Goal: Task Accomplishment & Management: Manage account settings

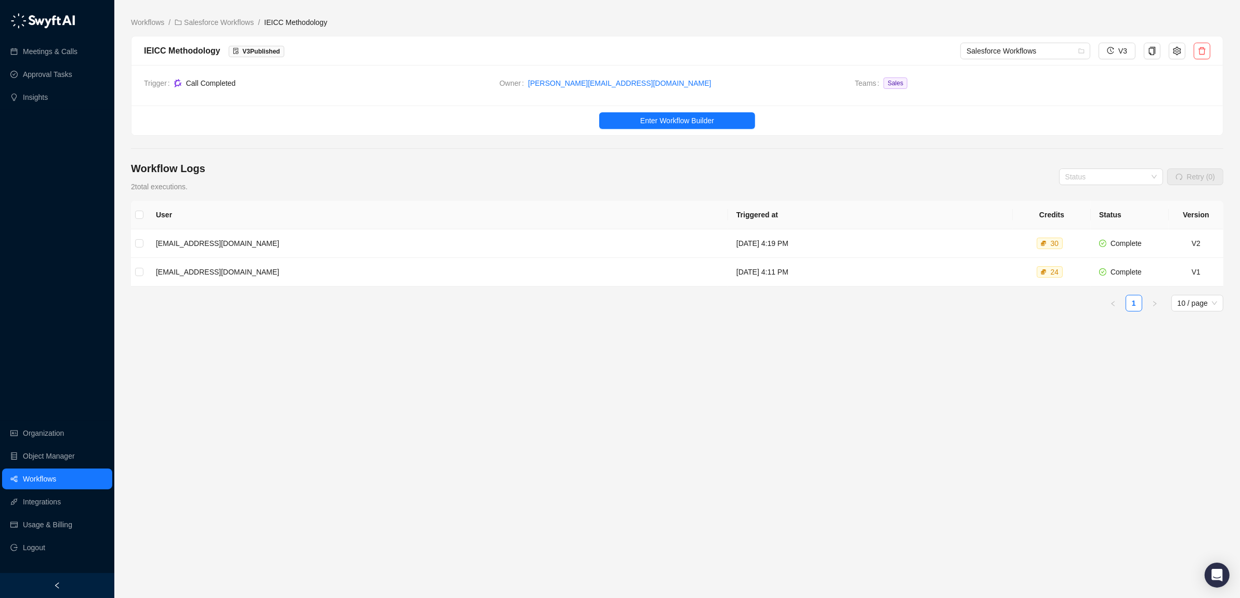
click at [35, 482] on link "Workflows" at bounding box center [39, 478] width 33 height 21
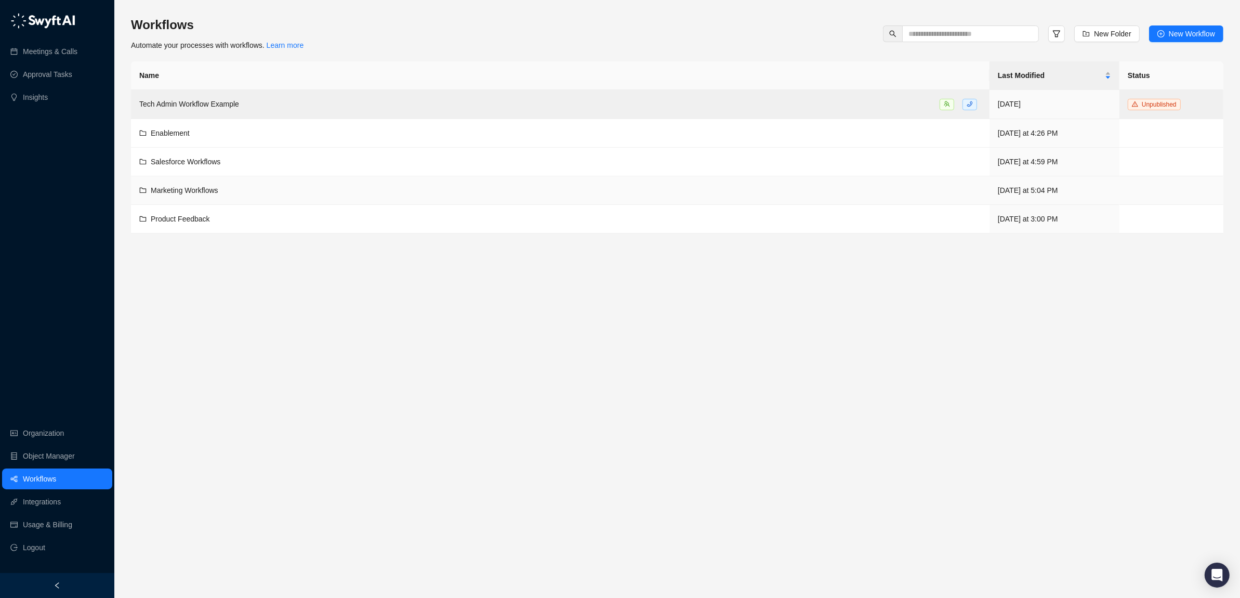
click at [174, 189] on span "Marketing Workflows" at bounding box center [185, 190] width 68 height 8
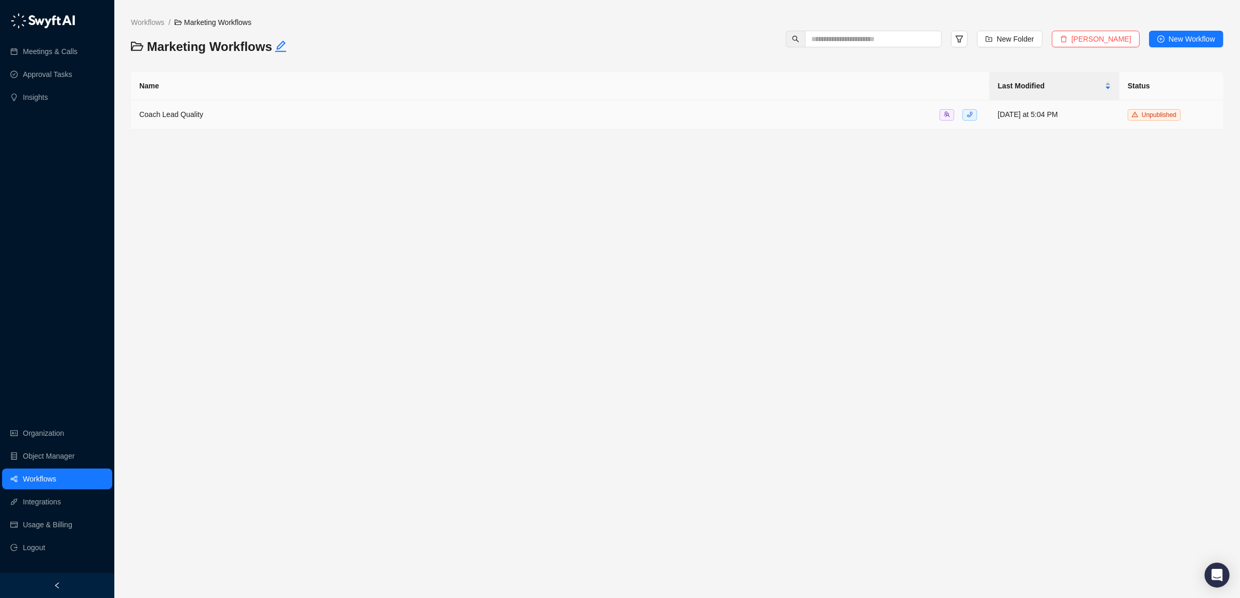
click at [183, 113] on span "Coach Lead Quality" at bounding box center [171, 114] width 64 height 8
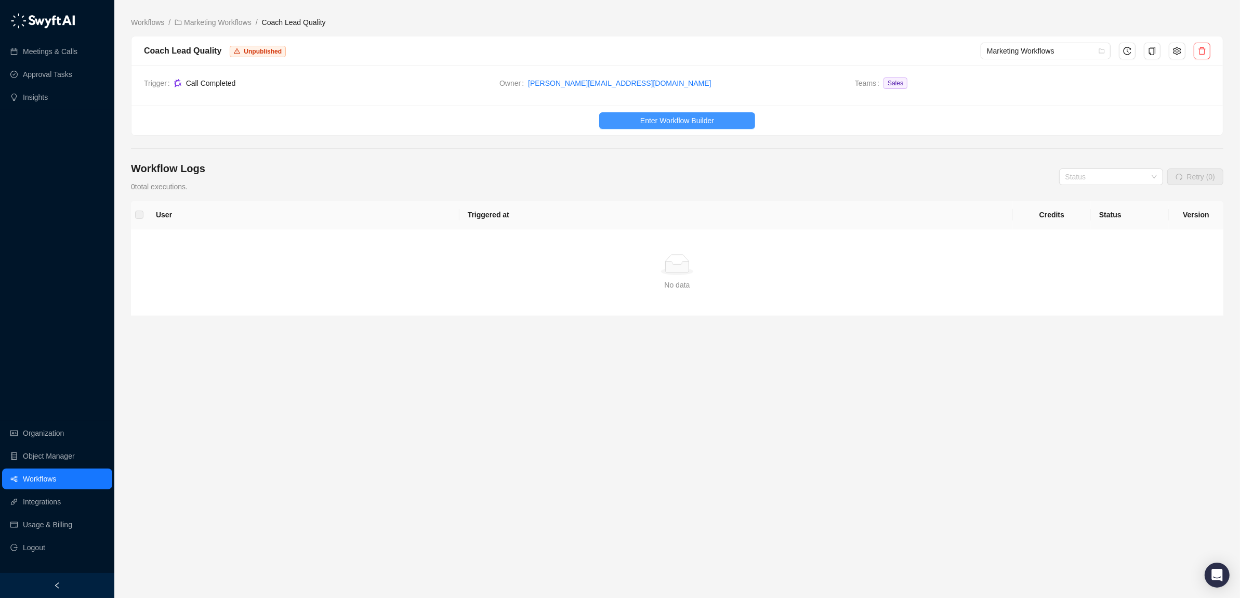
click at [659, 120] on span "Enter Workflow Builder" at bounding box center [677, 120] width 74 height 11
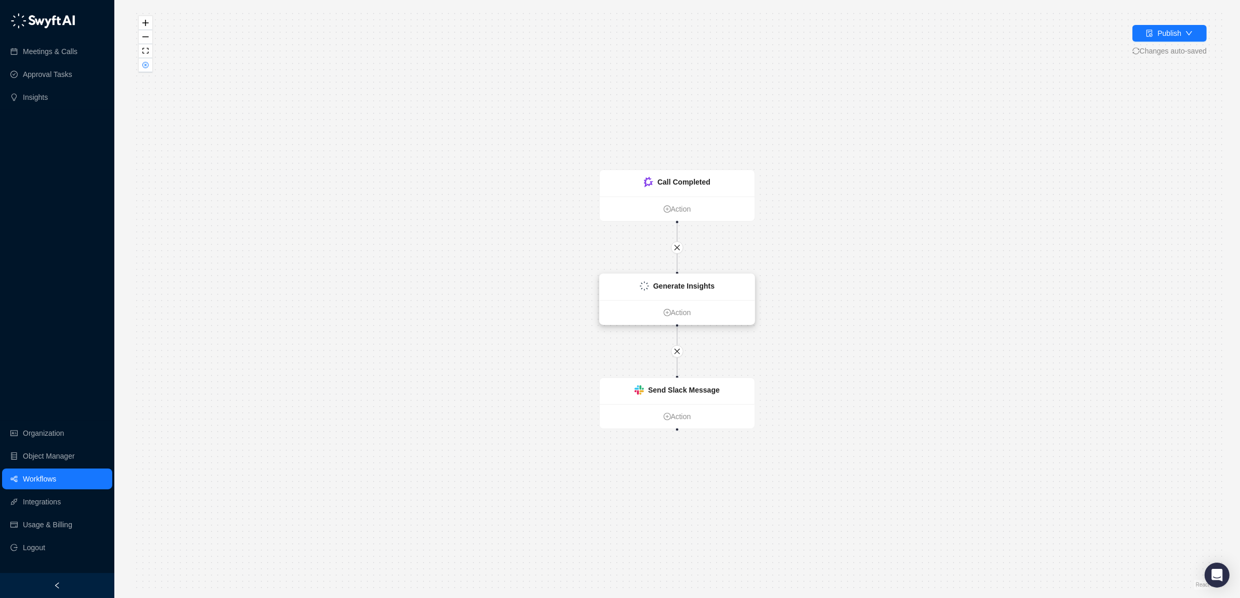
drag, startPoint x: 686, startPoint y: 284, endPoint x: 687, endPoint y: 277, distance: 6.8
click at [686, 283] on strong "Generate Insights" at bounding box center [683, 286] width 61 height 8
click at [675, 289] on div "Generate Insights" at bounding box center [683, 285] width 61 height 11
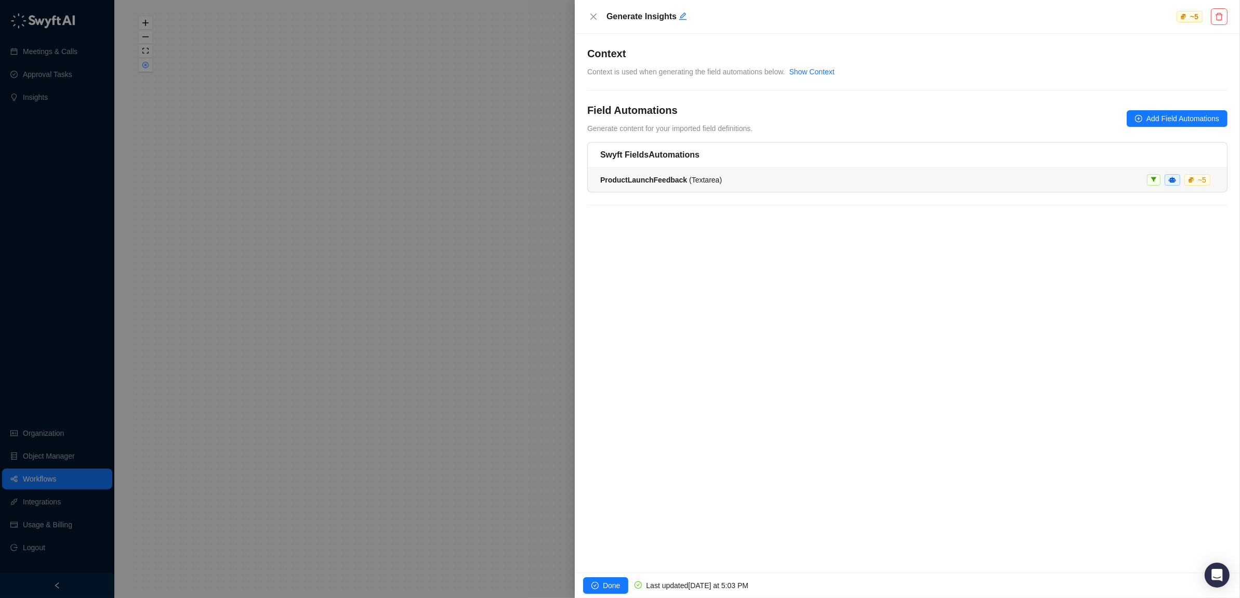
click at [699, 180] on span "ProductLaunchFeedback ( Textarea )" at bounding box center [661, 180] width 122 height 8
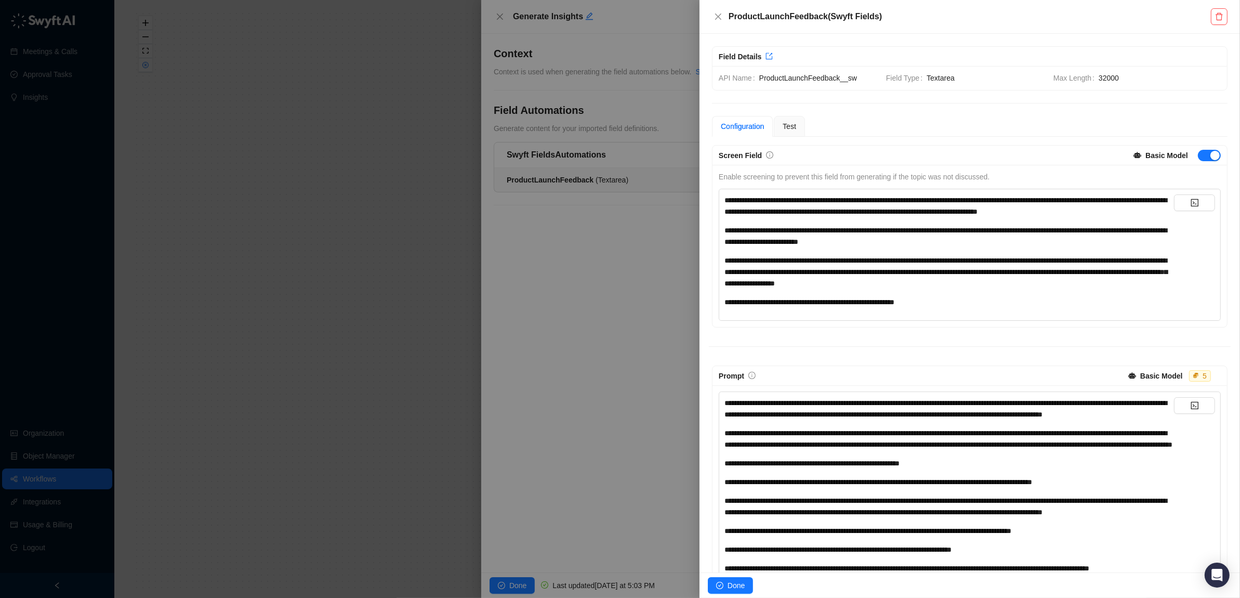
click at [825, 245] on span "**********" at bounding box center [945, 236] width 442 height 19
drag, startPoint x: 879, startPoint y: 12, endPoint x: 926, endPoint y: 12, distance: 47.3
click at [884, 12] on h5 "ProductLaunchFeedback ( Swyft Fields )" at bounding box center [969, 16] width 482 height 12
drag, startPoint x: 922, startPoint y: 14, endPoint x: 751, endPoint y: 9, distance: 171.0
click at [751, 9] on div "ProductLaunchFeedback ( Swyft Fields )" at bounding box center [969, 17] width 540 height 34
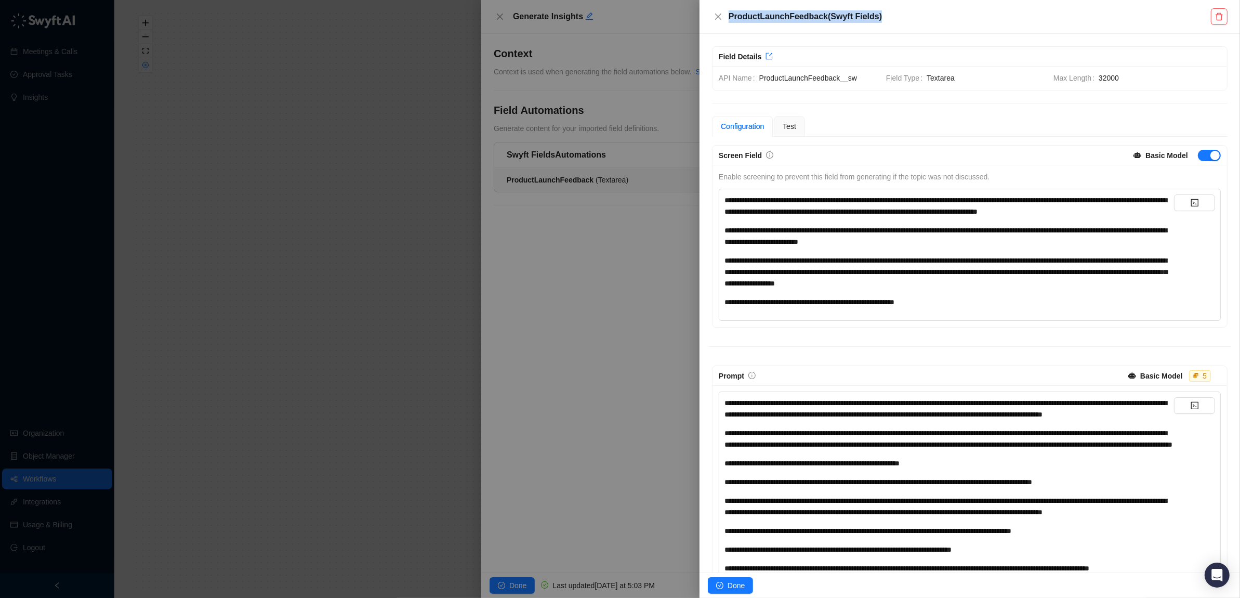
scroll to position [2, 0]
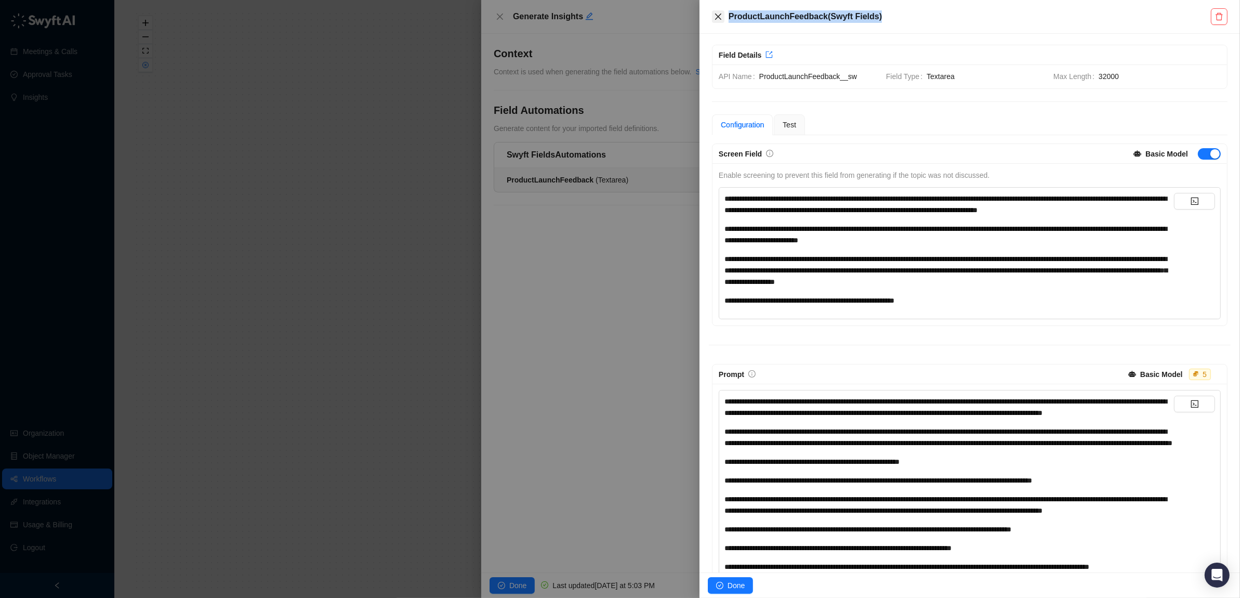
click at [717, 14] on icon "close" at bounding box center [718, 16] width 8 height 8
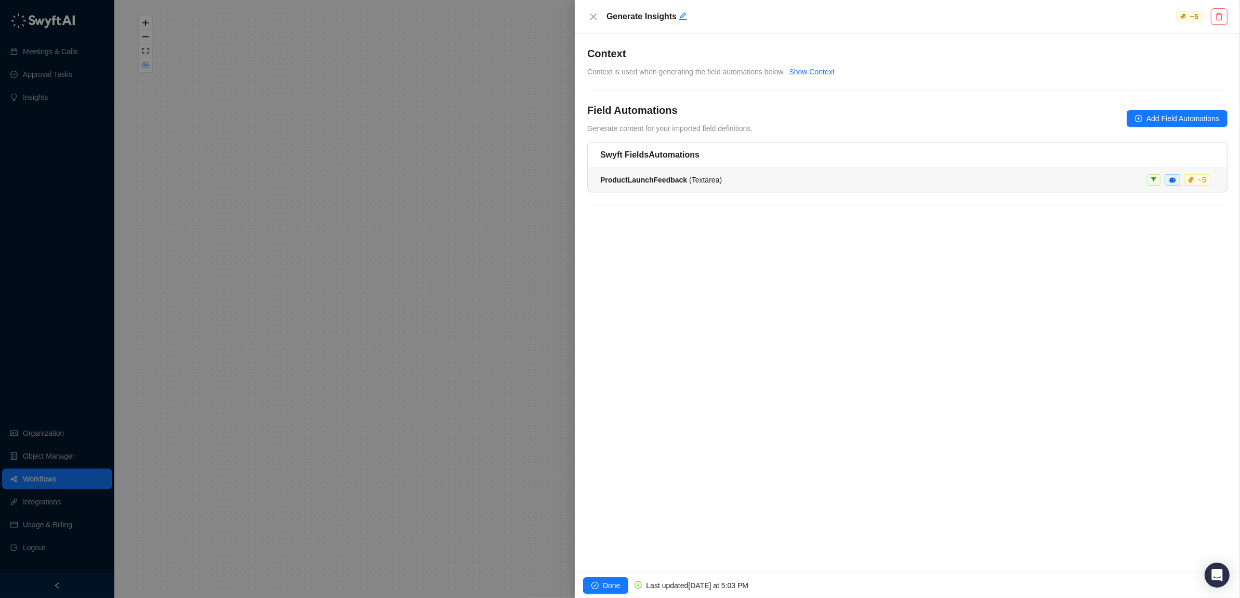
click at [684, 178] on strong "ProductLaunchFeedback" at bounding box center [643, 180] width 87 height 8
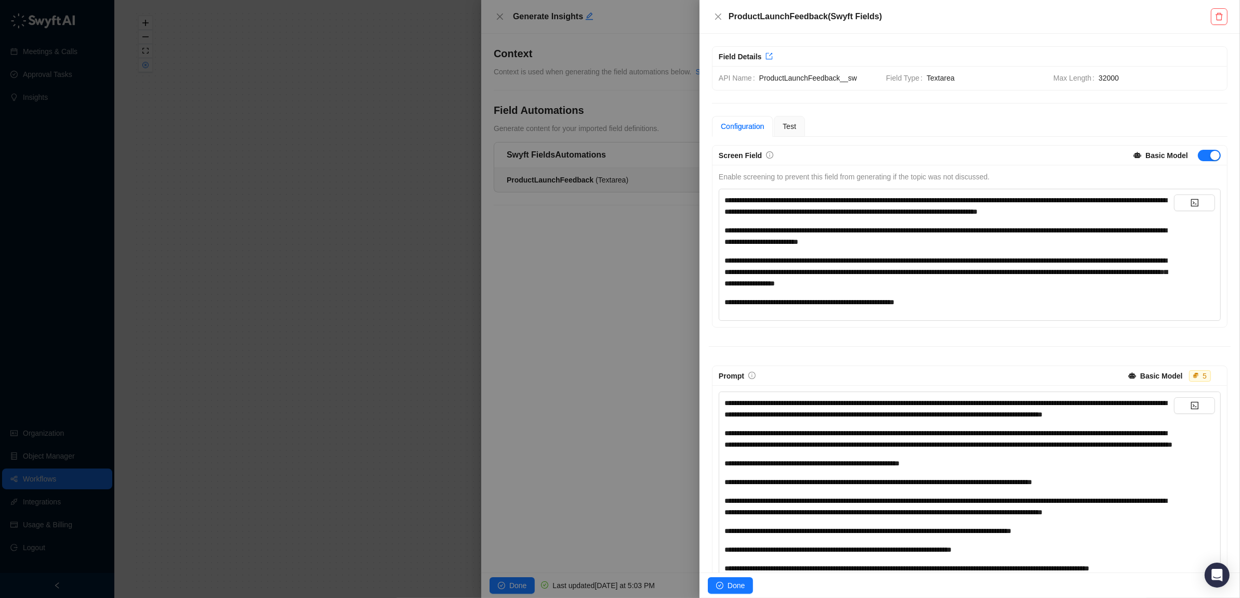
click at [857, 15] on h5 "ProductLaunchFeedback ( Swyft Fields )" at bounding box center [969, 16] width 482 height 12
click at [854, 19] on h5 "ProductLaunchFeedback ( Swyft Fields )" at bounding box center [969, 16] width 482 height 12
click at [904, 289] on div "**********" at bounding box center [948, 272] width 449 height 34
click at [1217, 14] on icon "delete" at bounding box center [1218, 16] width 7 height 7
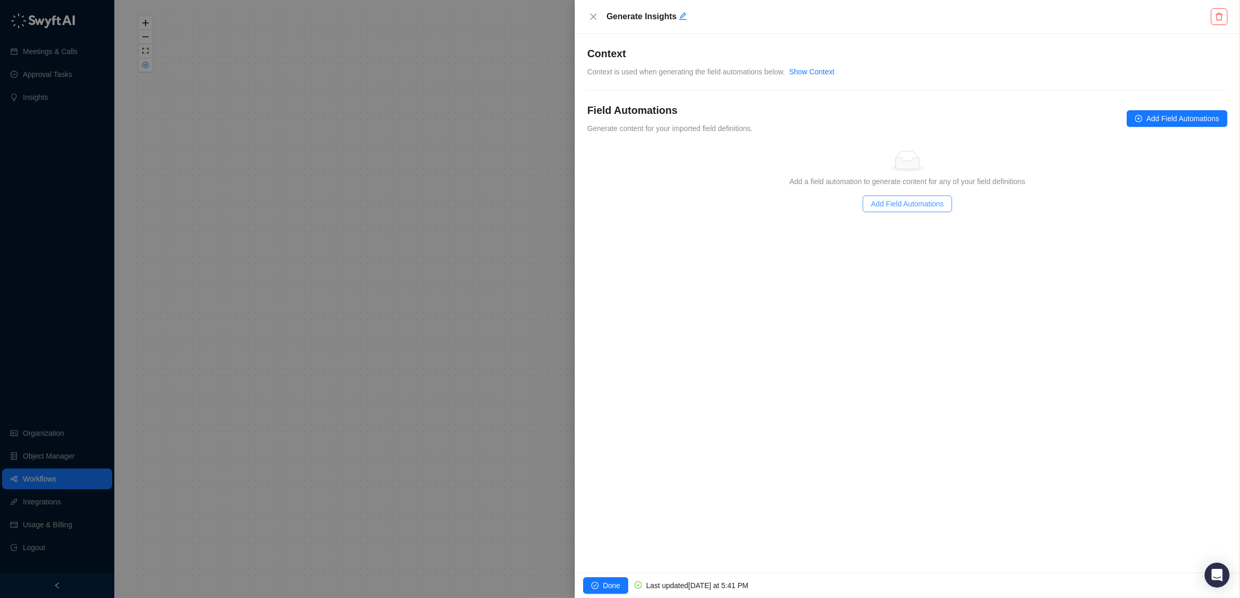
click at [884, 206] on span "Add Field Automations" at bounding box center [907, 203] width 73 height 11
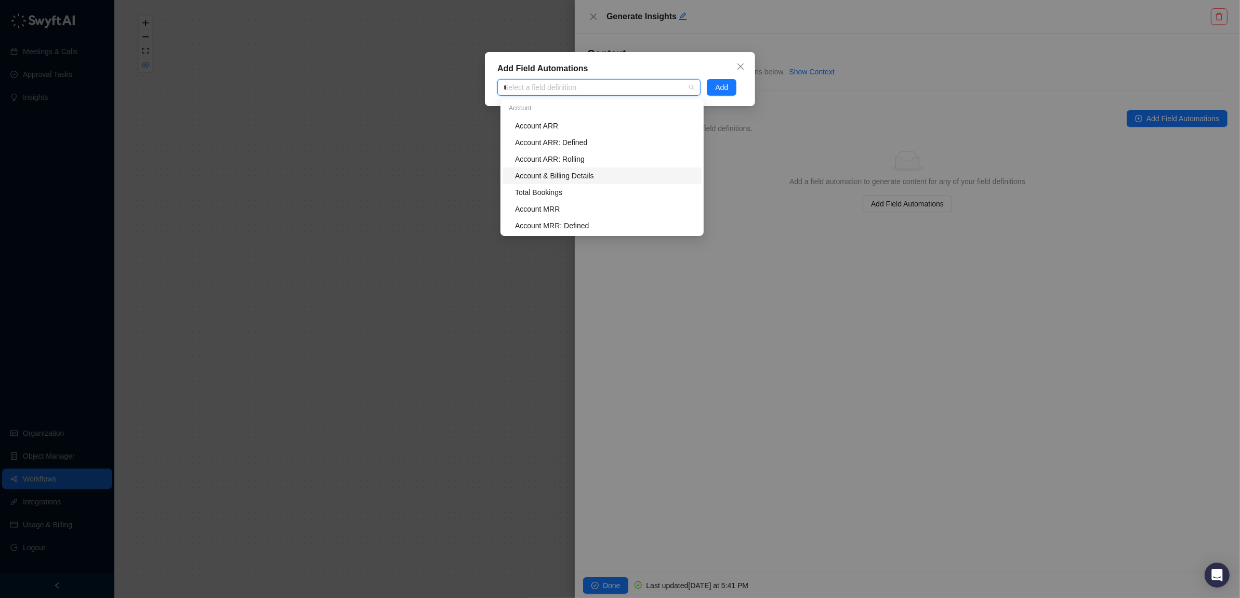
type input "**"
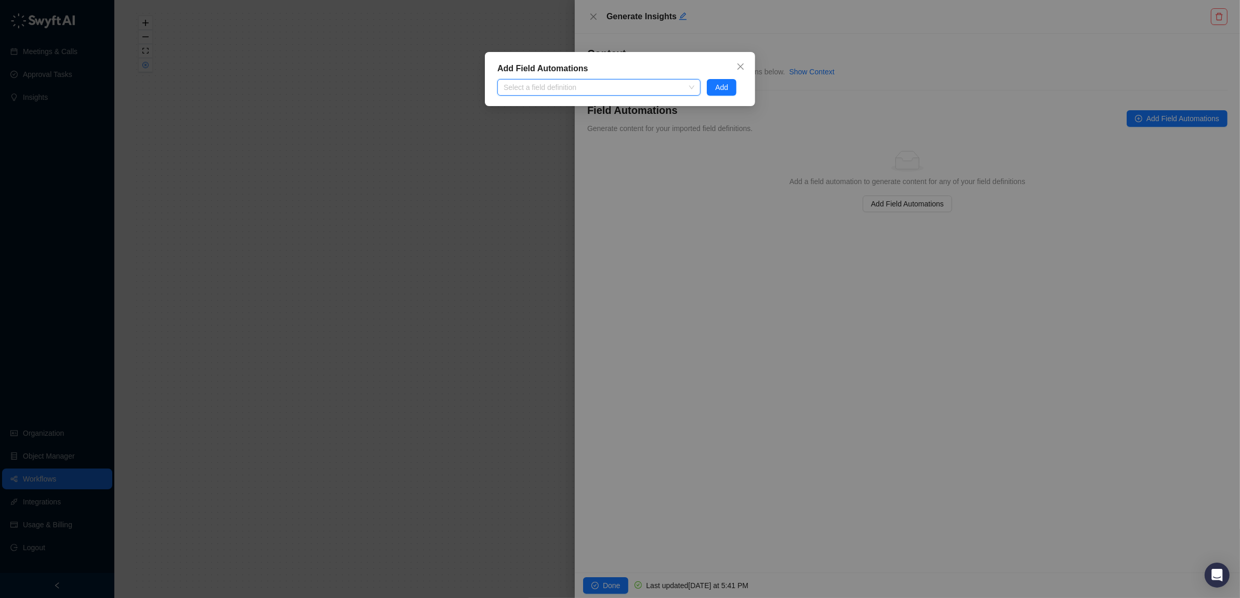
drag, startPoint x: 774, startPoint y: 461, endPoint x: 733, endPoint y: 400, distance: 73.9
click at [774, 458] on div "Add Field Automations Select a field definition Add" at bounding box center [620, 299] width 1240 height 598
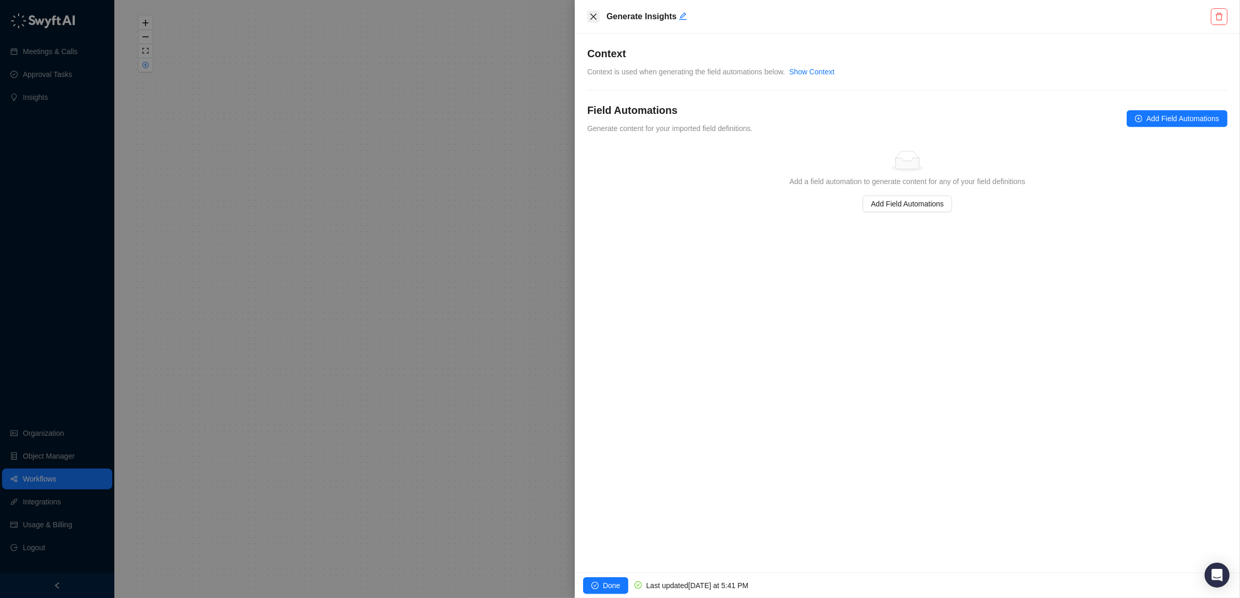
click at [592, 15] on icon "close" at bounding box center [593, 17] width 6 height 6
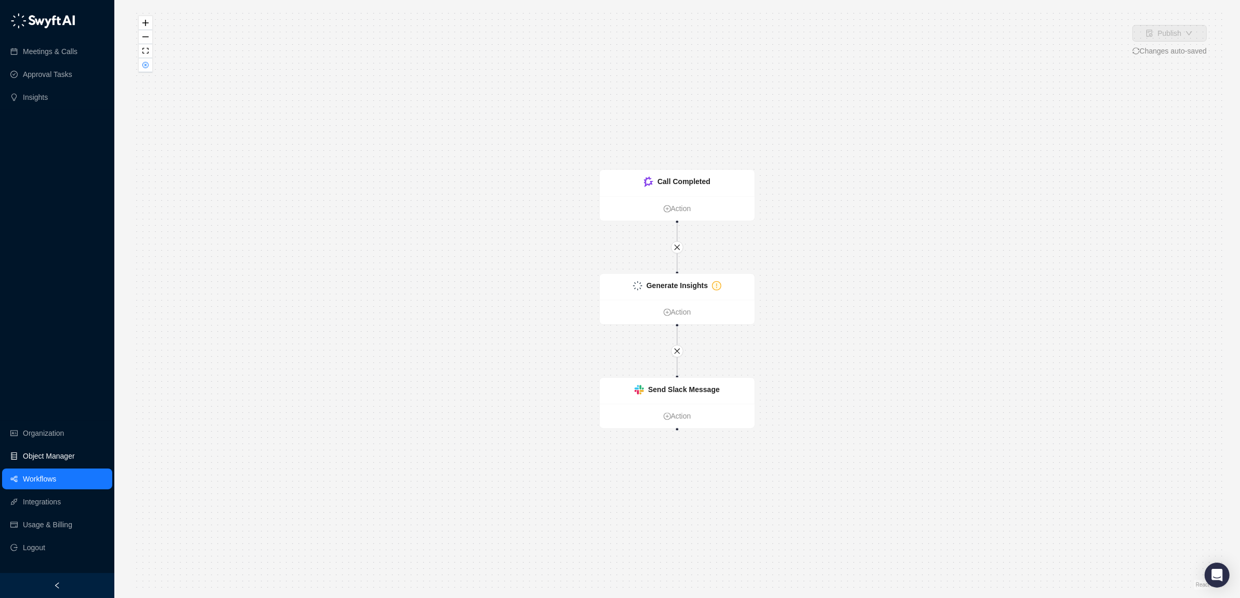
click at [38, 450] on link "Object Manager" at bounding box center [49, 455] width 52 height 21
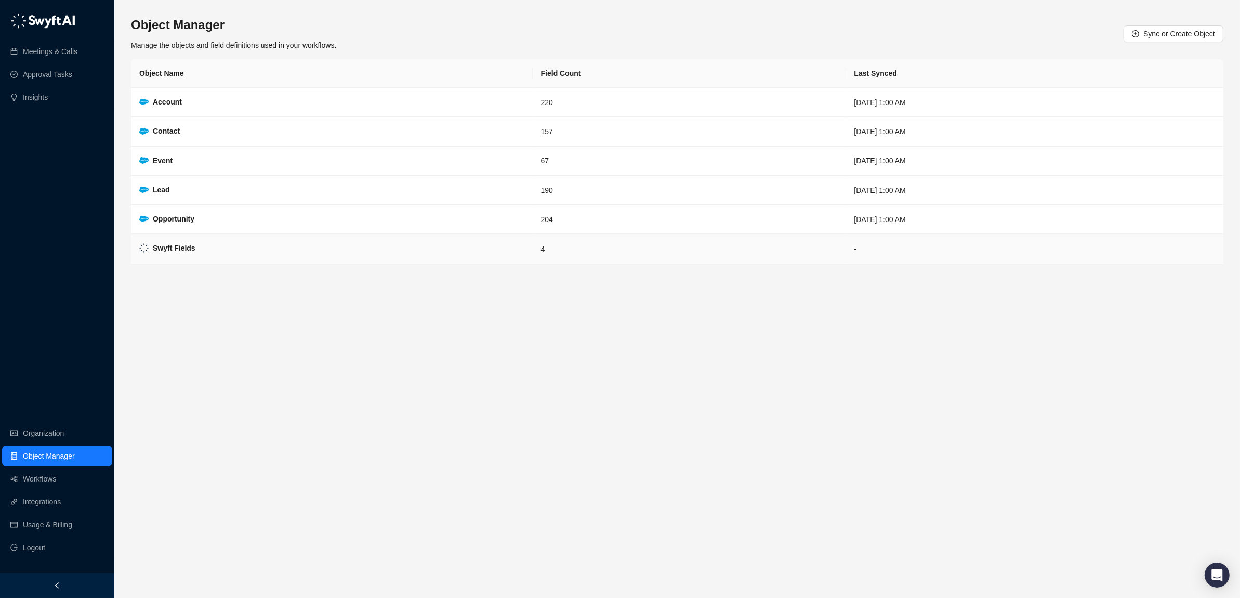
click at [168, 246] on strong "Swyft Fields" at bounding box center [174, 248] width 43 height 8
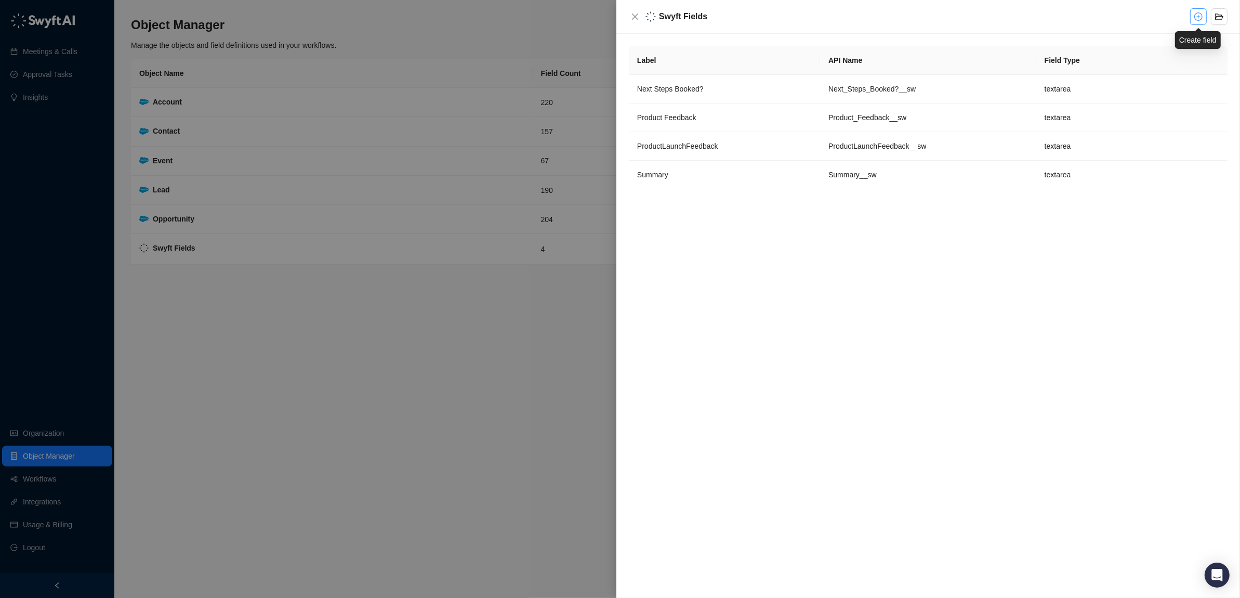
click at [1193, 16] on button "button" at bounding box center [1198, 16] width 17 height 17
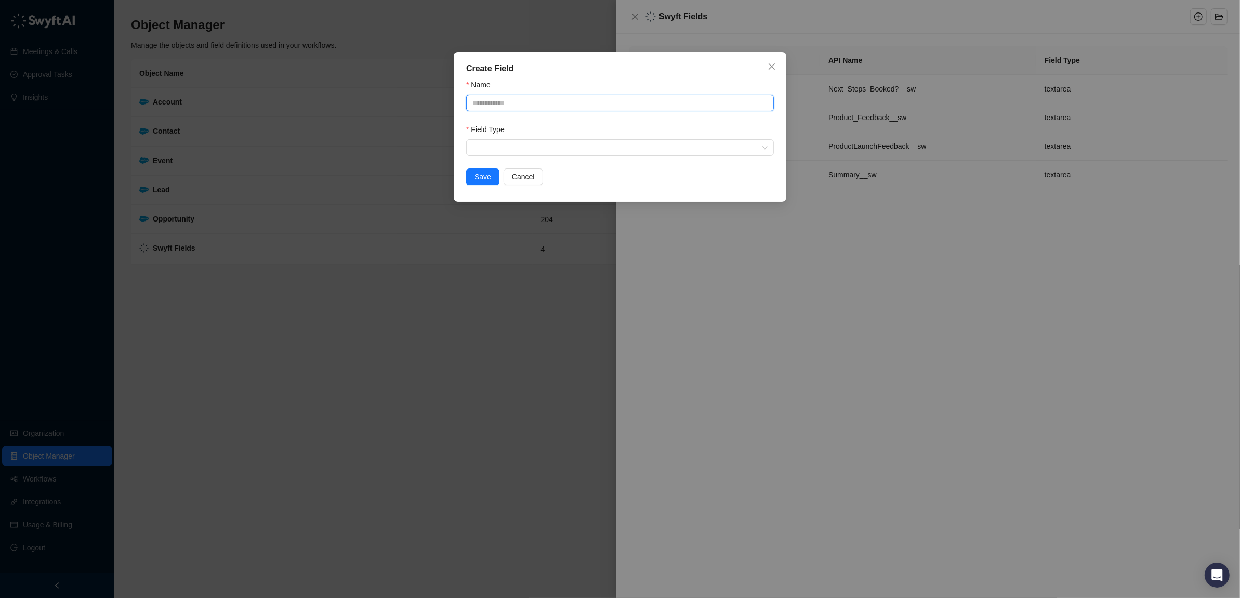
click at [613, 97] on input "Name" at bounding box center [620, 103] width 308 height 17
type input "*"
type input "**********"
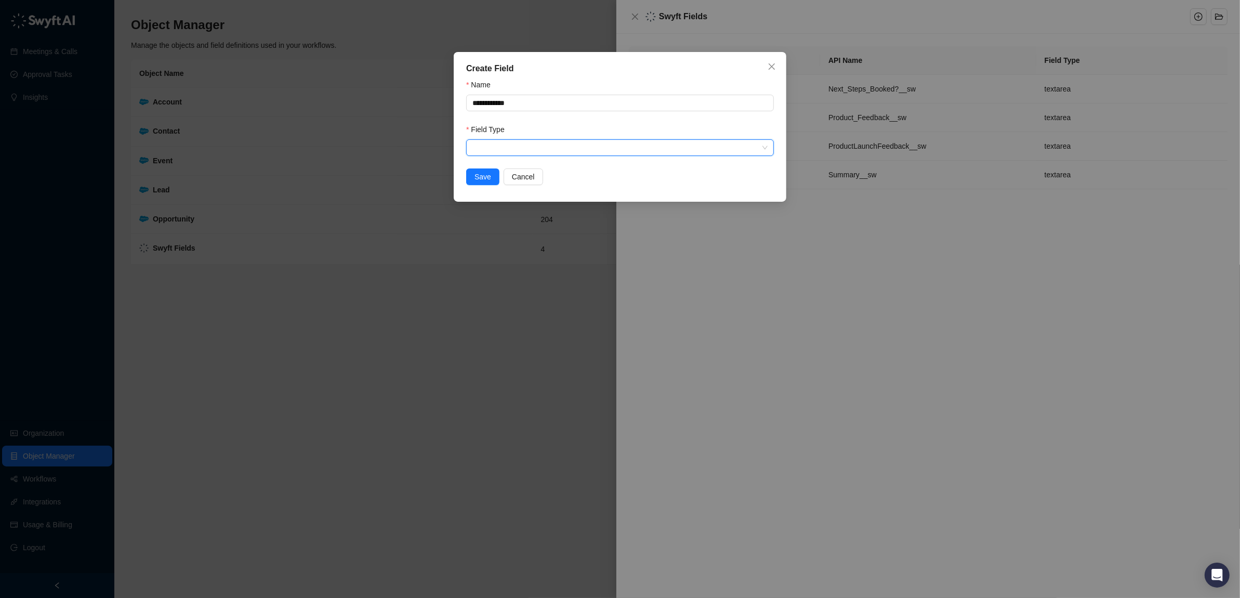
click at [710, 147] on input "search" at bounding box center [616, 148] width 289 height 16
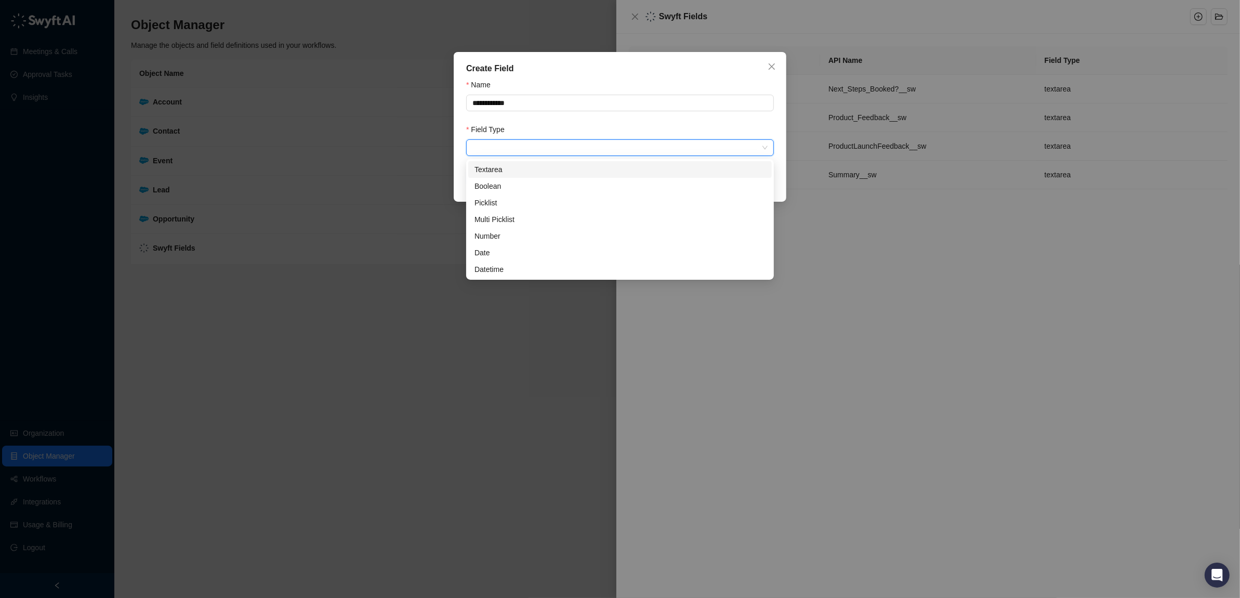
click at [551, 169] on div "Textarea" at bounding box center [619, 169] width 291 height 11
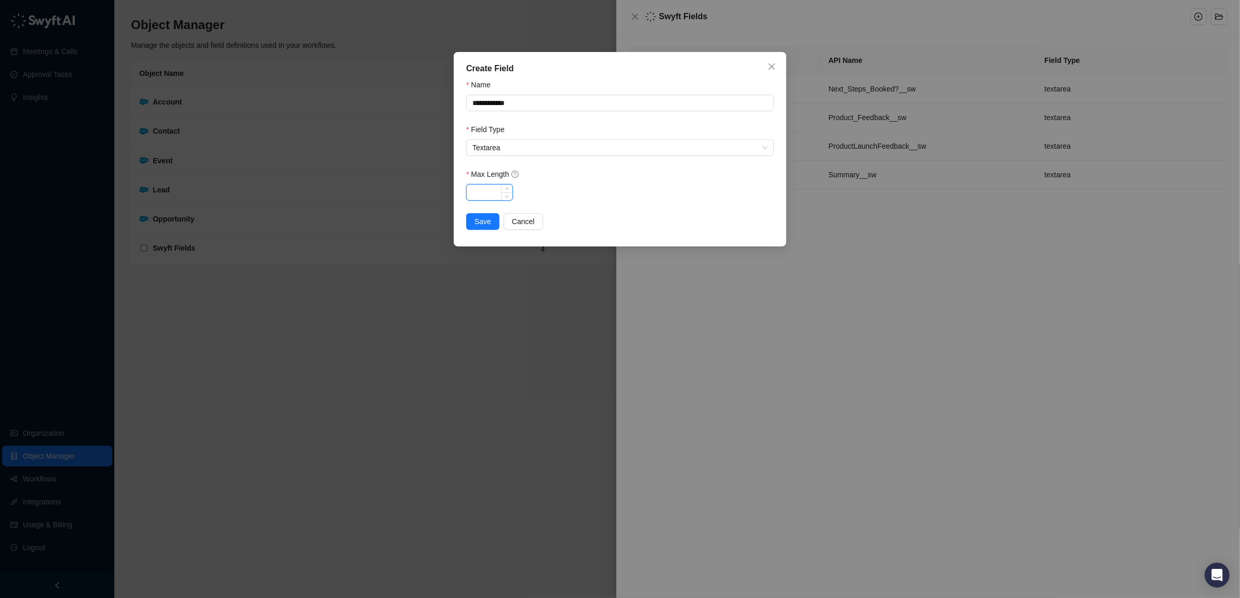
click at [484, 192] on input "Max Length" at bounding box center [490, 192] width 46 height 16
type input "*****"
click at [487, 223] on span "Save" at bounding box center [482, 221] width 17 height 11
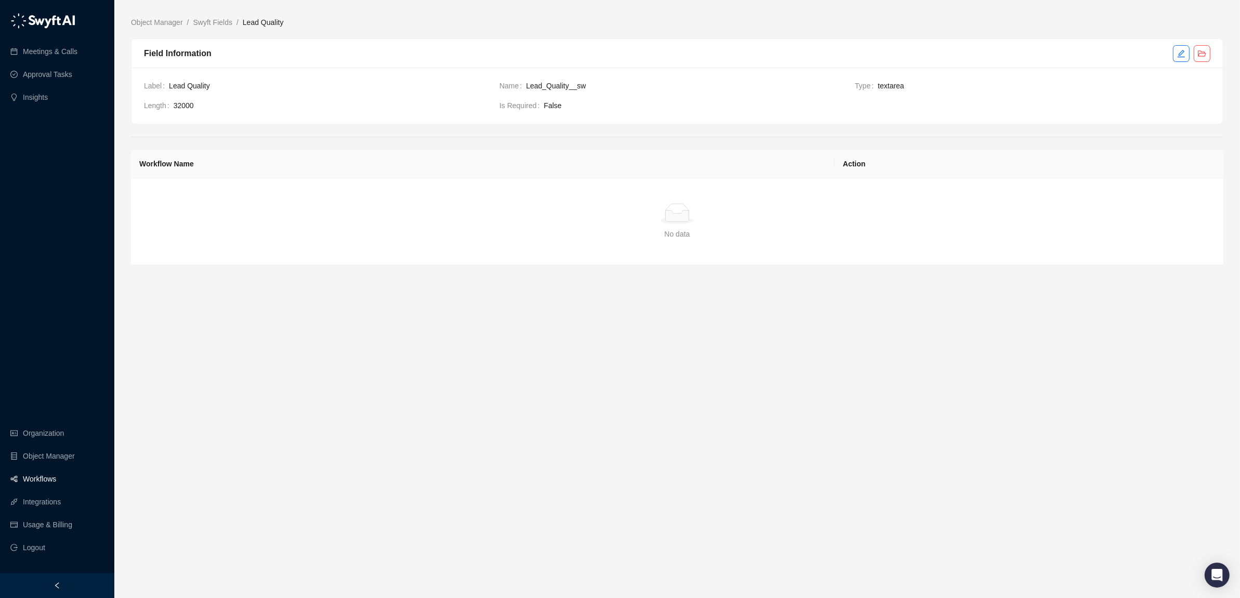
click at [36, 475] on link "Workflows" at bounding box center [39, 478] width 33 height 21
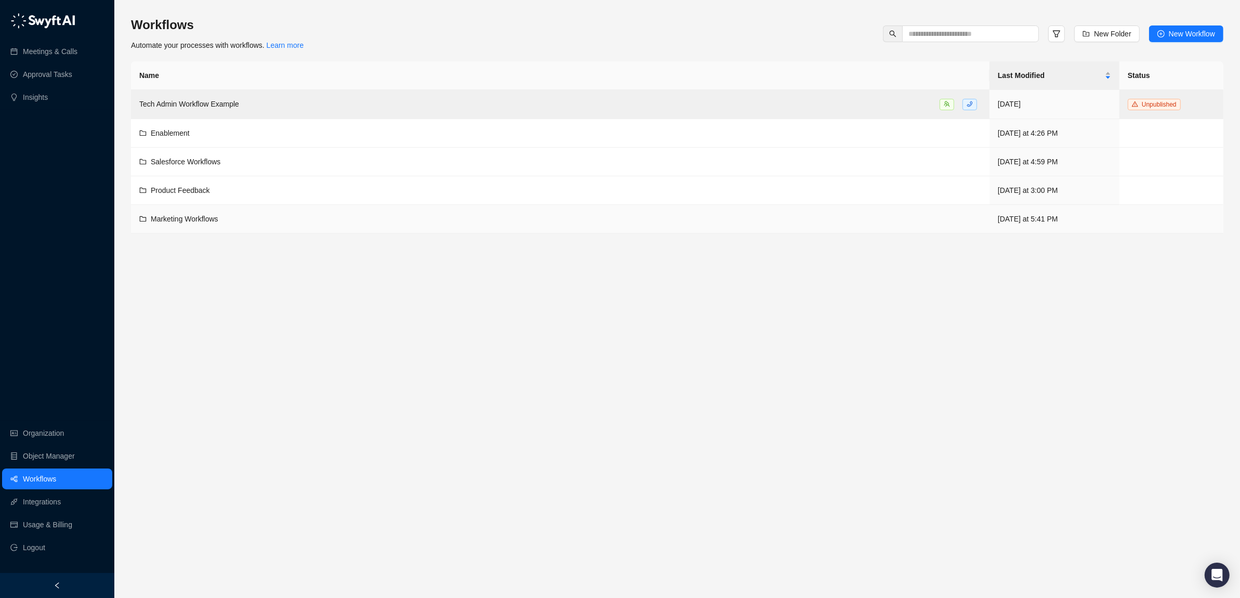
click at [168, 217] on span "Marketing Workflows" at bounding box center [185, 219] width 68 height 8
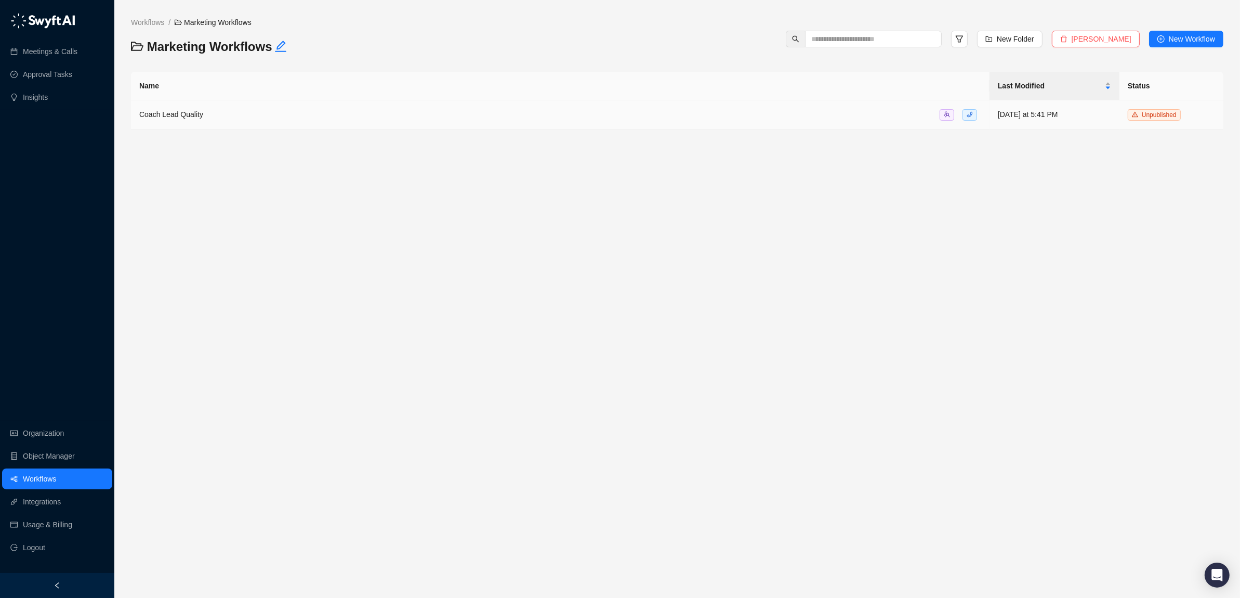
click at [164, 112] on span "Coach Lead Quality" at bounding box center [171, 114] width 64 height 8
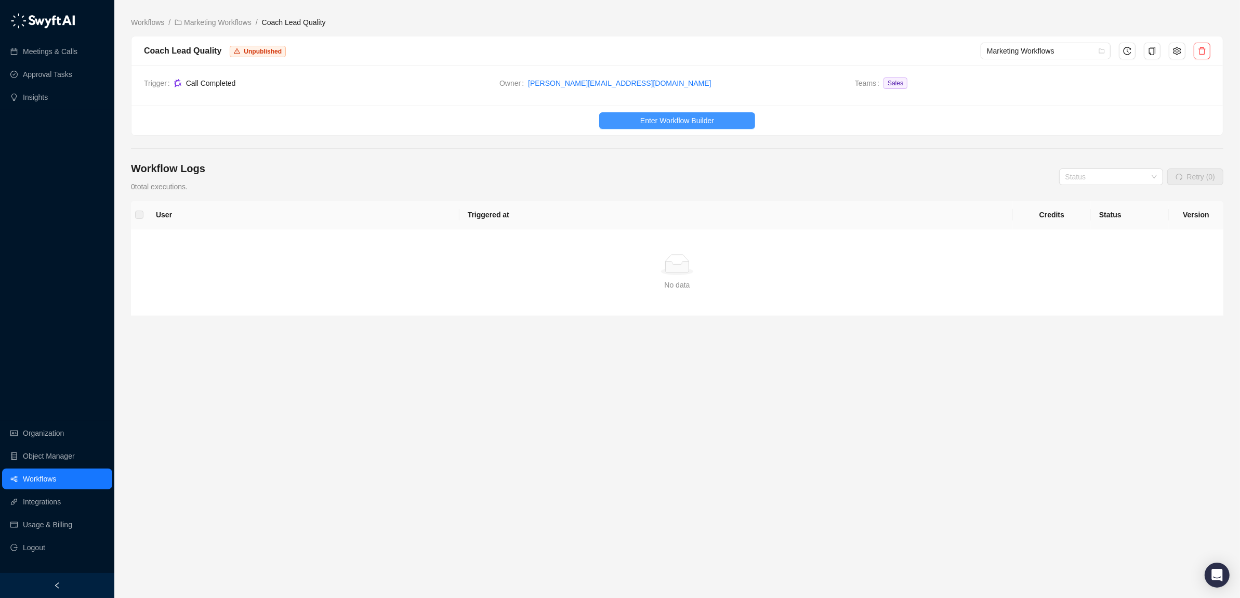
click at [688, 125] on span "Enter Workflow Builder" at bounding box center [677, 120] width 74 height 11
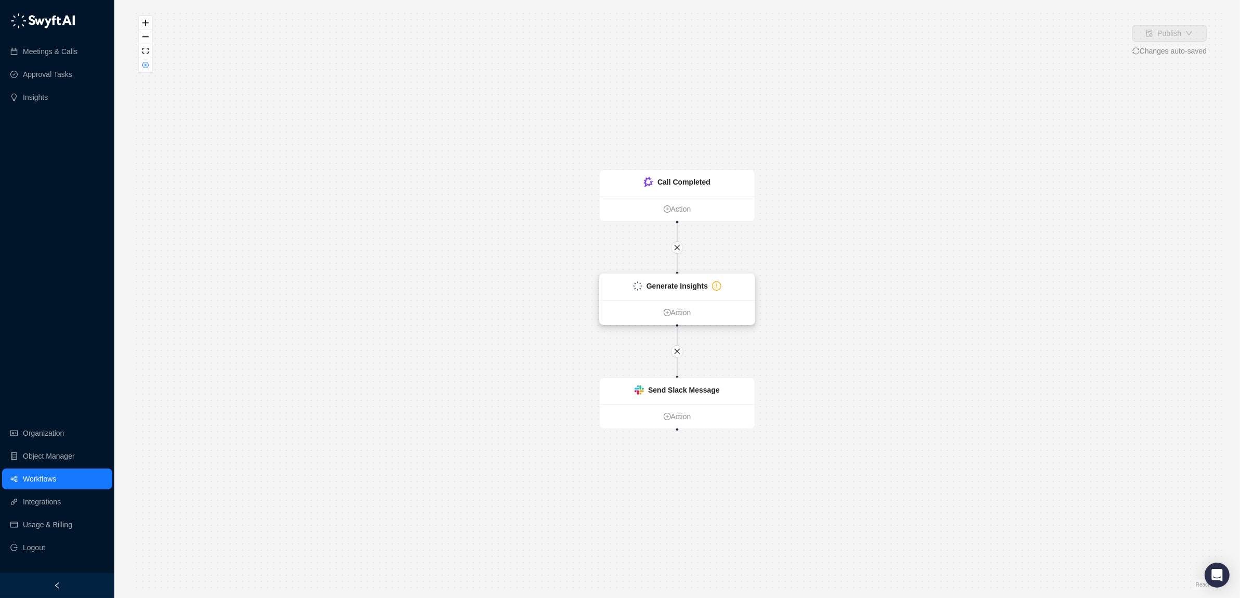
click at [665, 287] on strong "Generate Insights" at bounding box center [676, 286] width 61 height 8
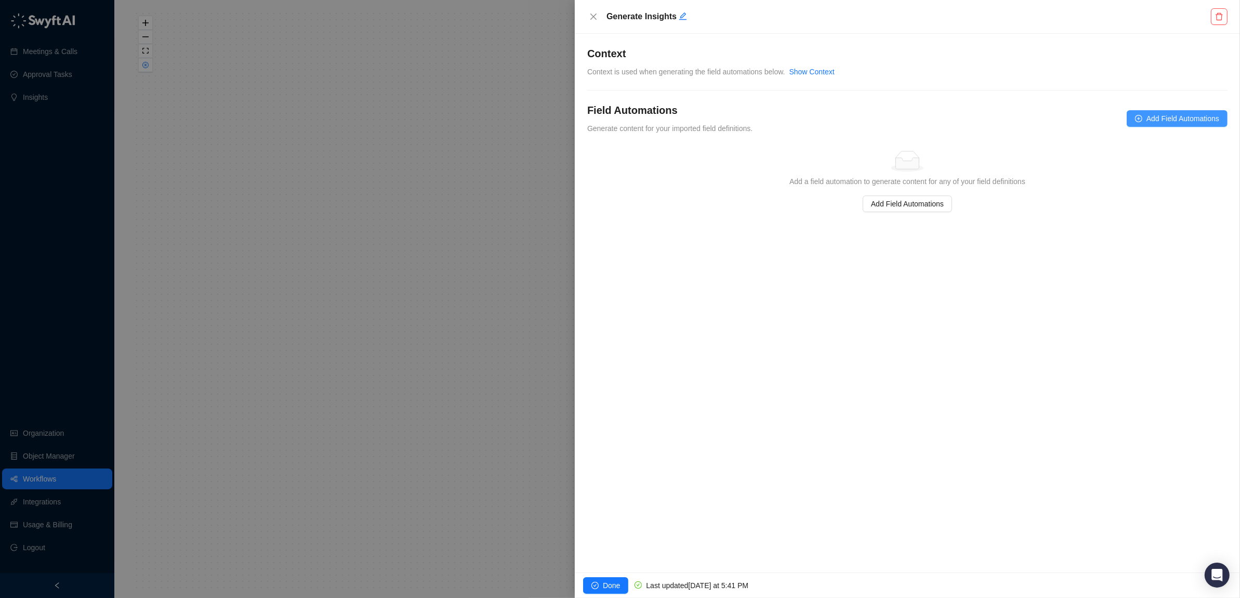
click at [1174, 117] on span "Add Field Automations" at bounding box center [1182, 118] width 73 height 11
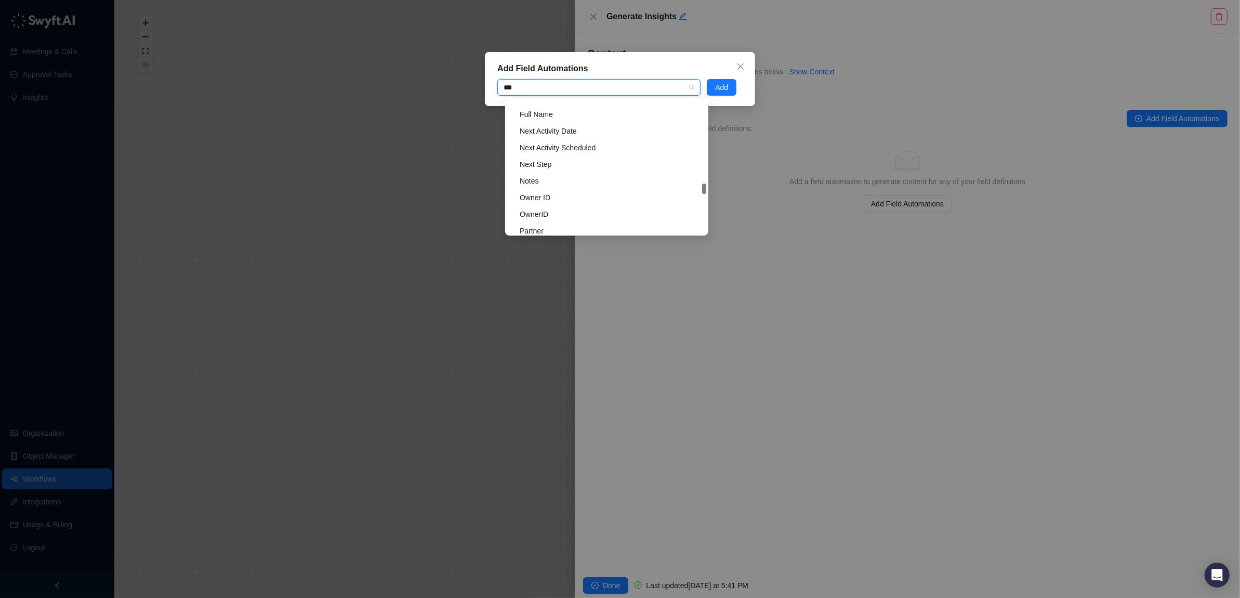
scroll to position [2228, 0]
type input "*"
type input "**"
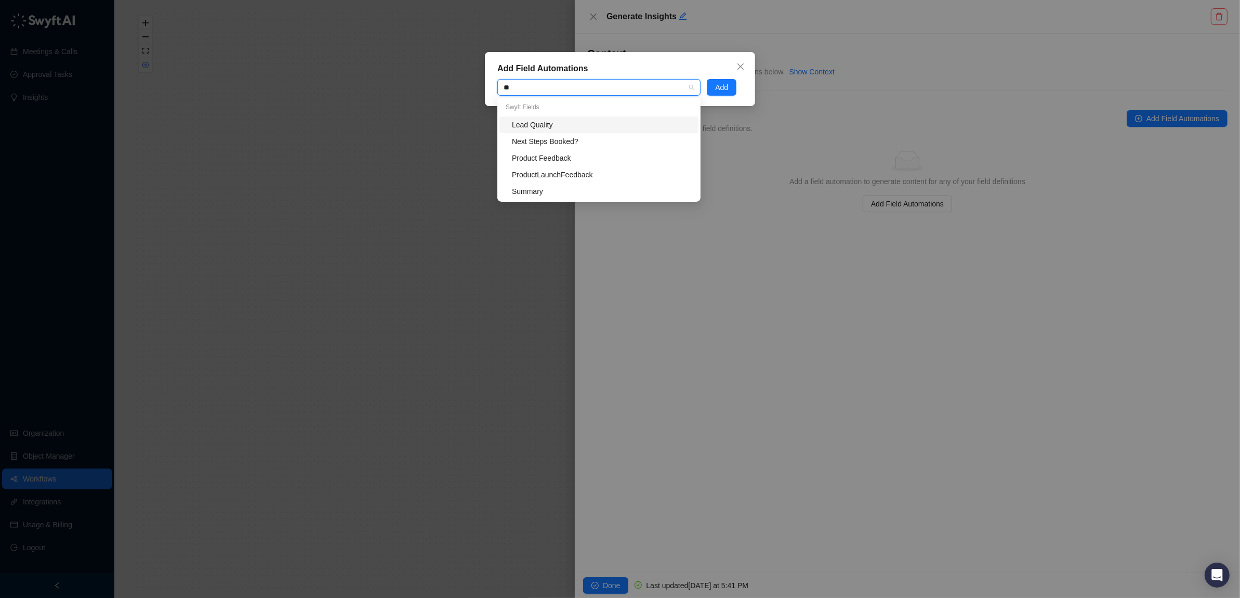
click at [545, 120] on div "Lead Quality" at bounding box center [602, 124] width 180 height 11
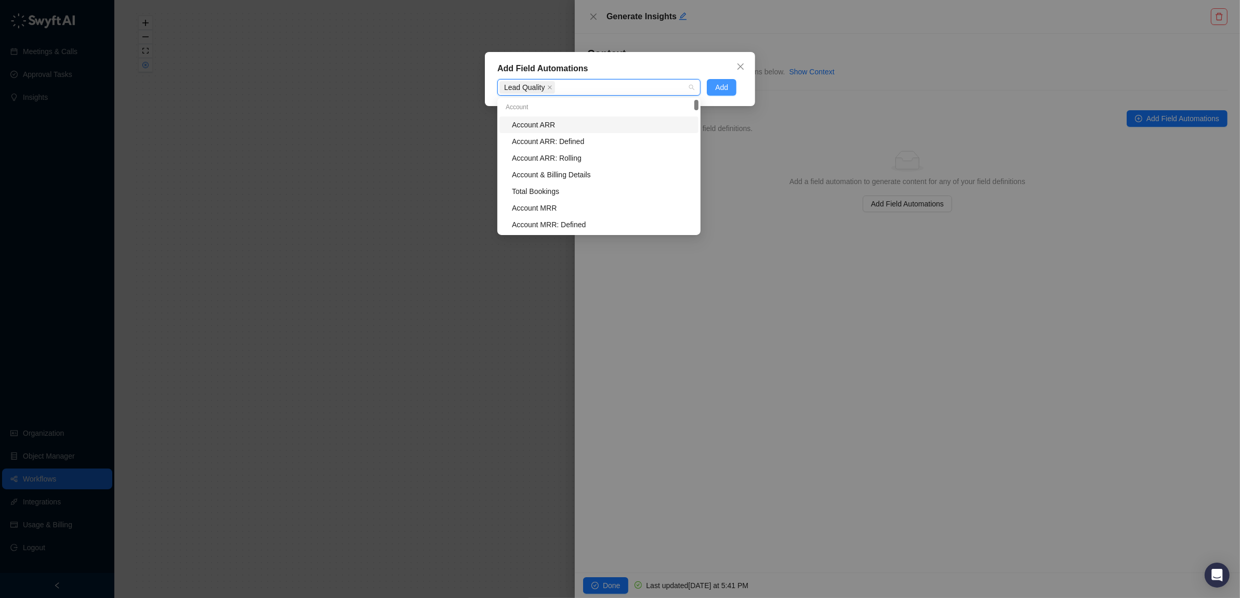
click at [718, 83] on span "Add" at bounding box center [721, 87] width 13 height 11
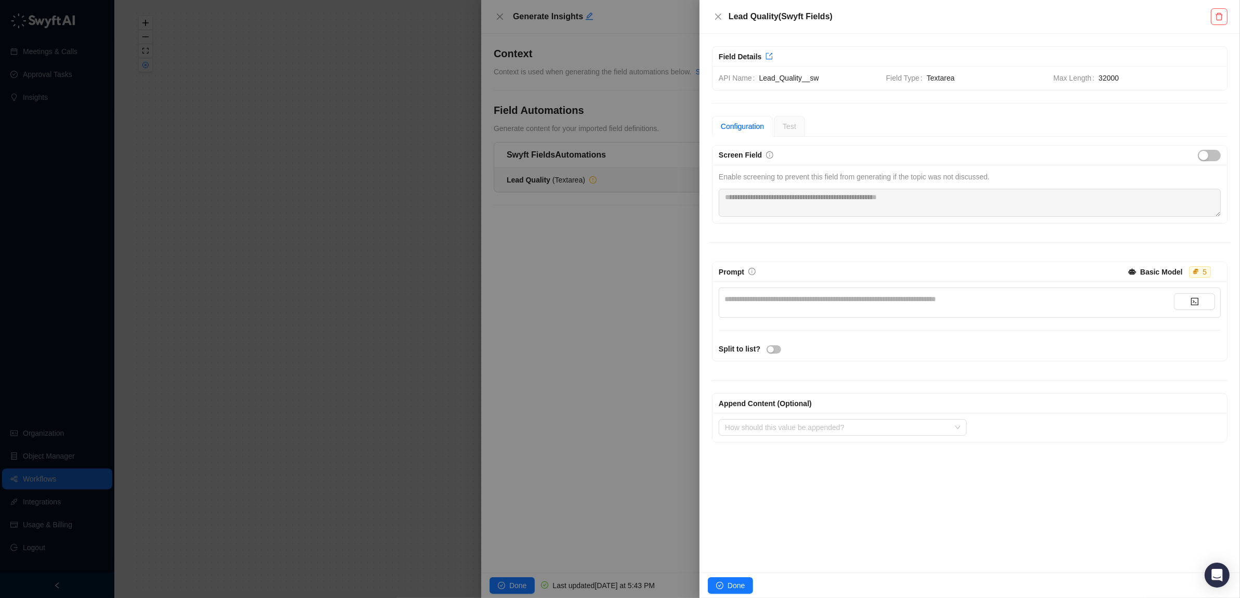
click at [817, 299] on div "**********" at bounding box center [948, 298] width 449 height 11
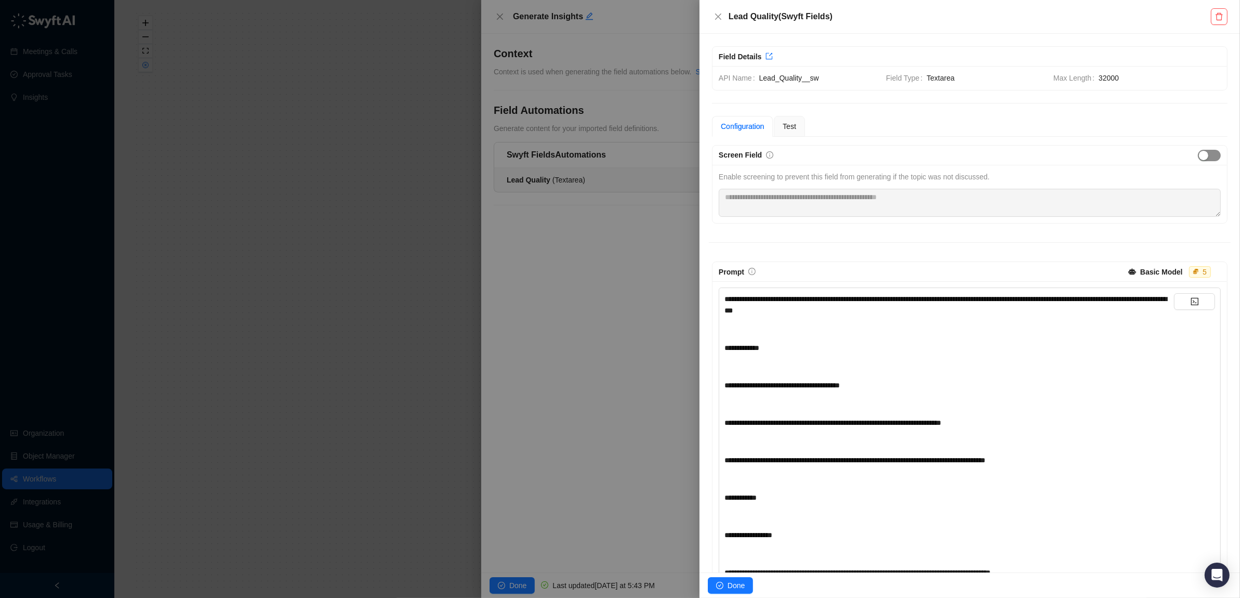
click at [1201, 155] on div "button" at bounding box center [1203, 155] width 9 height 9
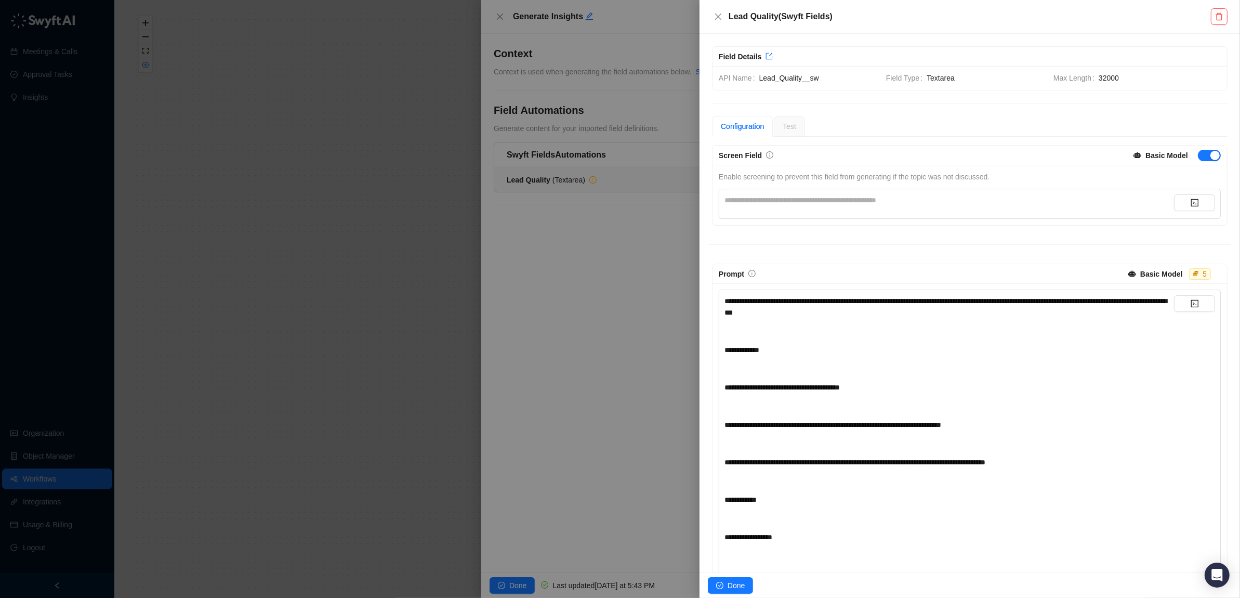
click at [998, 203] on div "**********" at bounding box center [948, 199] width 449 height 11
click at [795, 126] on span "Test" at bounding box center [789, 126] width 14 height 8
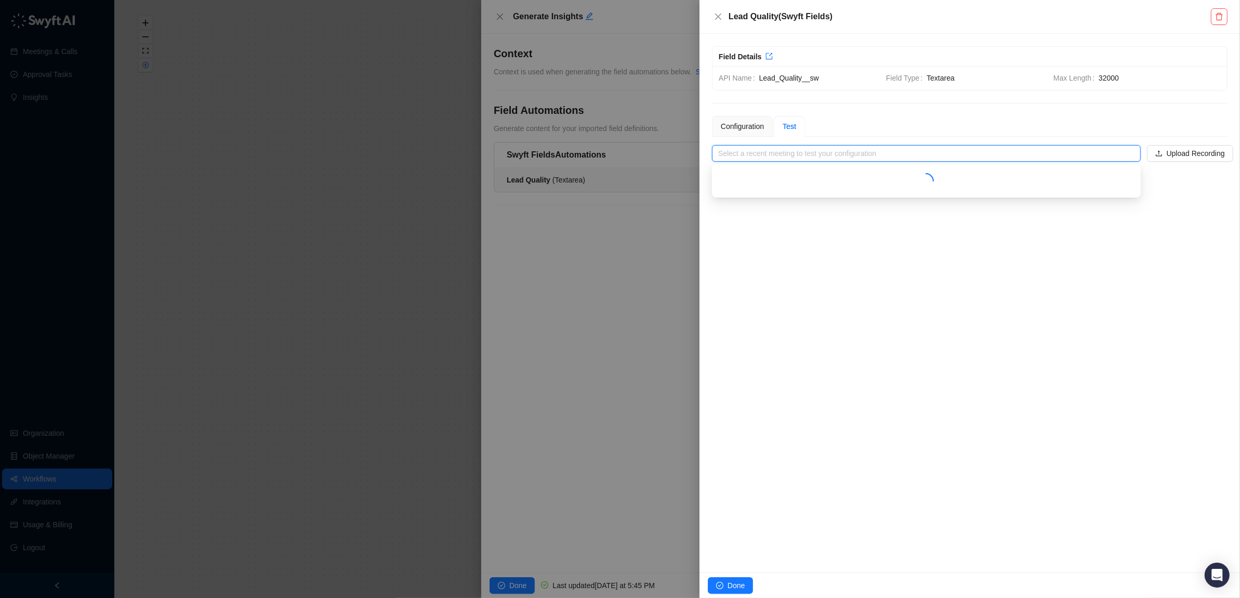
click at [905, 156] on input "search" at bounding box center [923, 153] width 410 height 16
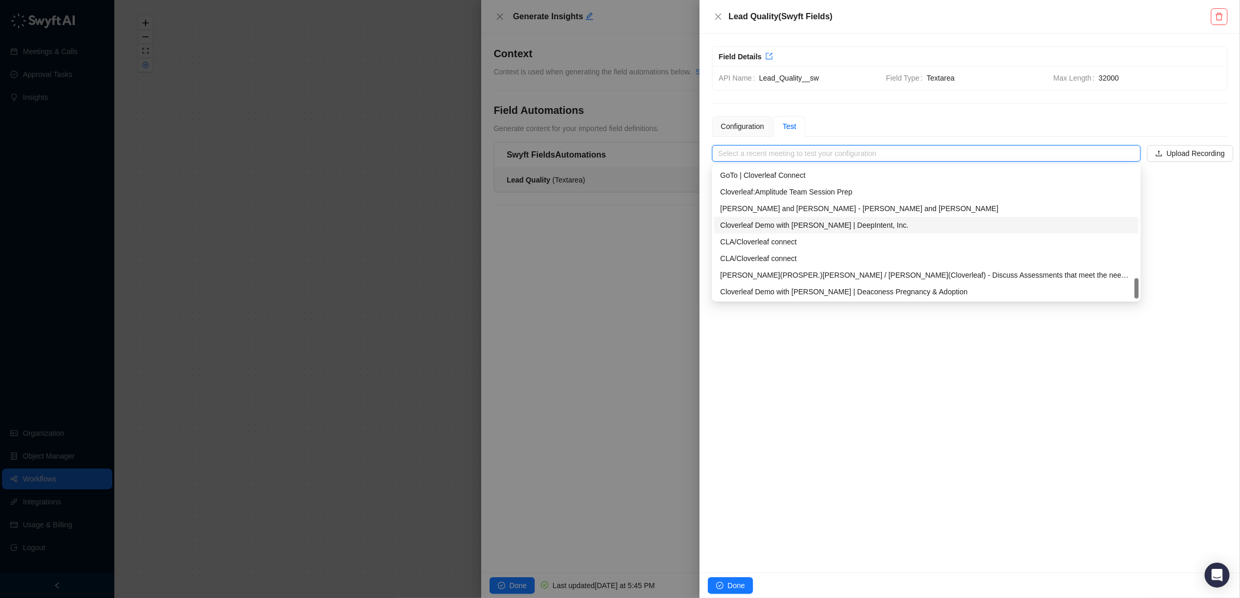
scroll to position [199, 0]
click at [817, 225] on div "Cloverleaf Demo with Brian | DeepIntent, Inc." at bounding box center [926, 224] width 412 height 11
type input "**********"
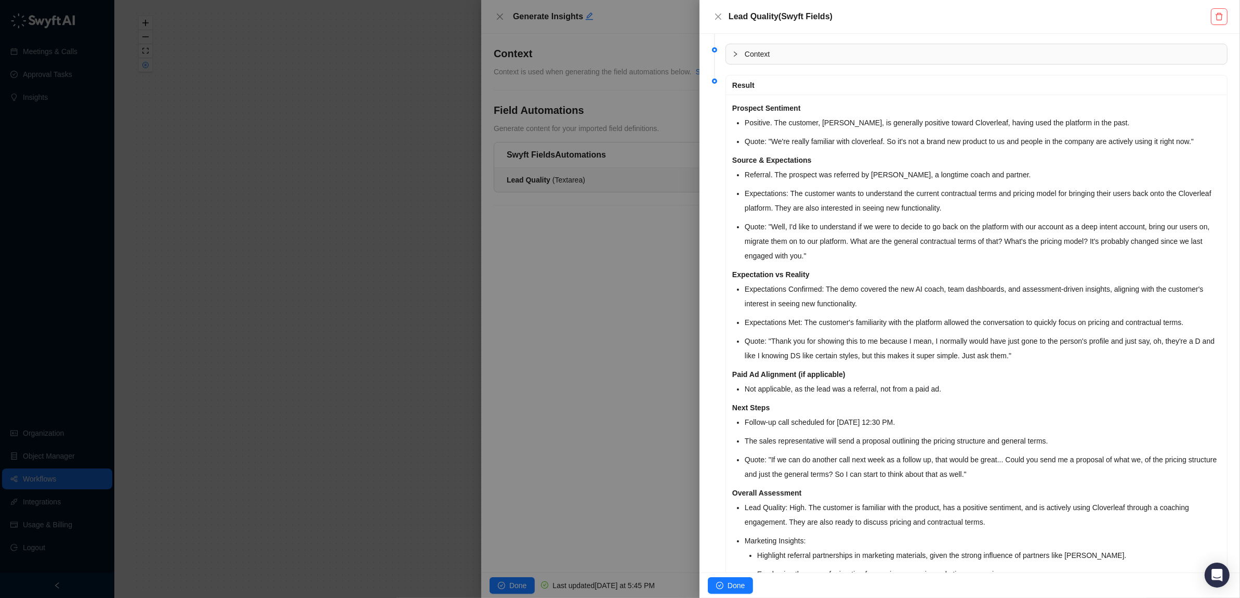
scroll to position [469, 0]
click at [727, 584] on span "Done" at bounding box center [735, 584] width 17 height 11
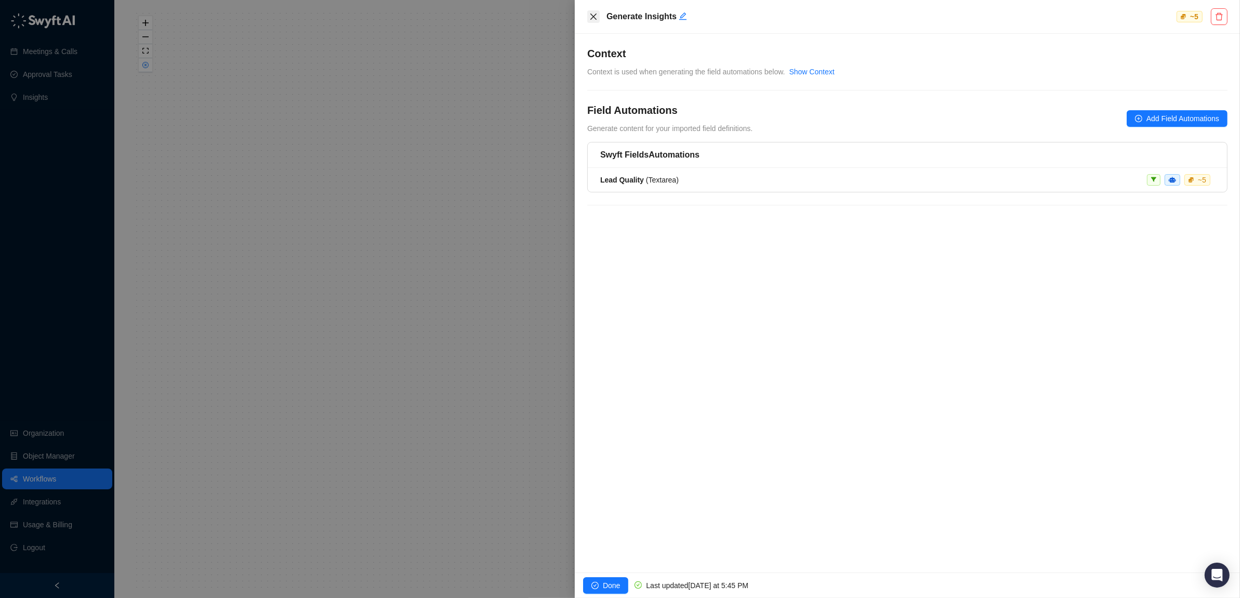
click at [590, 17] on icon "close" at bounding box center [593, 16] width 8 height 8
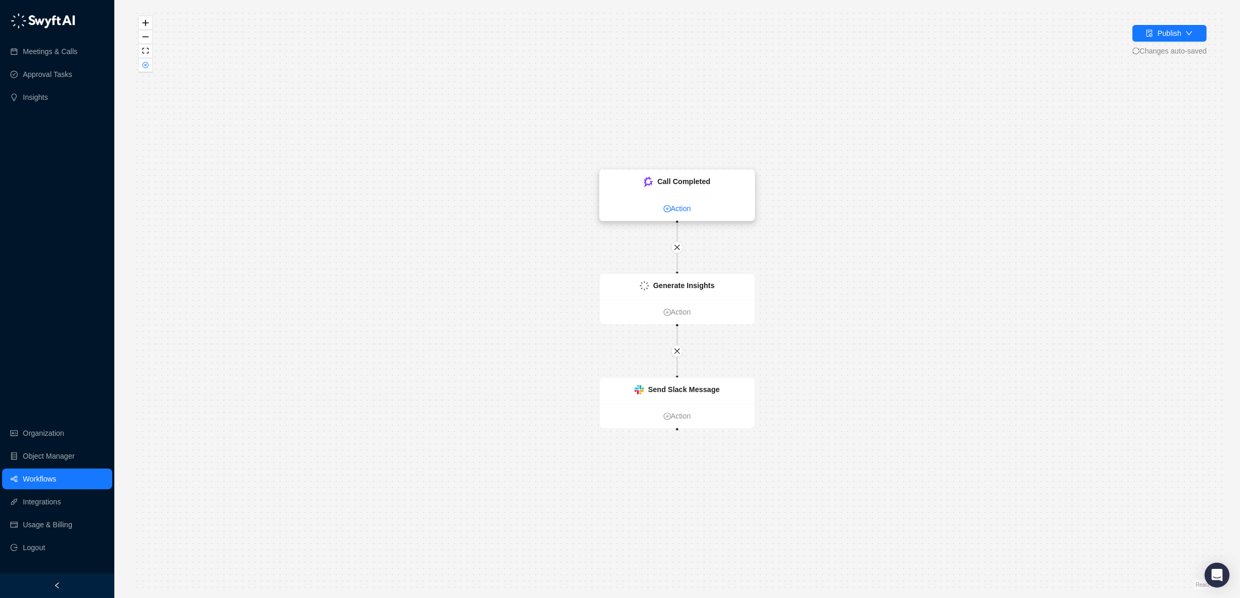
click at [684, 203] on link "Action" at bounding box center [677, 208] width 155 height 11
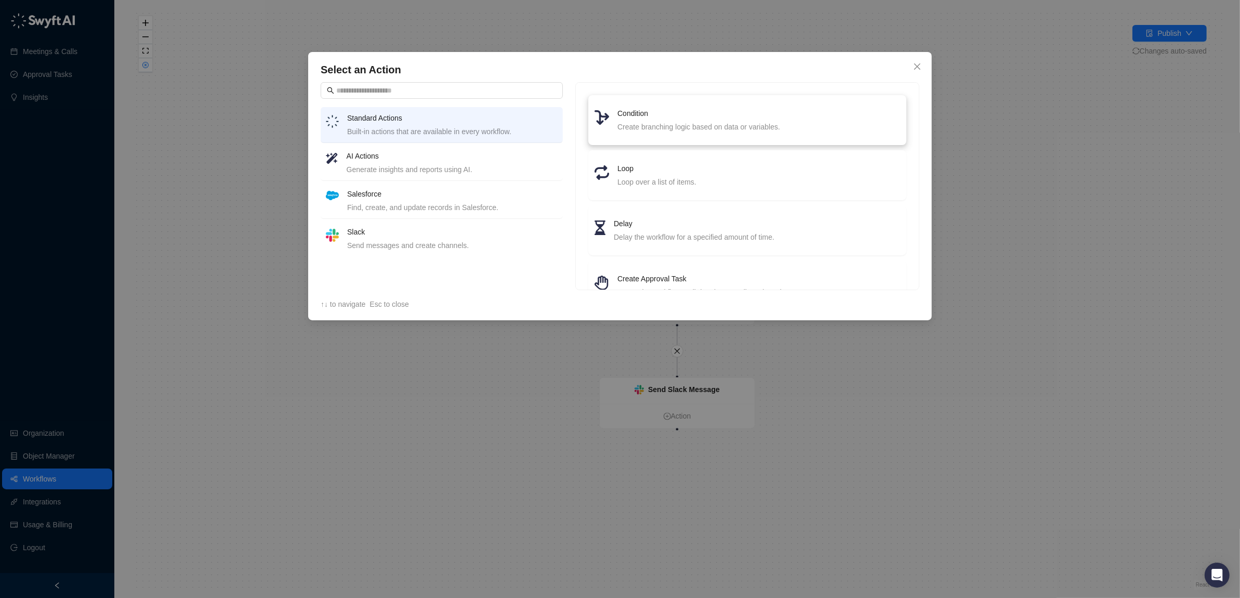
click at [656, 123] on div "Create branching logic based on data or variables." at bounding box center [758, 126] width 283 height 11
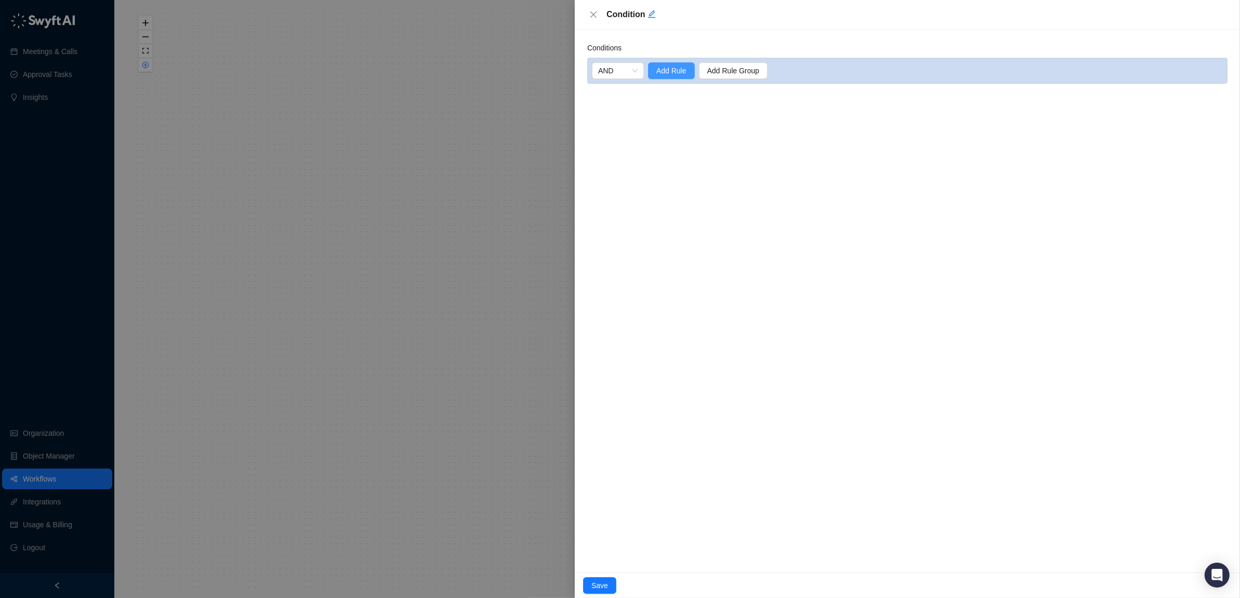
click at [672, 72] on span "Add Rule" at bounding box center [671, 70] width 30 height 11
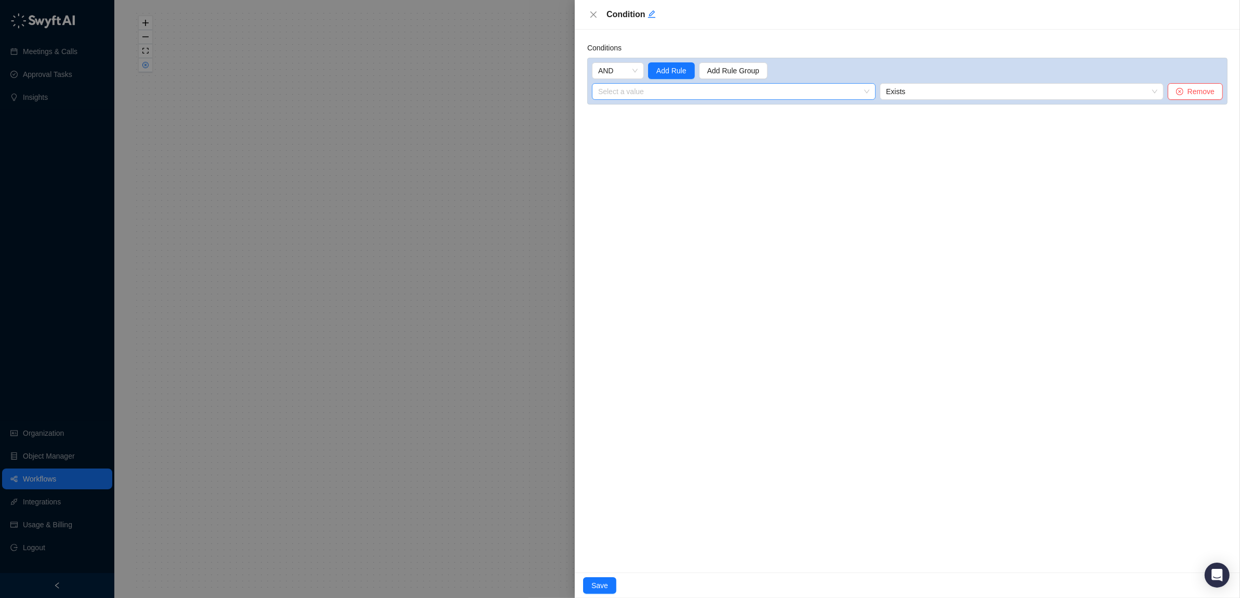
click at [748, 89] on input "search" at bounding box center [730, 92] width 265 height 16
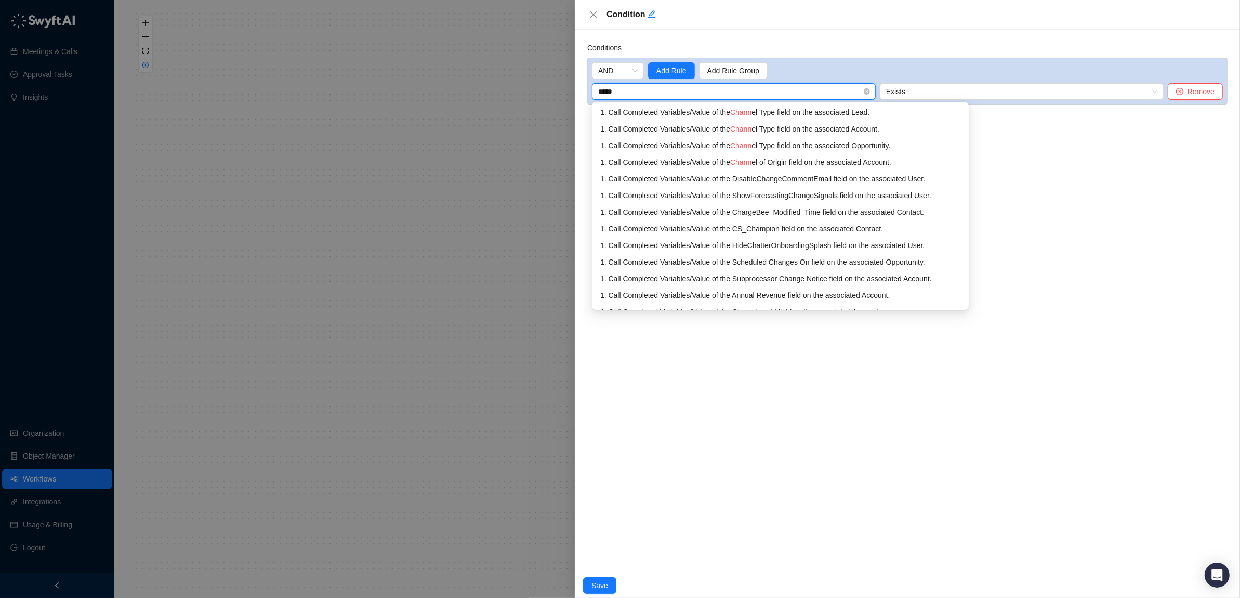
type input "******"
click at [755, 113] on span "Channe" at bounding box center [742, 112] width 25 height 8
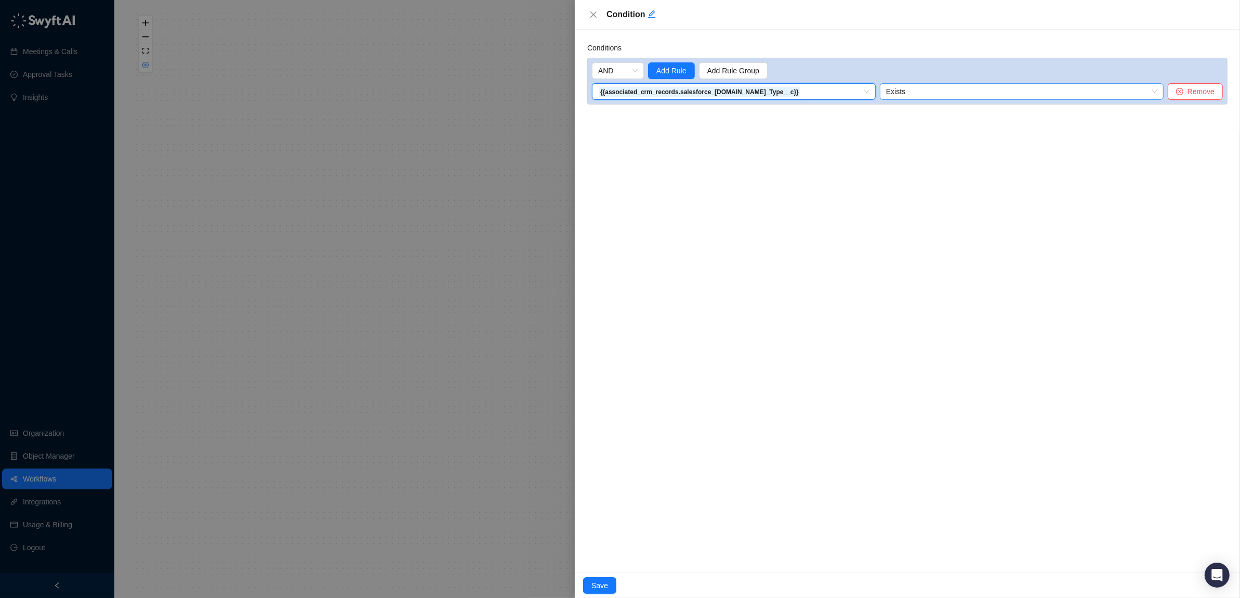
click at [913, 94] on span "Exists" at bounding box center [1021, 92] width 271 height 16
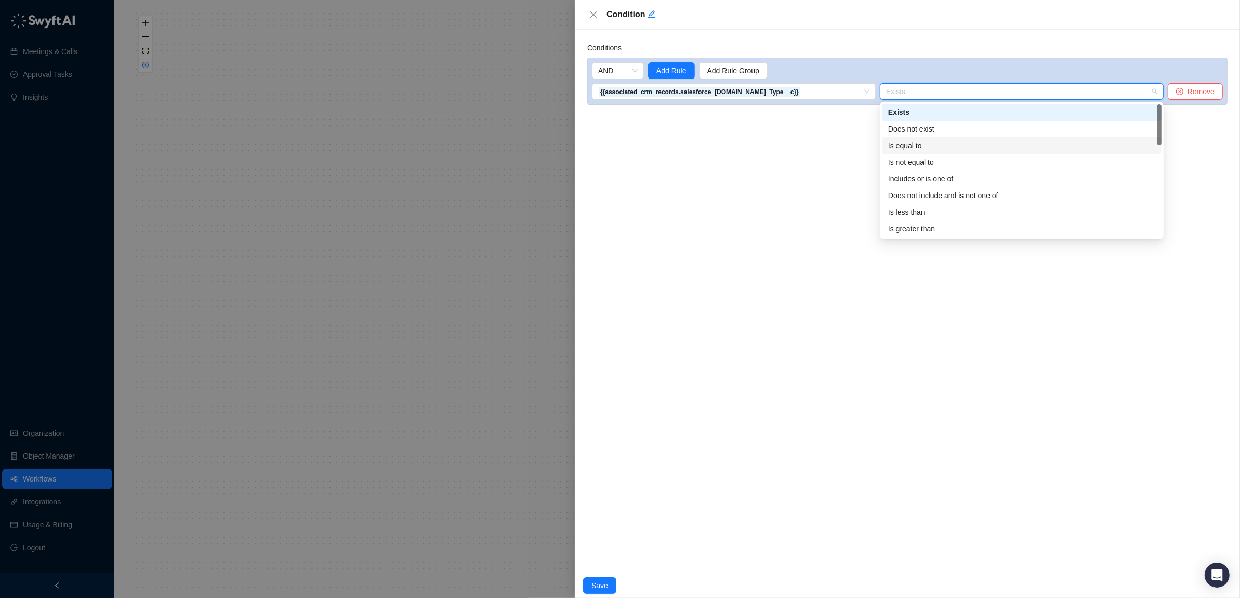
drag, startPoint x: 907, startPoint y: 142, endPoint x: 921, endPoint y: 134, distance: 16.5
click at [908, 142] on div "Is equal to" at bounding box center [1021, 145] width 267 height 11
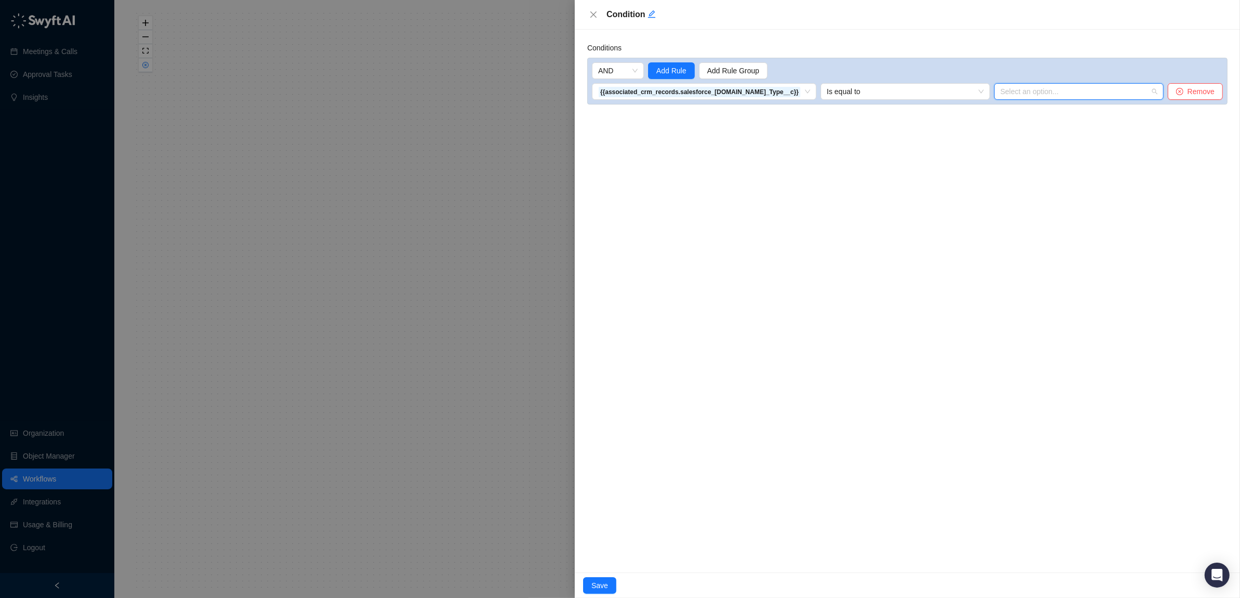
click at [1067, 88] on input "search" at bounding box center [1075, 92] width 151 height 16
click at [1024, 124] on div "Coach" at bounding box center [1077, 128] width 155 height 11
click at [716, 70] on span "Add Rule Group" at bounding box center [733, 70] width 52 height 11
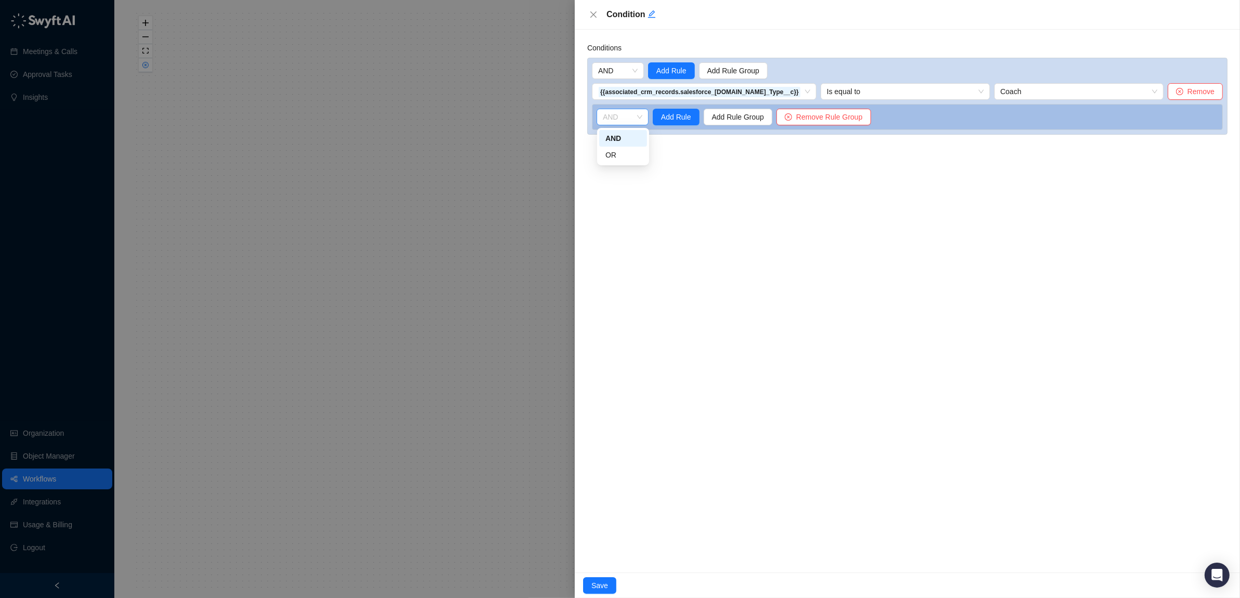
click at [629, 122] on span "AND" at bounding box center [622, 117] width 39 height 16
click at [627, 154] on div "OR" at bounding box center [622, 154] width 35 height 11
click at [670, 115] on span "Add Rule" at bounding box center [676, 116] width 30 height 11
click at [681, 135] on input "search" at bounding box center [733, 138] width 260 height 16
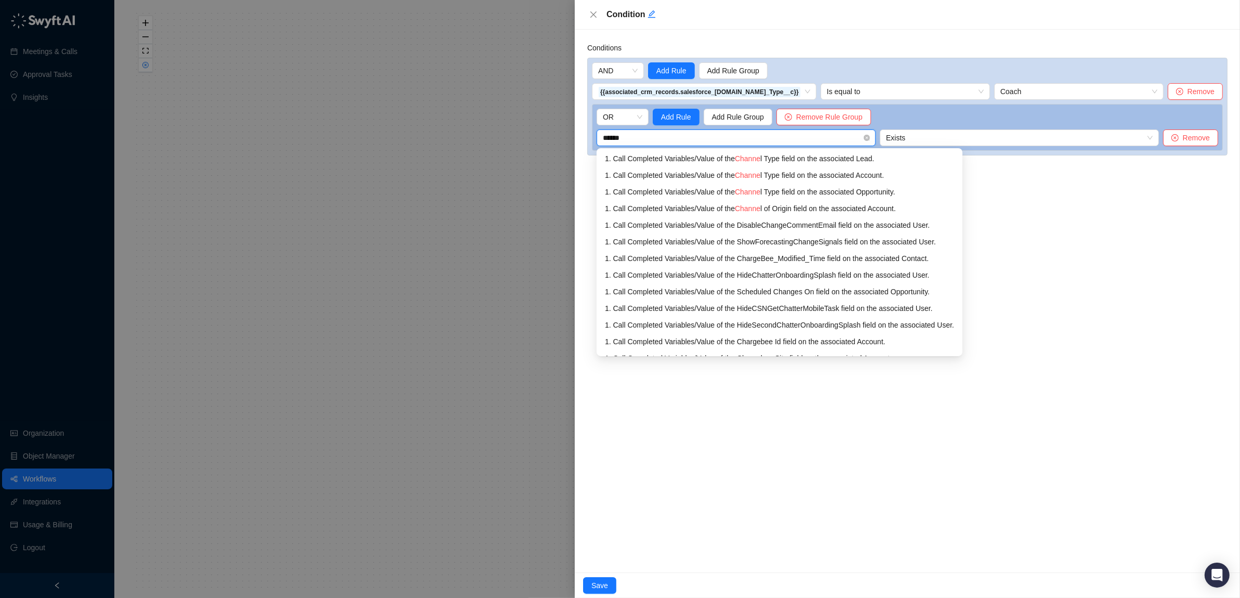
type input "*******"
click at [710, 191] on div "1. Call Completed Variables / Value of the Channel Type field on the associated…" at bounding box center [779, 191] width 349 height 11
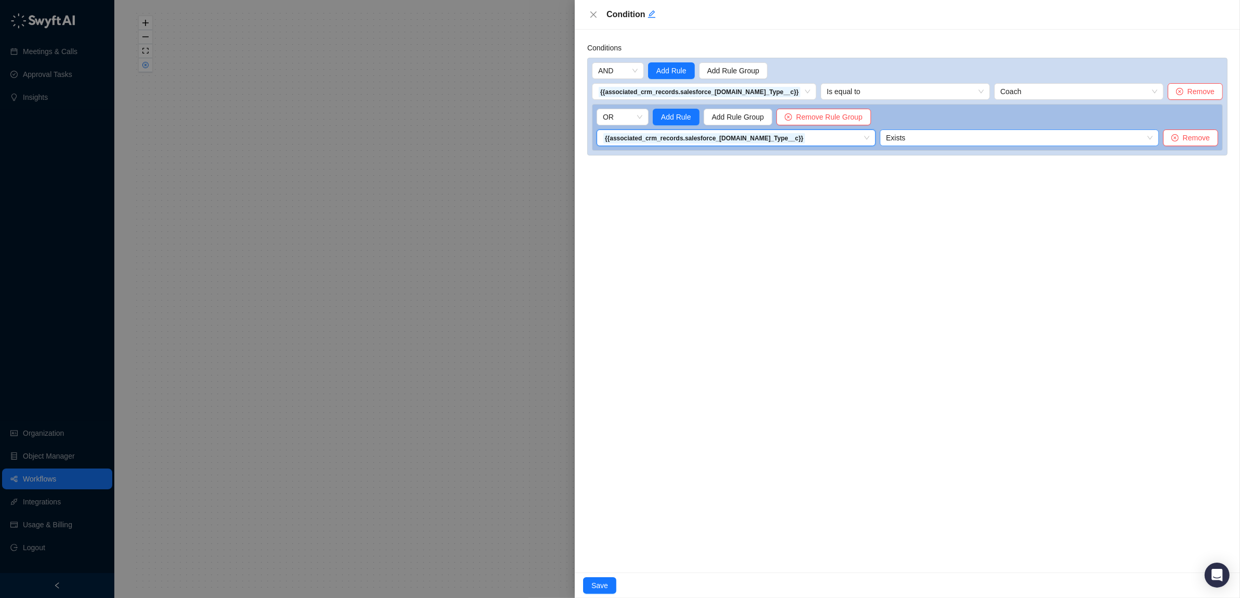
click at [960, 139] on span "Exists" at bounding box center [1019, 138] width 267 height 16
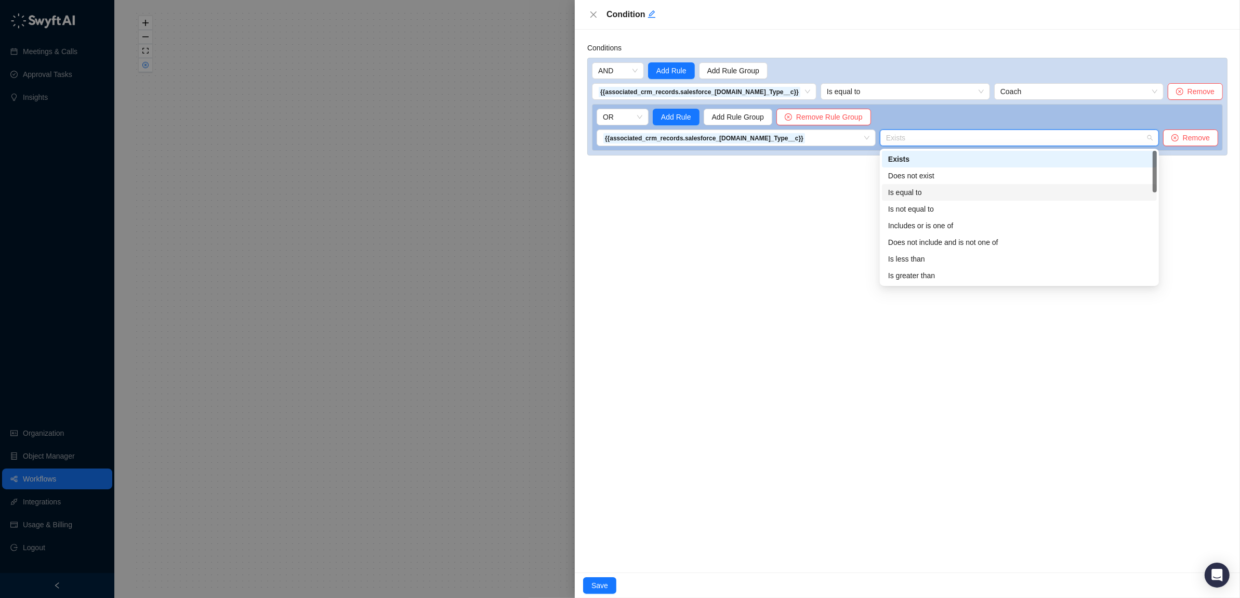
drag, startPoint x: 921, startPoint y: 193, endPoint x: 948, endPoint y: 182, distance: 29.6
click at [922, 192] on div "Is equal to" at bounding box center [1019, 192] width 262 height 11
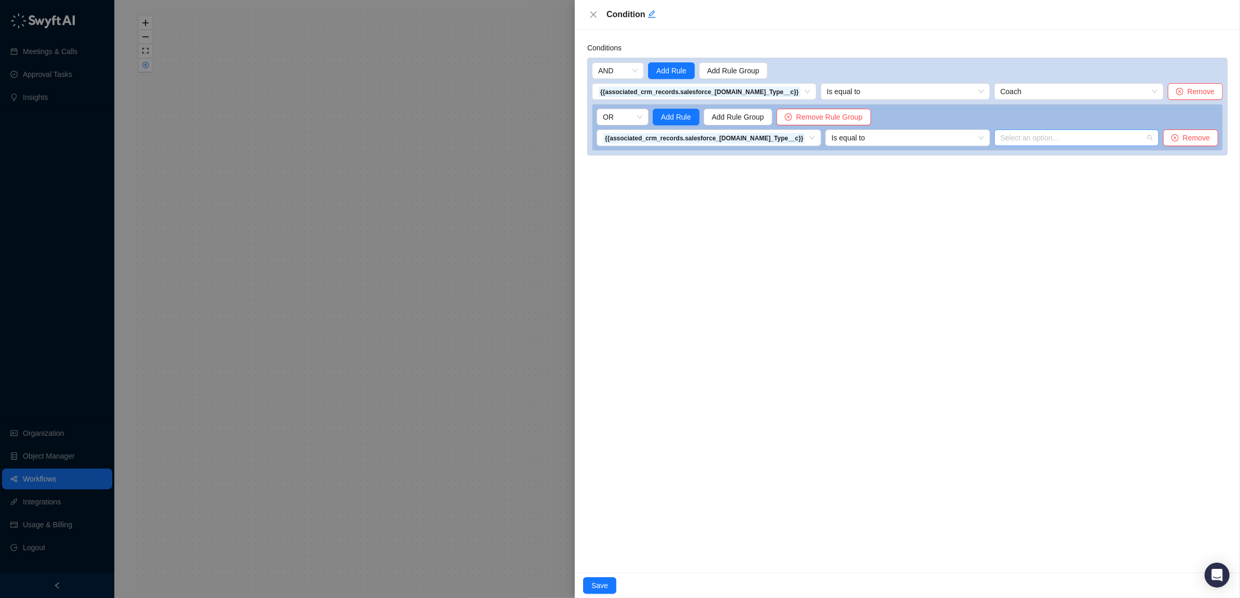
click at [1058, 133] on input "search" at bounding box center [1073, 138] width 146 height 16
click at [1016, 171] on div "Coach" at bounding box center [1080, 175] width 139 height 11
click at [605, 578] on button "Save" at bounding box center [599, 585] width 33 height 17
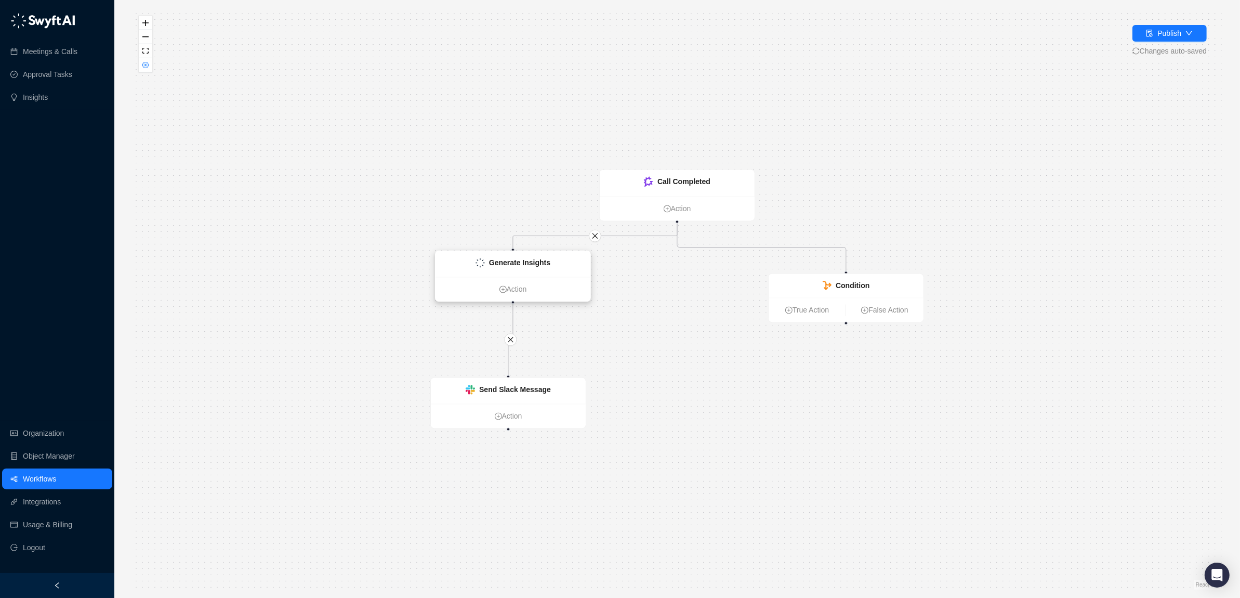
drag, startPoint x: 516, startPoint y: 284, endPoint x: 521, endPoint y: 261, distance: 23.3
click at [521, 261] on strong "Generate Insights" at bounding box center [519, 263] width 61 height 8
drag, startPoint x: 514, startPoint y: 251, endPoint x: 609, endPoint y: 274, distance: 98.3
click at [460, 243] on div "Generate Insights" at bounding box center [455, 256] width 155 height 26
click at [570, 232] on icon "close" at bounding box center [567, 230] width 7 height 7
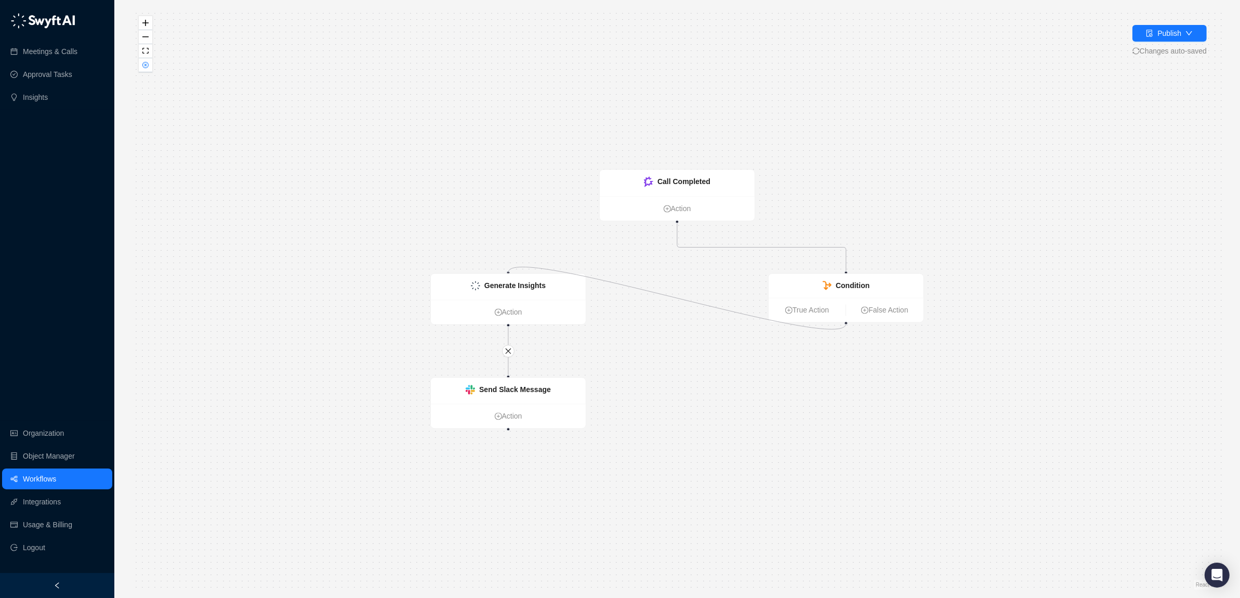
drag, startPoint x: 509, startPoint y: 271, endPoint x: 845, endPoint y: 323, distance: 340.6
click at [845, 323] on div "Call Completed Action Condition True Action False Action Generate Insights Acti…" at bounding box center [638, 459] width 1092 height 581
click at [807, 311] on link "True Action" at bounding box center [806, 309] width 77 height 11
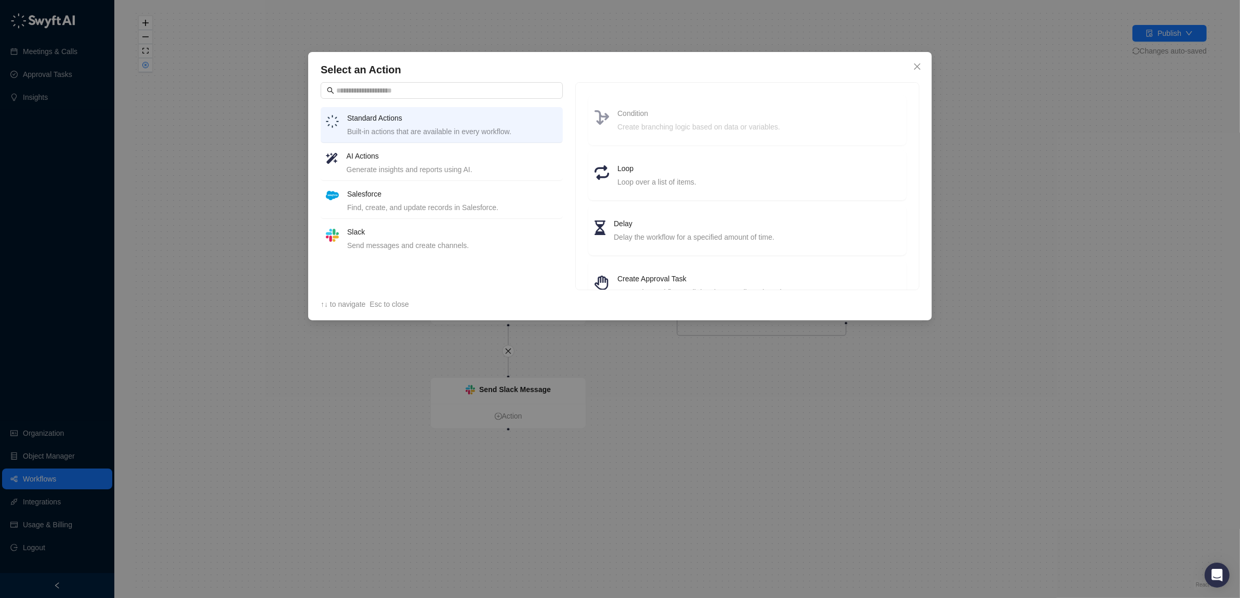
click at [752, 414] on div "Select an Action Standard Actions Built-in actions that are available in every …" at bounding box center [620, 299] width 1240 height 598
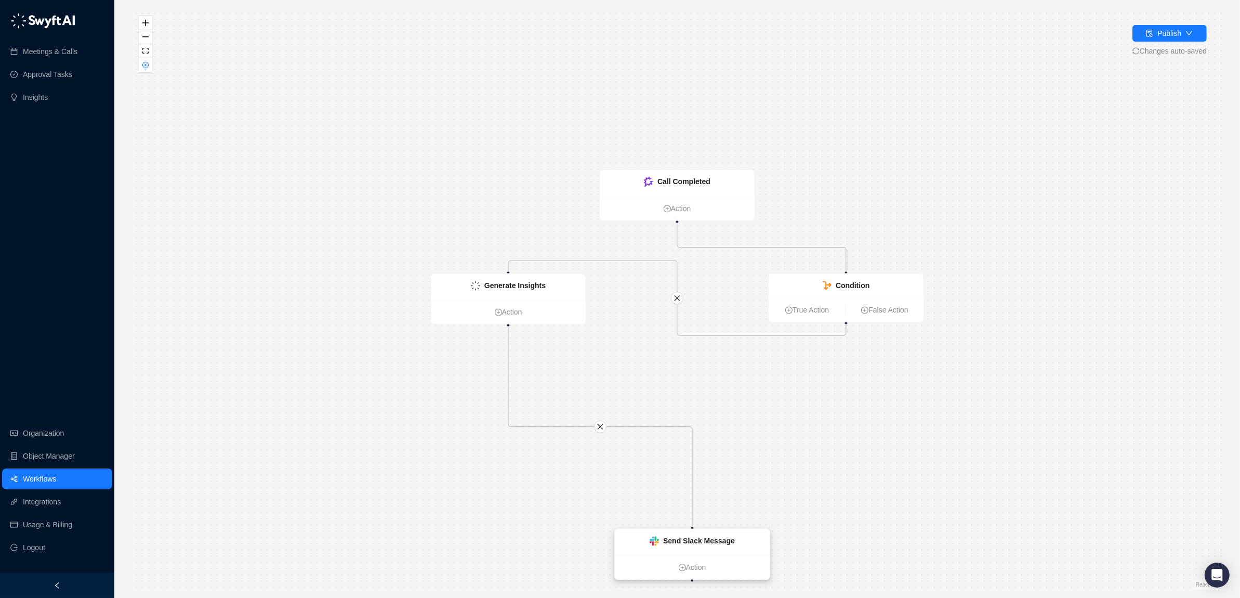
drag, startPoint x: 485, startPoint y: 387, endPoint x: 687, endPoint y: 509, distance: 235.9
click at [704, 537] on strong "Send Slack Message" at bounding box center [699, 541] width 72 height 8
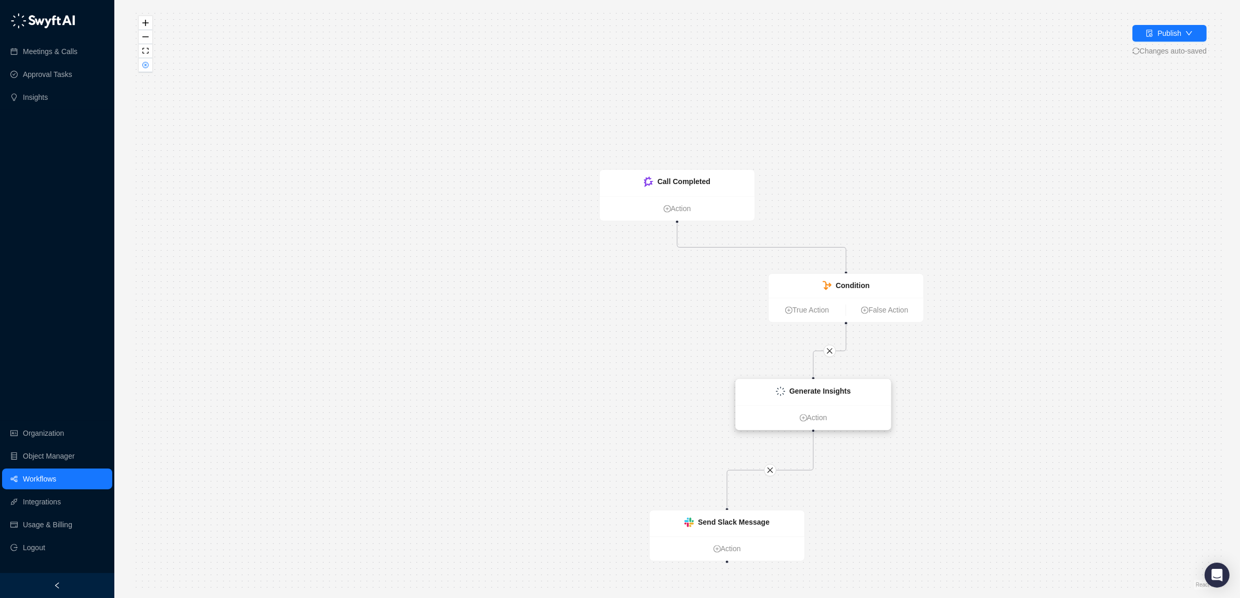
drag, startPoint x: 555, startPoint y: 282, endPoint x: 860, endPoint y: 388, distance: 322.7
click at [860, 388] on div "Generate Insights" at bounding box center [813, 392] width 155 height 26
drag, startPoint x: 847, startPoint y: 279, endPoint x: 710, endPoint y: 272, distance: 137.9
click at [709, 272] on div "Condition" at bounding box center [669, 276] width 155 height 24
click at [743, 348] on icon "close" at bounding box center [746, 345] width 7 height 7
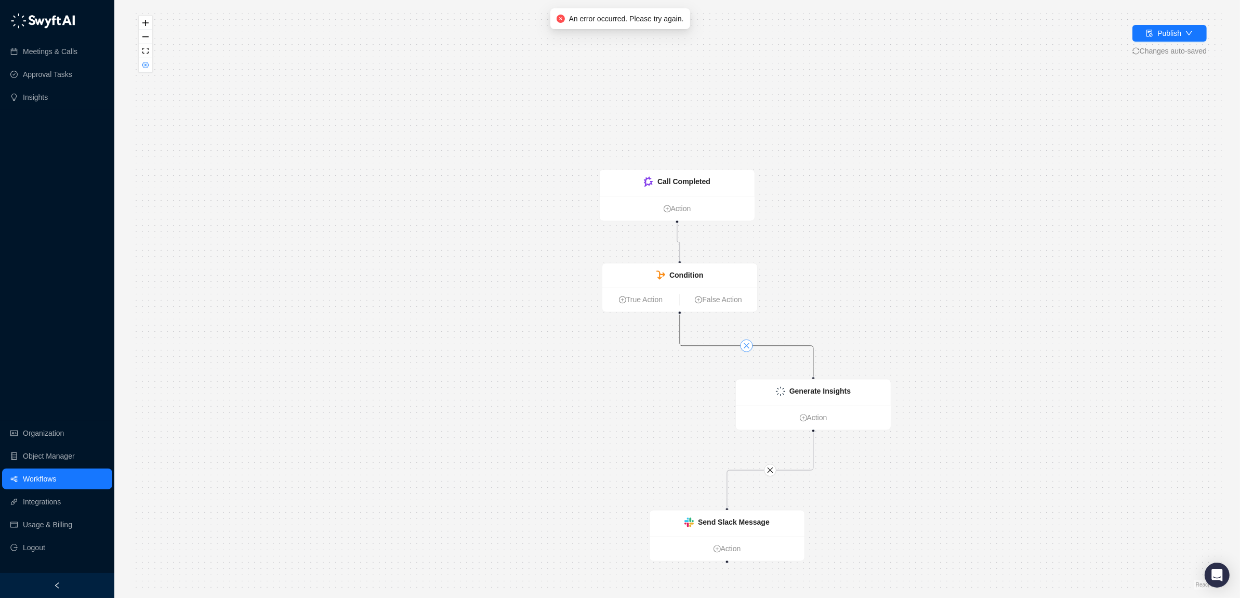
click at [746, 348] on icon "close" at bounding box center [746, 345] width 7 height 7
drag, startPoint x: 812, startPoint y: 391, endPoint x: 688, endPoint y: 395, distance: 123.7
click at [688, 395] on strong "Generate Insights" at bounding box center [696, 396] width 61 height 8
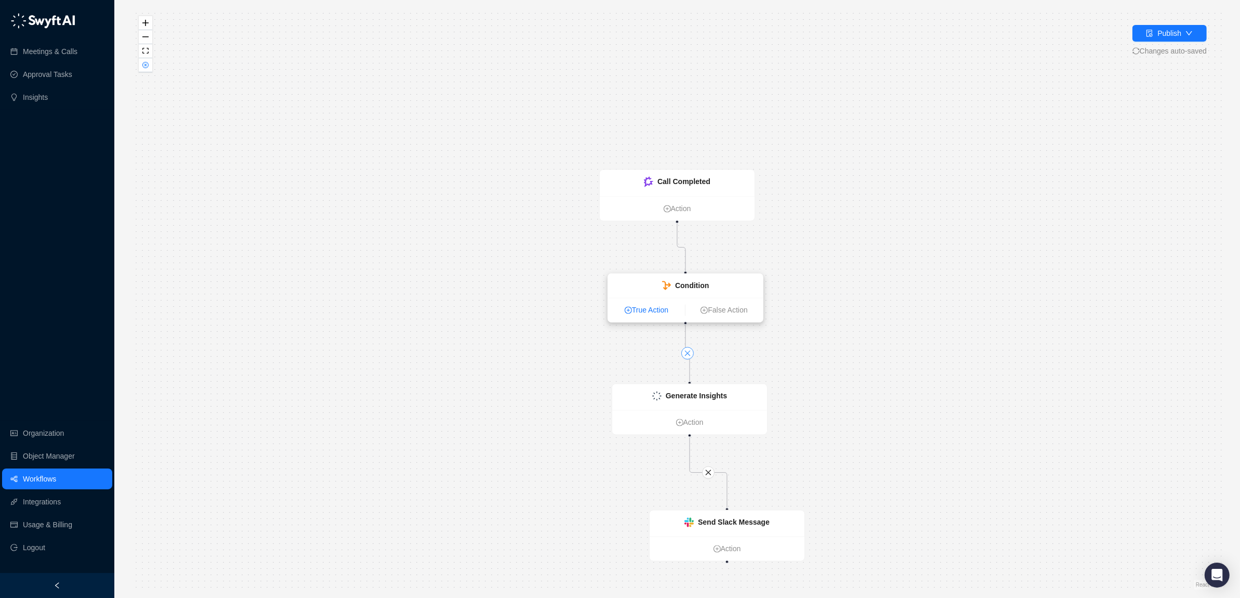
drag, startPoint x: 620, startPoint y: 301, endPoint x: 626, endPoint y: 311, distance: 11.0
click at [626, 311] on icon "plus-circle" at bounding box center [628, 309] width 7 height 7
click at [688, 349] on icon "close" at bounding box center [687, 352] width 7 height 7
drag, startPoint x: 694, startPoint y: 524, endPoint x: 652, endPoint y: 521, distance: 42.2
click at [652, 521] on div "Send Slack Message" at bounding box center [684, 518] width 85 height 11
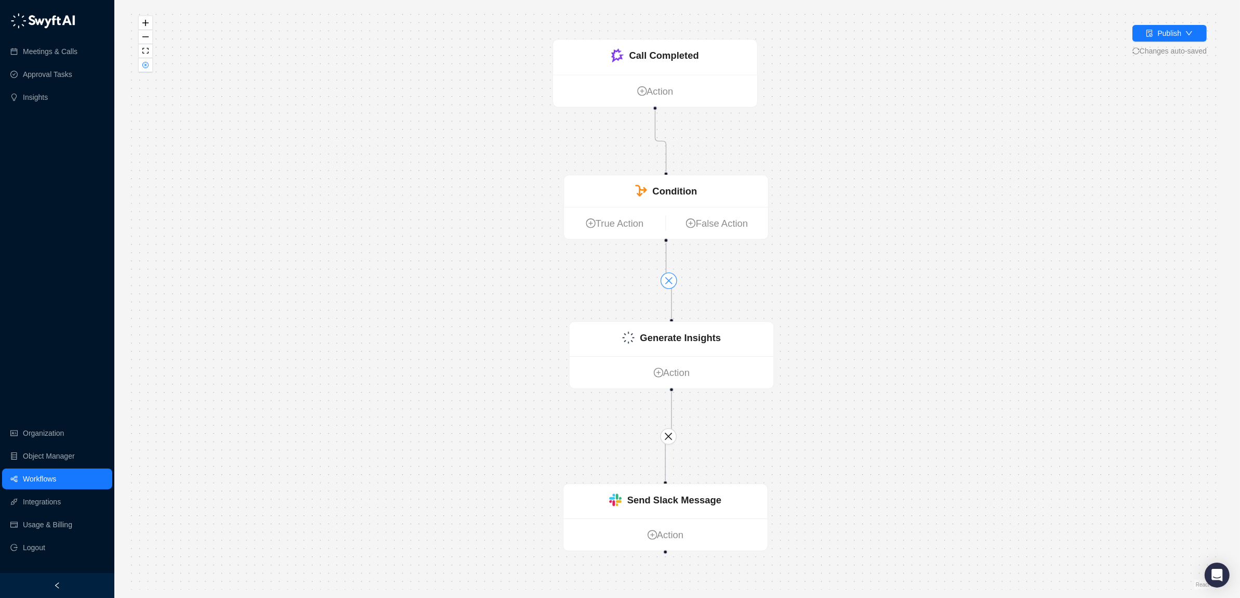
drag, startPoint x: 878, startPoint y: 472, endPoint x: 919, endPoint y: 434, distance: 55.9
click at [919, 435] on div "Call Completed Action Condition True Action False Action Generate Insights Acti…" at bounding box center [677, 298] width 1092 height 581
click at [672, 278] on icon "close" at bounding box center [671, 279] width 9 height 9
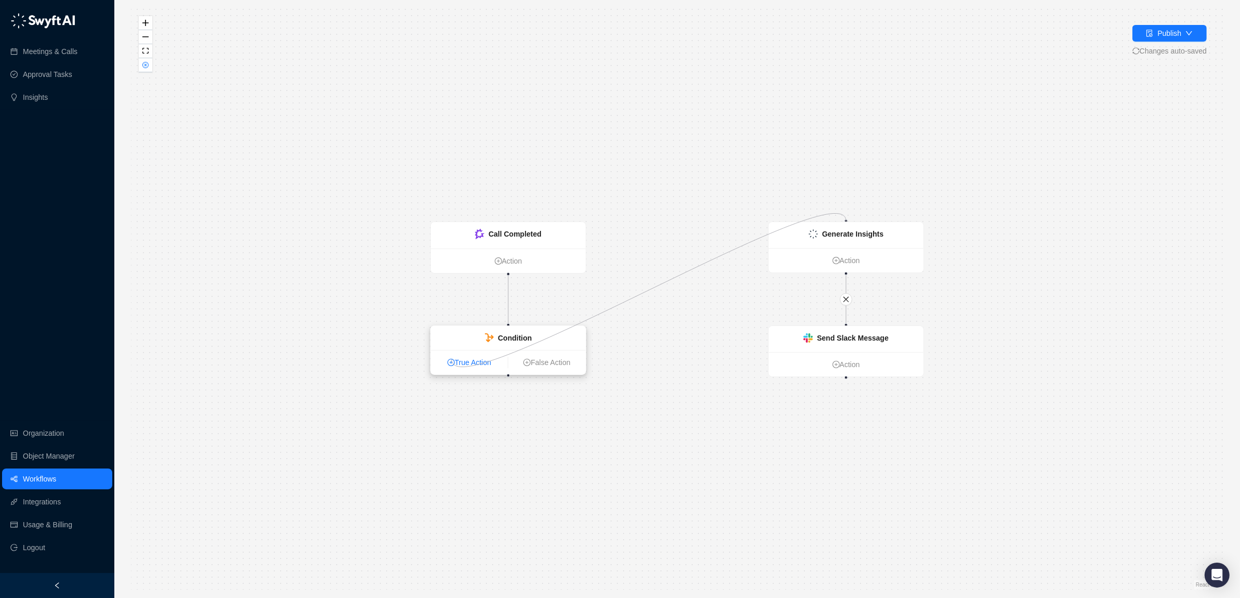
drag, startPoint x: 847, startPoint y: 220, endPoint x: 452, endPoint y: 359, distance: 419.0
click at [452, 359] on div "Call Completed Action Condition True Action False Action Generate Insights Acti…" at bounding box center [976, 511] width 1092 height 581
drag, startPoint x: 534, startPoint y: 240, endPoint x: 659, endPoint y: 150, distance: 154.3
click at [733, 94] on div "Call Completed" at bounding box center [710, 89] width 155 height 26
drag, startPoint x: 846, startPoint y: 220, endPoint x: 456, endPoint y: 357, distance: 414.1
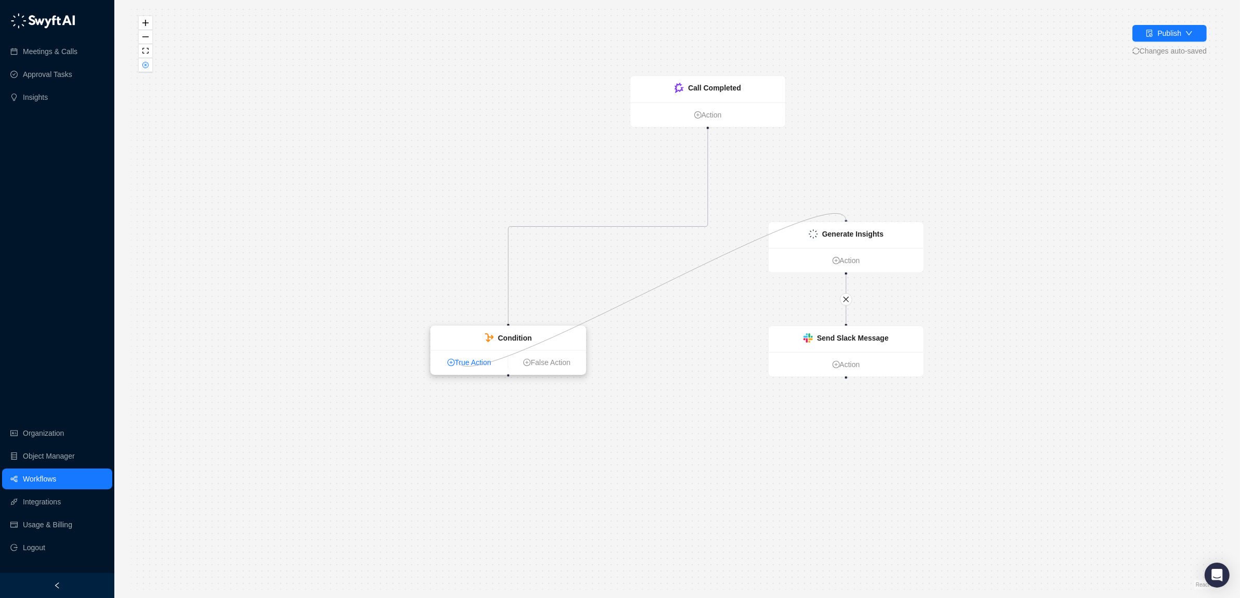
click at [456, 357] on div "Call Completed Action Condition True Action False Action Generate Insights Acti…" at bounding box center [976, 511] width 1092 height 581
click at [141, 63] on button "button" at bounding box center [146, 65] width 14 height 14
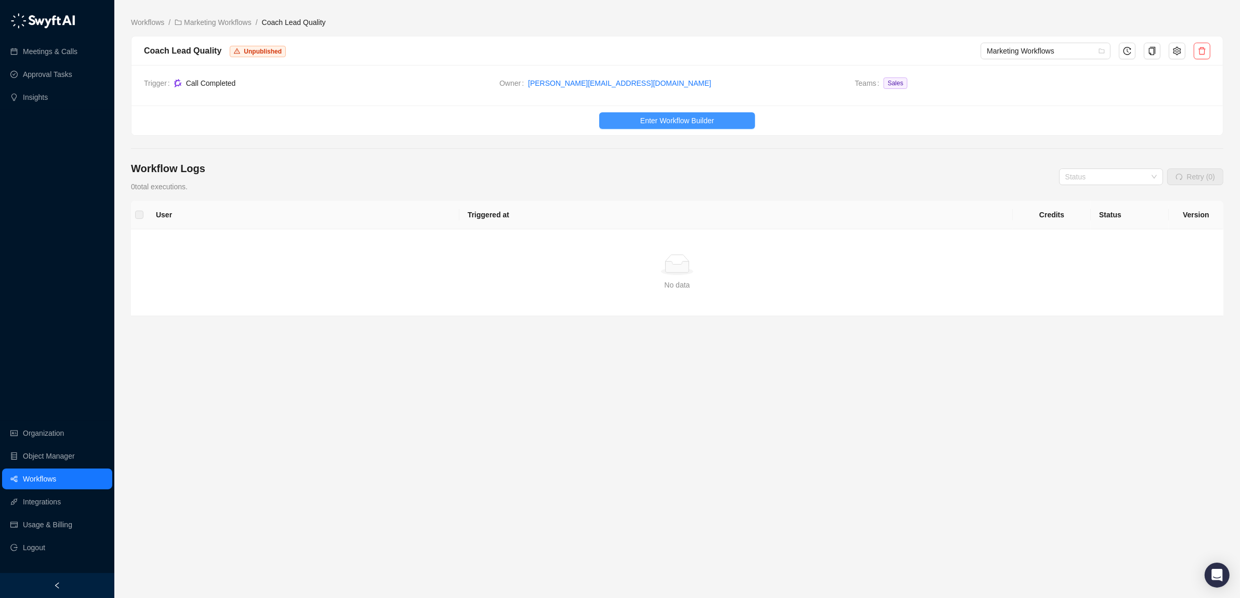
click at [665, 123] on span "Enter Workflow Builder" at bounding box center [677, 120] width 74 height 11
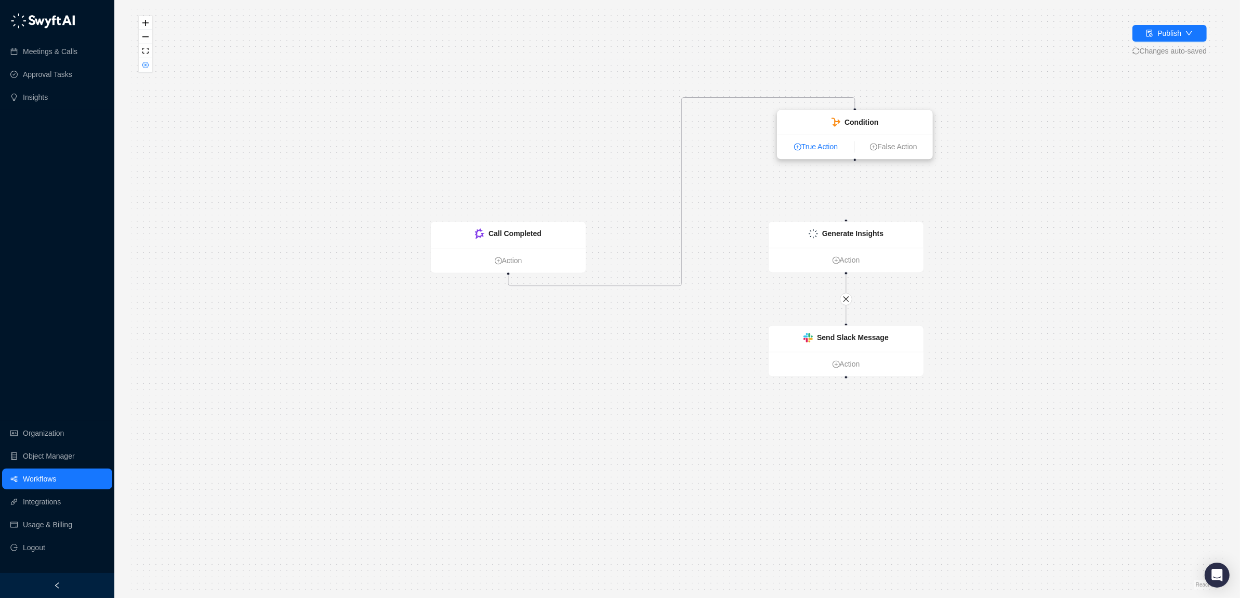
drag, startPoint x: 449, startPoint y: 363, endPoint x: 797, endPoint y: 145, distance: 409.4
click at [797, 145] on icon "plus-circle" at bounding box center [797, 146] width 7 height 7
drag, startPoint x: 856, startPoint y: 157, endPoint x: 839, endPoint y: 233, distance: 78.3
click at [839, 233] on div "Call Completed Action Condition True Action False Action Generate Insights Acti…" at bounding box center [976, 511] width 1092 height 581
drag, startPoint x: 856, startPoint y: 157, endPoint x: 846, endPoint y: 225, distance: 68.2
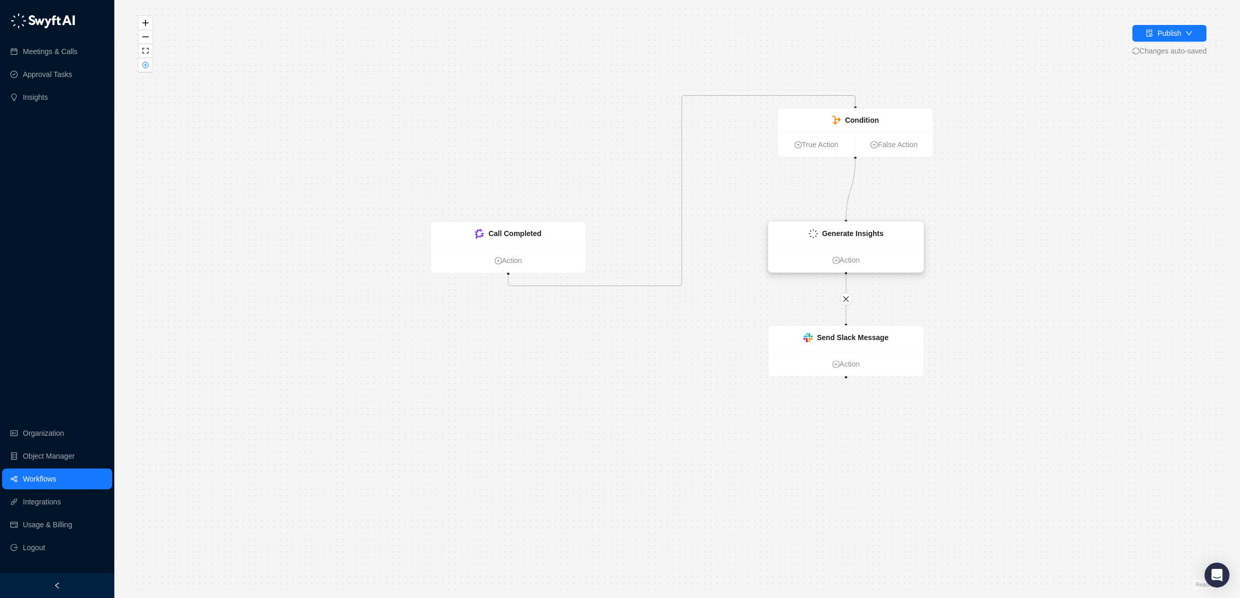
click at [846, 225] on div "Call Completed Action Condition True Action False Action Generate Insights Acti…" at bounding box center [976, 511] width 1092 height 581
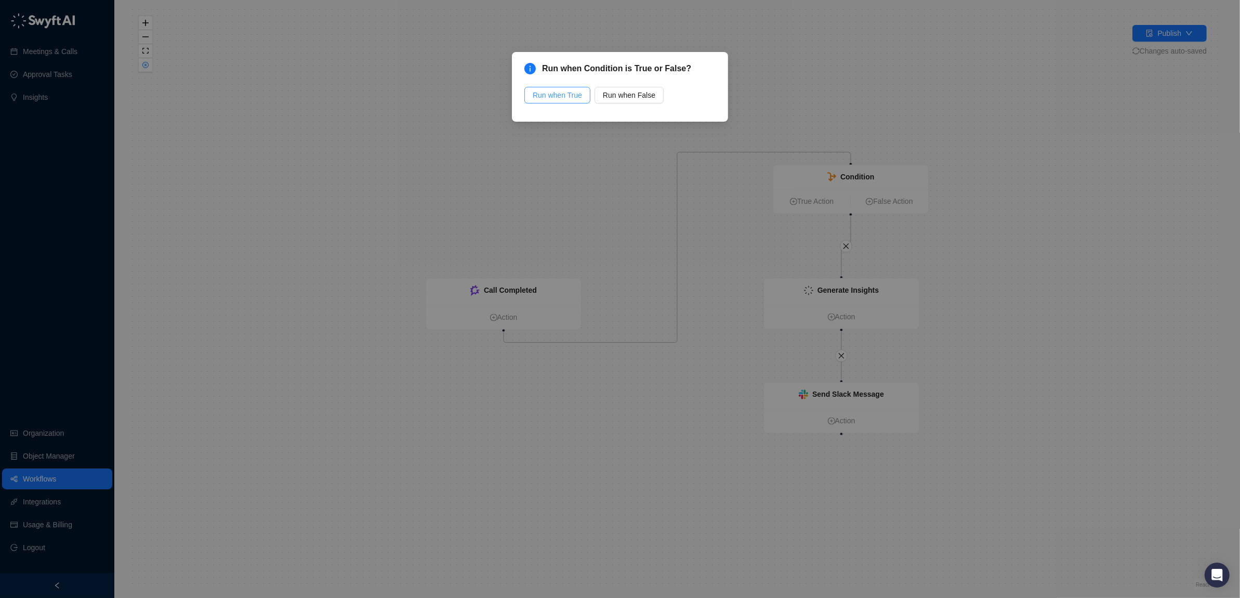
click at [560, 94] on span "Run when True" at bounding box center [557, 94] width 49 height 11
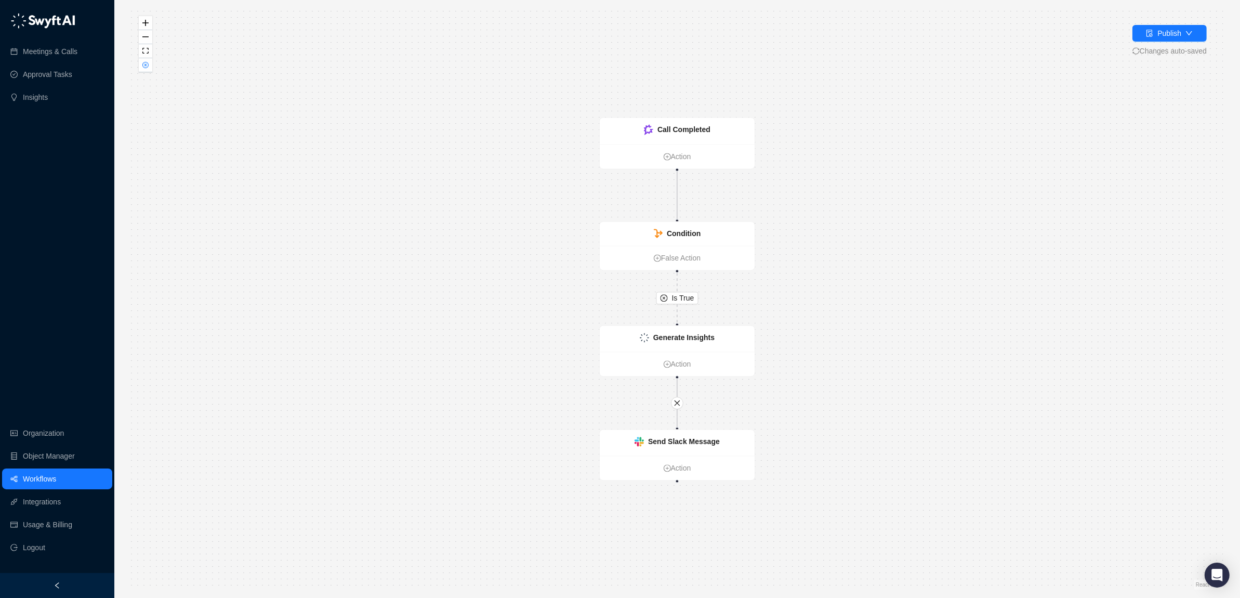
click at [800, 331] on div "Is True Call Completed Action Condition False Action Generate Insights Action S…" at bounding box center [677, 298] width 1092 height 581
click at [674, 230] on strong "Condition" at bounding box center [684, 234] width 34 height 8
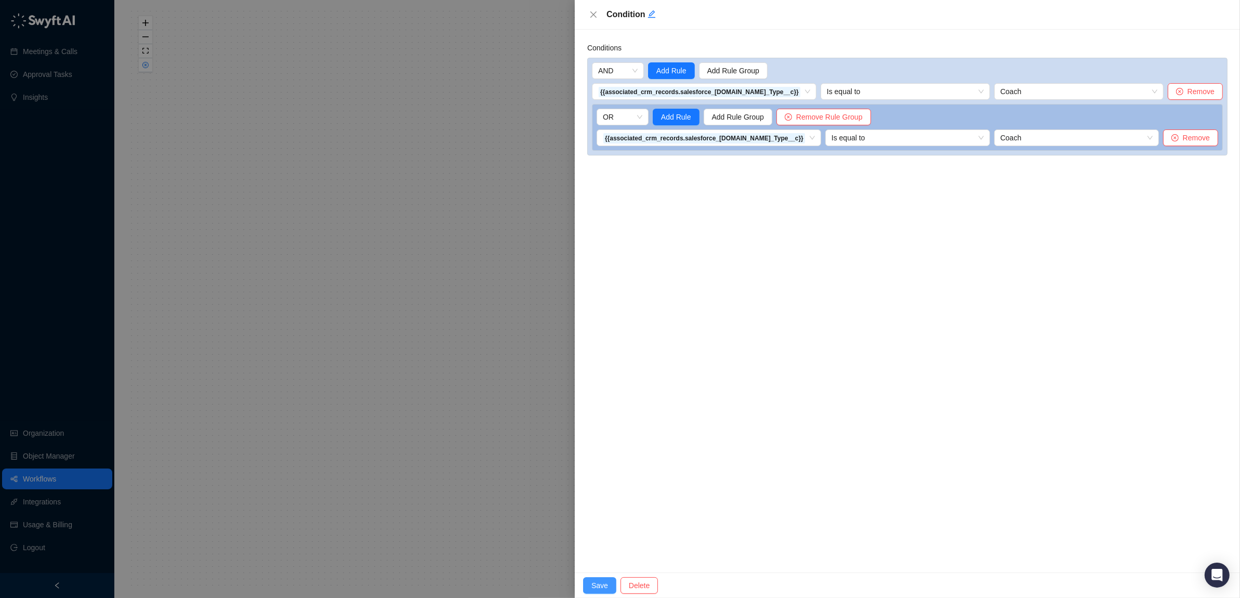
click at [588, 581] on button "Save" at bounding box center [599, 585] width 33 height 17
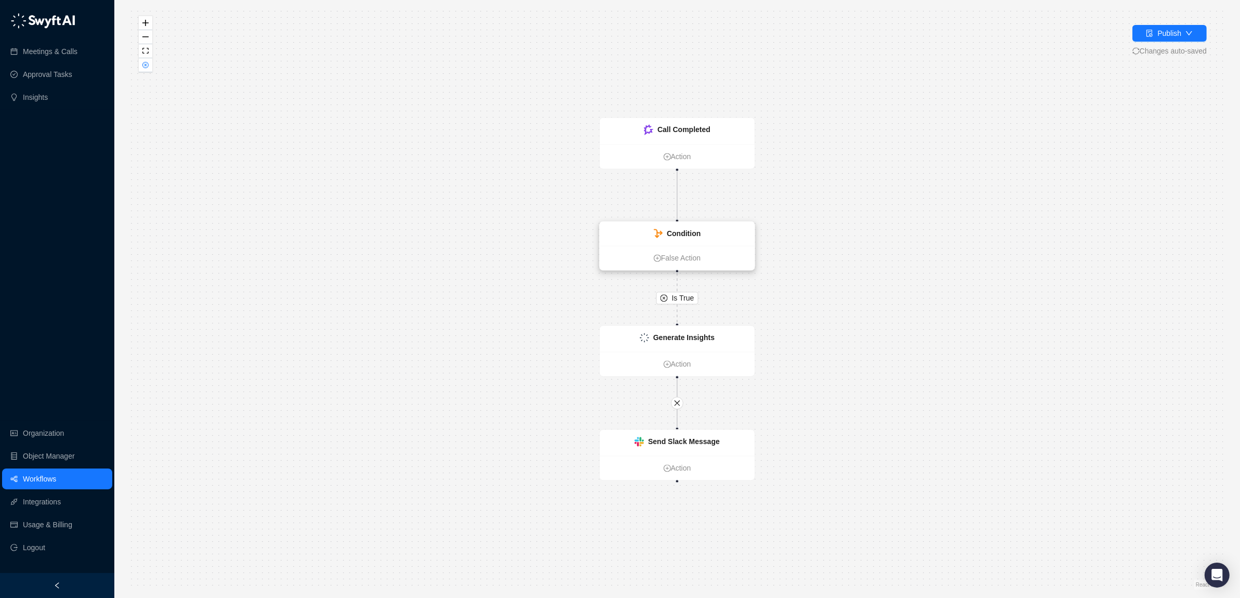
click at [673, 240] on div "Condition" at bounding box center [677, 234] width 155 height 24
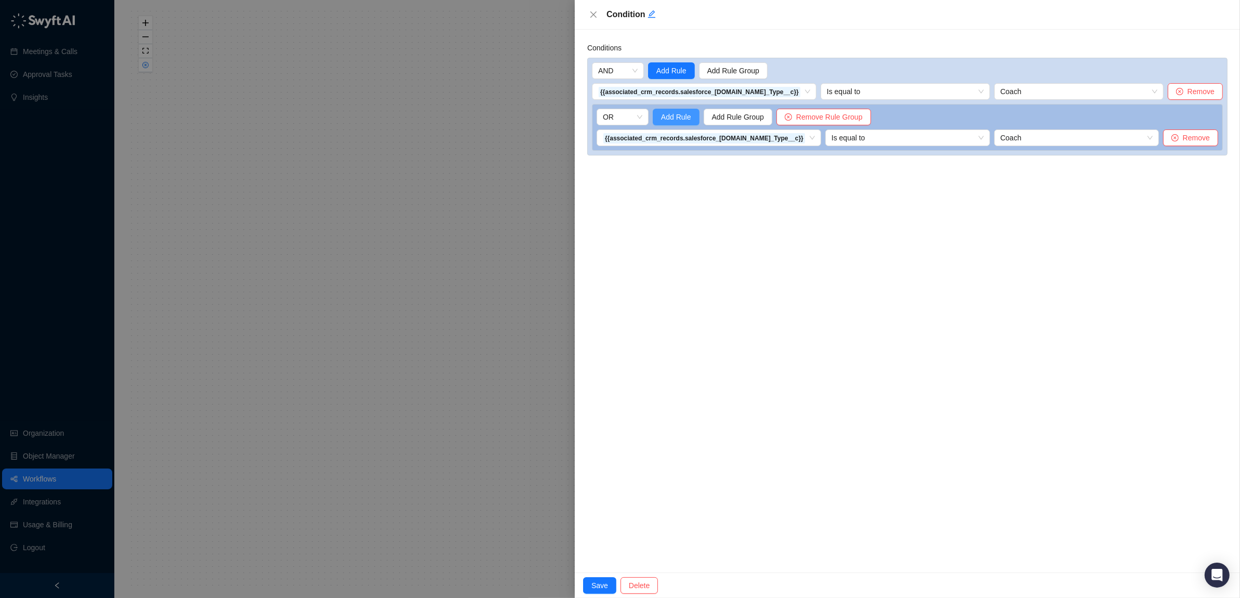
click at [678, 117] on span "Add Rule" at bounding box center [676, 116] width 30 height 11
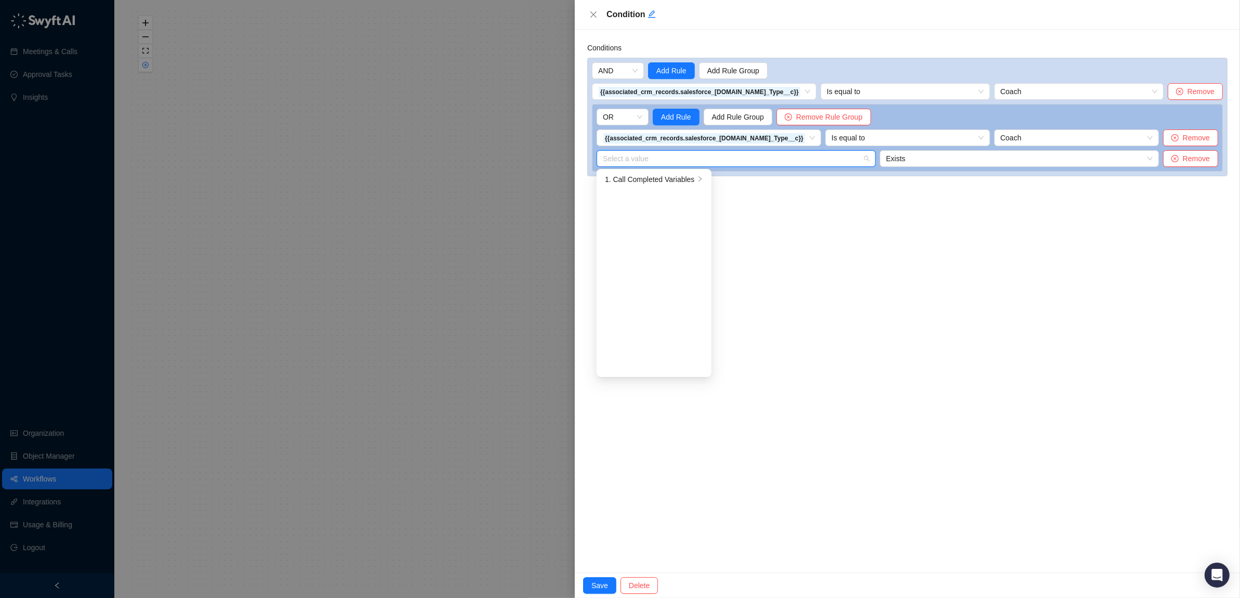
click at [660, 156] on input "search" at bounding box center [733, 159] width 260 height 16
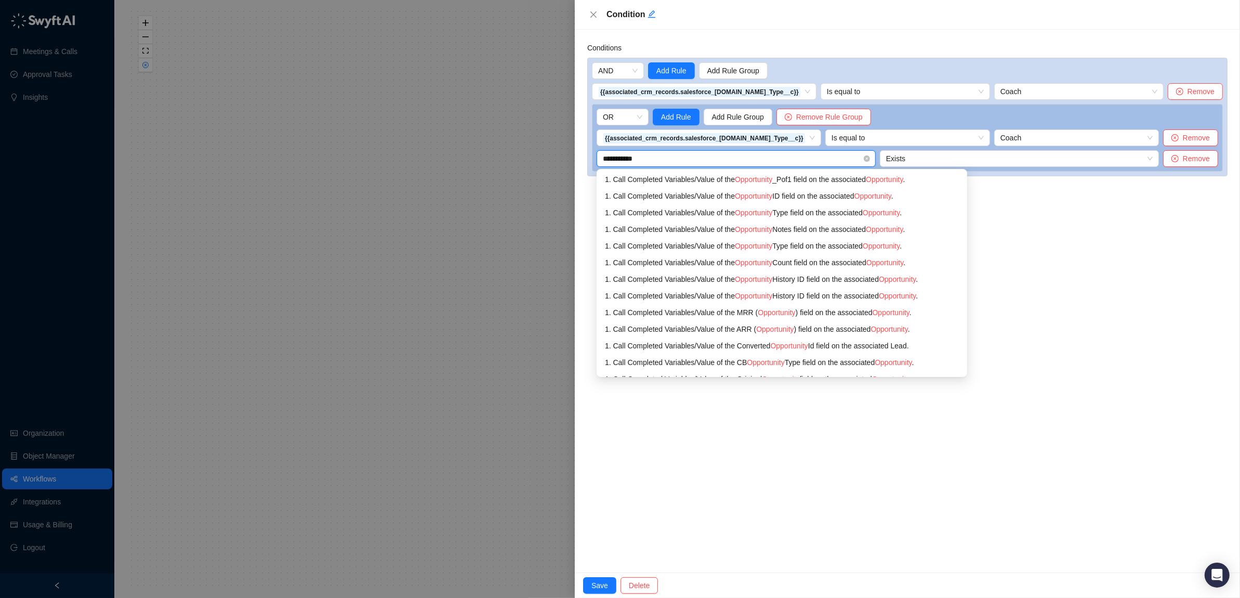
type input "**********"
click at [755, 195] on span "Opportunity" at bounding box center [753, 196] width 37 height 8
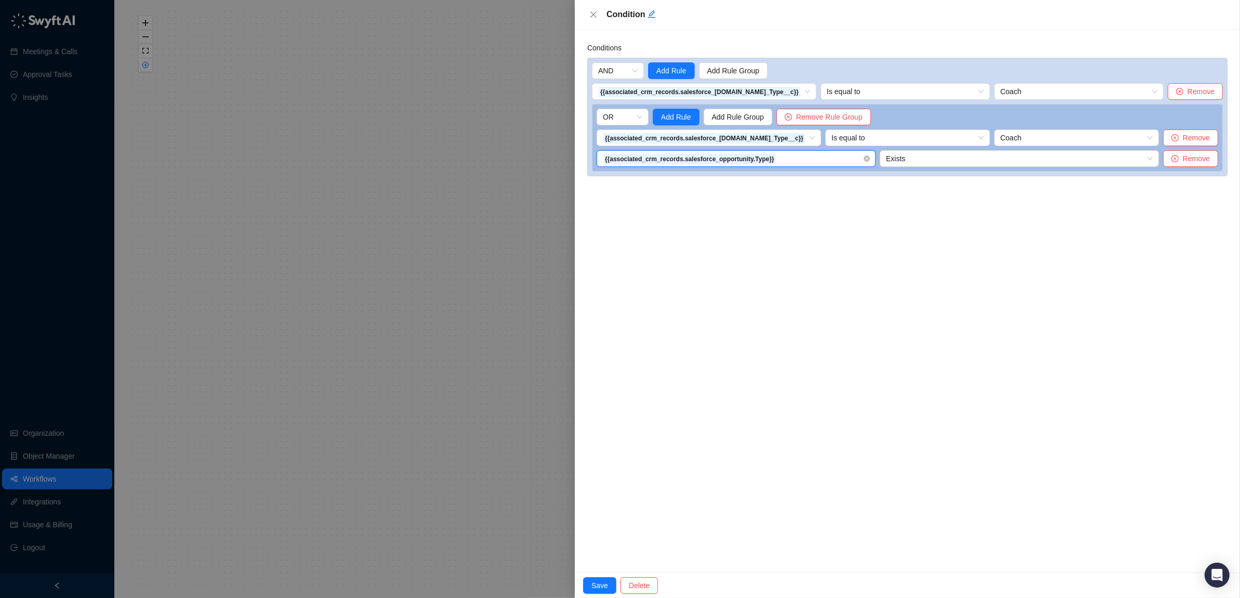
click at [816, 160] on span "{{associated_crm_records.salesforce_opportunity.Type}}" at bounding box center [736, 159] width 267 height 16
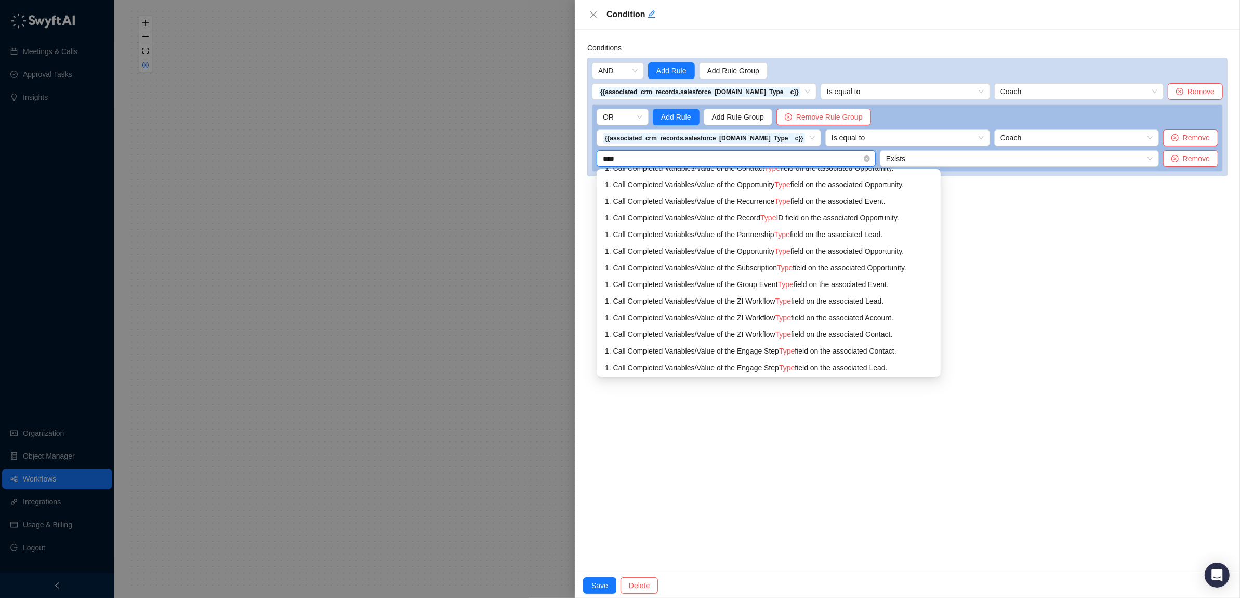
scroll to position [228, 0]
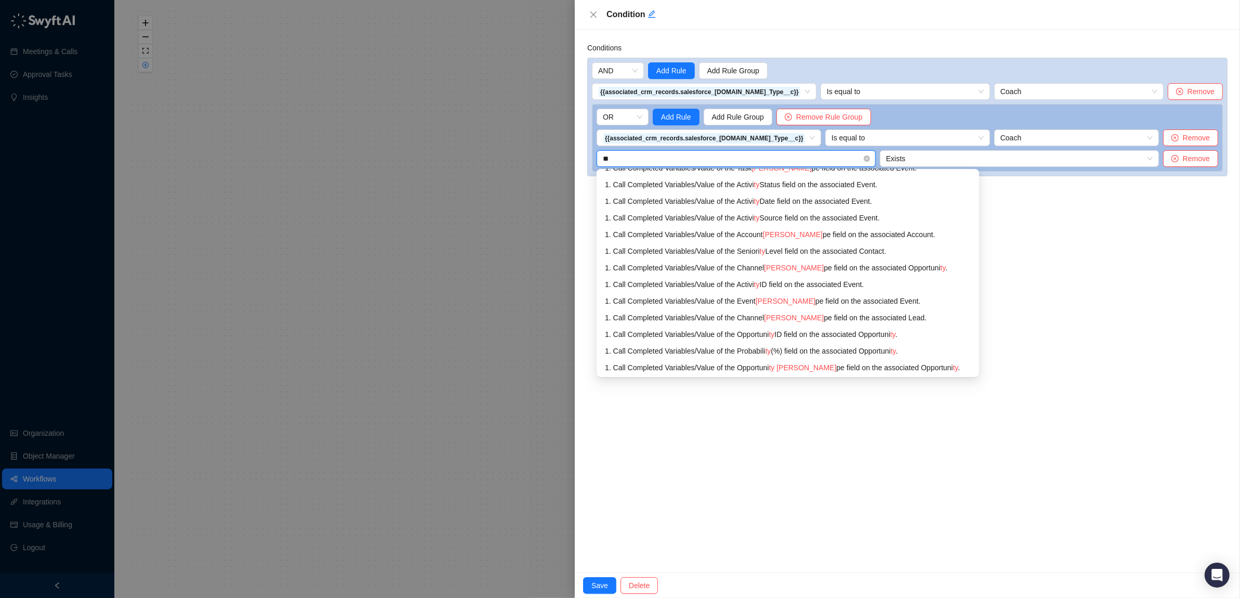
type input "*"
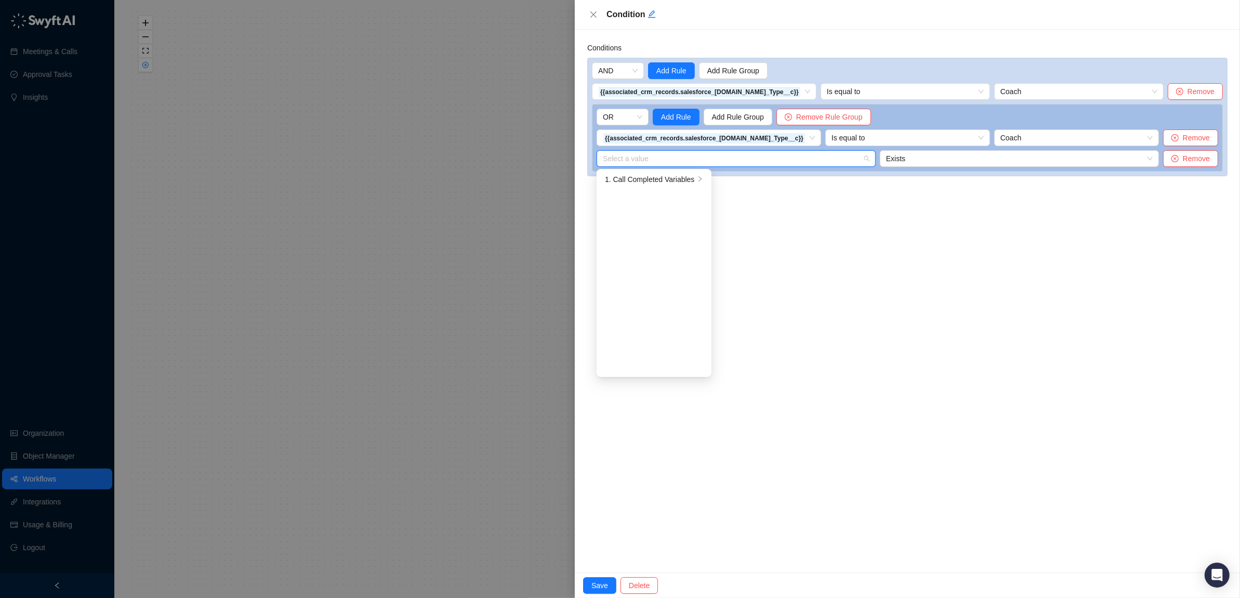
scroll to position [0, 0]
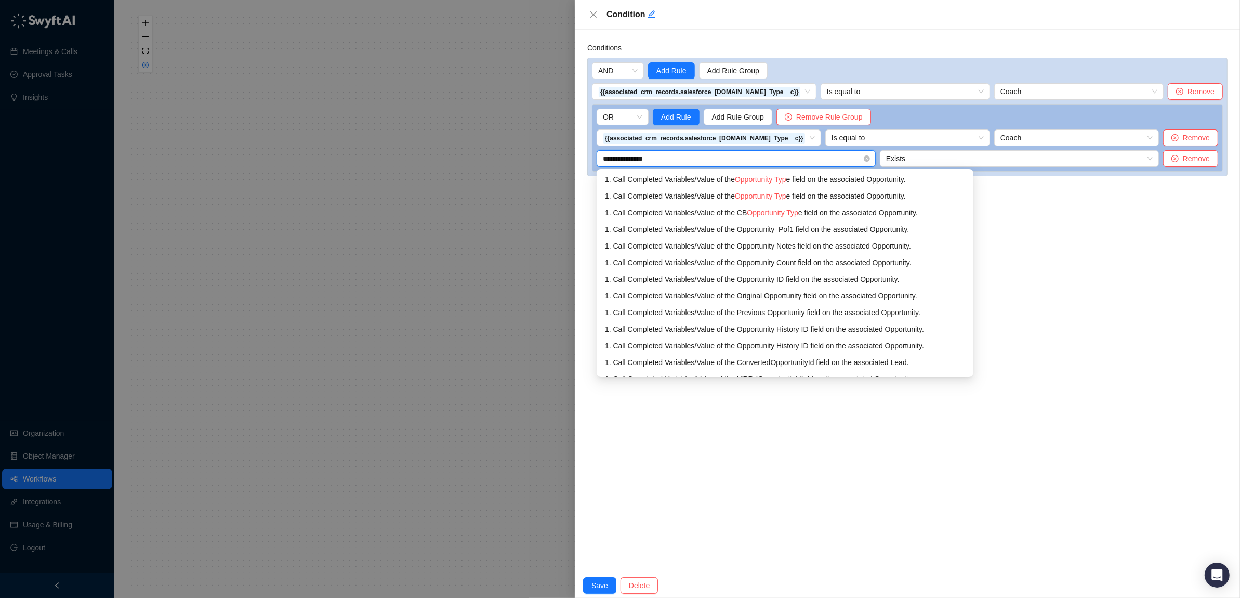
type input "**********"
click at [734, 193] on div "1. Call Completed Variables / Value of the Opportunity Type field on the associ…" at bounding box center [785, 195] width 360 height 11
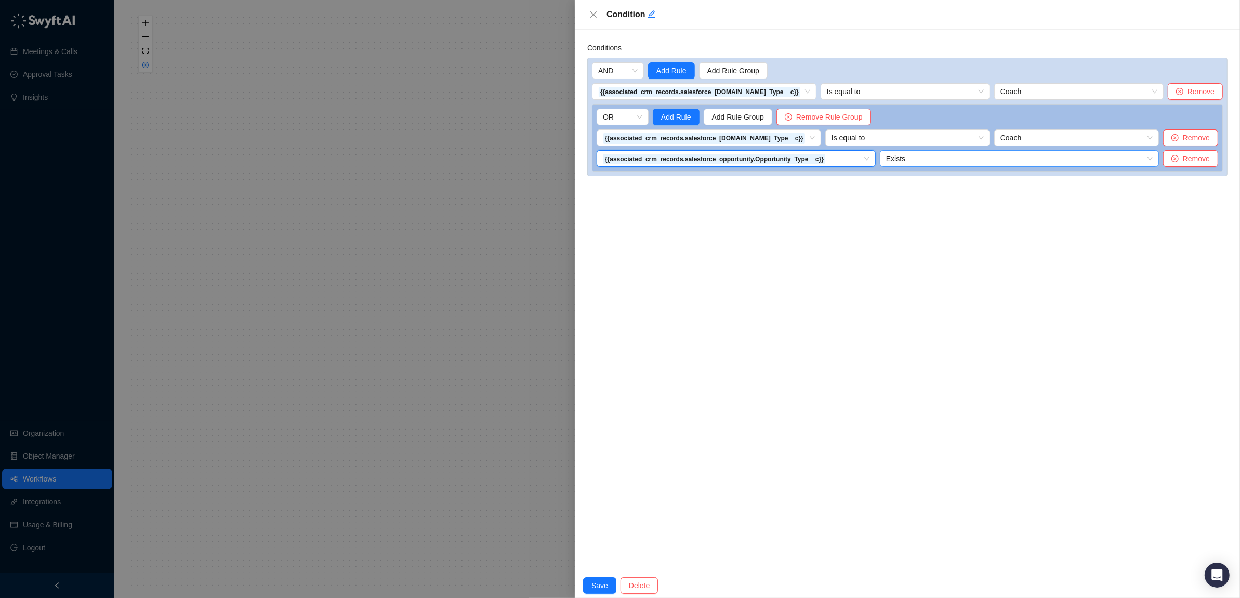
click at [951, 154] on span "Exists" at bounding box center [1019, 159] width 267 height 16
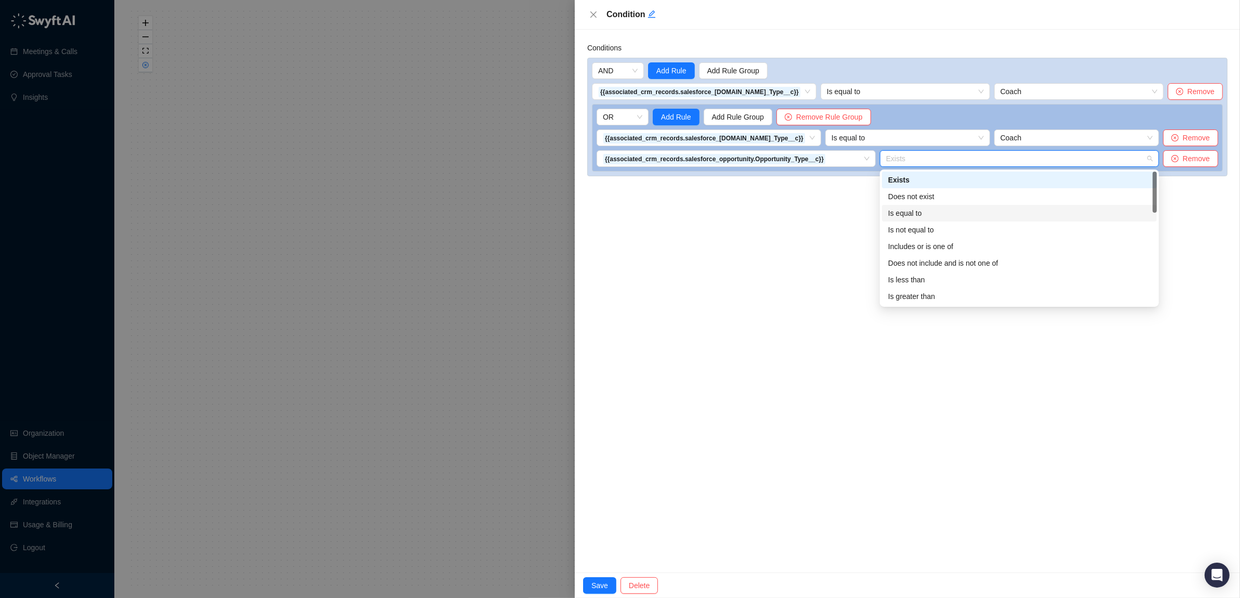
click at [902, 206] on div "Is equal to" at bounding box center [1019, 213] width 275 height 17
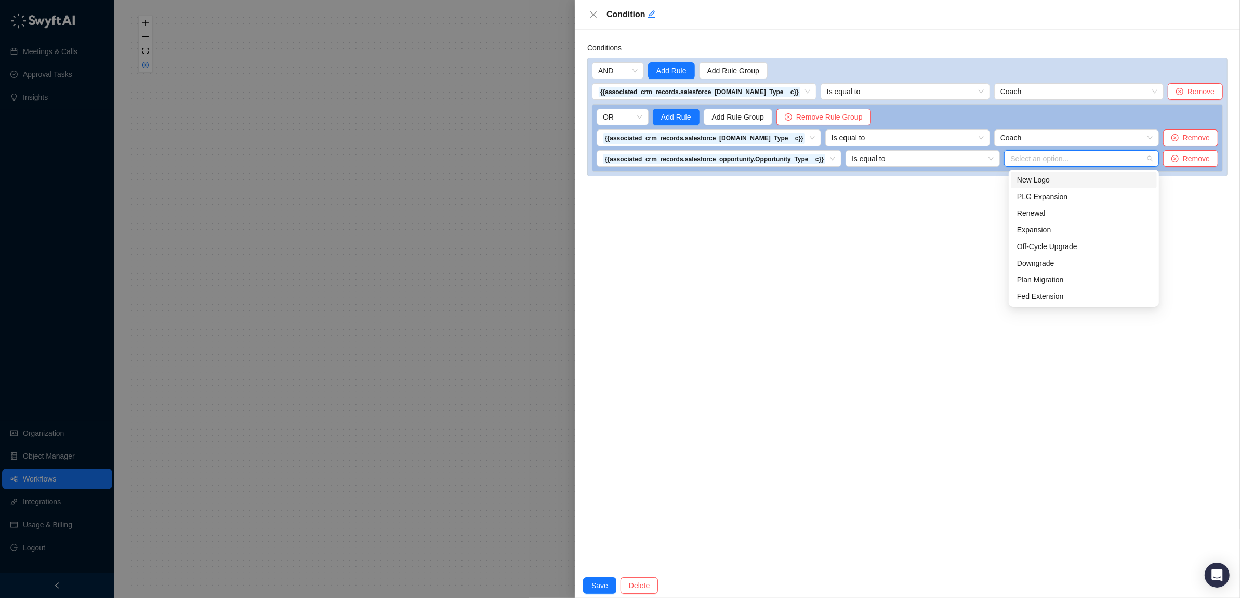
click at [1045, 153] on input "search" at bounding box center [1078, 159] width 136 height 16
click at [947, 160] on span "Is equal to" at bounding box center [923, 159] width 142 height 16
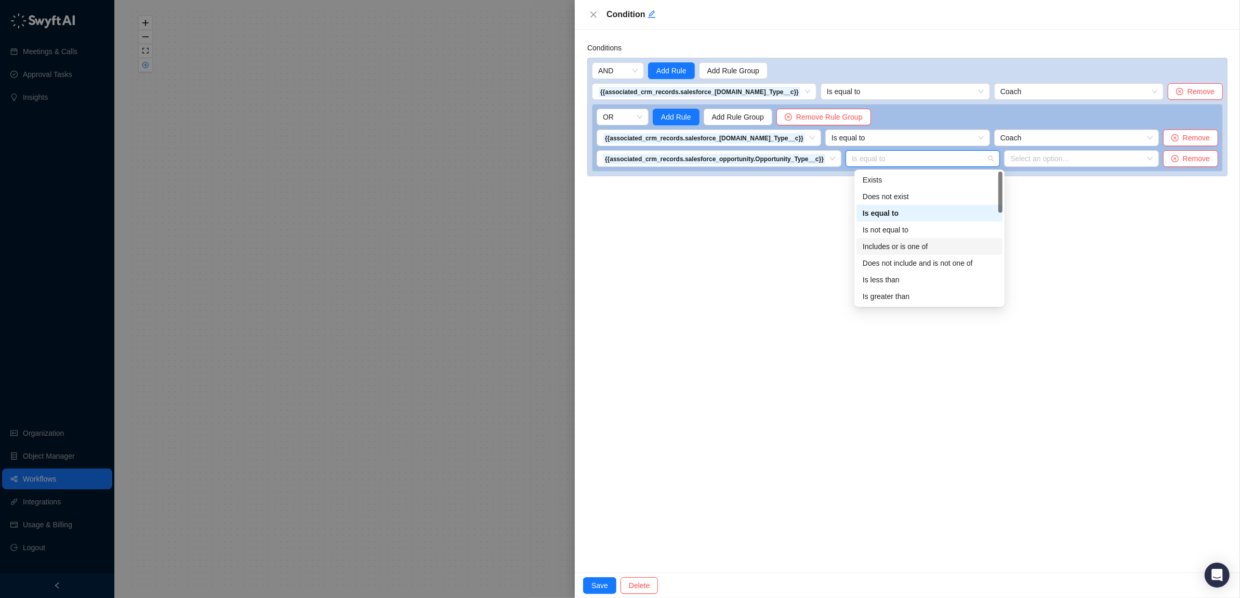
drag, startPoint x: 884, startPoint y: 247, endPoint x: 886, endPoint y: 238, distance: 9.5
click at [885, 246] on div "Includes or is one of" at bounding box center [929, 246] width 134 height 11
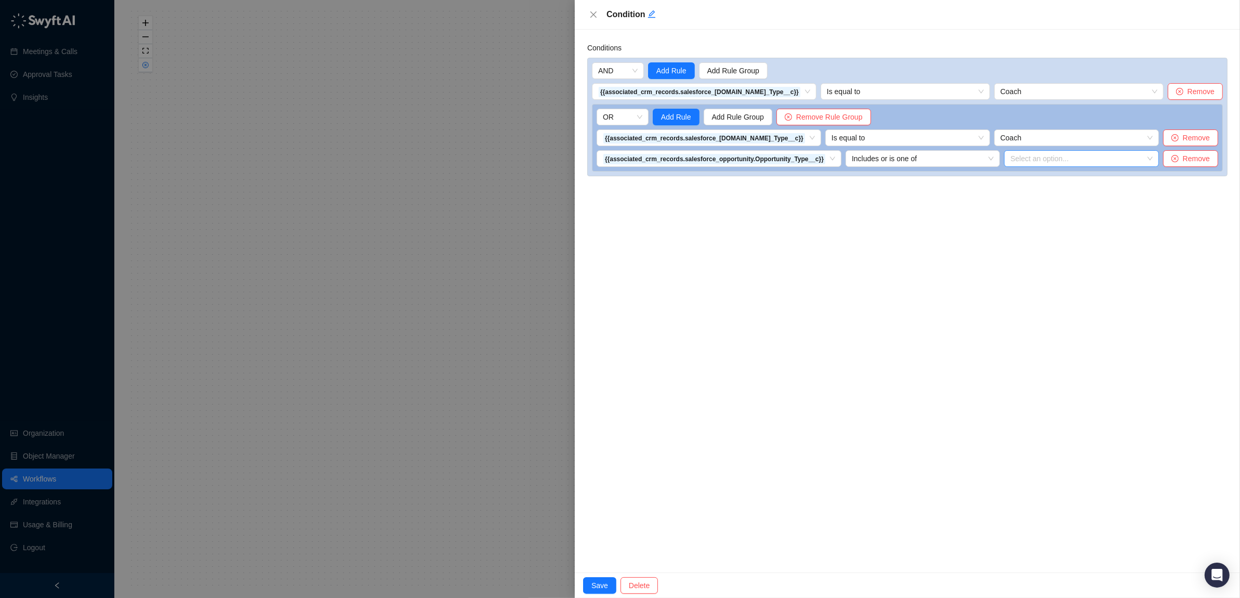
click at [1073, 156] on div at bounding box center [1075, 159] width 139 height 8
click at [1038, 181] on div "New Logo" at bounding box center [1084, 179] width 134 height 11
click at [1037, 196] on div "PLG Expansion" at bounding box center [1084, 196] width 134 height 11
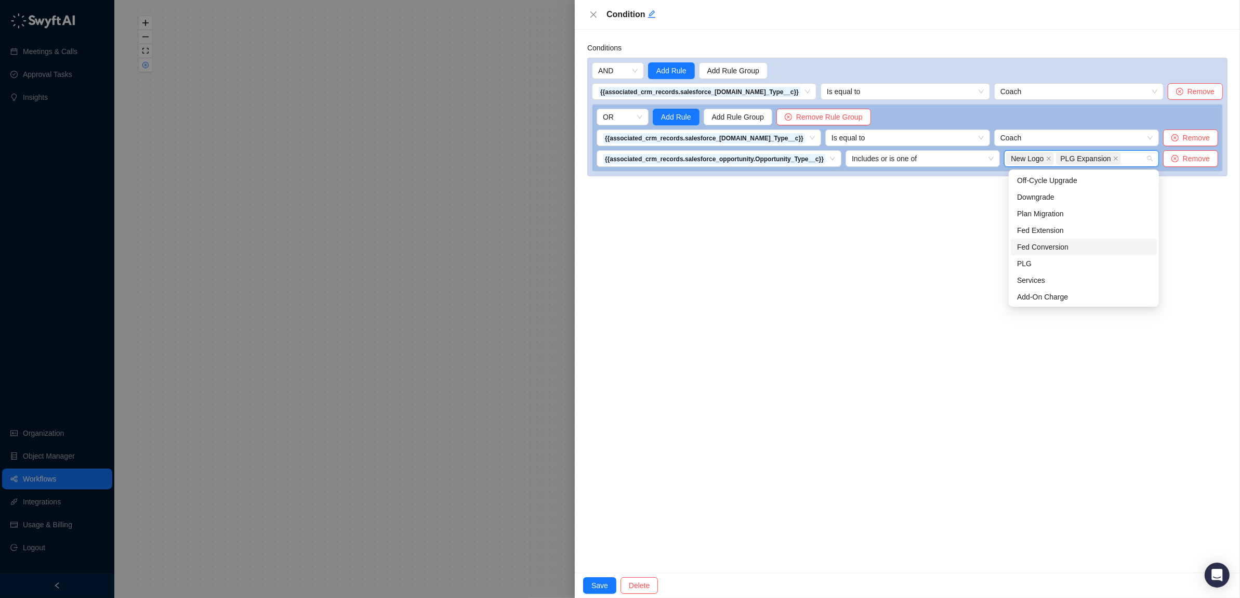
click at [1048, 245] on div "Fed Conversion" at bounding box center [1084, 246] width 134 height 11
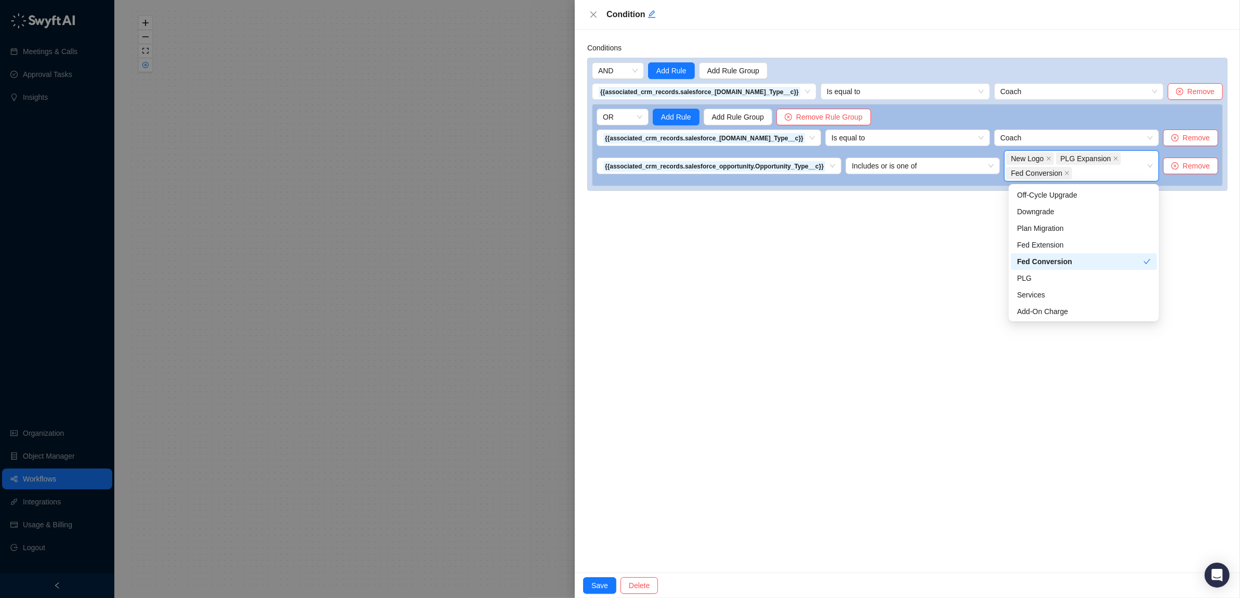
click at [876, 316] on div "Conditions AND Add Rule Add Rule Group {{associated_crm_records.salesforce_lead…" at bounding box center [907, 301] width 665 height 542
click at [1107, 170] on div "New Logo PLG Expansion Fed Conversion" at bounding box center [1075, 165] width 139 height 29
click at [1032, 277] on div "PLG" at bounding box center [1084, 277] width 134 height 11
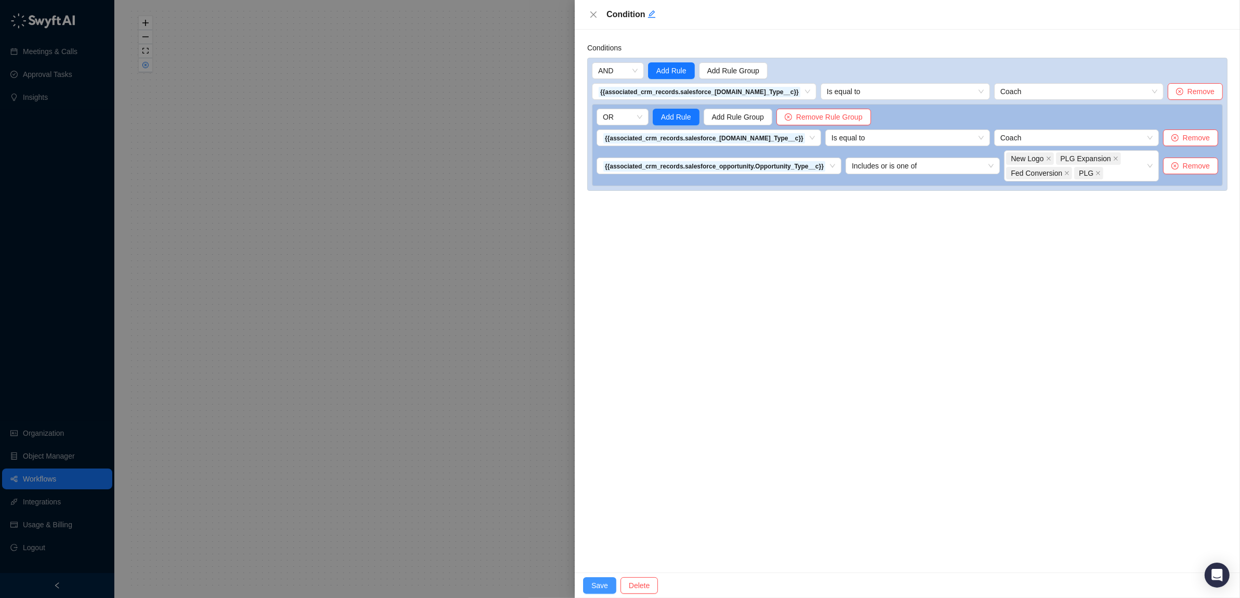
click at [594, 586] on span "Save" at bounding box center [599, 584] width 17 height 11
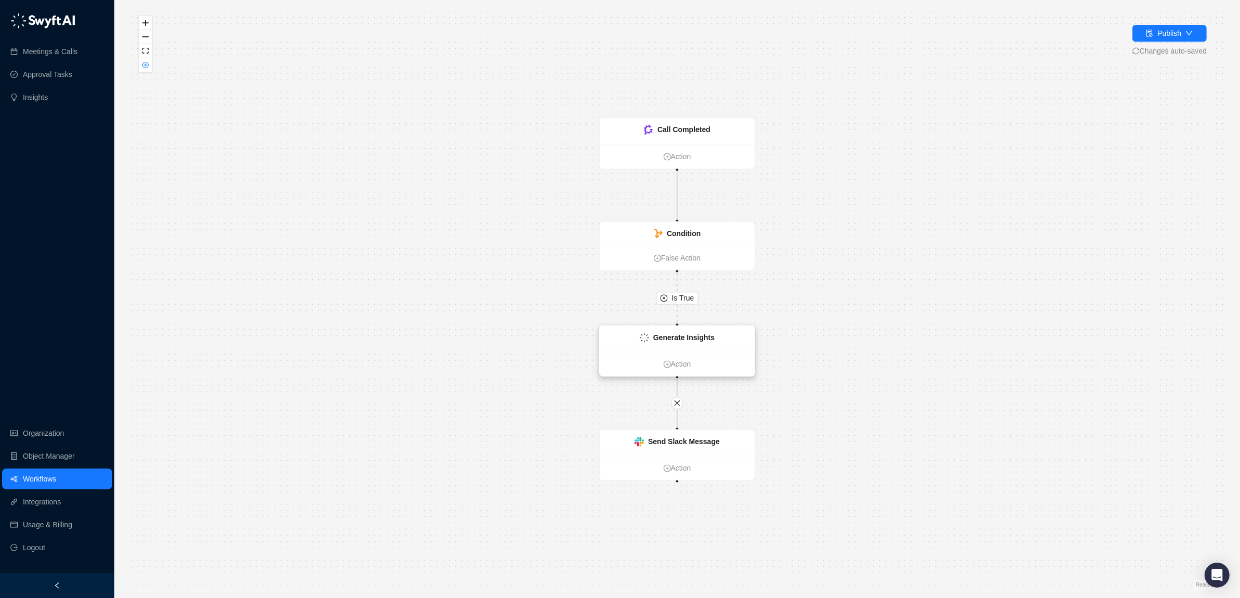
click at [685, 337] on strong "Generate Insights" at bounding box center [683, 338] width 61 height 8
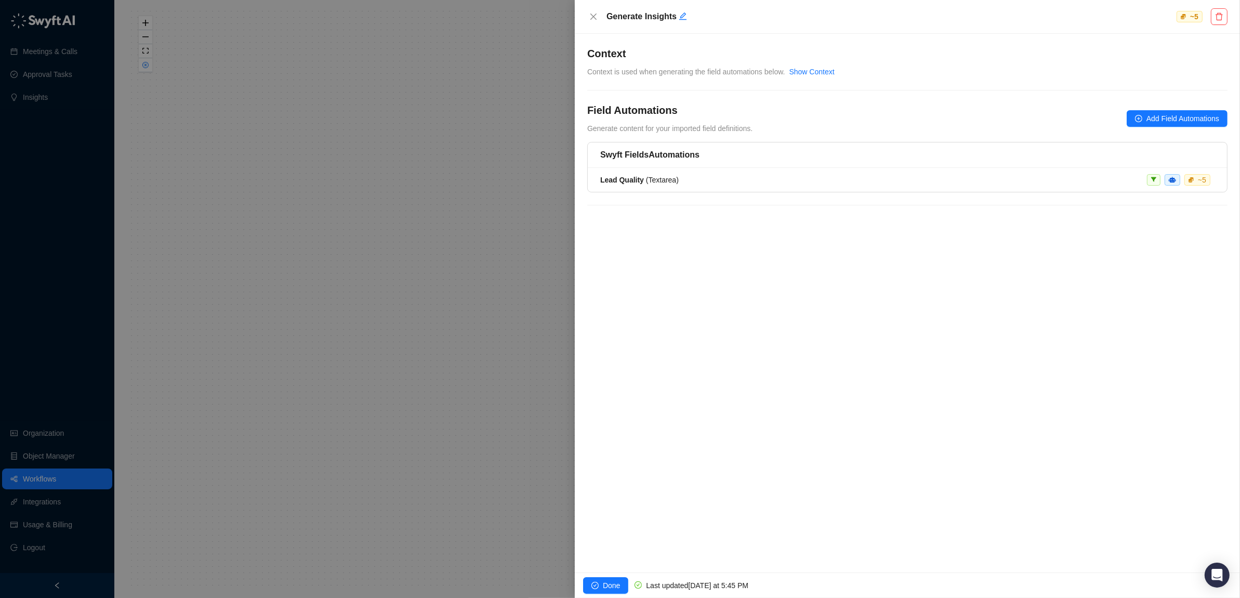
click at [706, 326] on div "**********" at bounding box center [907, 303] width 665 height 538
click at [603, 588] on span "Done" at bounding box center [611, 584] width 17 height 11
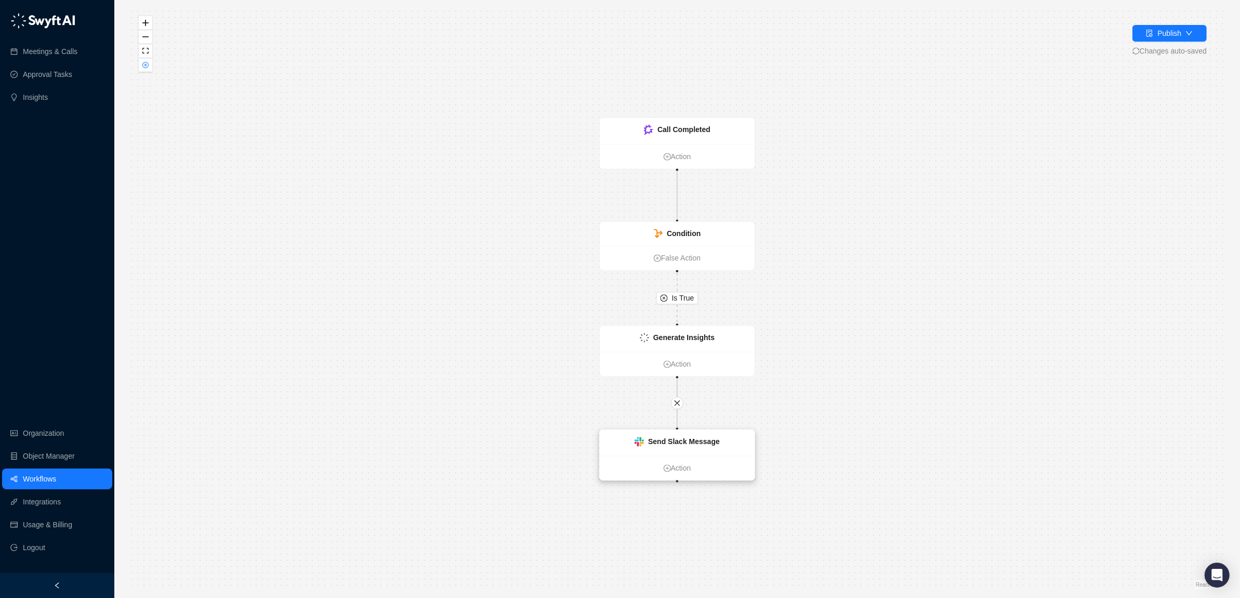
click at [677, 444] on strong "Send Slack Message" at bounding box center [684, 441] width 72 height 8
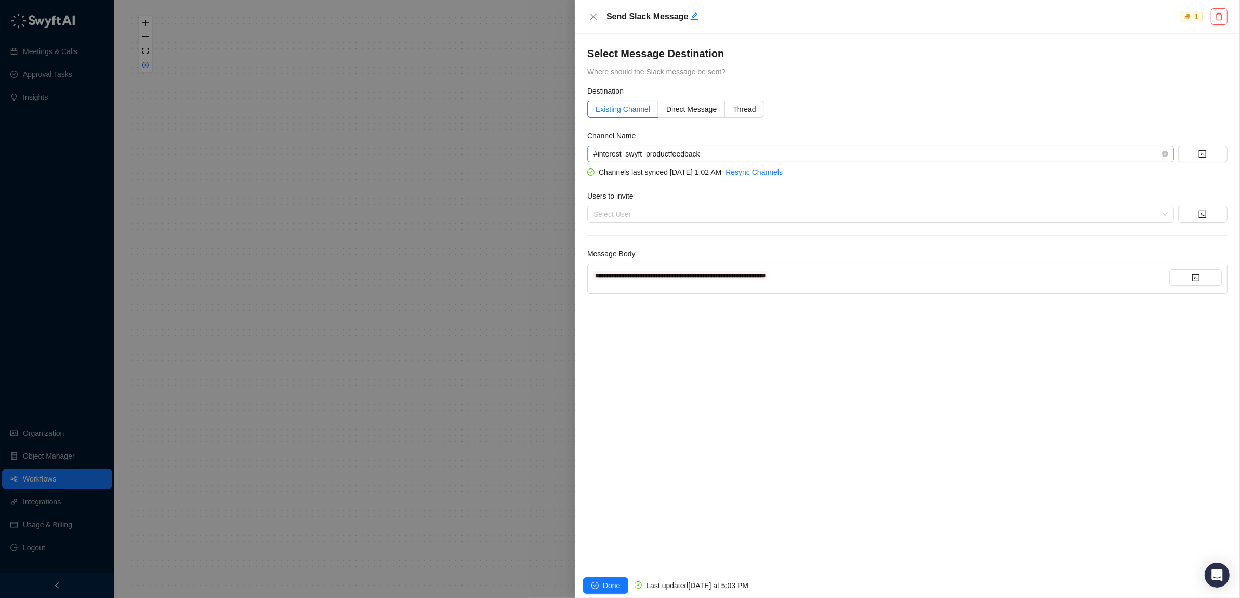
drag, startPoint x: 716, startPoint y: 151, endPoint x: 725, endPoint y: 150, distance: 8.4
click at [721, 150] on span "#interest_swyft_productfeedback" at bounding box center [880, 154] width 574 height 16
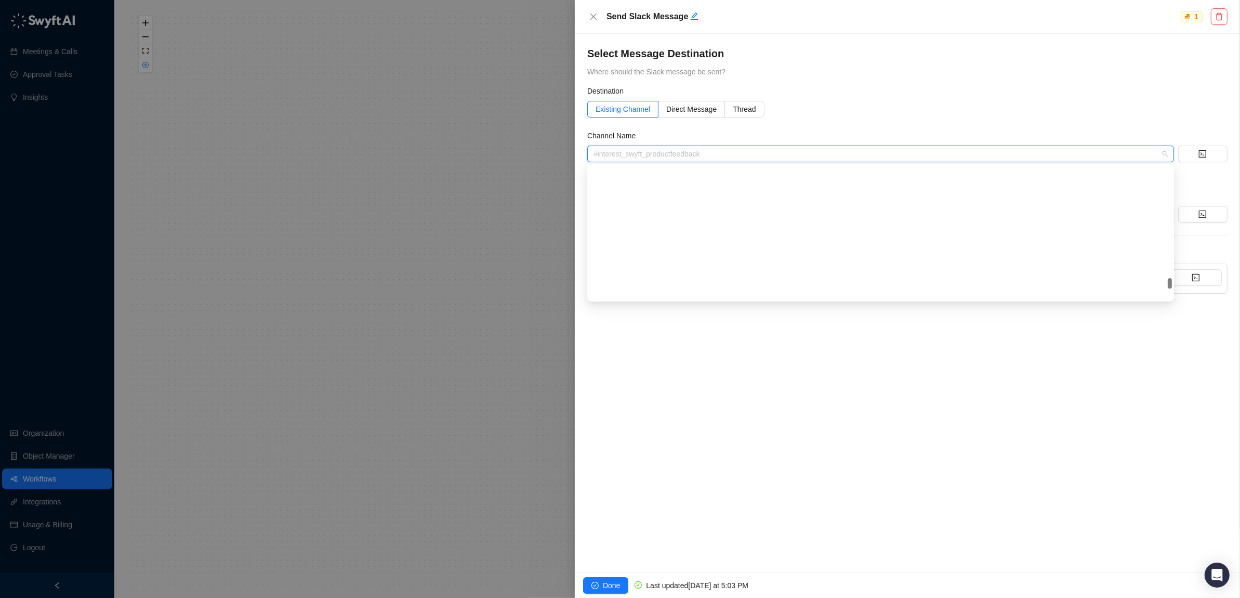
scroll to position [1812, 0]
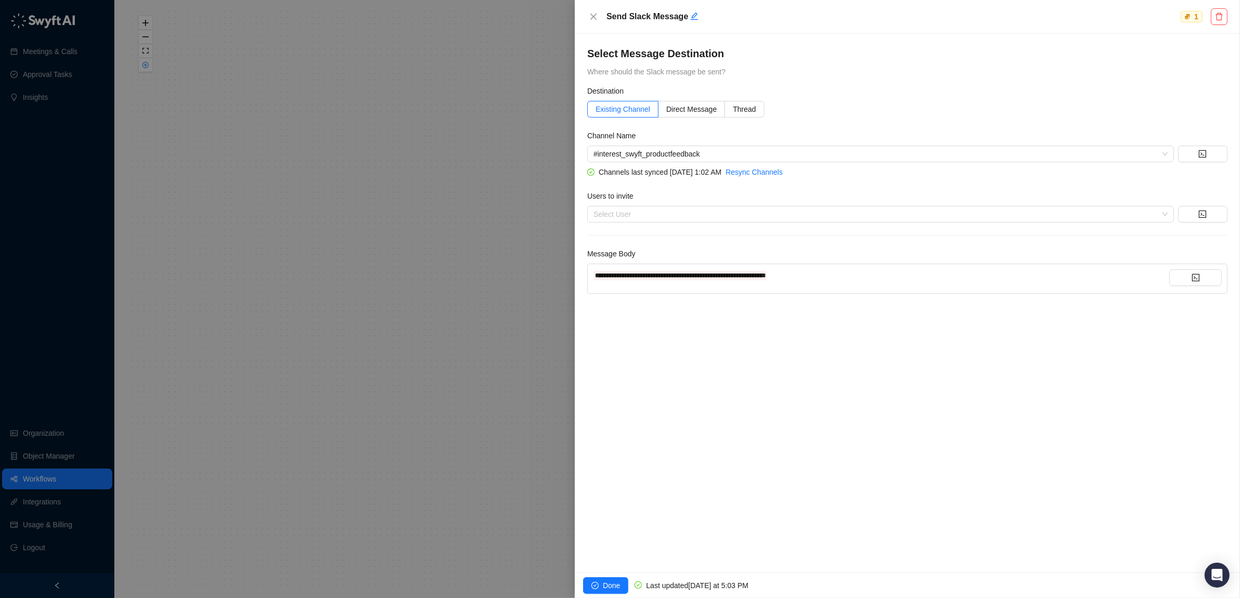
click at [1005, 110] on div "Existing Channel Direct Message Thread" at bounding box center [907, 109] width 640 height 17
click at [782, 170] on link "Resync Channels" at bounding box center [753, 172] width 57 height 8
click at [920, 274] on div "**********" at bounding box center [881, 274] width 576 height 11
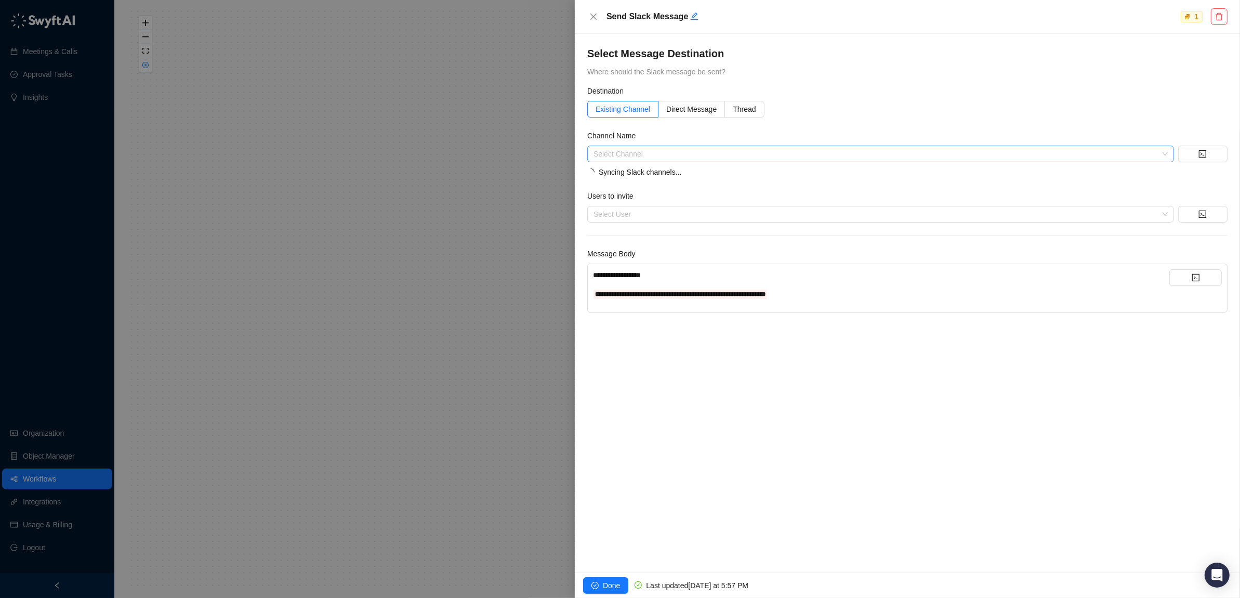
click at [622, 273] on span "**********" at bounding box center [617, 274] width 48 height 7
click at [937, 281] on div "**********" at bounding box center [881, 284] width 576 height 30
click at [1196, 277] on icon "code" at bounding box center [1195, 277] width 8 height 8
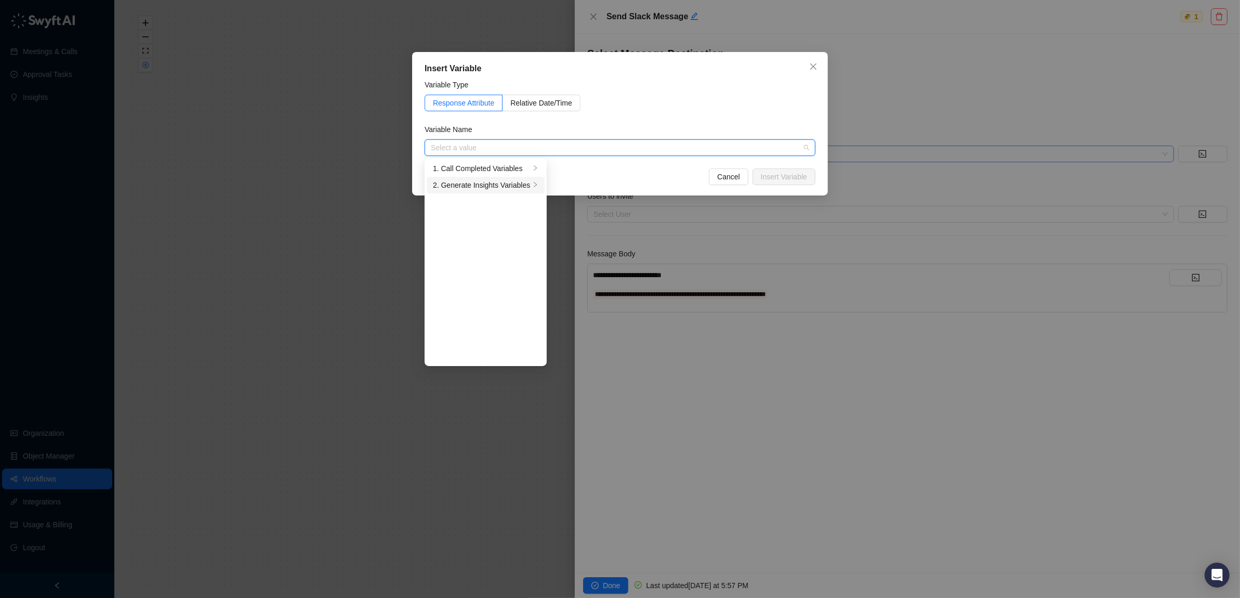
click at [507, 184] on div "2. Generate Insights Variables" at bounding box center [481, 184] width 97 height 11
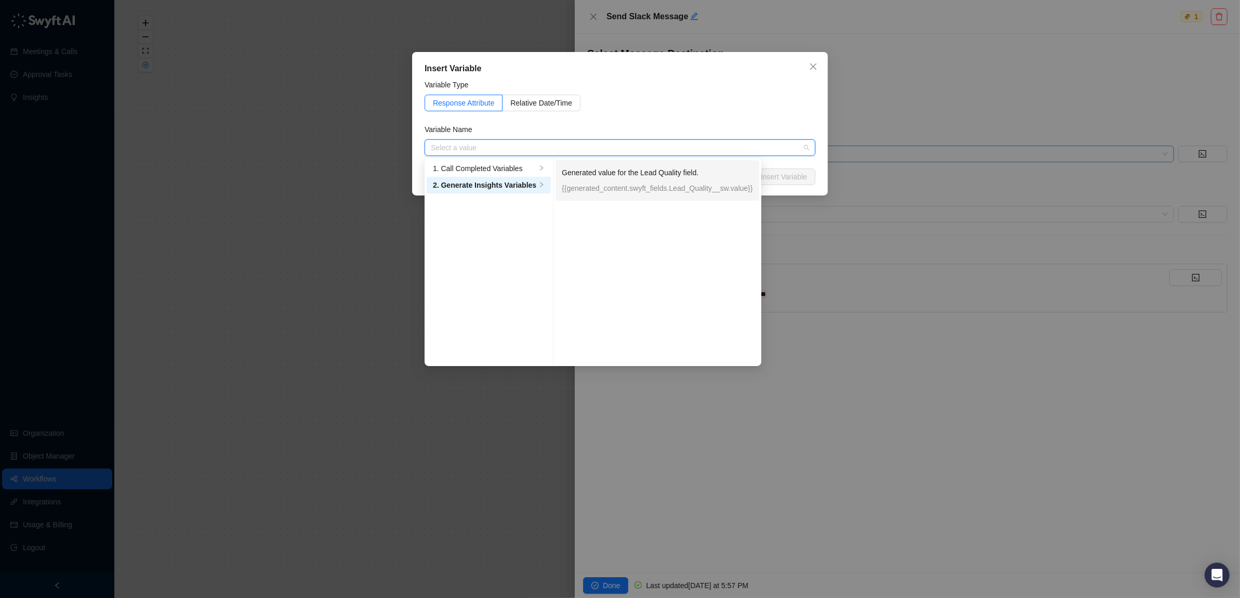
click at [665, 171] on p "Generated value for the Lead Quality field." at bounding box center [657, 172] width 191 height 11
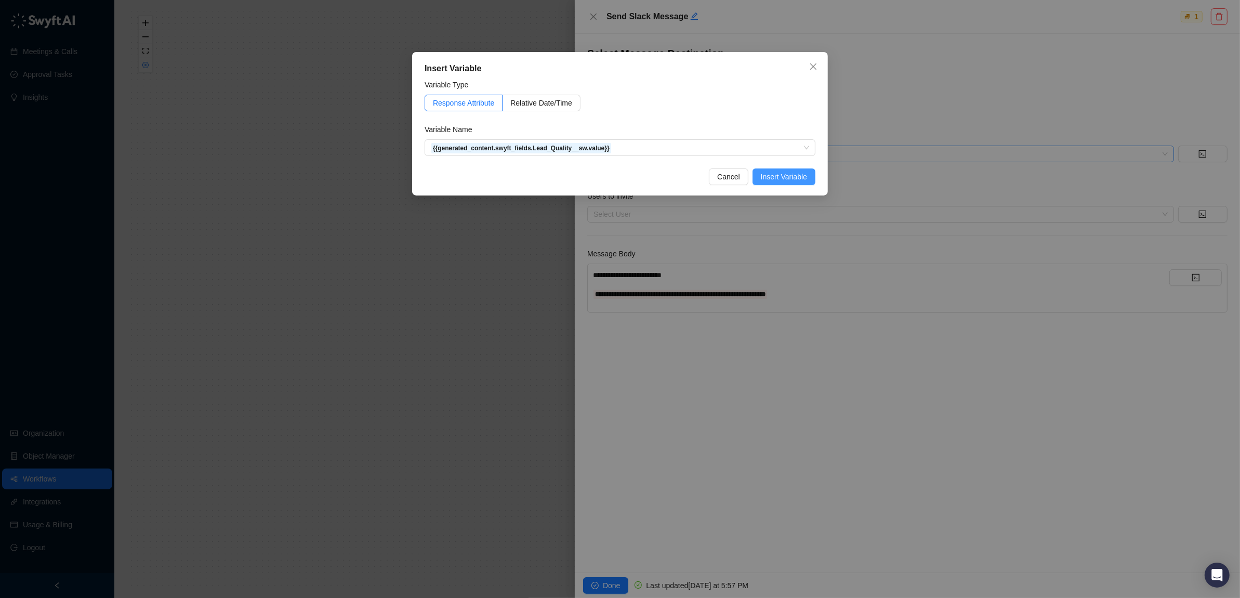
click at [774, 176] on span "Insert Variable" at bounding box center [784, 176] width 46 height 11
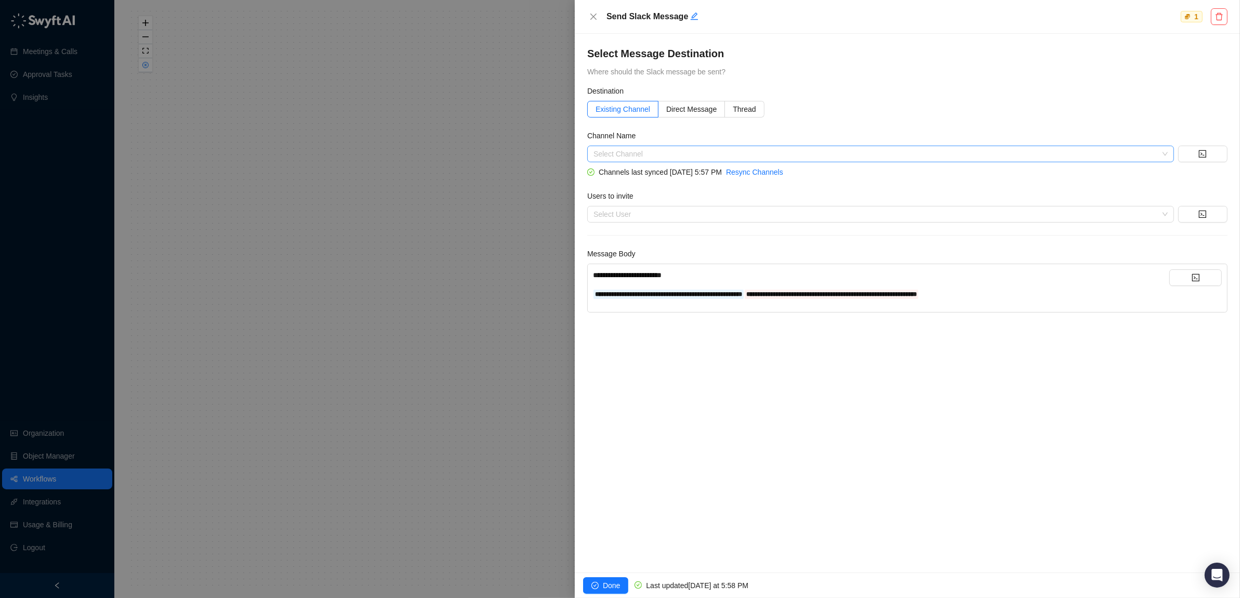
click at [1045, 292] on div "**********" at bounding box center [881, 293] width 576 height 11
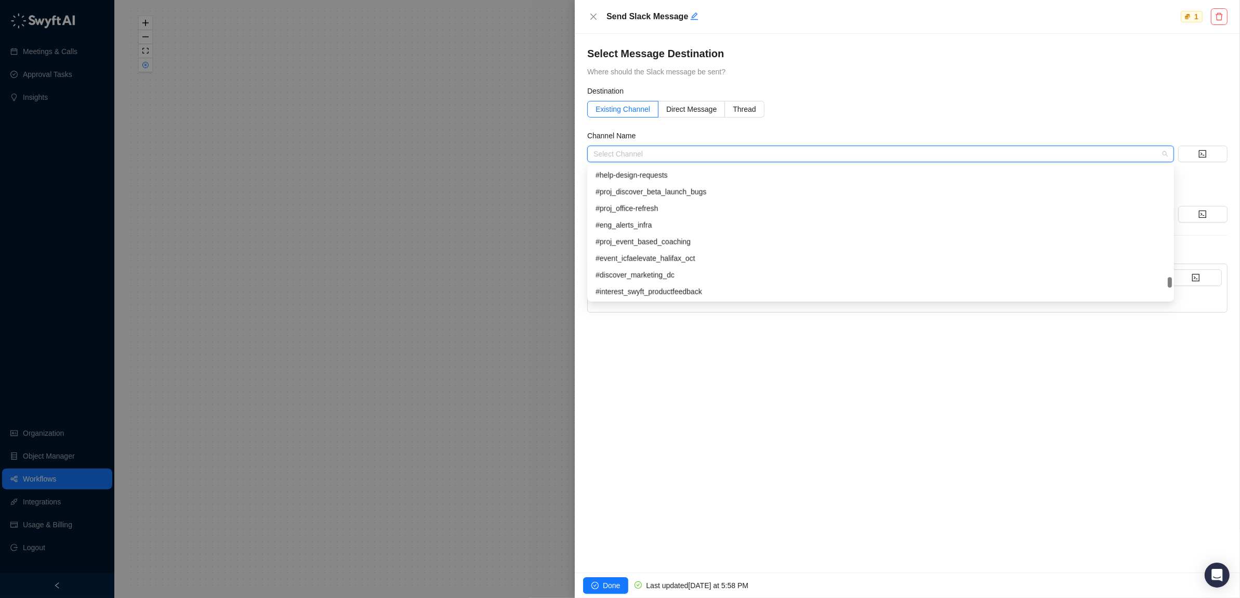
click at [652, 149] on input "search" at bounding box center [877, 154] width 568 height 16
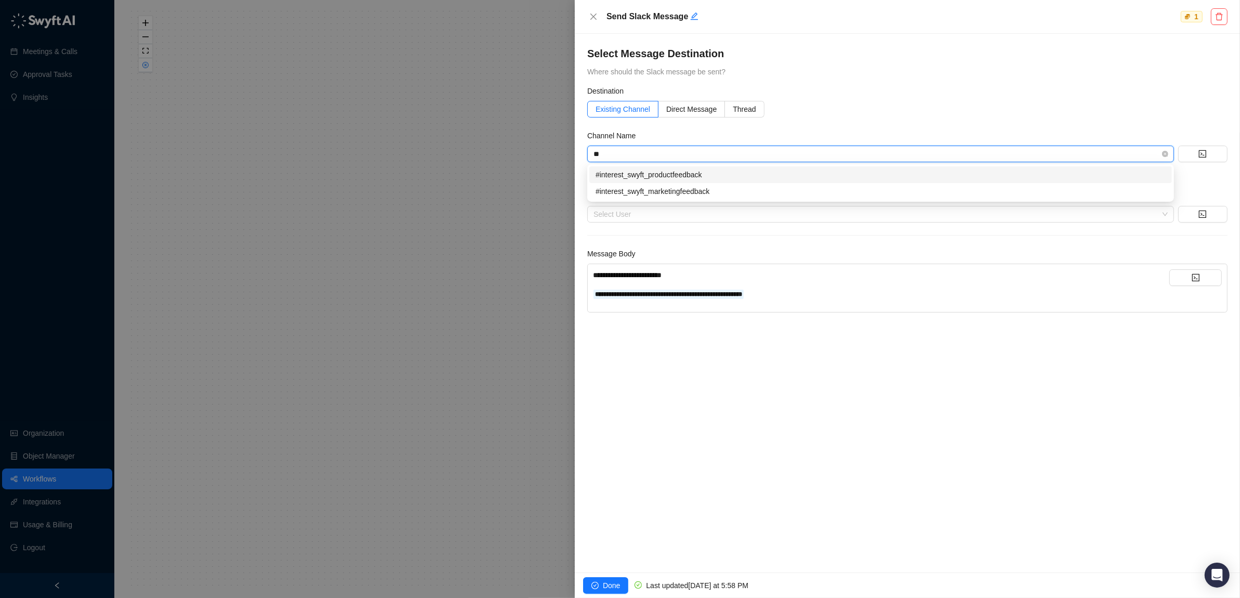
type input "***"
click at [651, 191] on div "#interest_swyft_marketingfeedback" at bounding box center [880, 190] width 570 height 11
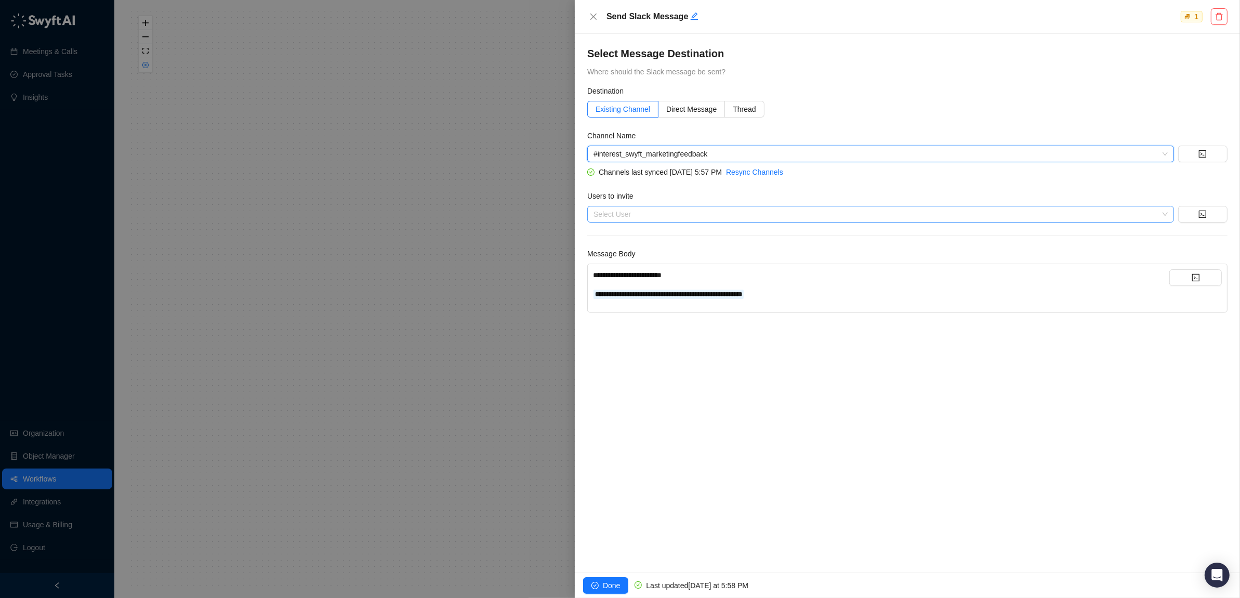
click at [667, 214] on div at bounding box center [875, 214] width 572 height 8
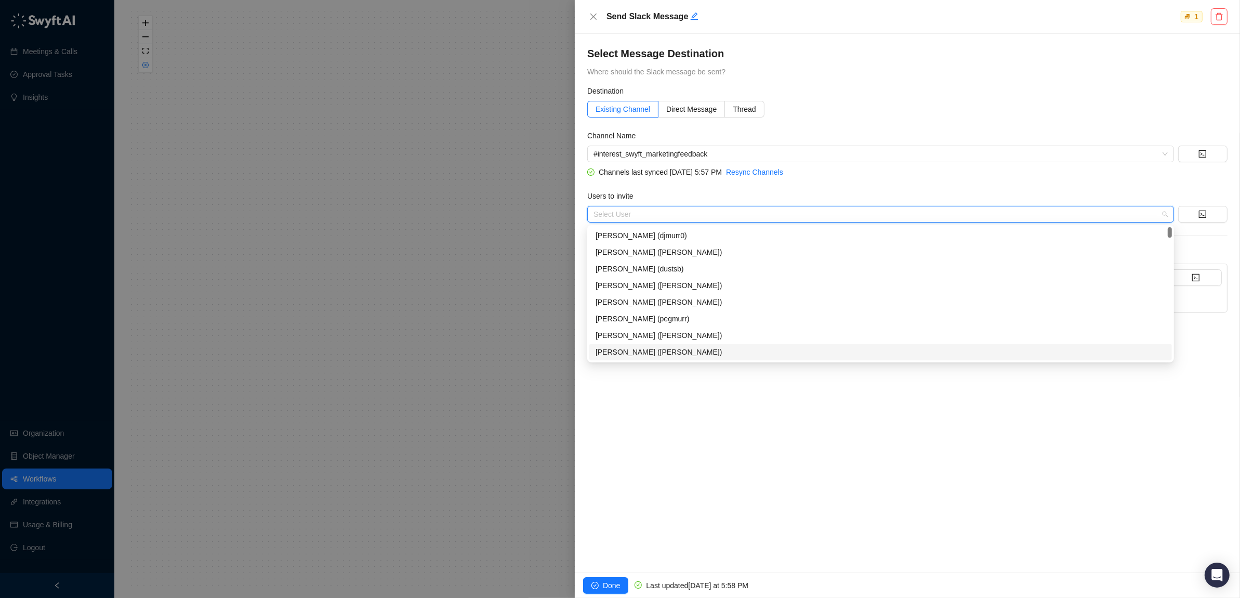
click at [748, 462] on div "**********" at bounding box center [907, 303] width 665 height 538
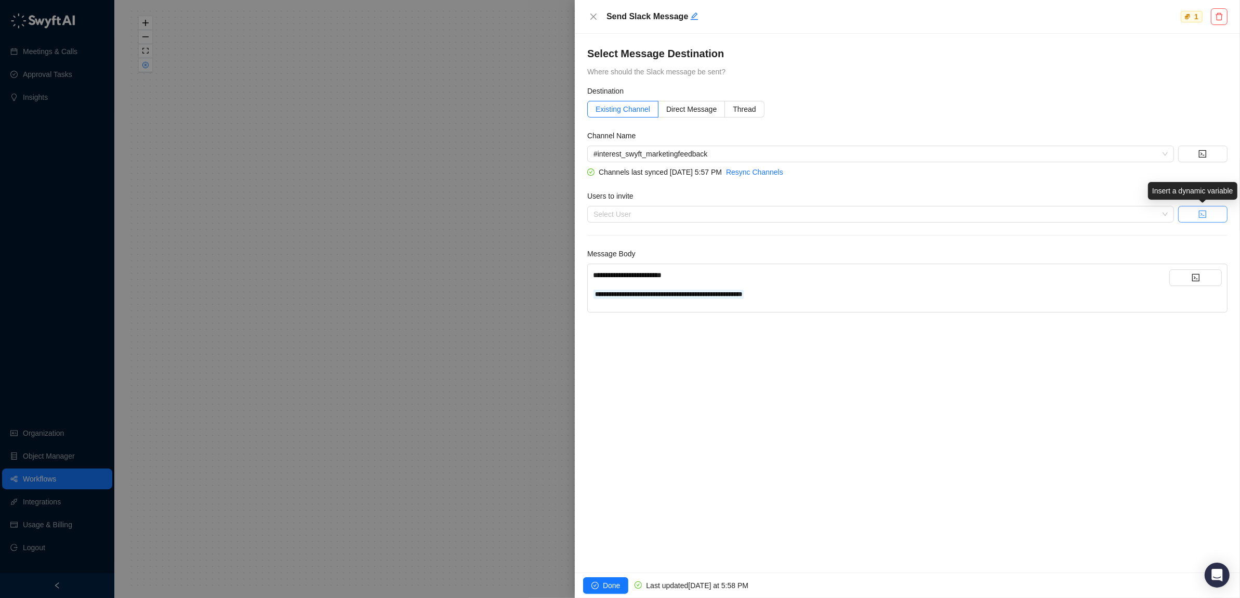
click at [1202, 210] on icon "code" at bounding box center [1202, 213] width 7 height 7
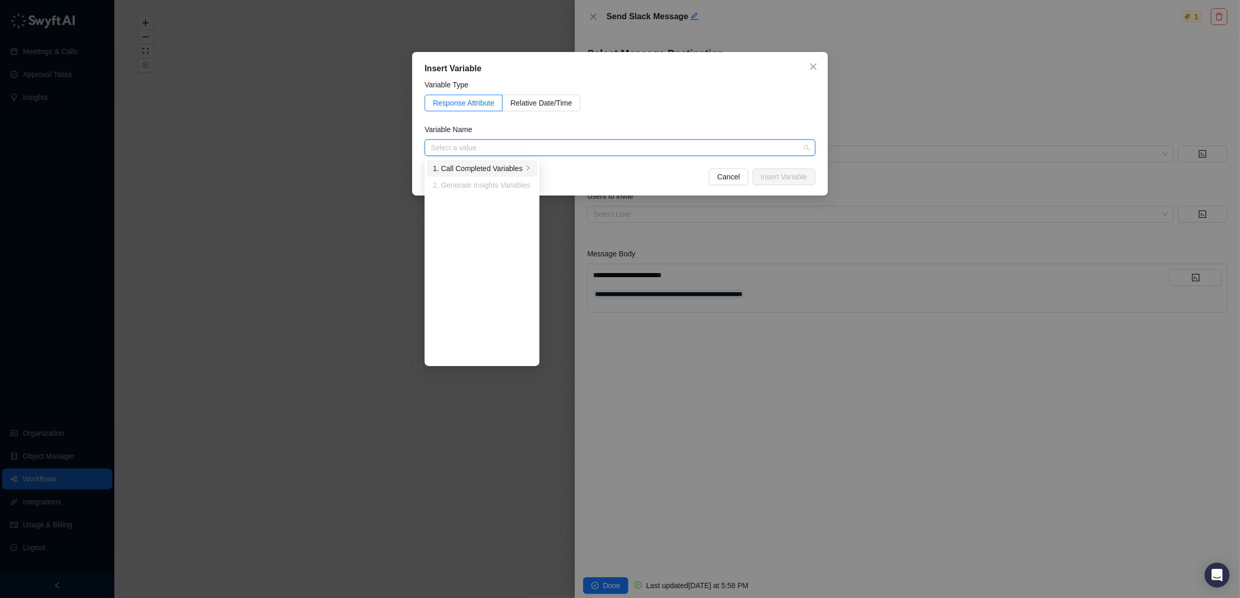
click at [506, 167] on div "1. Call Completed Variables" at bounding box center [478, 168] width 90 height 11
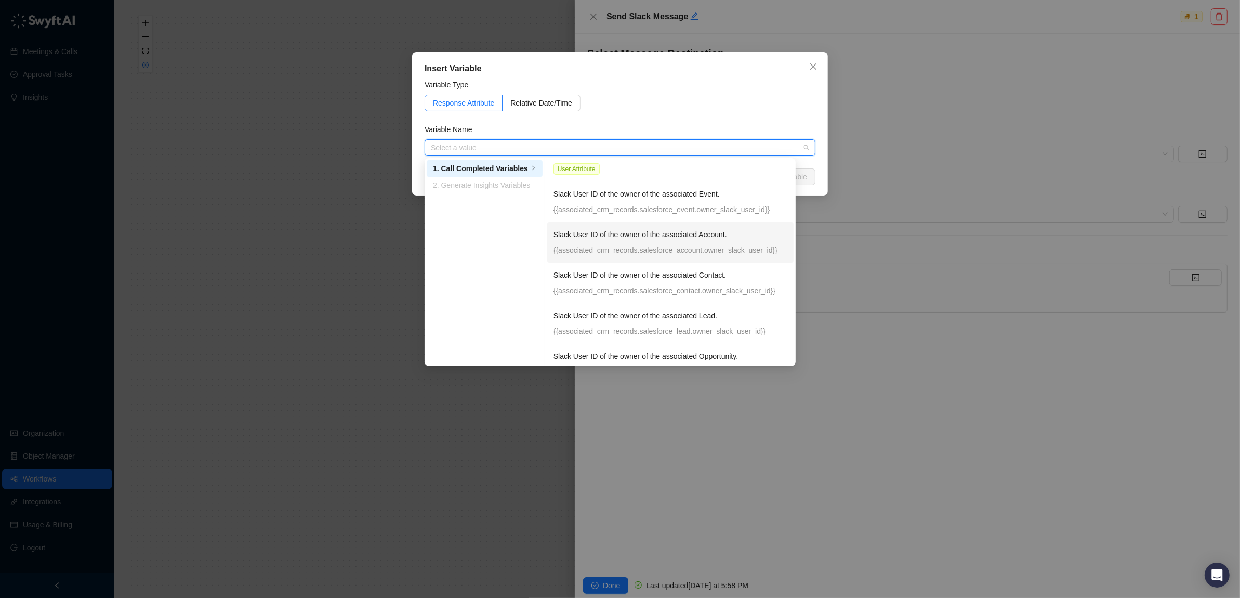
scroll to position [56, 0]
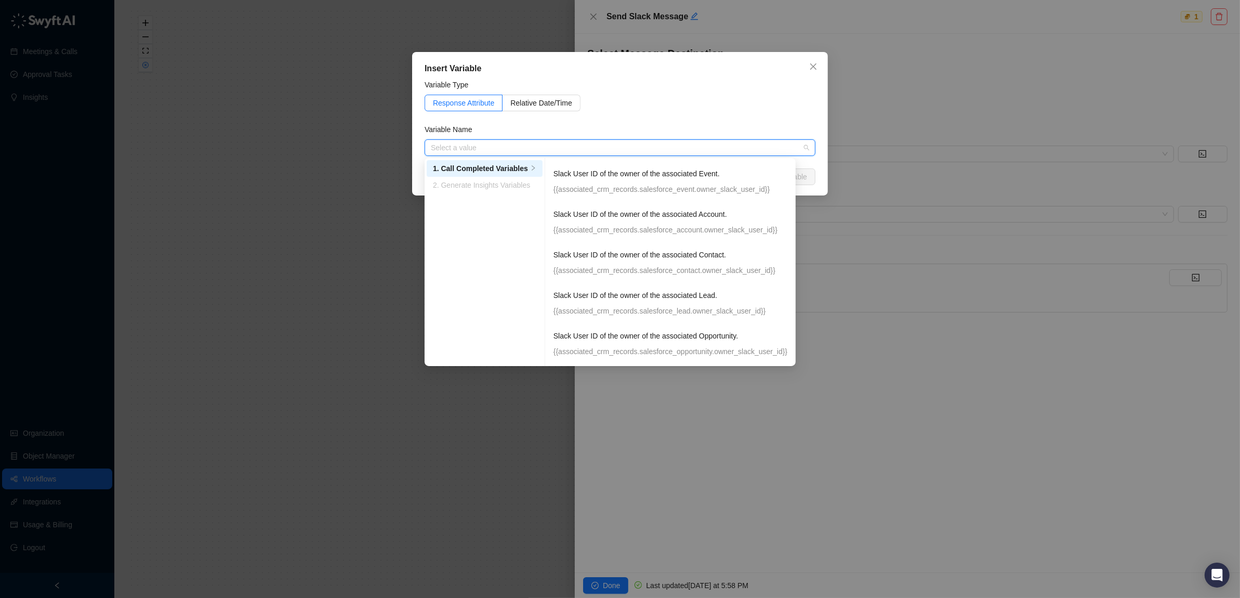
click at [766, 83] on div "Variable Type" at bounding box center [619, 87] width 391 height 16
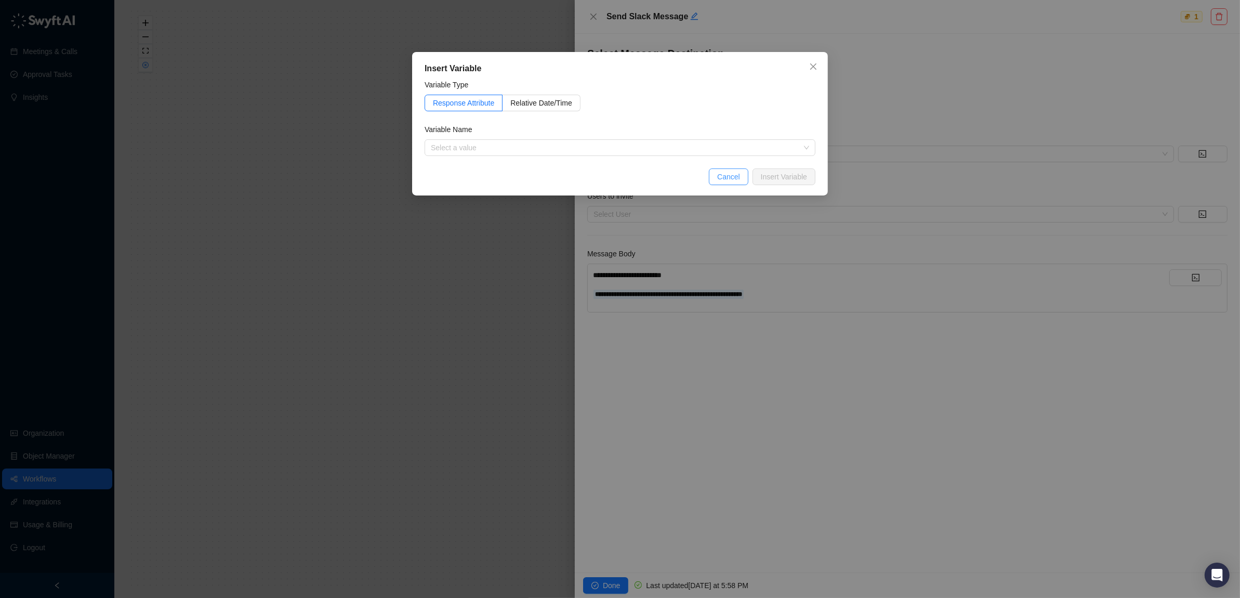
click at [724, 176] on span "Cancel" at bounding box center [728, 176] width 23 height 11
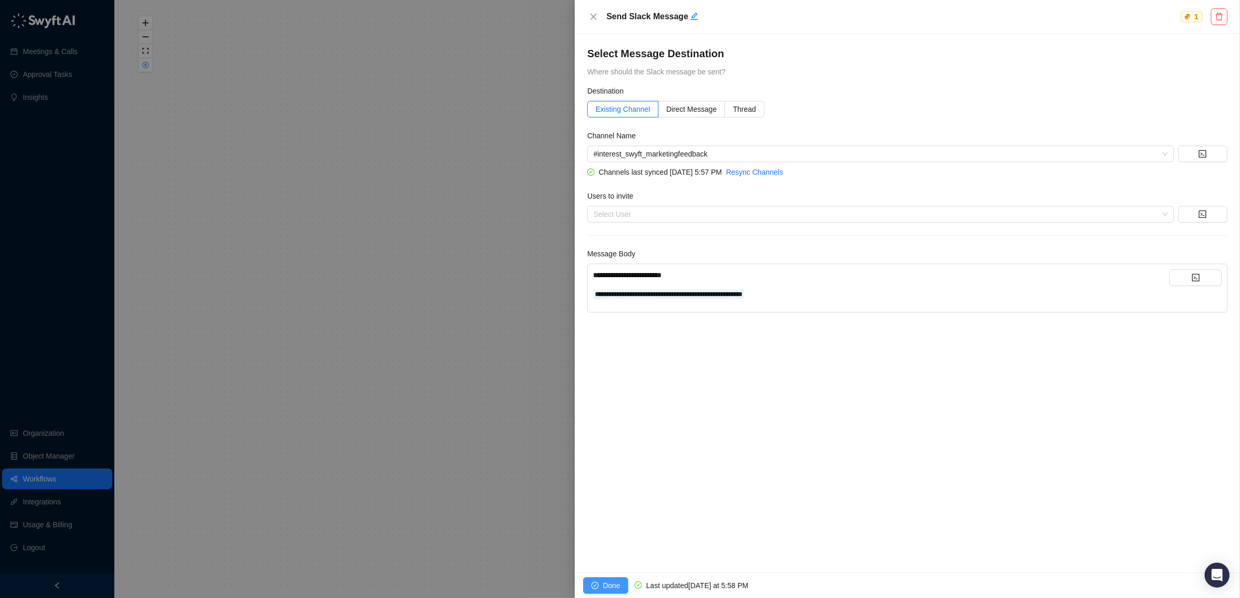
click at [604, 582] on span "Done" at bounding box center [611, 584] width 17 height 11
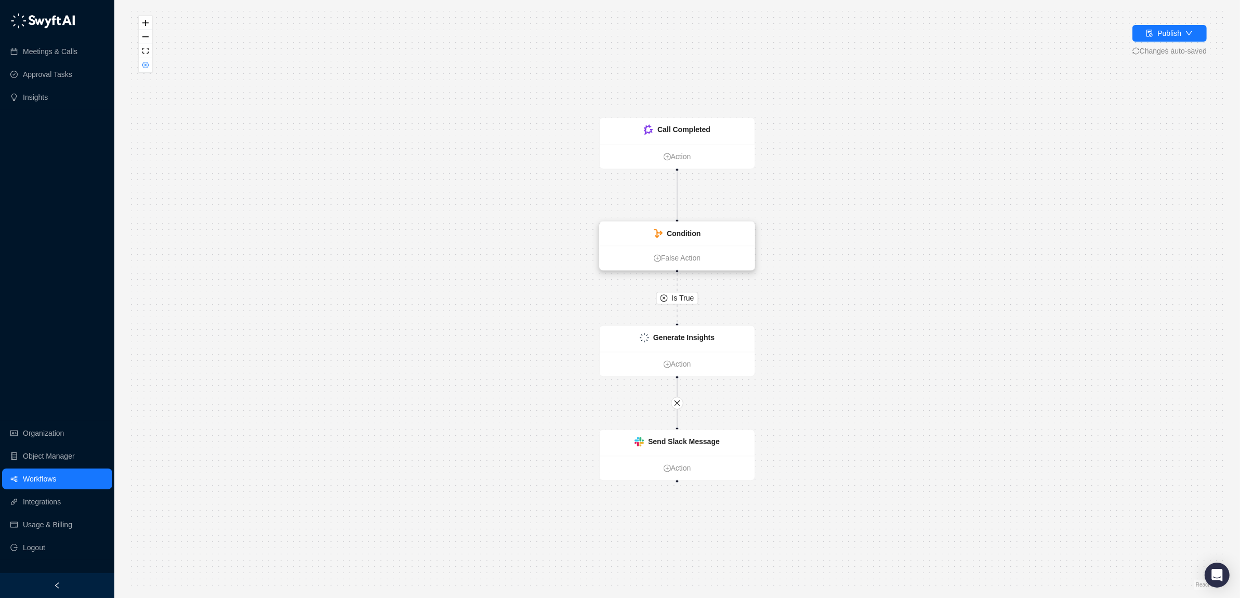
click at [673, 240] on div "Condition" at bounding box center [677, 234] width 155 height 24
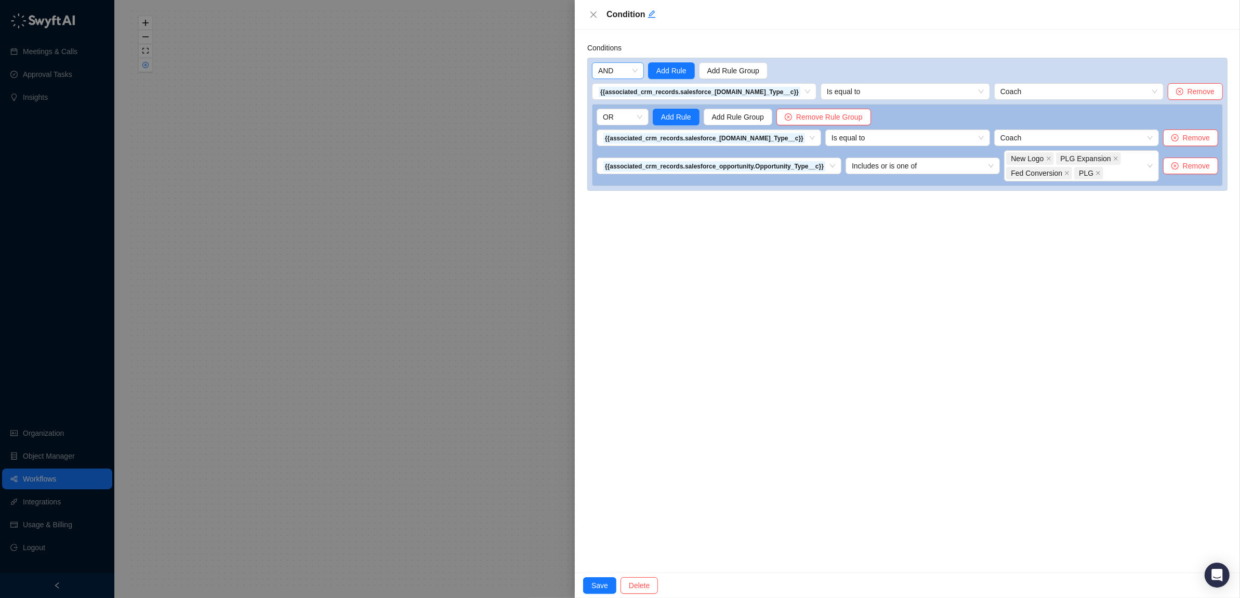
click at [614, 67] on span "AND" at bounding box center [617, 71] width 39 height 16
click at [668, 68] on span "Add Rule" at bounding box center [671, 70] width 30 height 11
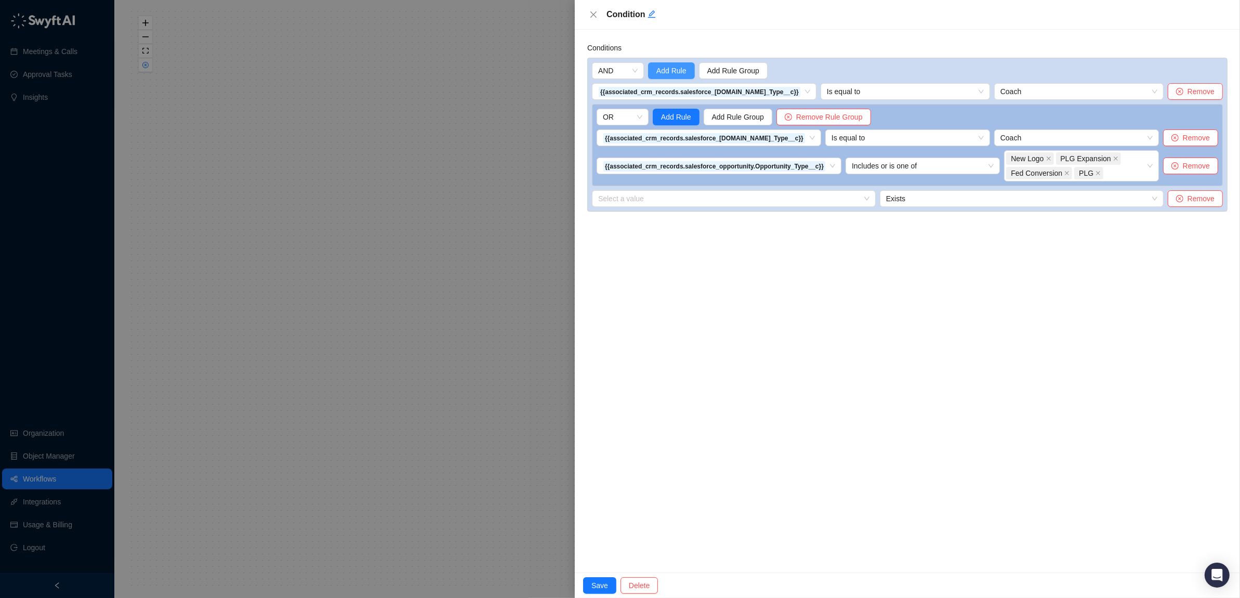
click at [672, 67] on span "Add Rule" at bounding box center [671, 70] width 30 height 11
click at [1177, 217] on icon "close-circle" at bounding box center [1179, 219] width 7 height 7
click at [736, 201] on input "search" at bounding box center [730, 199] width 265 height 16
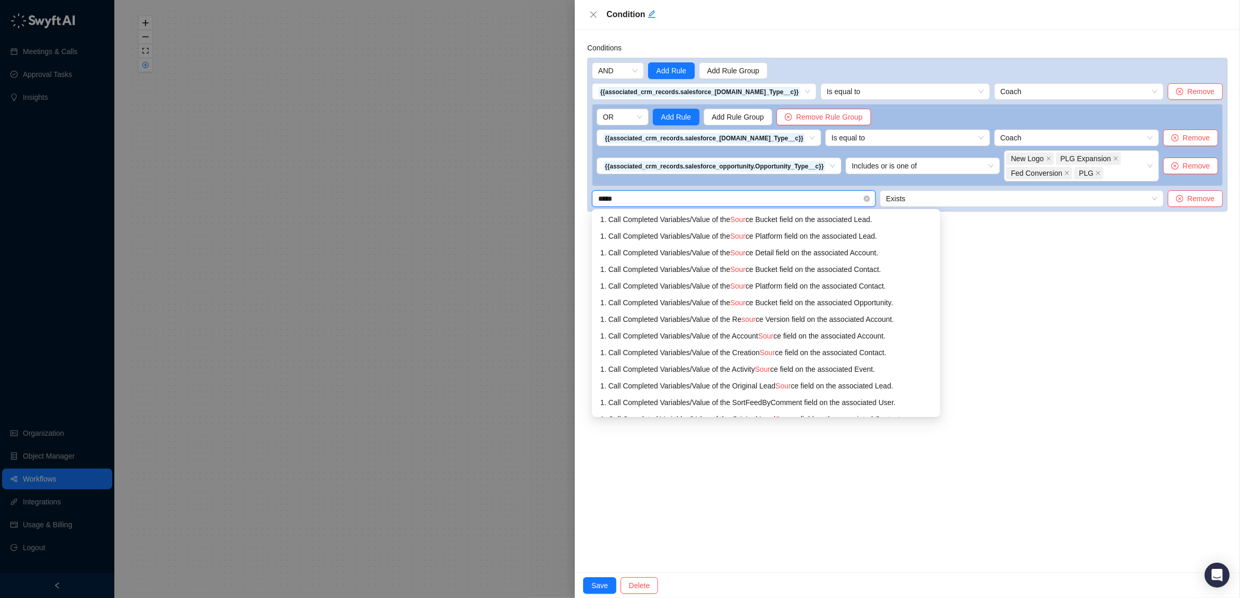
type input "******"
click at [780, 303] on div "1. Call Completed Variables / Value of the Source Bucket field on the associate…" at bounding box center [771, 302] width 343 height 11
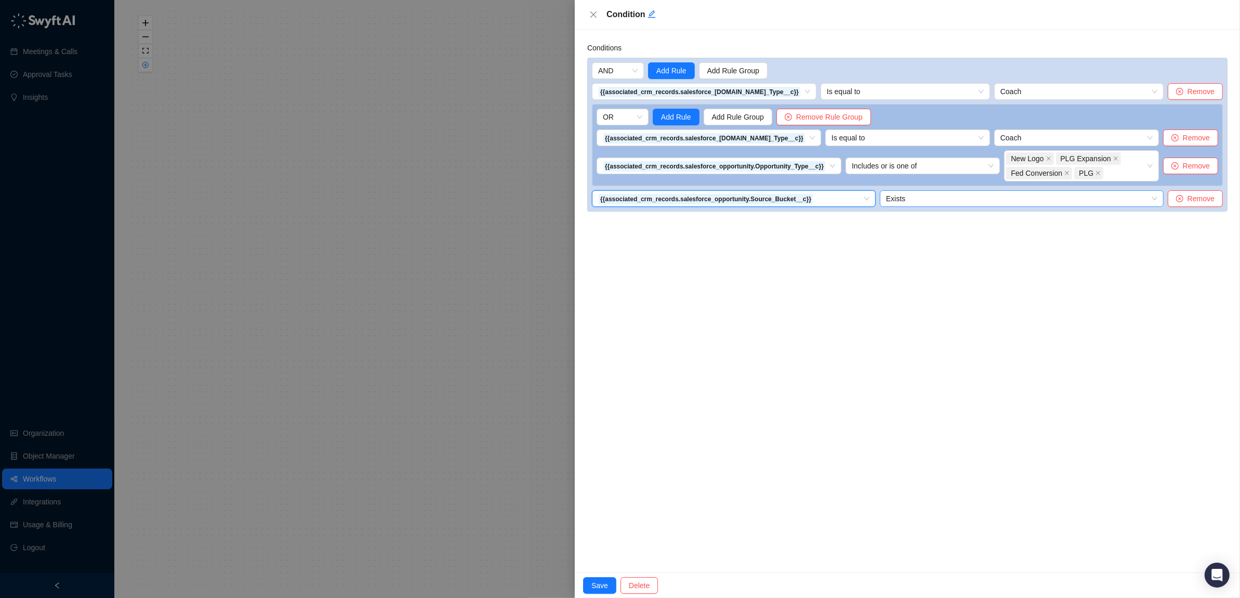
click at [950, 200] on span "Exists" at bounding box center [1021, 199] width 271 height 16
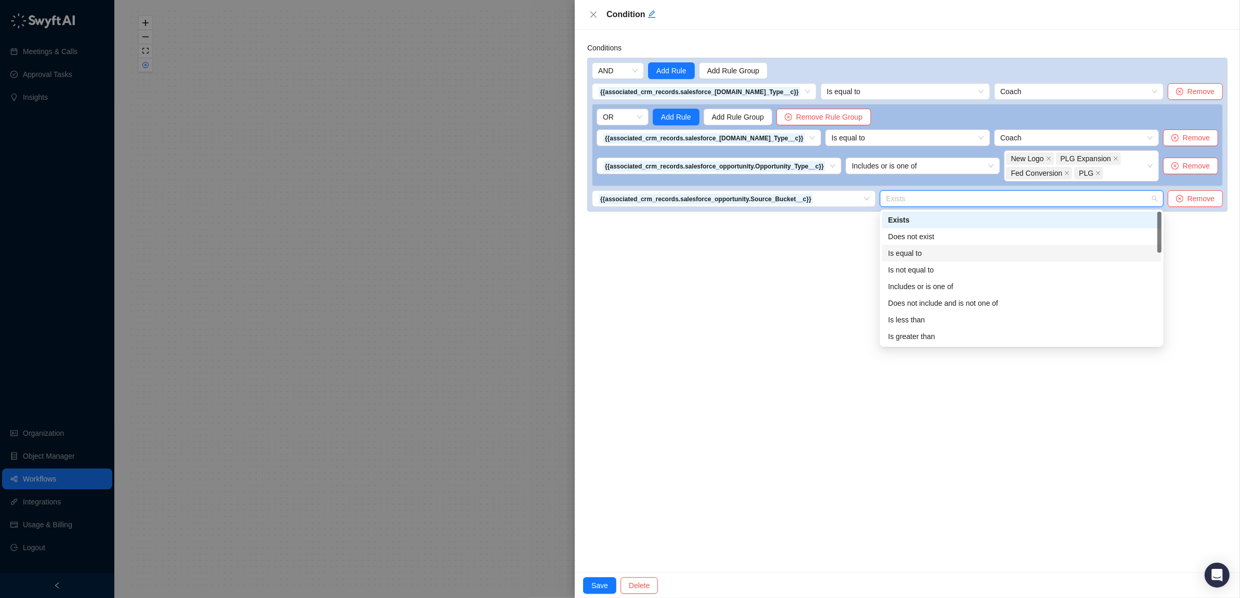
click at [909, 253] on div "Is equal to" at bounding box center [1021, 252] width 267 height 11
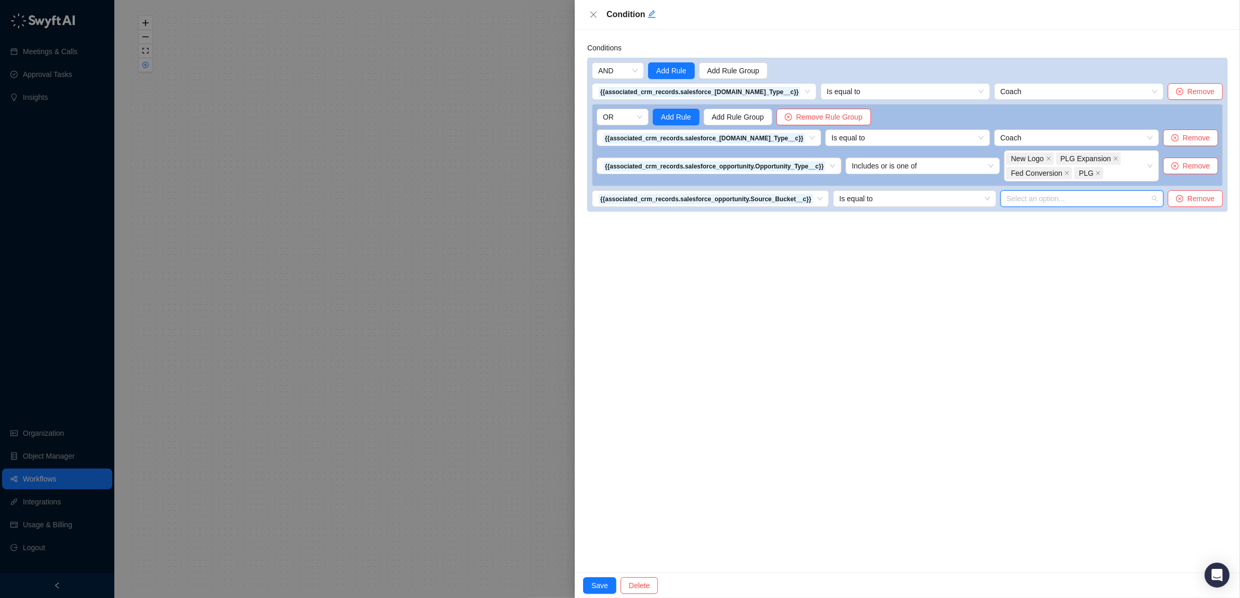
click at [1114, 197] on input "search" at bounding box center [1078, 199] width 144 height 16
click at [1045, 216] on div "Inbound" at bounding box center [1084, 219] width 142 height 11
click at [1083, 198] on span "Inbound" at bounding box center [1081, 199] width 151 height 16
click at [948, 204] on span "Is equal to" at bounding box center [914, 199] width 151 height 16
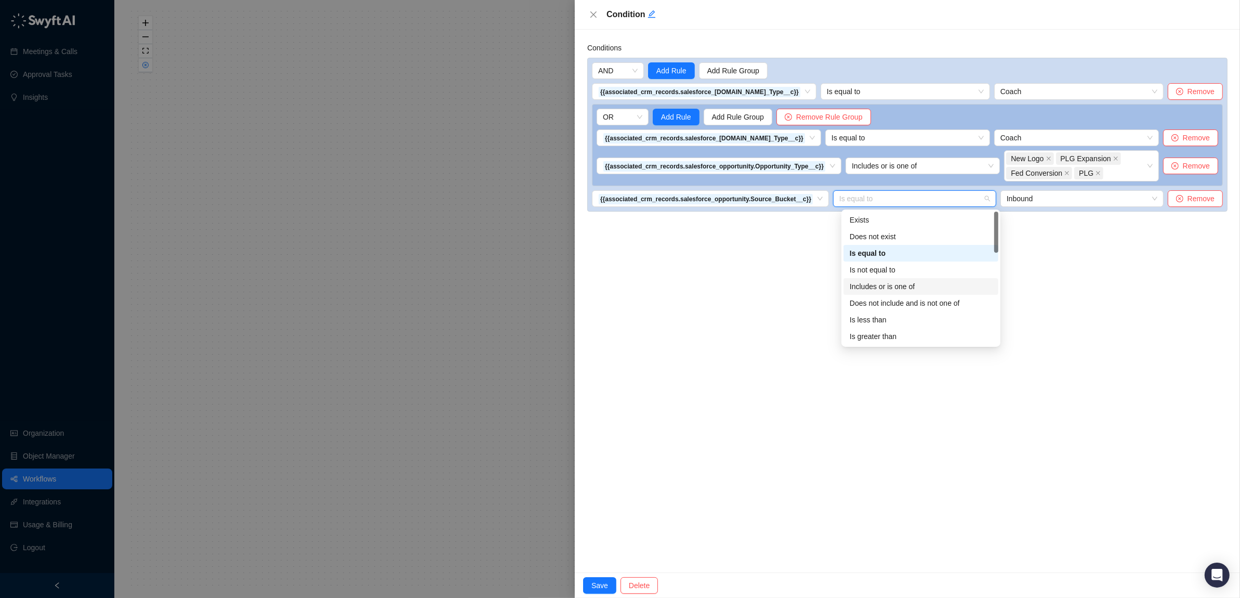
click at [879, 284] on div "Includes or is one of" at bounding box center [921, 286] width 142 height 11
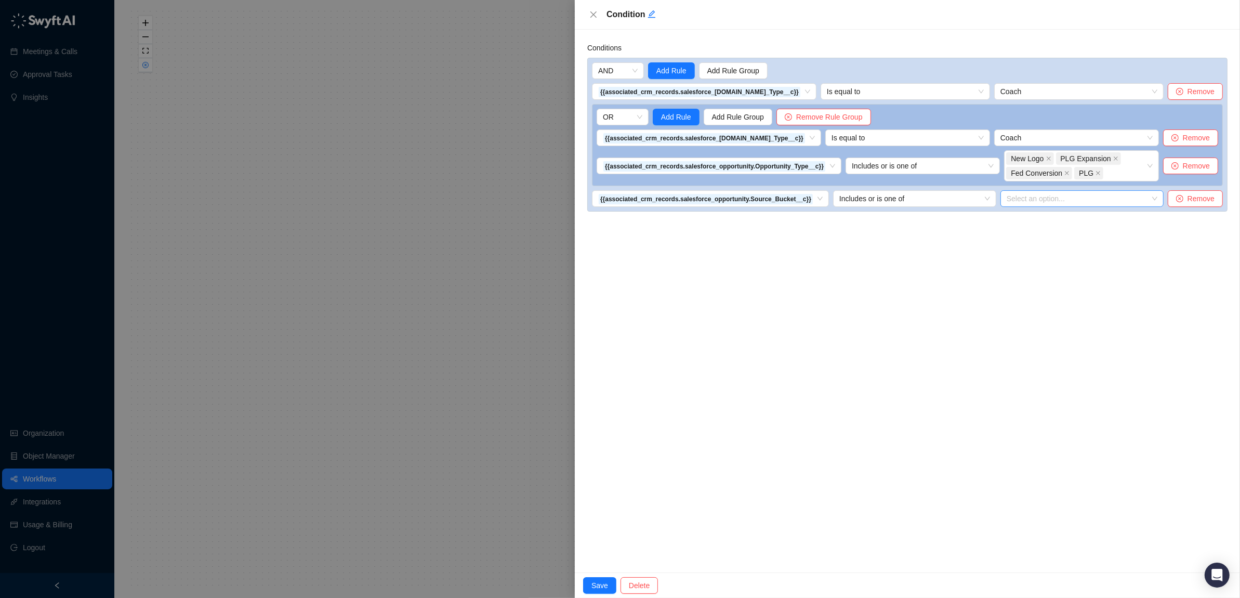
click at [1079, 200] on div at bounding box center [1076, 199] width 148 height 8
click at [1030, 221] on div "Inbound" at bounding box center [1084, 220] width 142 height 11
click at [1029, 236] on div "Event" at bounding box center [1084, 236] width 142 height 11
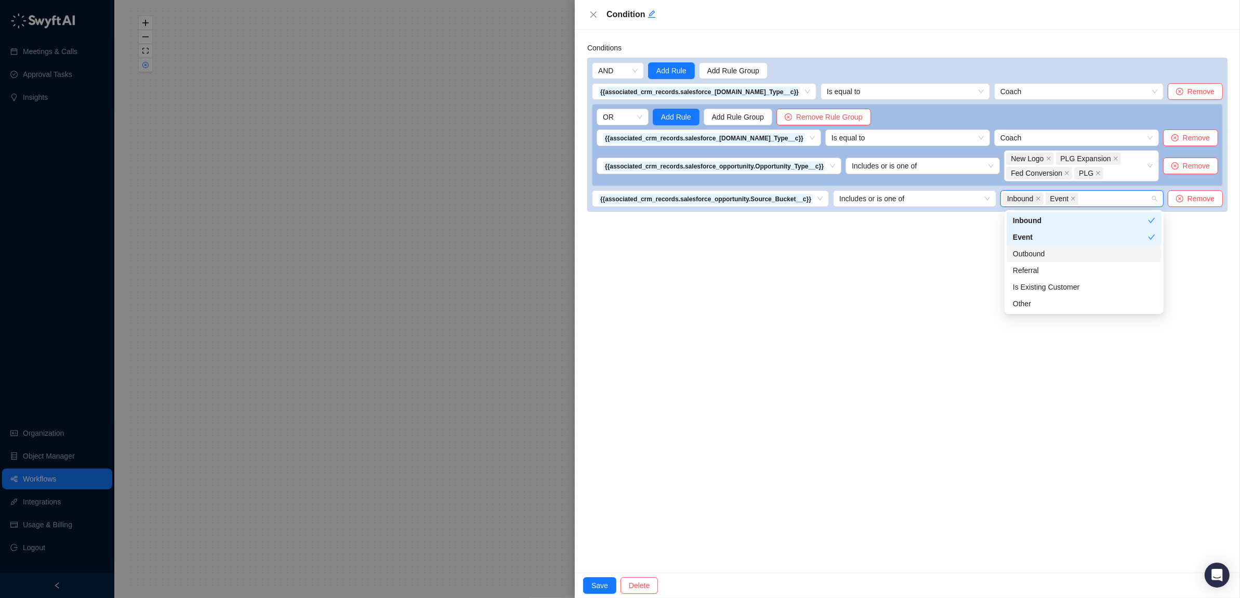
click at [940, 286] on div "Conditions AND Add Rule Add Rule Group {{associated_crm_records.salesforce_lead…" at bounding box center [907, 301] width 665 height 542
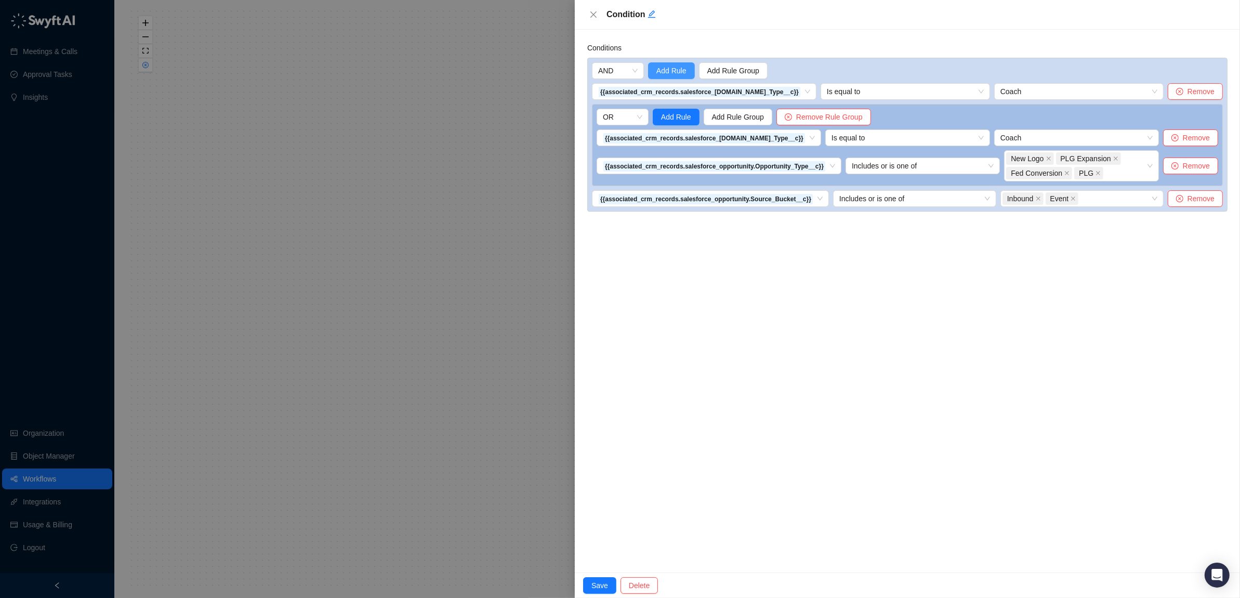
click at [671, 65] on span "Add Rule" at bounding box center [671, 70] width 30 height 11
click at [1183, 224] on button "Remove" at bounding box center [1194, 219] width 55 height 17
click at [907, 328] on div "Conditions AND Add Rule Add Rule Group {{associated_crm_records.salesforce_lead…" at bounding box center [907, 301] width 665 height 542
click at [599, 587] on span "Save" at bounding box center [599, 584] width 17 height 11
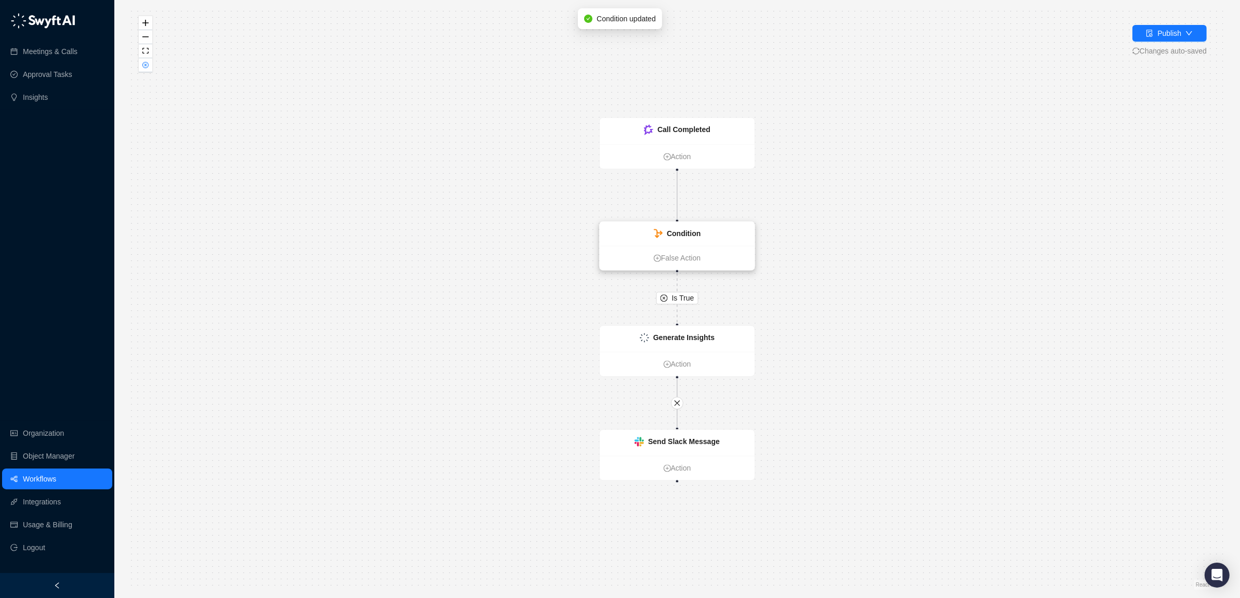
click at [682, 233] on strong "Condition" at bounding box center [684, 234] width 34 height 8
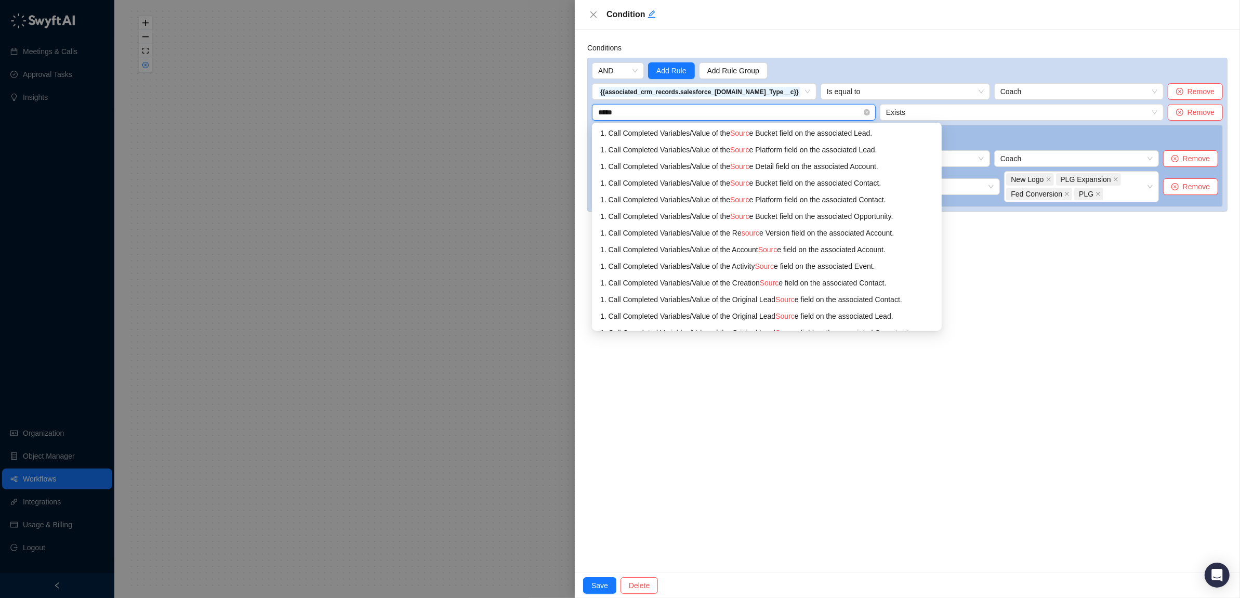
type input "******"
click at [774, 133] on div "1. Call Completed Variables / Value of the Source Bucket field on the associate…" at bounding box center [771, 132] width 343 height 11
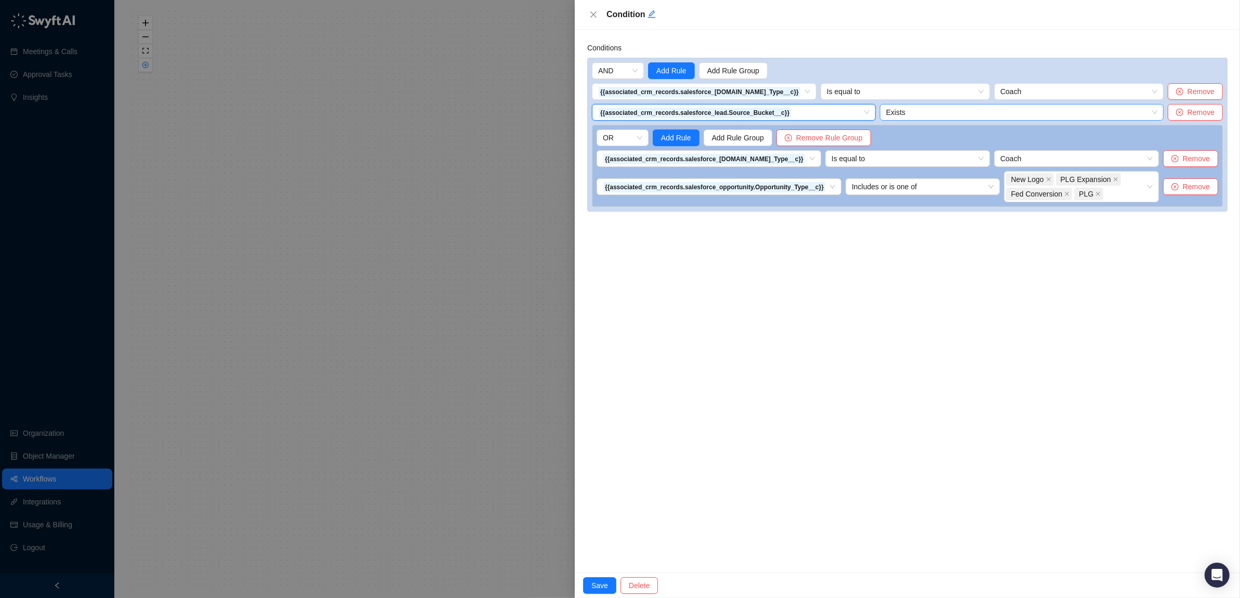
click at [956, 113] on span "Exists" at bounding box center [1021, 112] width 271 height 16
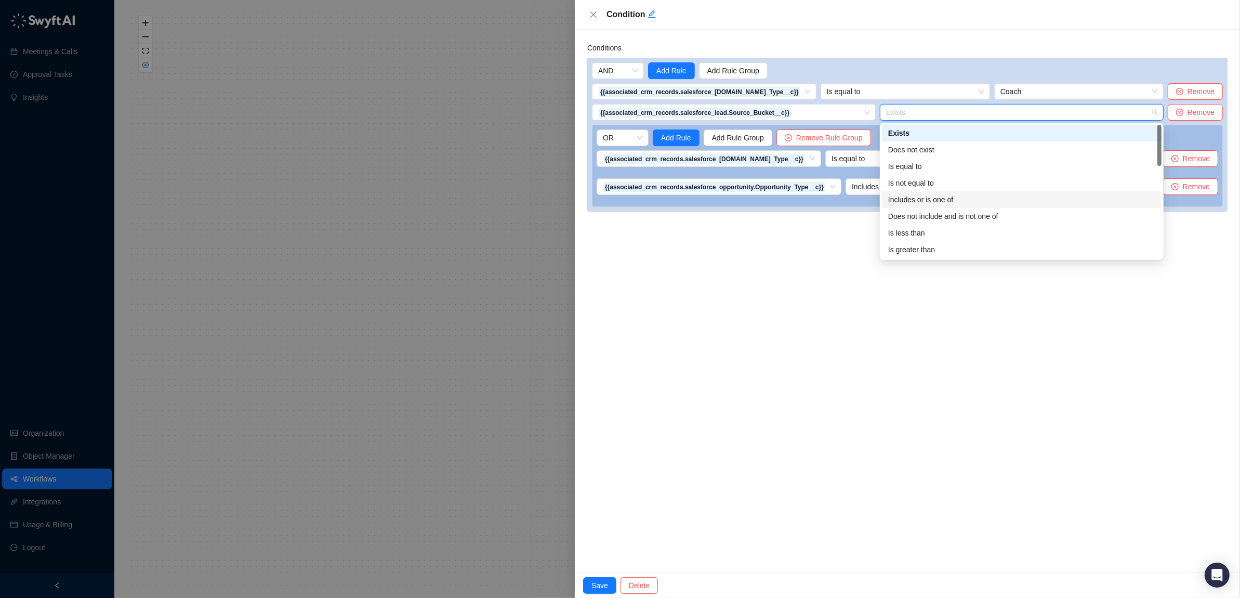
drag, startPoint x: 909, startPoint y: 165, endPoint x: 909, endPoint y: 198, distance: 33.8
click at [909, 201] on div "Exists Does not exist Is equal to Is not equal to Includes or is one of Does no…" at bounding box center [1022, 208] width 280 height 166
click at [909, 198] on div "Includes or is one of" at bounding box center [1021, 199] width 267 height 11
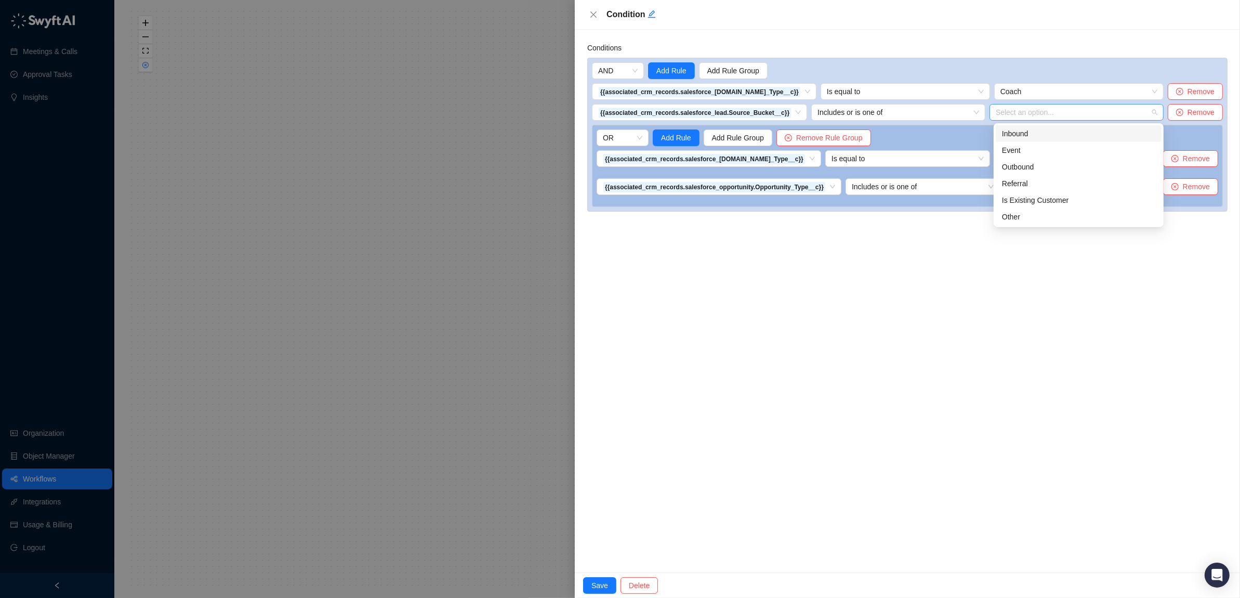
click at [1043, 117] on div "Select an option..." at bounding box center [1076, 112] width 174 height 17
click at [1019, 132] on div "Inbound" at bounding box center [1078, 133] width 153 height 11
click at [1013, 147] on div "Event" at bounding box center [1078, 149] width 153 height 11
click at [867, 322] on div "Conditions AND Add Rule Add Rule Group {{associated_crm_records.salesforce_lead…" at bounding box center [907, 301] width 665 height 542
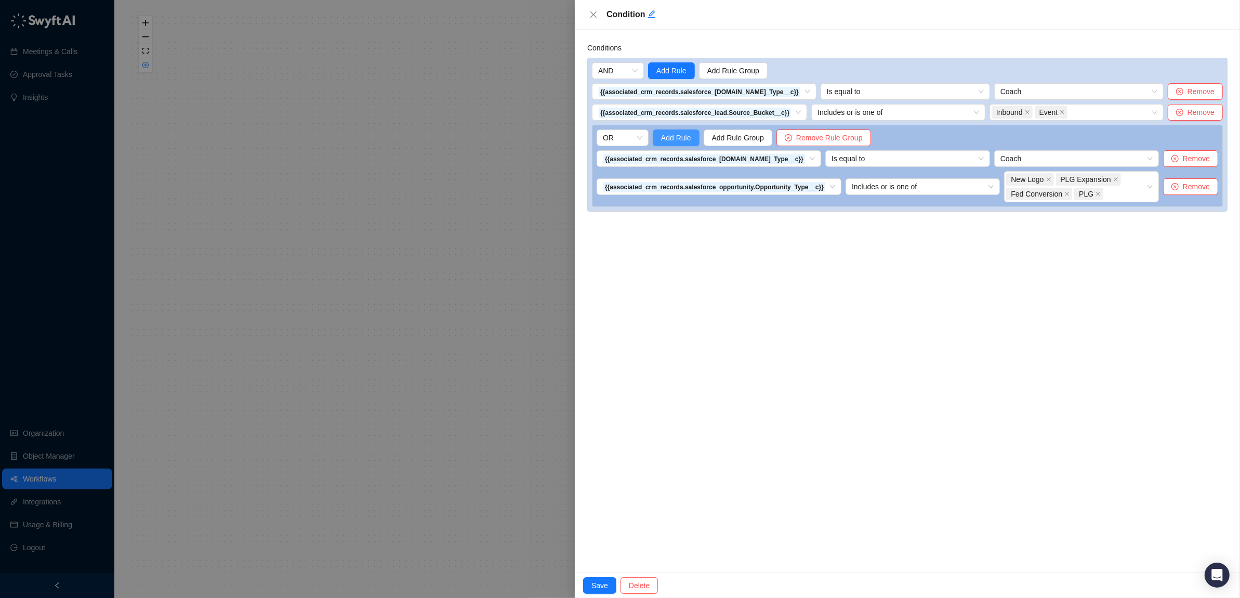
click at [678, 136] on span "Add Rule" at bounding box center [676, 137] width 30 height 11
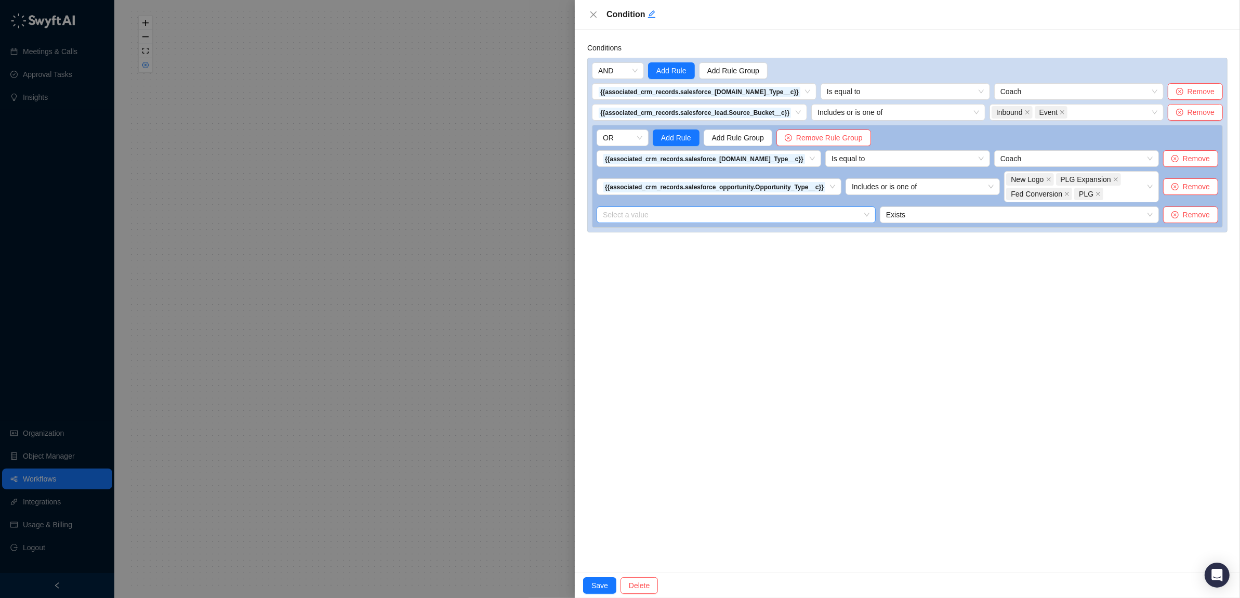
click at [725, 218] on input "search" at bounding box center [733, 215] width 260 height 16
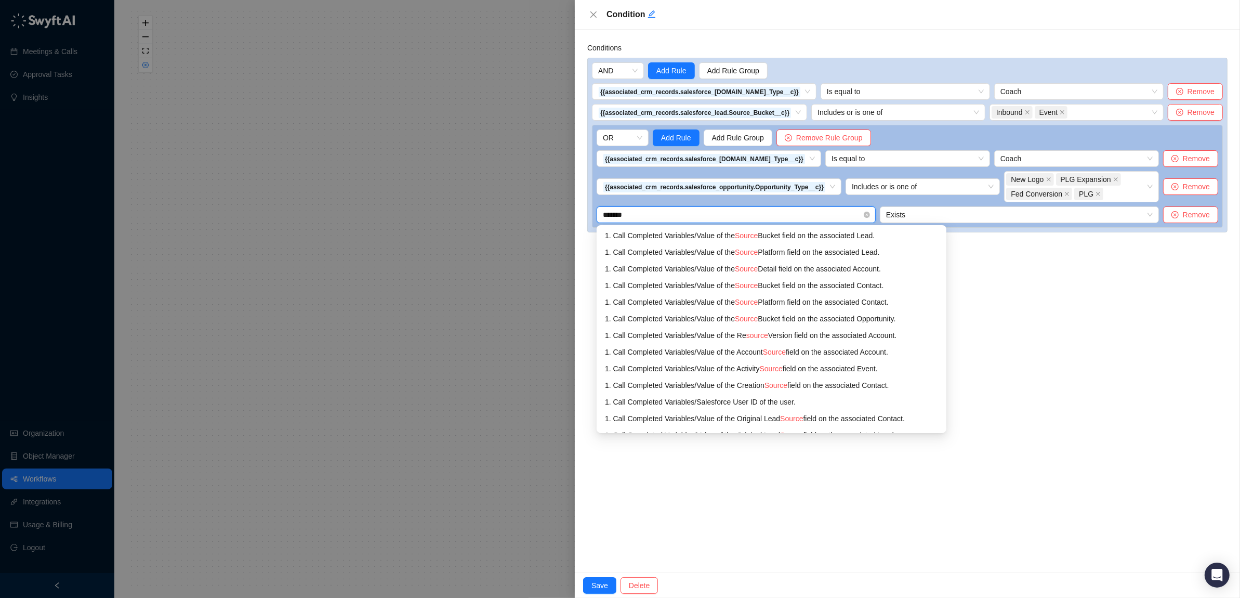
type input "********"
click at [797, 269] on div "1. Call Completed Variables / Value of the Source B ucket field on the associat…" at bounding box center [771, 268] width 333 height 11
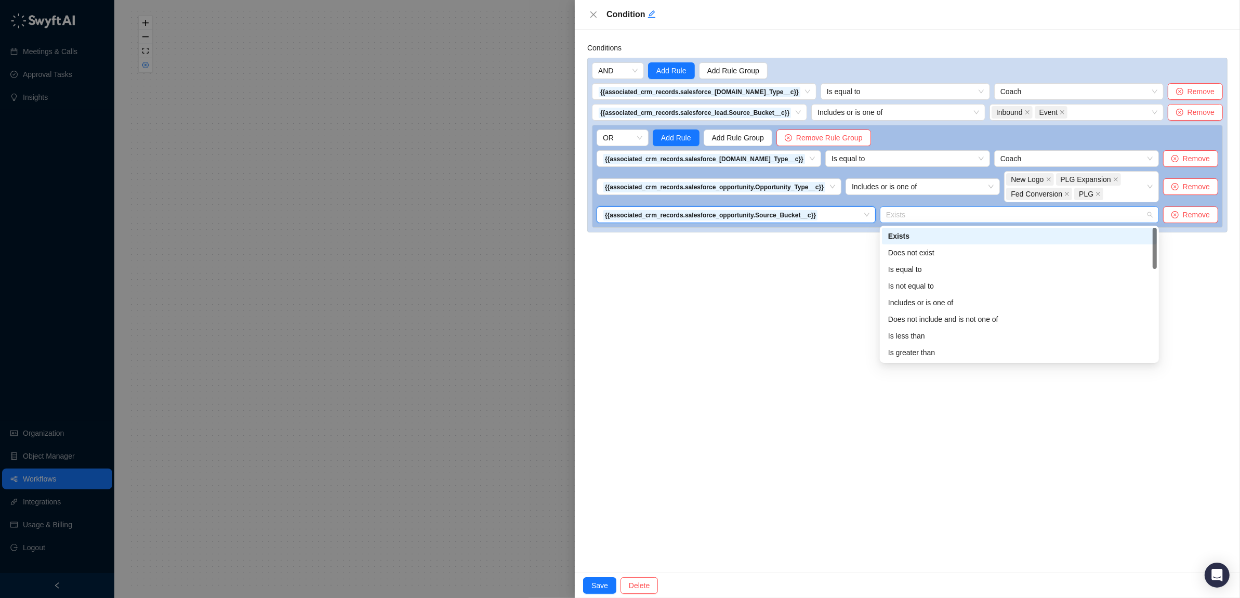
click at [911, 217] on span "Exists" at bounding box center [1019, 215] width 267 height 16
drag, startPoint x: 908, startPoint y: 302, endPoint x: 970, endPoint y: 253, distance: 78.7
click at [909, 301] on div "Includes or is one of" at bounding box center [1019, 302] width 262 height 11
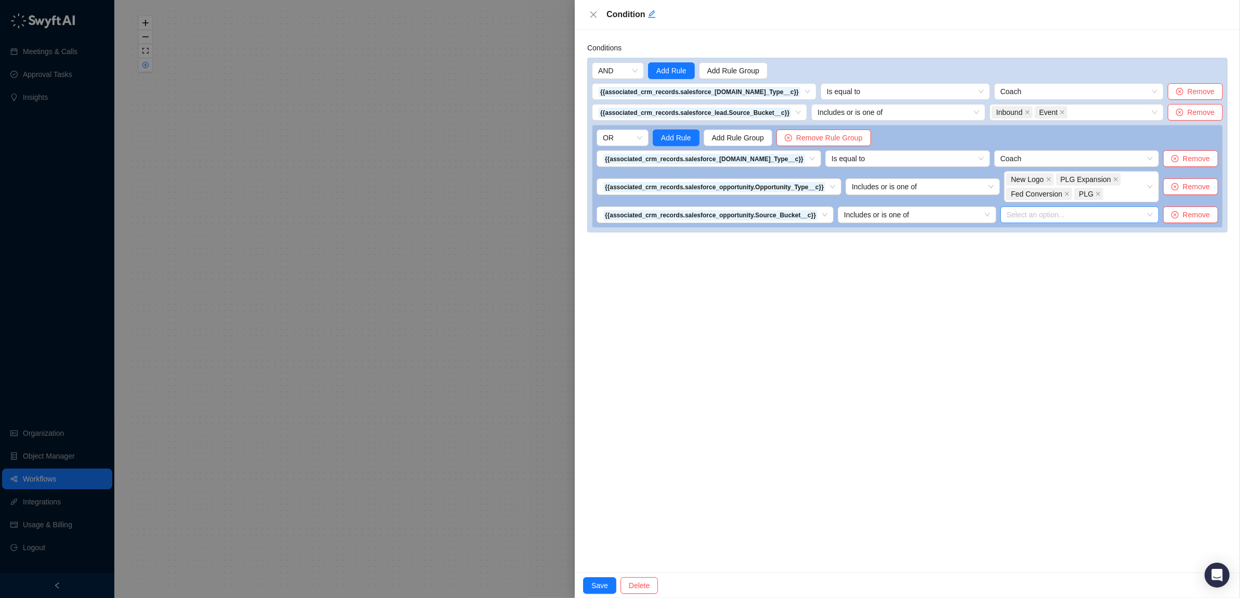
click at [1046, 210] on div "Select an option..." at bounding box center [1079, 214] width 158 height 17
drag, startPoint x: 1031, startPoint y: 232, endPoint x: 1023, endPoint y: 243, distance: 13.6
click at [1027, 236] on div "Inbound" at bounding box center [1082, 236] width 138 height 11
drag, startPoint x: 1022, startPoint y: 247, endPoint x: 1013, endPoint y: 252, distance: 10.0
click at [1022, 247] on div "Event" at bounding box center [1082, 252] width 138 height 11
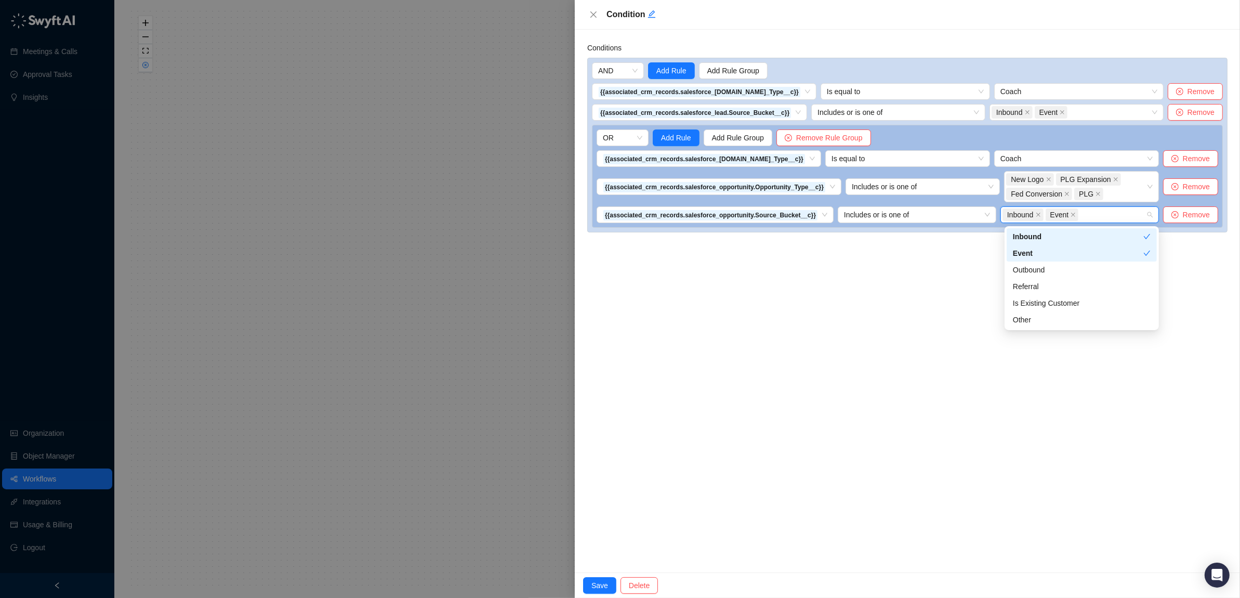
click at [921, 299] on div "Conditions AND Add Rule Add Rule Group {{associated_crm_records.salesforce_lead…" at bounding box center [907, 301] width 665 height 542
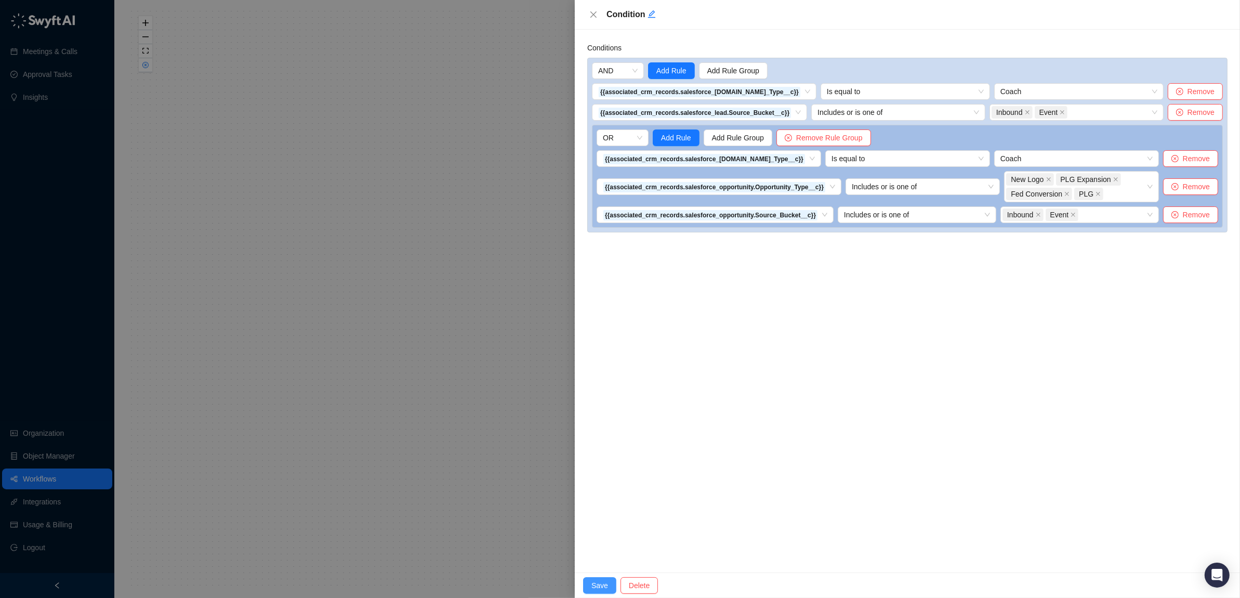
click at [591, 584] on span "Save" at bounding box center [599, 584] width 17 height 11
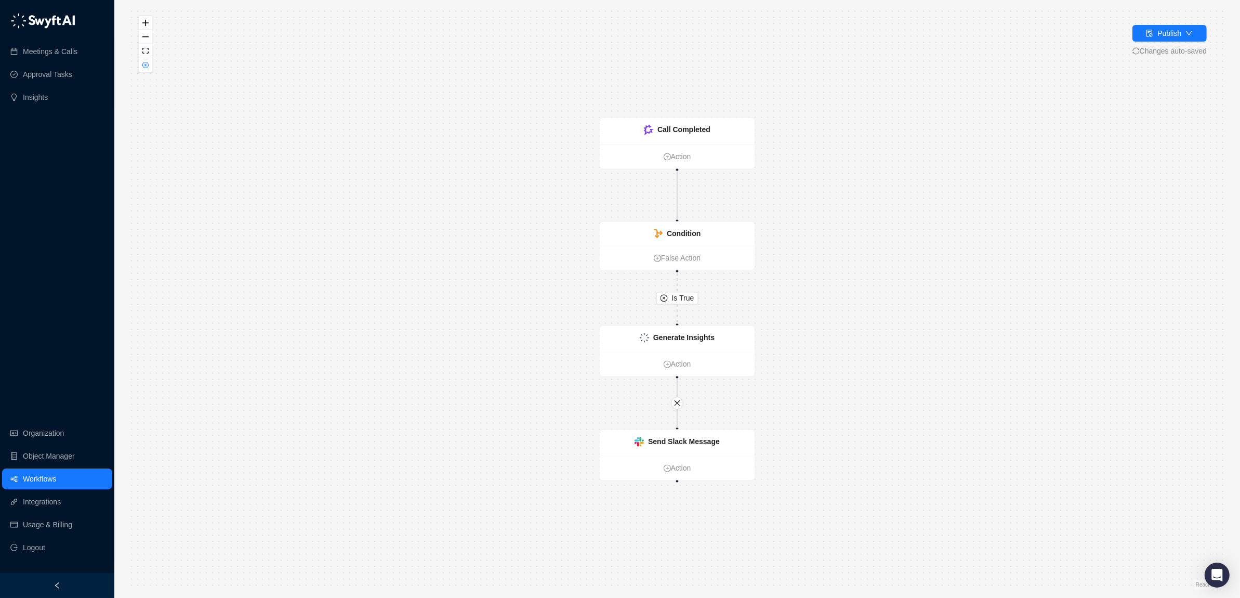
click at [931, 273] on div "Is True Call Completed Action Condition False Action Generate Insights Action S…" at bounding box center [677, 298] width 1092 height 581
click at [670, 440] on strong "Send Slack Message" at bounding box center [684, 441] width 72 height 8
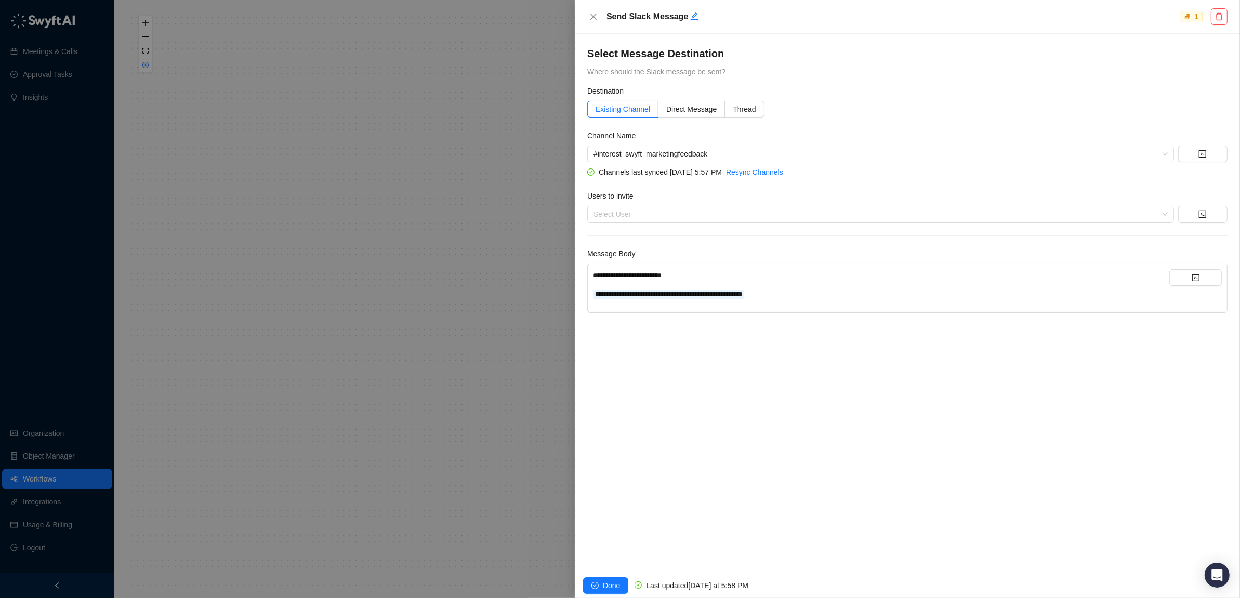
click at [858, 421] on div "**********" at bounding box center [907, 303] width 665 height 538
click at [598, 585] on icon "check-circle" at bounding box center [594, 584] width 7 height 7
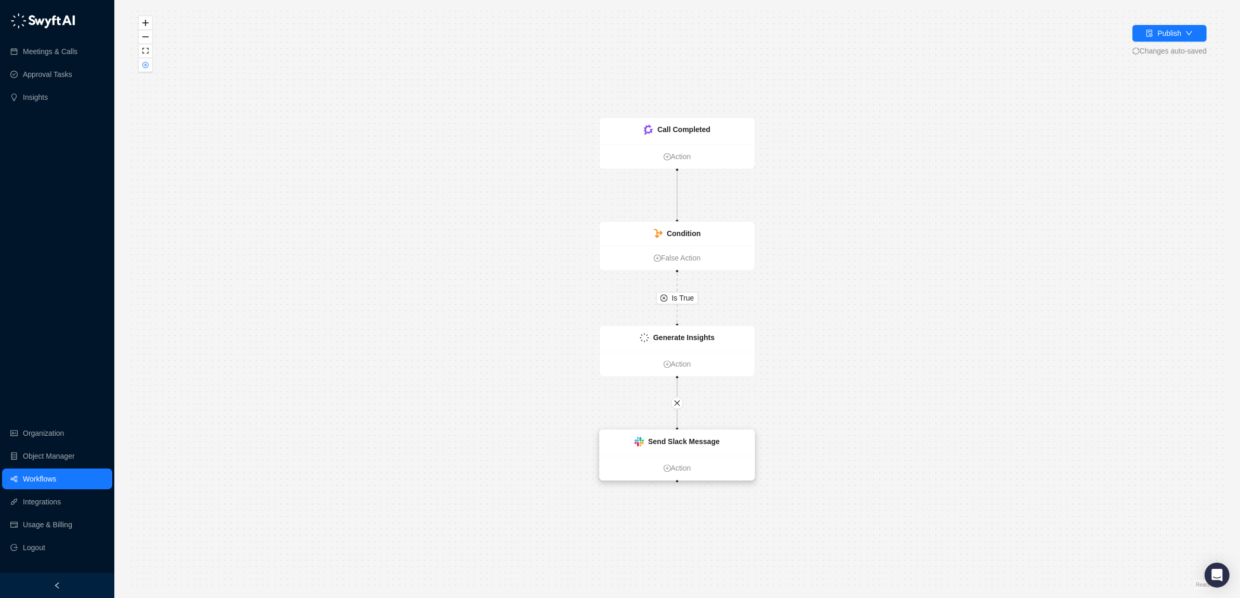
click at [674, 437] on strong "Send Slack Message" at bounding box center [684, 441] width 72 height 8
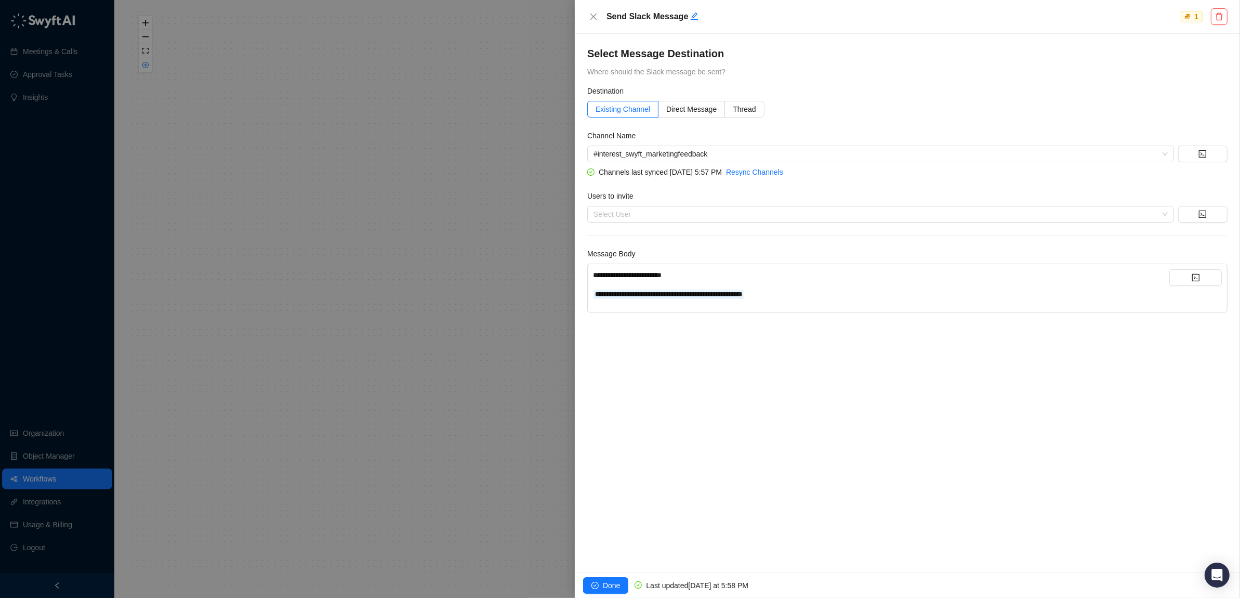
click at [700, 272] on div "**********" at bounding box center [881, 274] width 576 height 11
click at [728, 395] on div "**********" at bounding box center [907, 303] width 665 height 538
drag, startPoint x: 697, startPoint y: 273, endPoint x: 703, endPoint y: 273, distance: 6.2
click at [699, 273] on div "**********" at bounding box center [881, 274] width 576 height 11
click at [737, 392] on div "**********" at bounding box center [907, 303] width 665 height 538
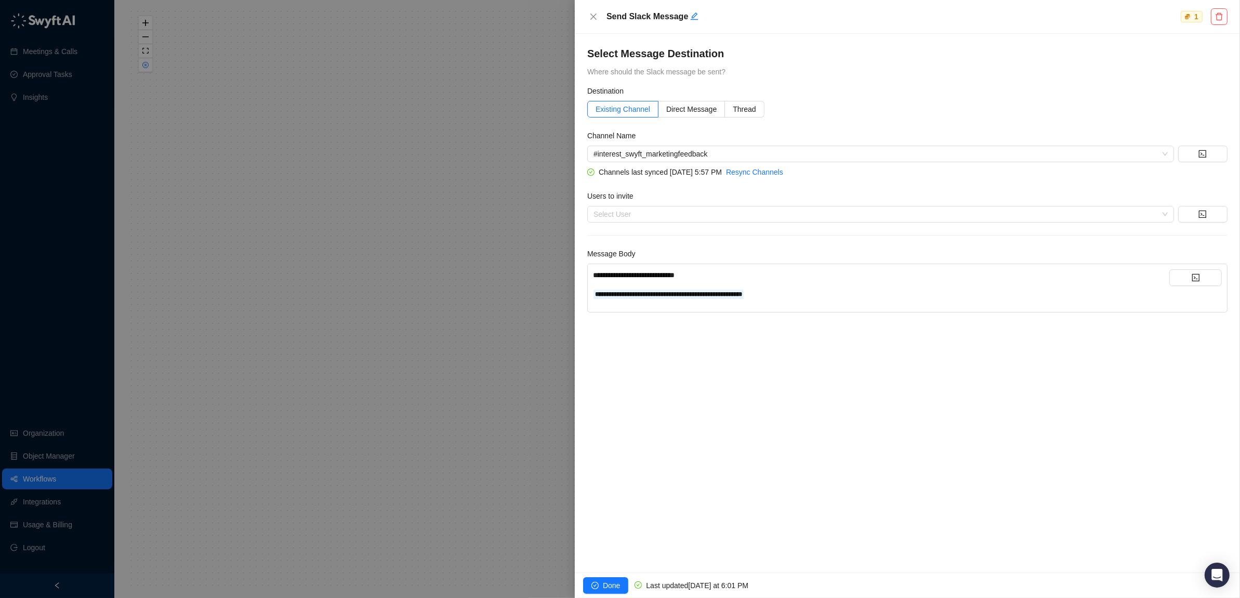
click at [765, 274] on div "**********" at bounding box center [881, 274] width 576 height 11
drag, startPoint x: 605, startPoint y: 587, endPoint x: 613, endPoint y: 585, distance: 7.6
click at [605, 585] on span "Done" at bounding box center [611, 584] width 17 height 11
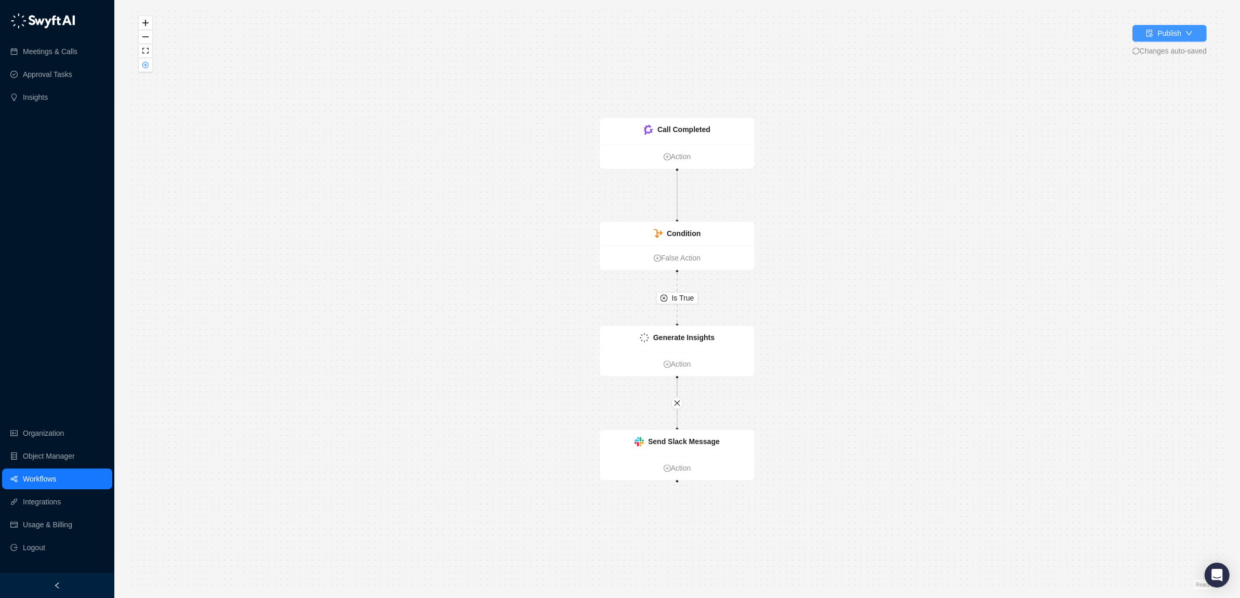
click at [1162, 33] on div "Publish" at bounding box center [1169, 33] width 24 height 11
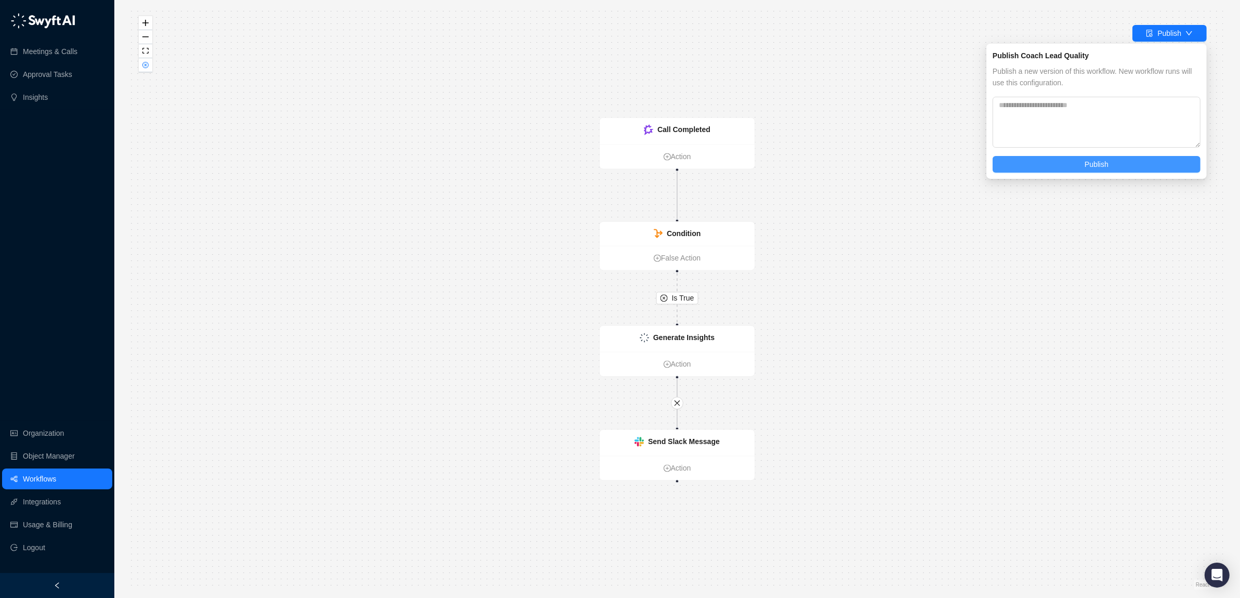
click at [1102, 166] on span "Publish" at bounding box center [1096, 163] width 24 height 11
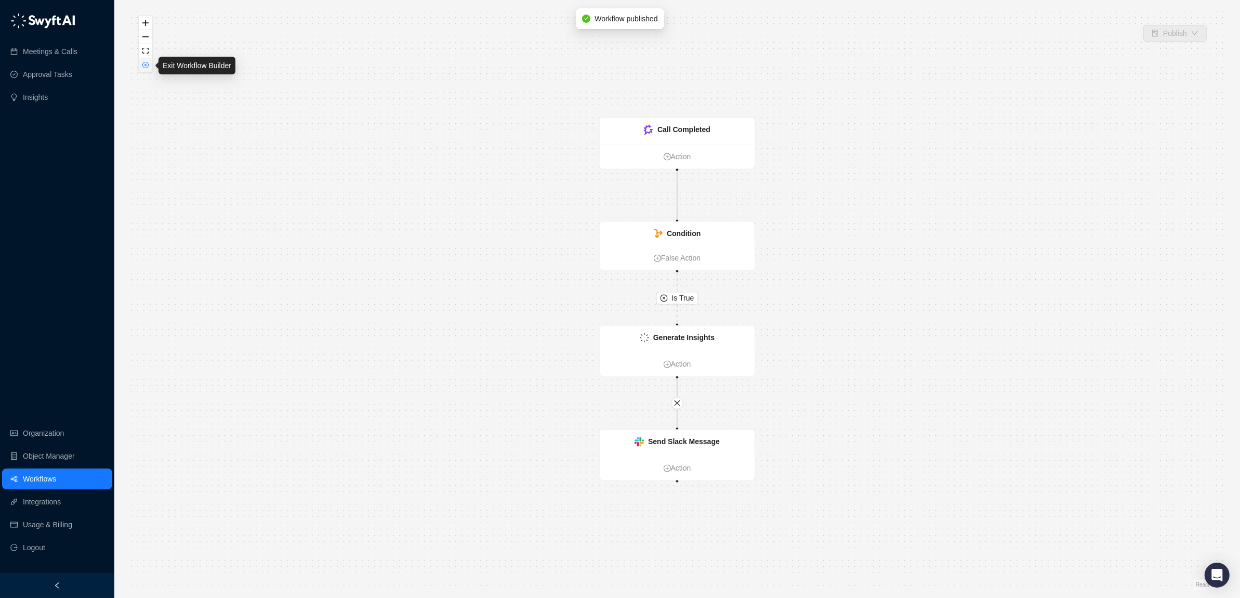
click at [142, 65] on icon "close-circle" at bounding box center [145, 65] width 6 height 6
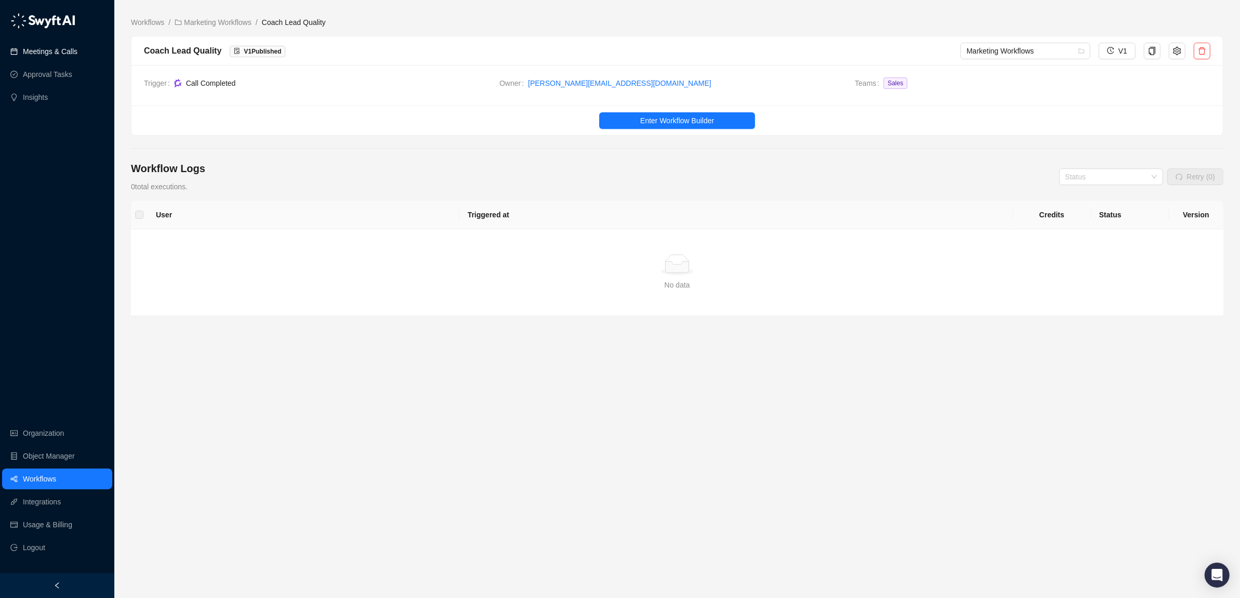
click at [48, 50] on link "Meetings & Calls" at bounding box center [50, 51] width 55 height 21
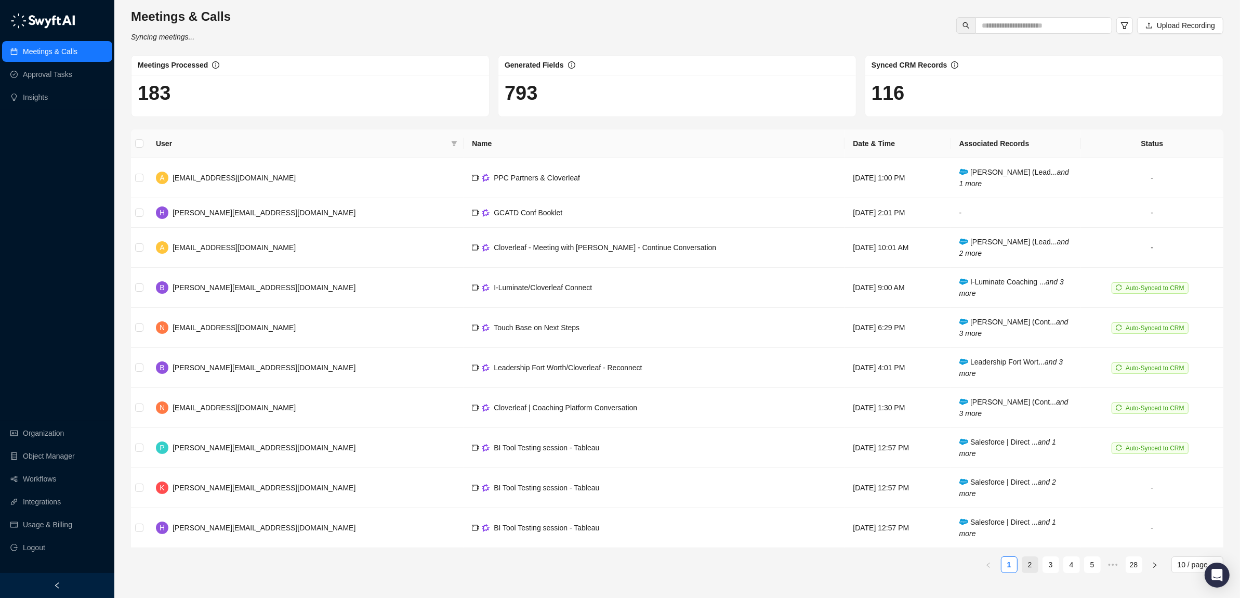
click at [1030, 567] on link "2" at bounding box center [1030, 564] width 16 height 16
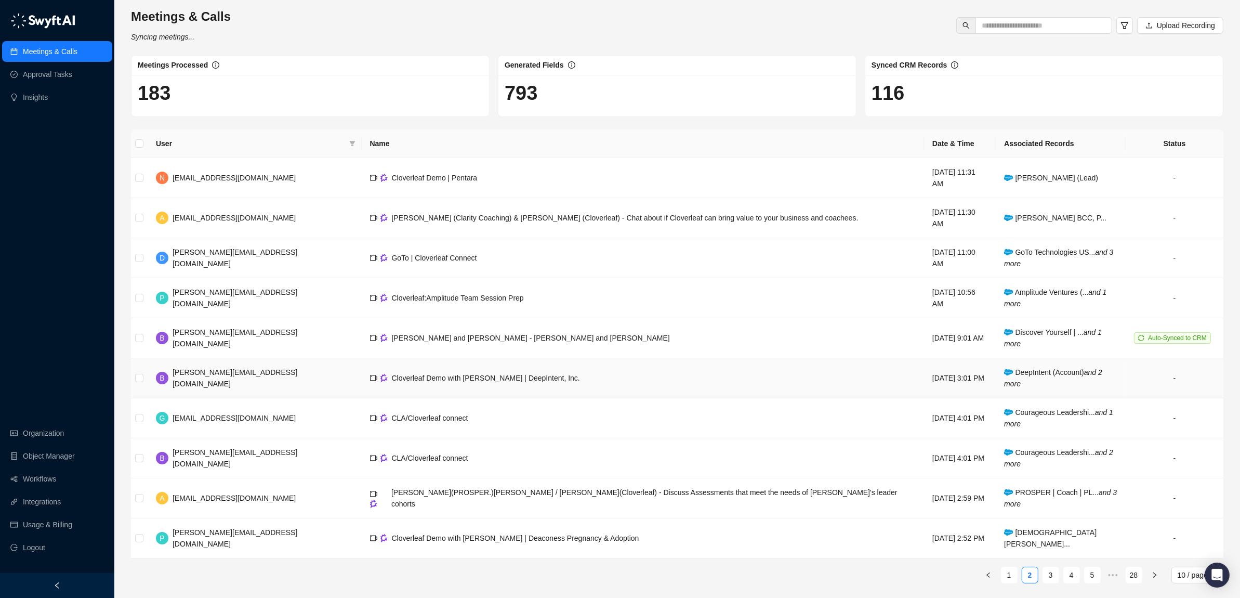
click at [556, 362] on td "Cloverleaf Demo with Brian | DeepIntent, Inc." at bounding box center [643, 378] width 563 height 40
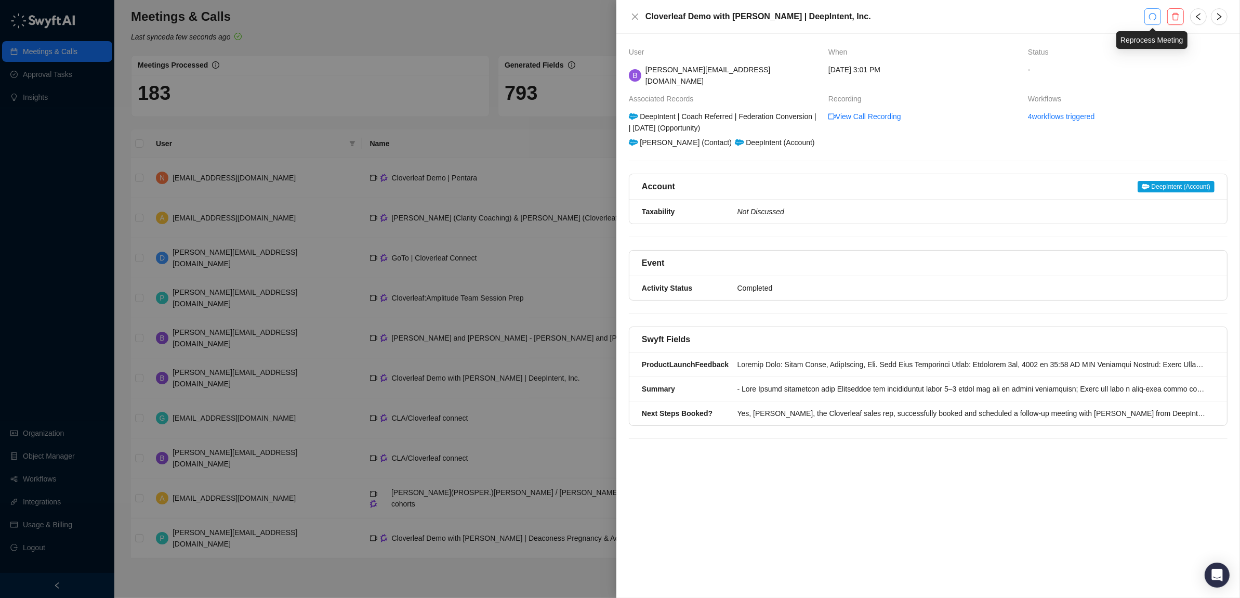
click at [1157, 19] on button "button" at bounding box center [1152, 16] width 17 height 17
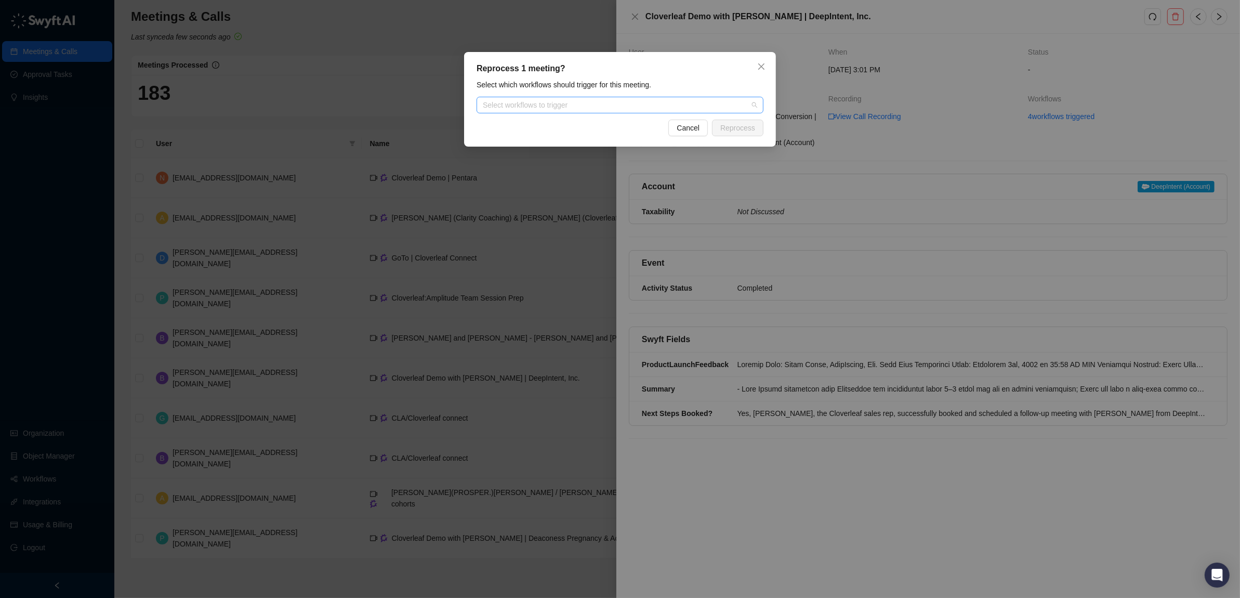
click at [687, 103] on div at bounding box center [615, 105] width 272 height 8
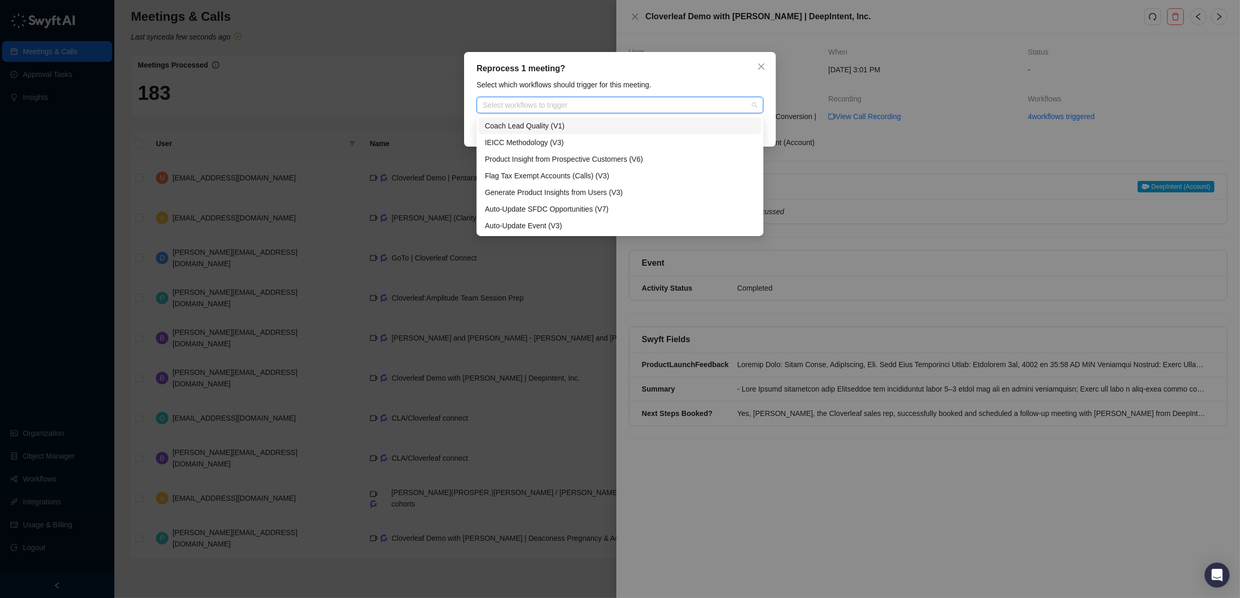
click at [530, 127] on div "Coach Lead Quality (V1)" at bounding box center [620, 125] width 270 height 11
click at [720, 65] on div "Reprocess 1 meeting?" at bounding box center [619, 68] width 287 height 12
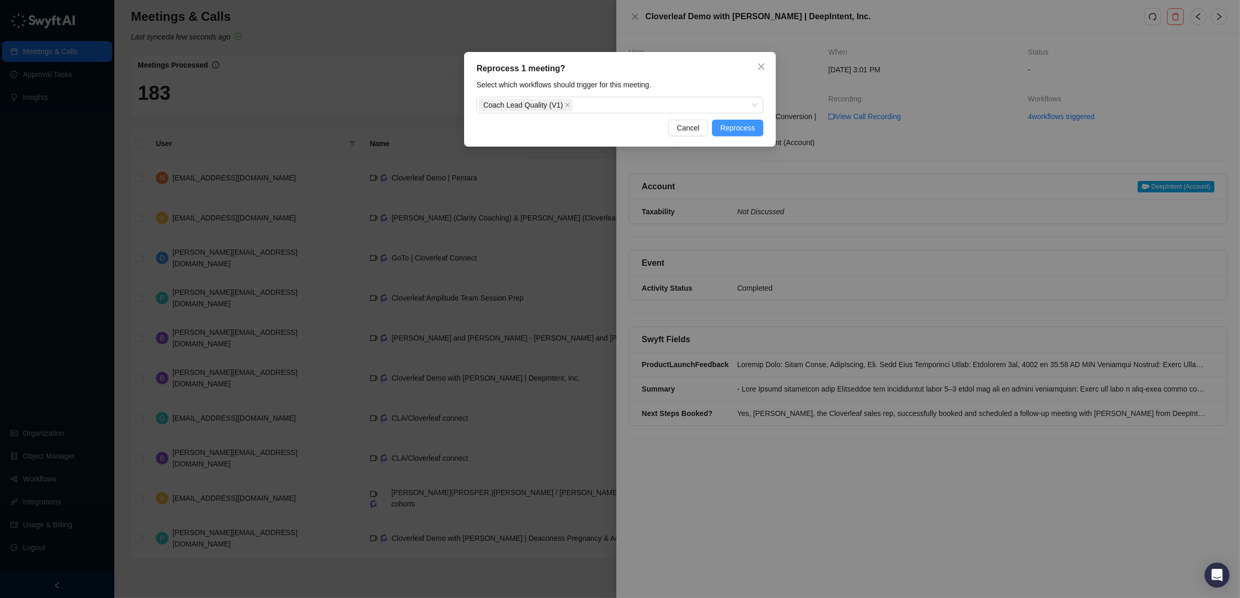
click at [739, 125] on span "Reprocess" at bounding box center [737, 127] width 35 height 11
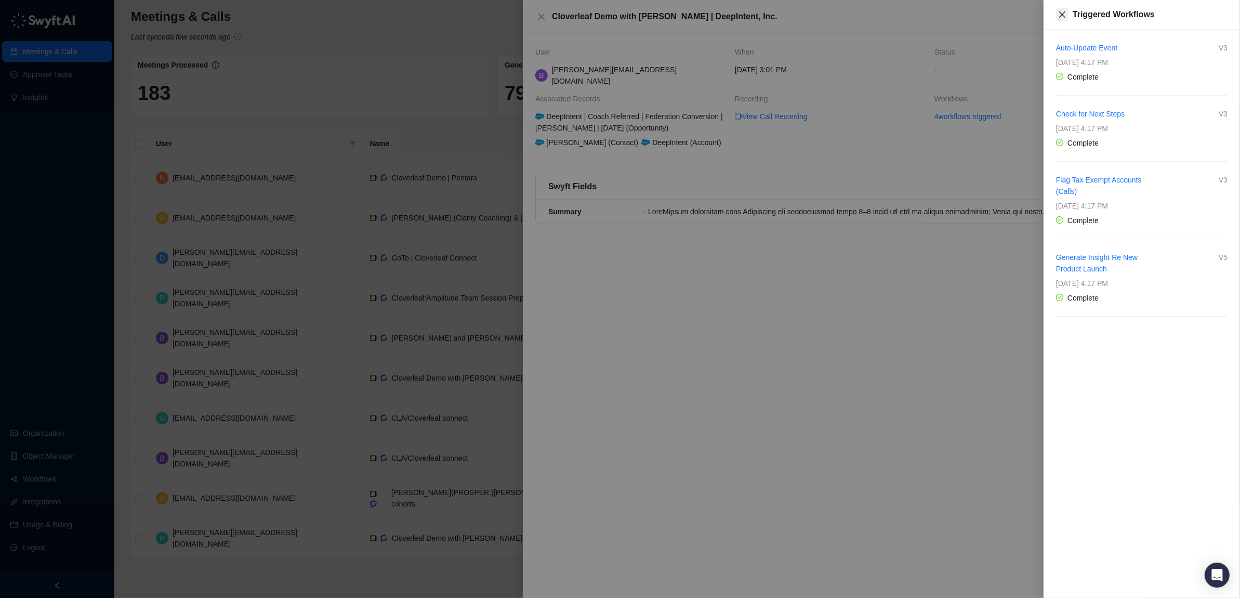
click at [1061, 14] on icon "close" at bounding box center [1062, 14] width 8 height 8
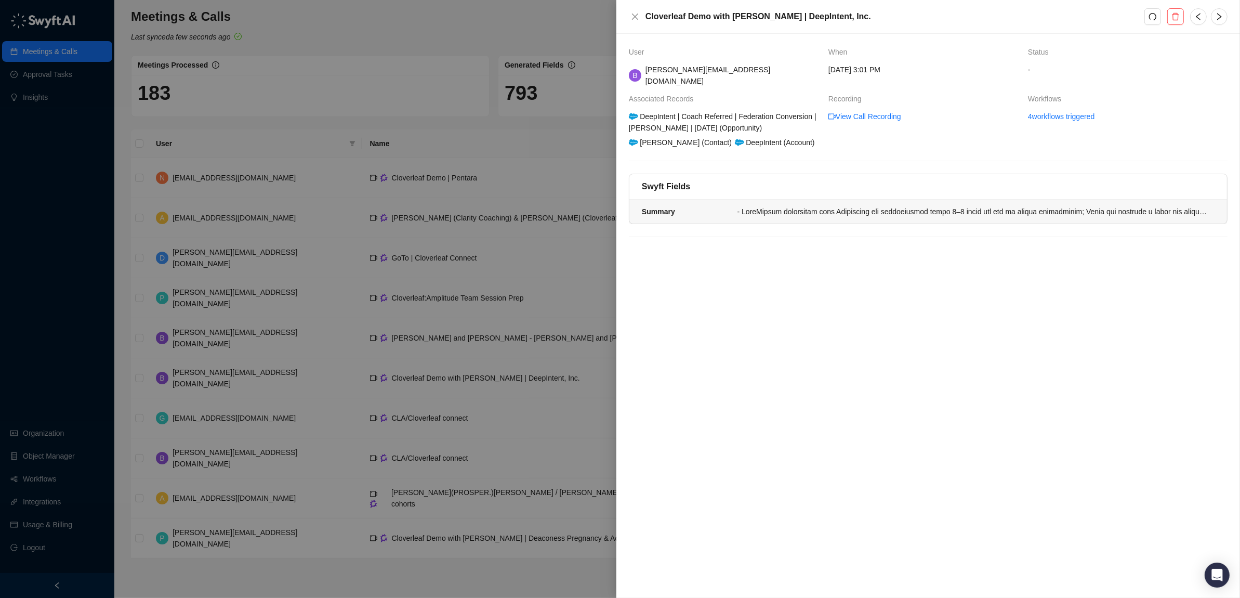
click at [982, 206] on div at bounding box center [972, 211] width 471 height 11
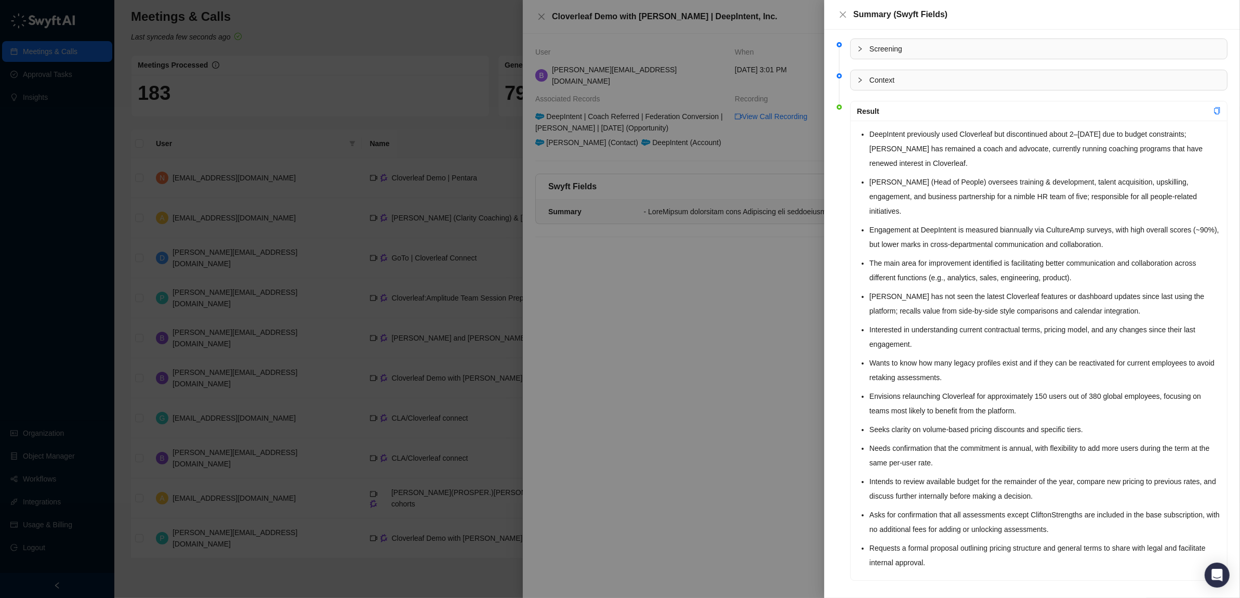
click at [860, 50] on icon "collapsed" at bounding box center [860, 49] width 6 height 6
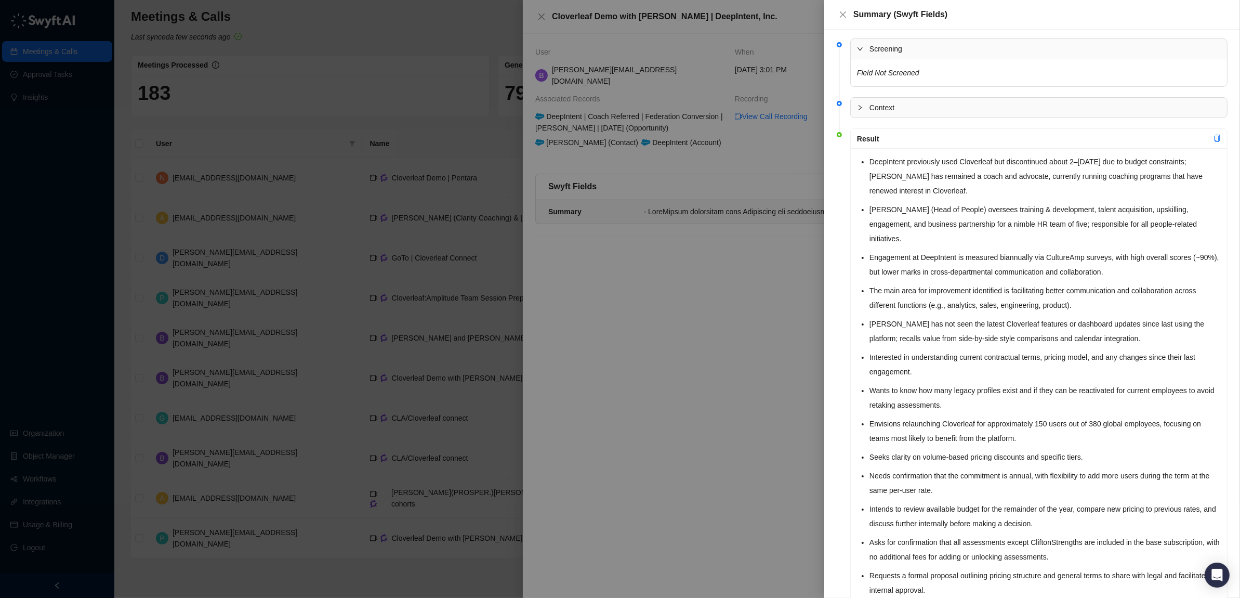
click at [860, 50] on icon "expanded" at bounding box center [860, 49] width 6 height 6
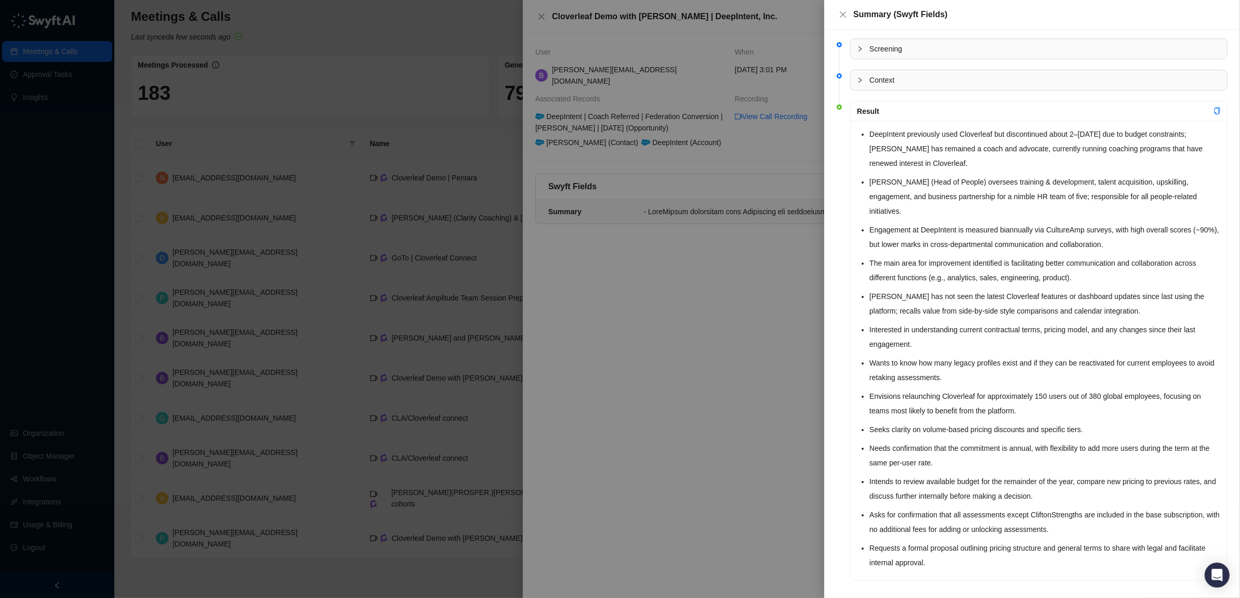
click at [688, 290] on div at bounding box center [620, 299] width 1240 height 598
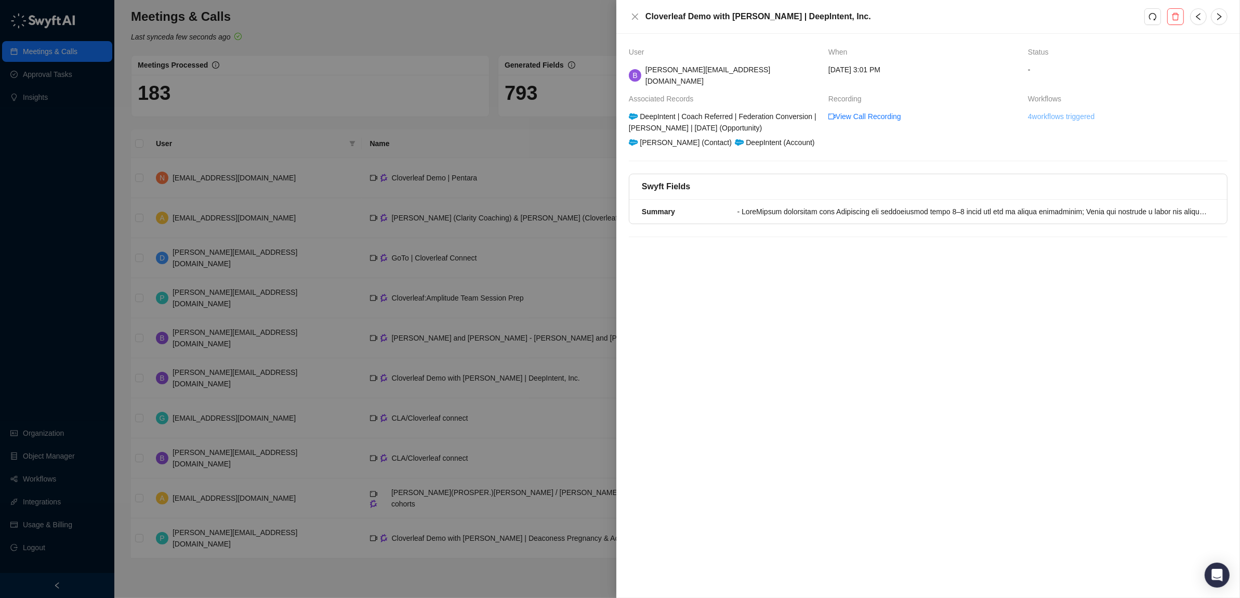
click at [1053, 111] on link "4 workflows triggered" at bounding box center [1061, 116] width 67 height 11
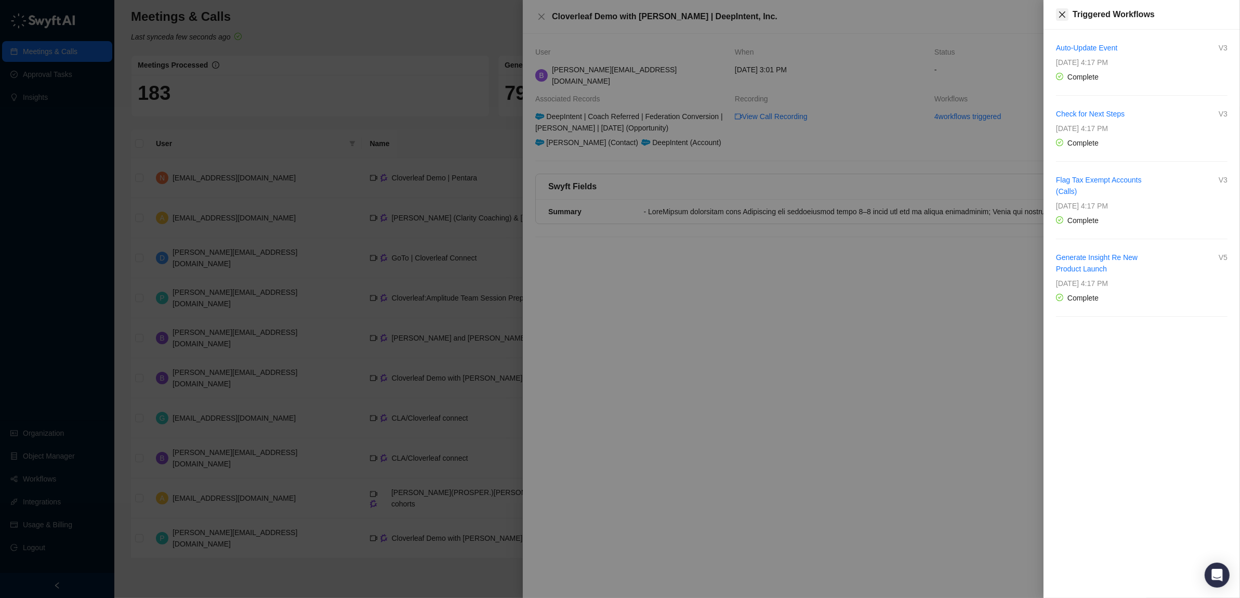
click at [1062, 14] on icon "close" at bounding box center [1062, 14] width 8 height 8
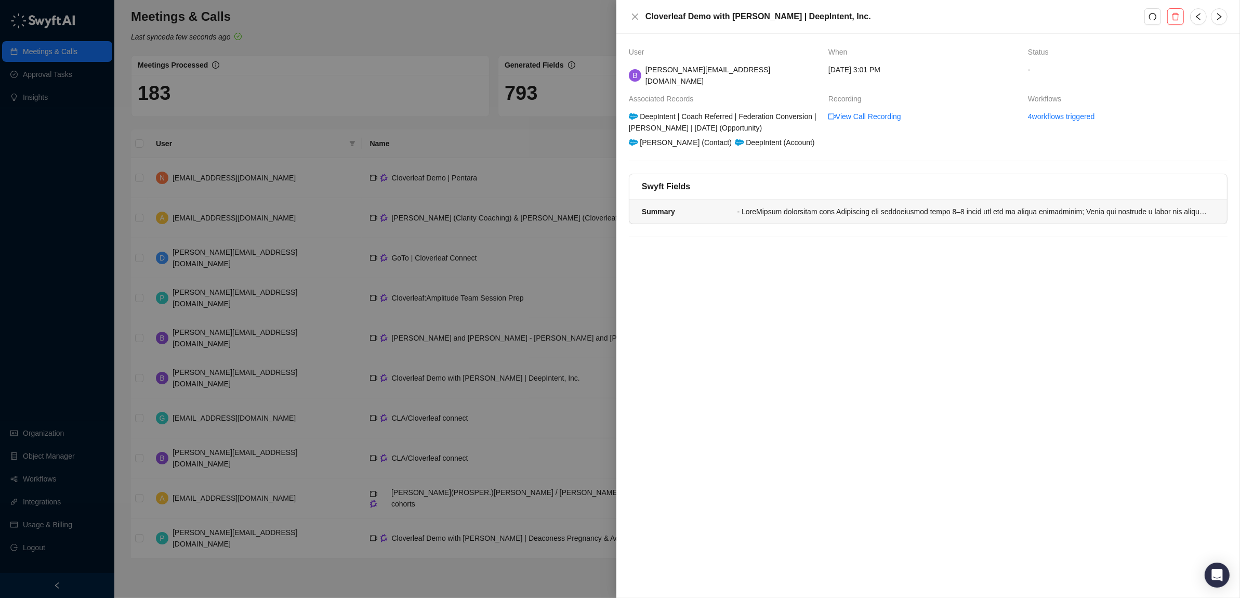
click at [923, 206] on div at bounding box center [972, 211] width 471 height 11
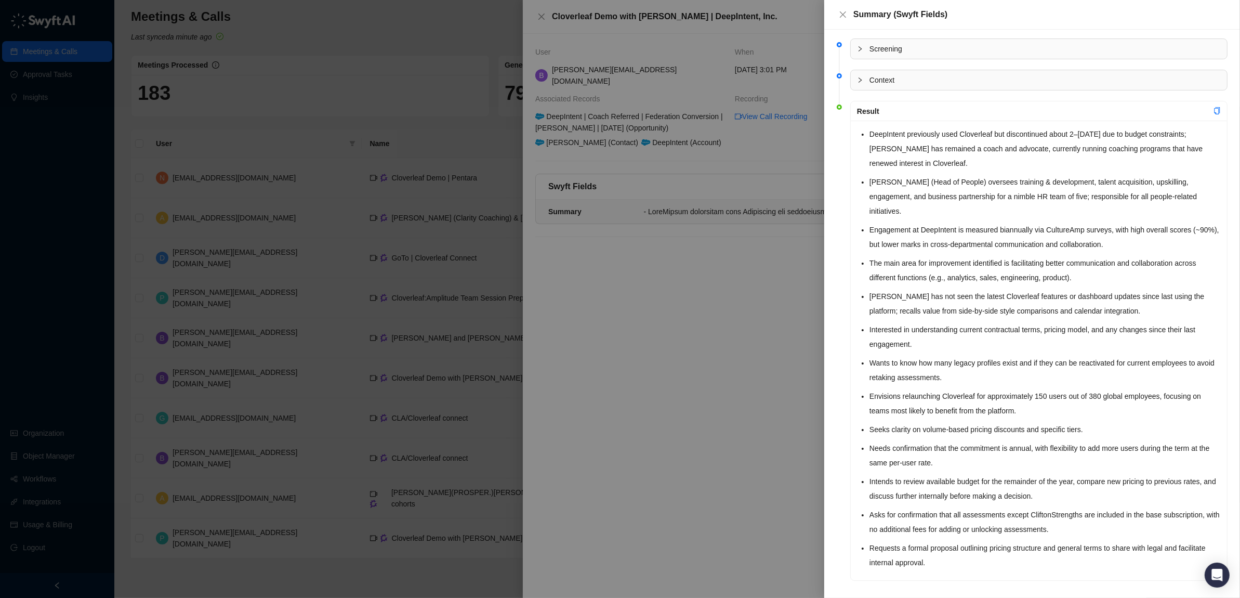
scroll to position [10, 0]
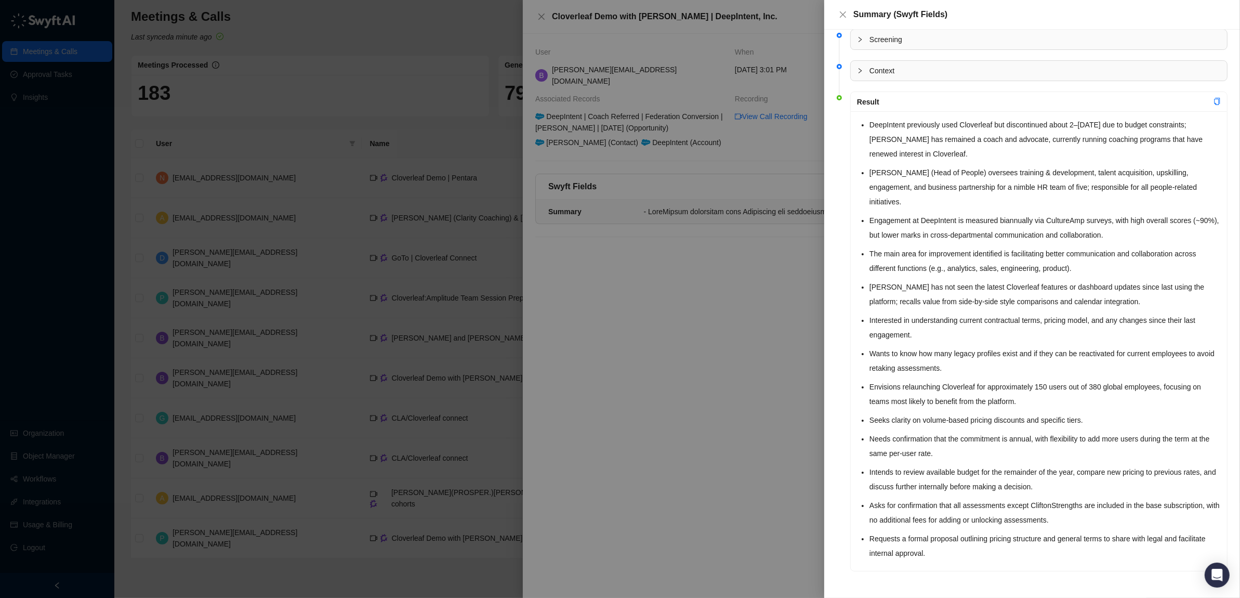
click at [736, 352] on div at bounding box center [620, 299] width 1240 height 598
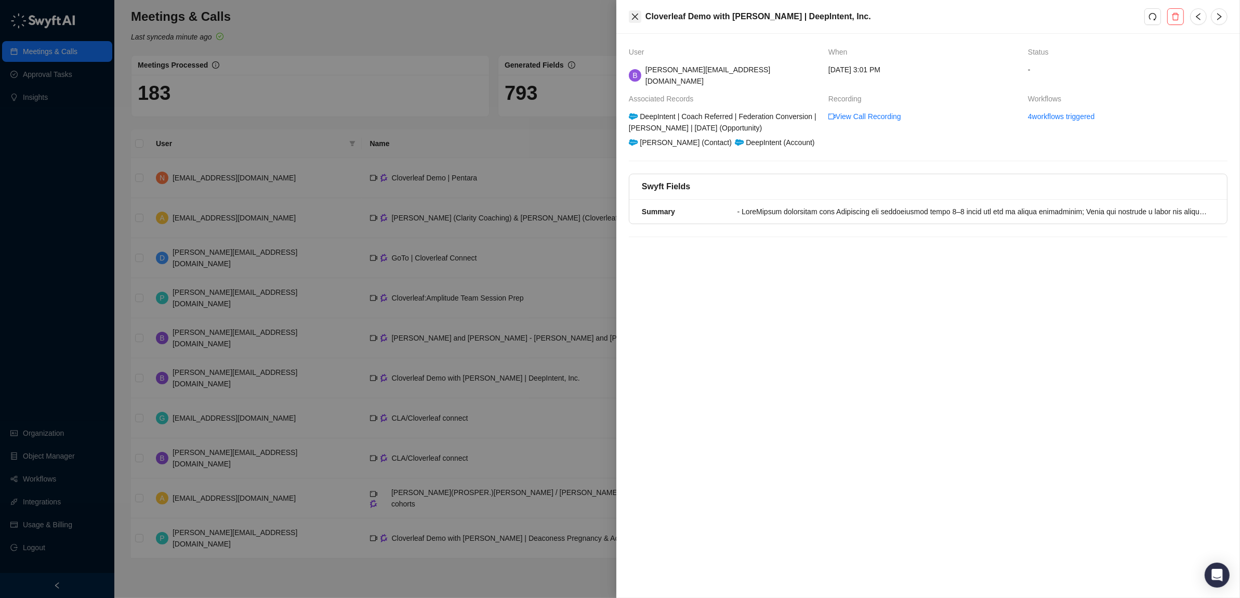
click at [634, 17] on icon "close" at bounding box center [635, 16] width 8 height 8
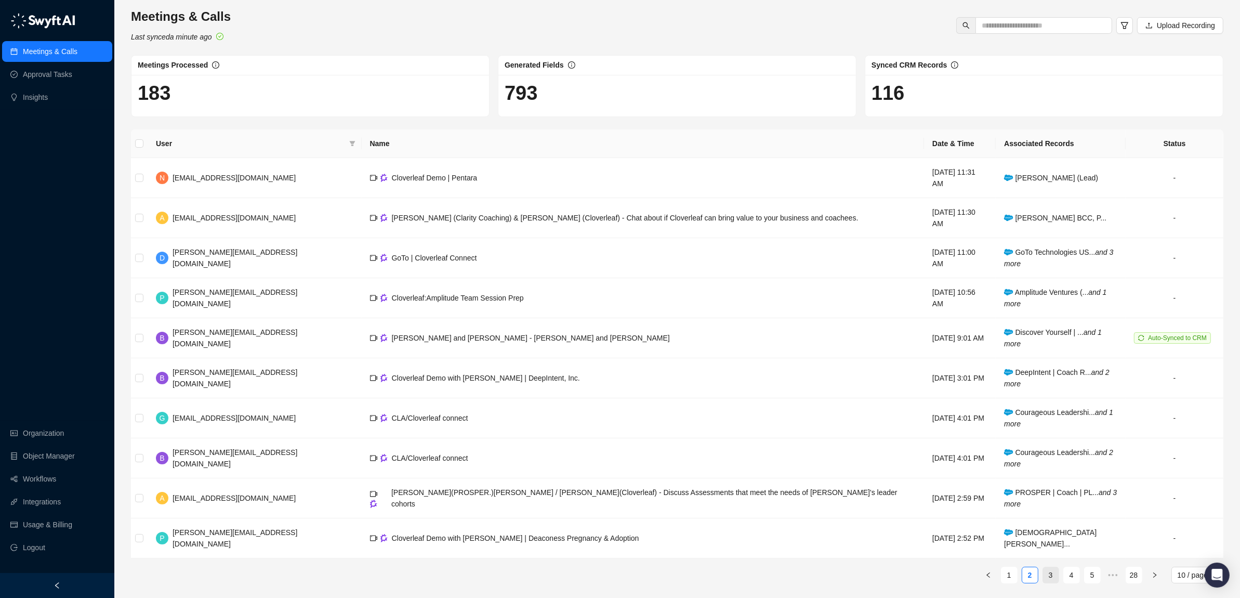
click at [1050, 567] on link "3" at bounding box center [1051, 575] width 16 height 16
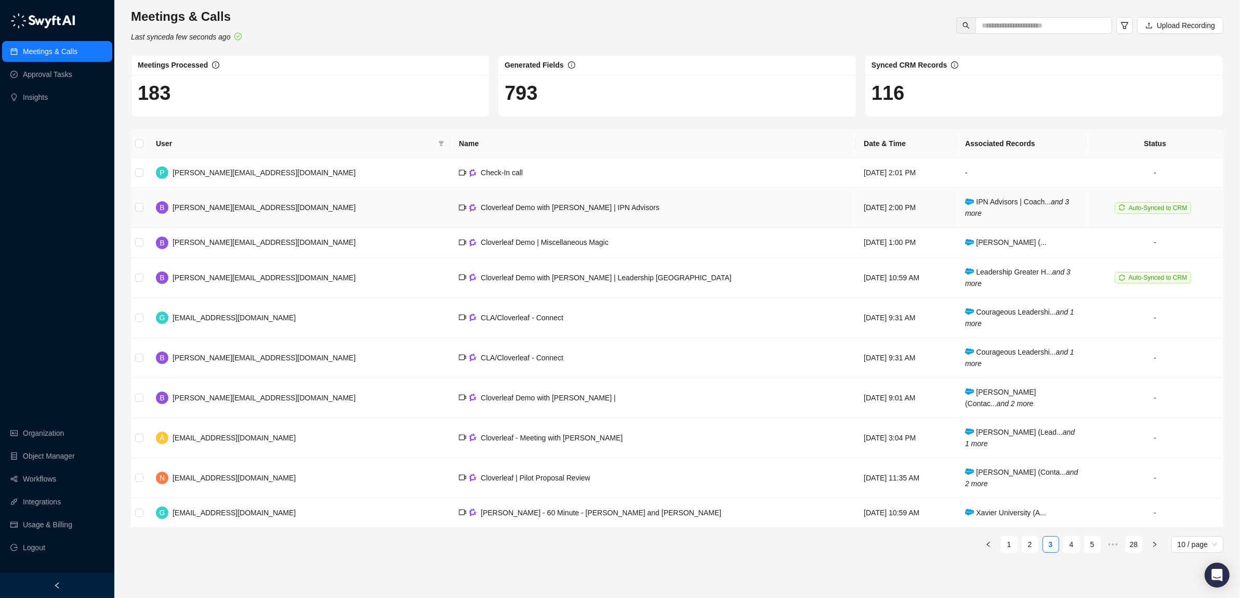
click at [1006, 203] on span "IPN Advisors | Coach... and 3 more" at bounding box center [1017, 207] width 104 height 20
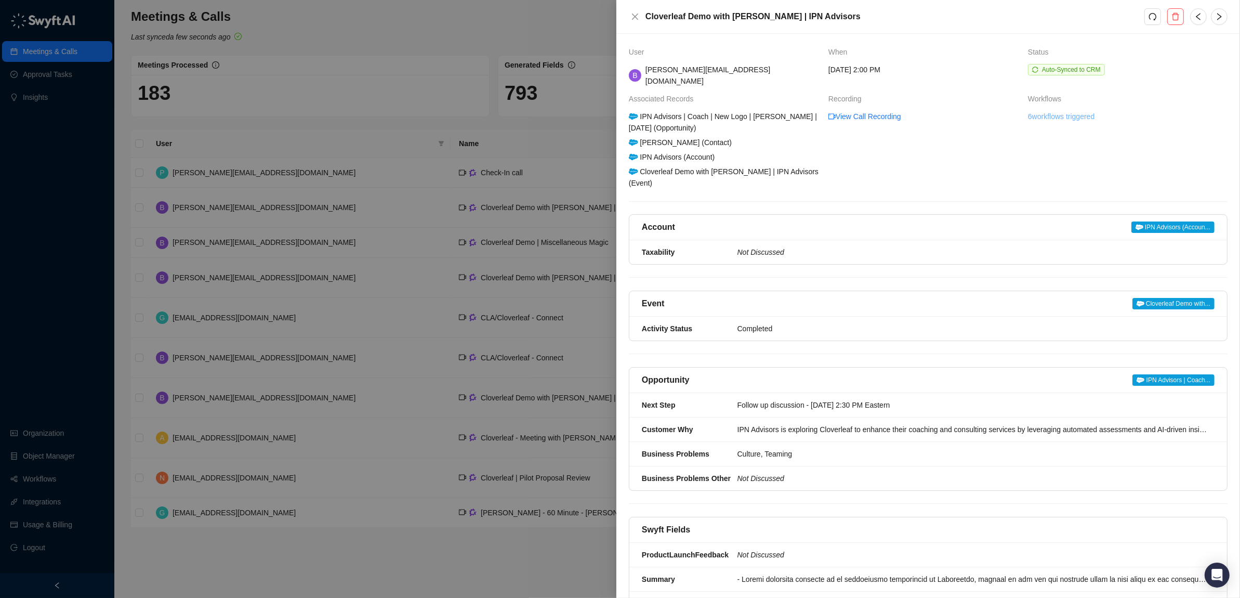
click at [1060, 111] on link "6 workflows triggered" at bounding box center [1061, 116] width 67 height 11
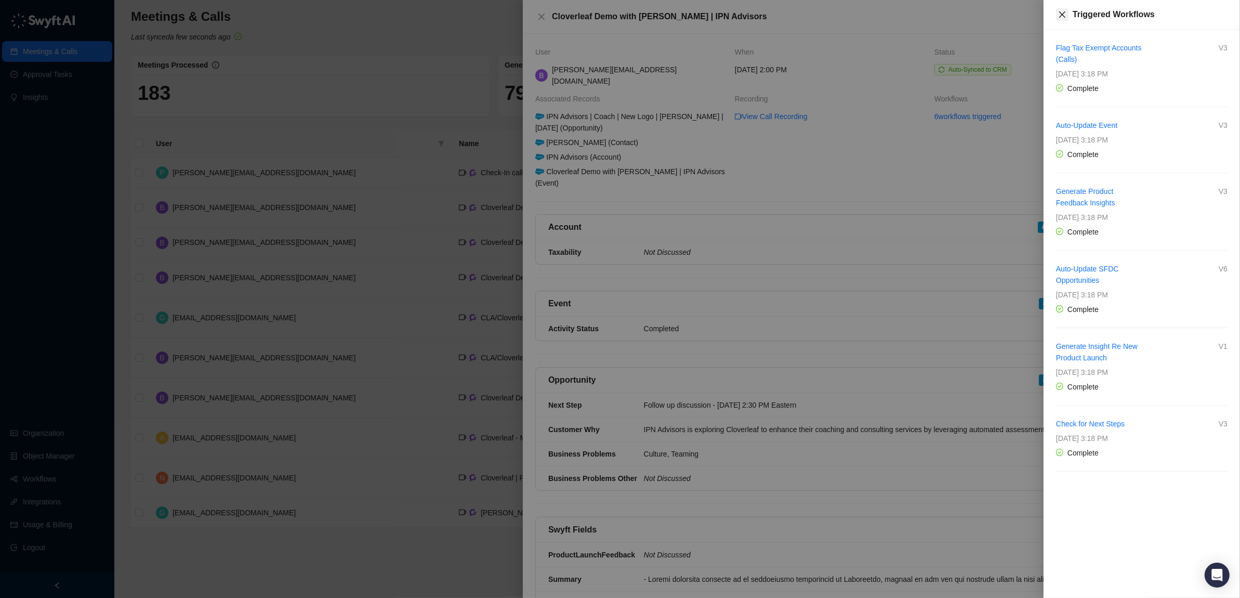
click at [1062, 14] on icon "close" at bounding box center [1062, 14] width 6 height 6
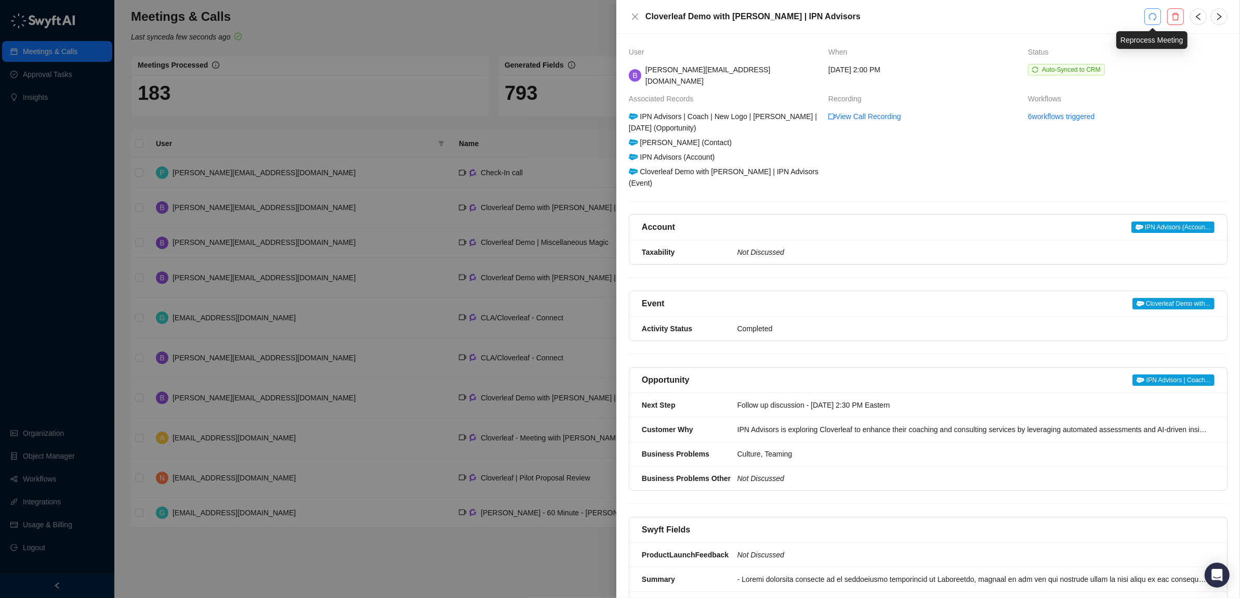
click at [1154, 18] on icon "redo" at bounding box center [1152, 16] width 8 height 8
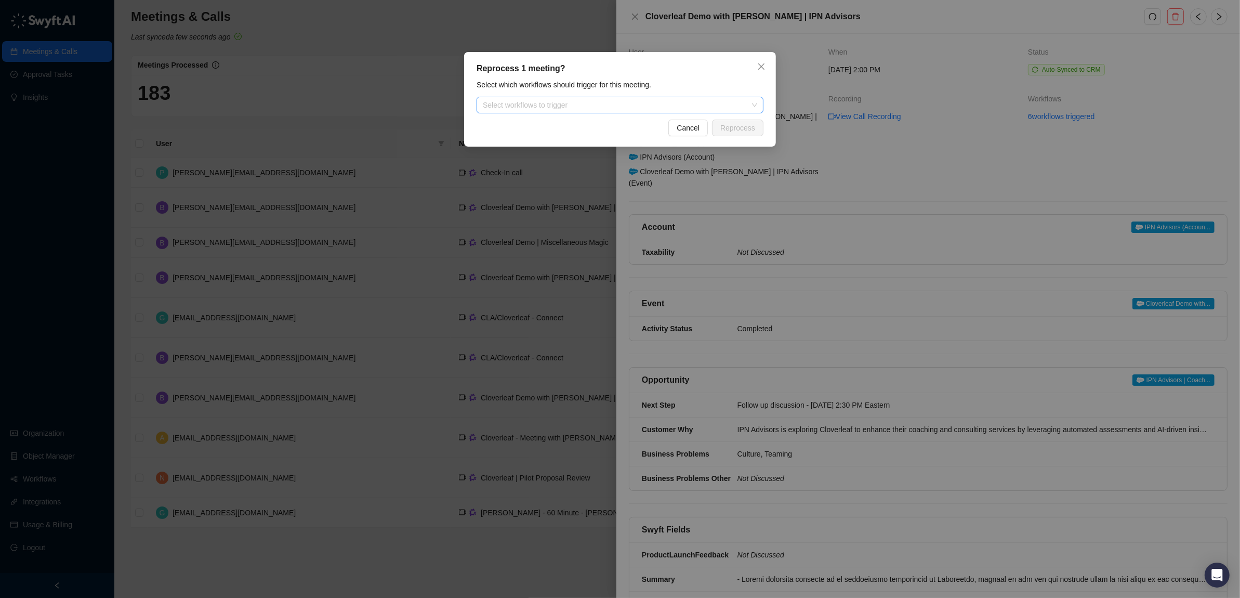
click at [639, 106] on div at bounding box center [615, 105] width 272 height 8
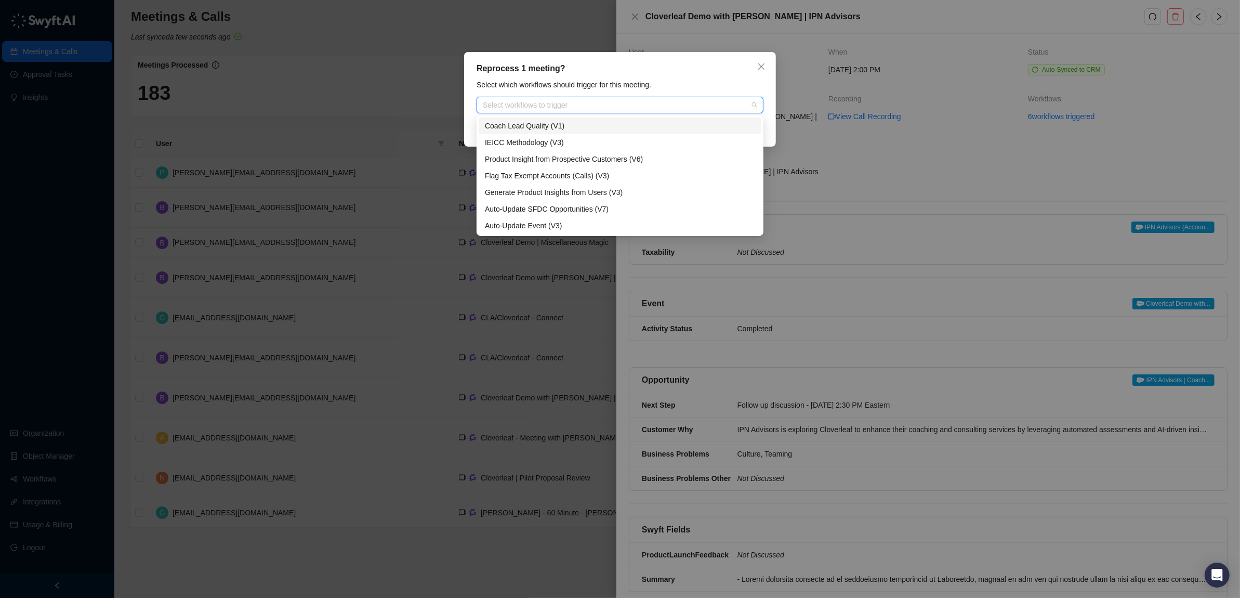
click at [543, 124] on div "Coach Lead Quality (V1)" at bounding box center [620, 125] width 270 height 11
click at [736, 74] on div "Reprocess 1 meeting?" at bounding box center [619, 68] width 287 height 12
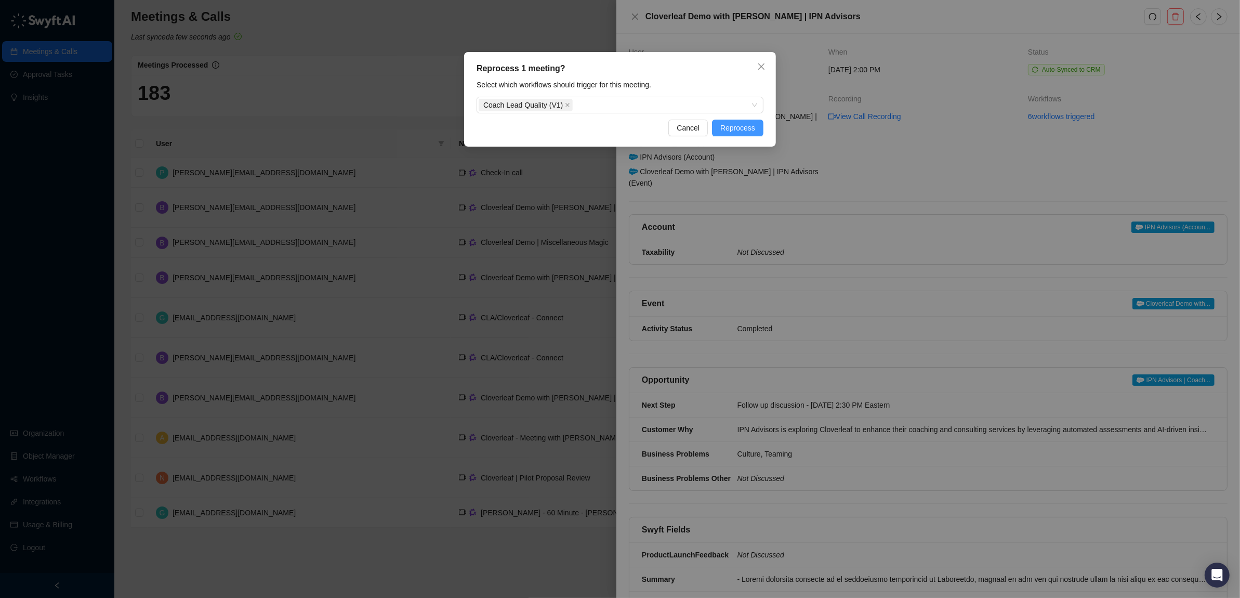
click at [746, 126] on span "Reprocess" at bounding box center [737, 127] width 35 height 11
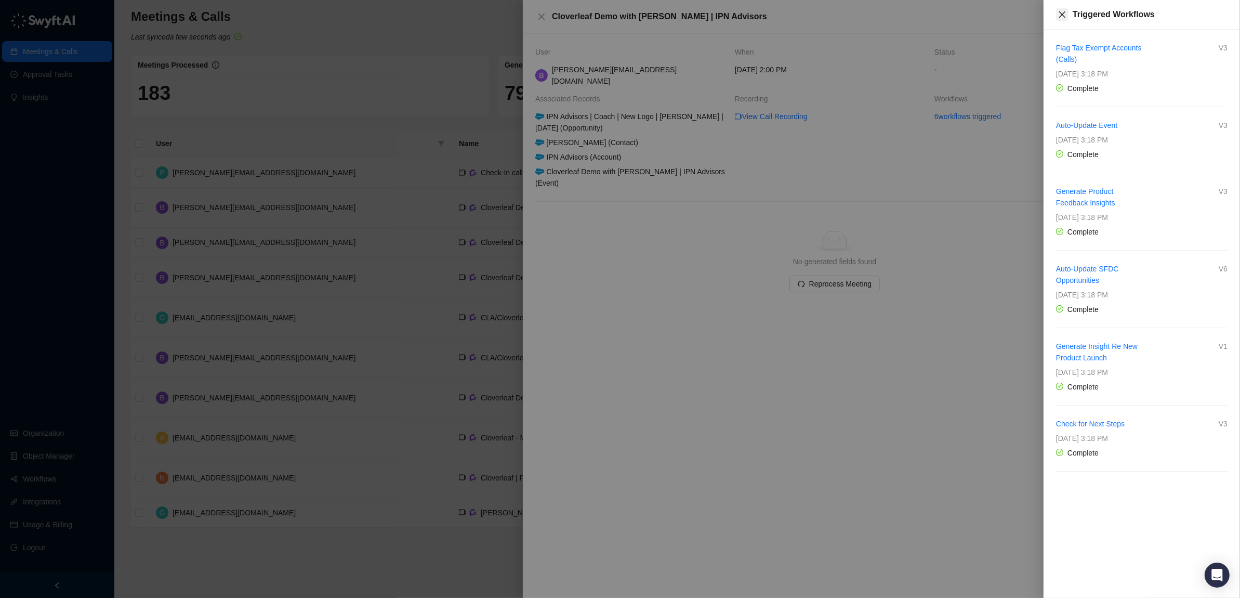
click at [1062, 13] on icon "close" at bounding box center [1062, 14] width 8 height 8
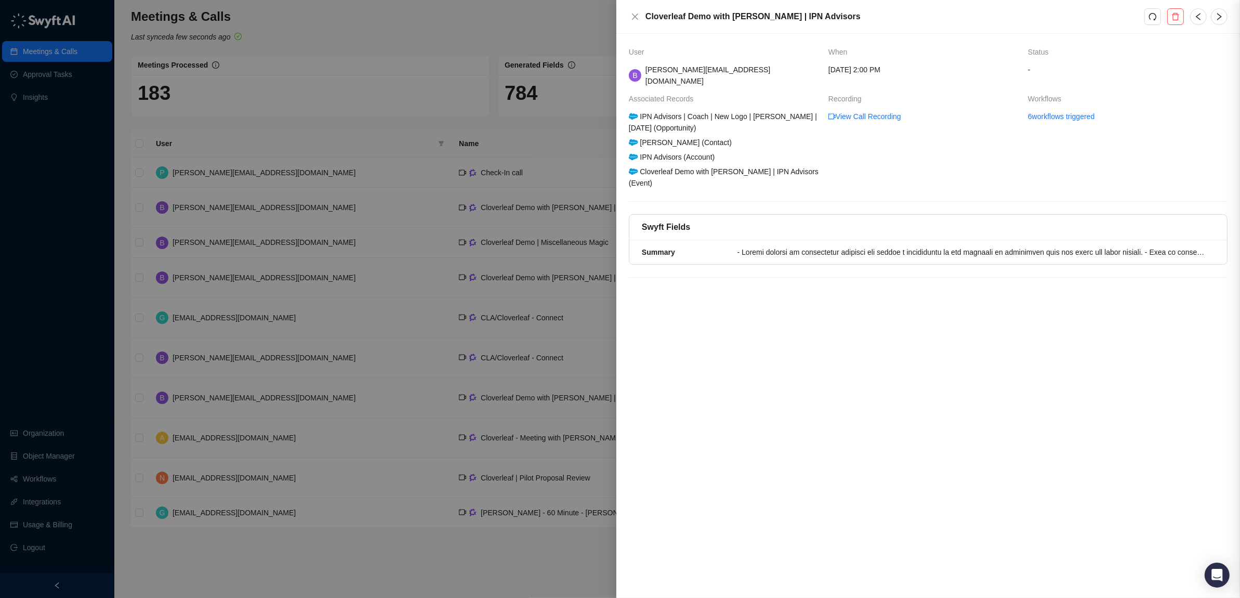
click at [1062, 13] on div "Triggered Workflows Flag Tax Exempt Accounts (Calls) V3 Monday, 09/08/25, 3:18 …" at bounding box center [620, 299] width 1240 height 598
click at [522, 131] on div at bounding box center [620, 299] width 1240 height 598
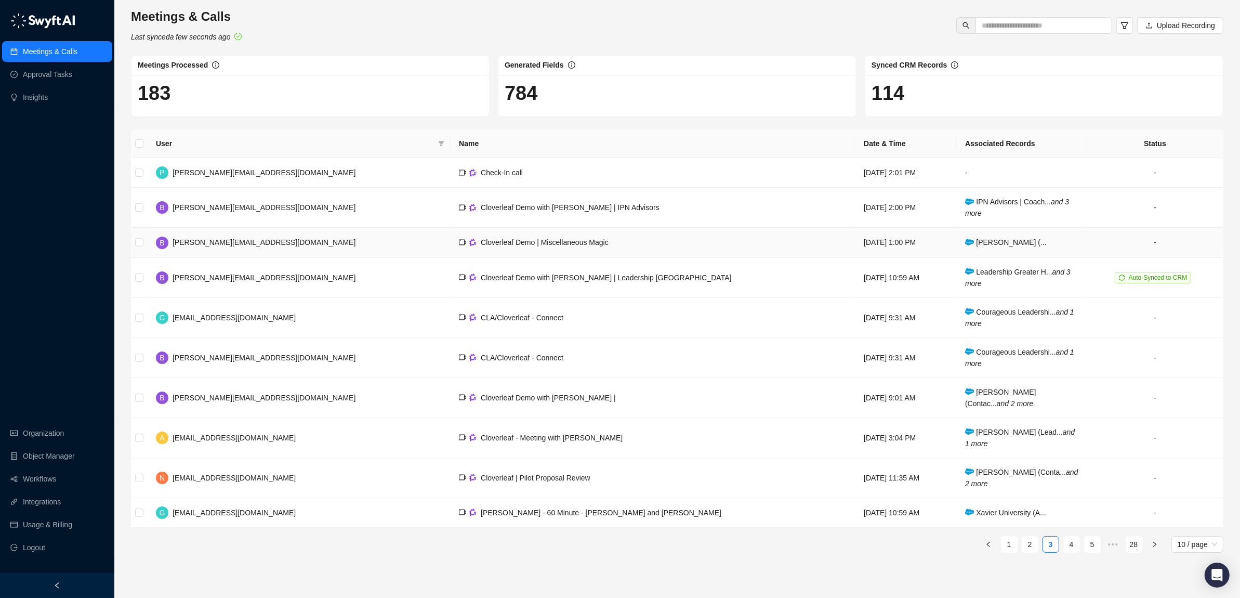
click at [481, 240] on span "Cloverleaf Demo | Miscellaneous Magic" at bounding box center [545, 242] width 128 height 8
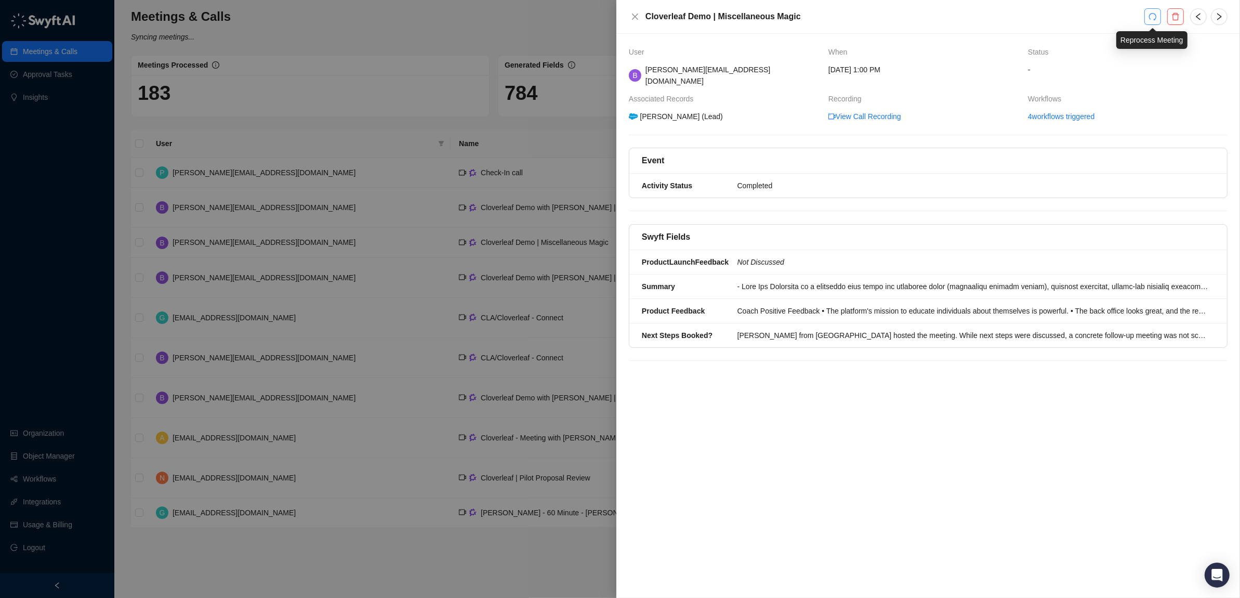
click at [1157, 16] on button "button" at bounding box center [1152, 16] width 17 height 17
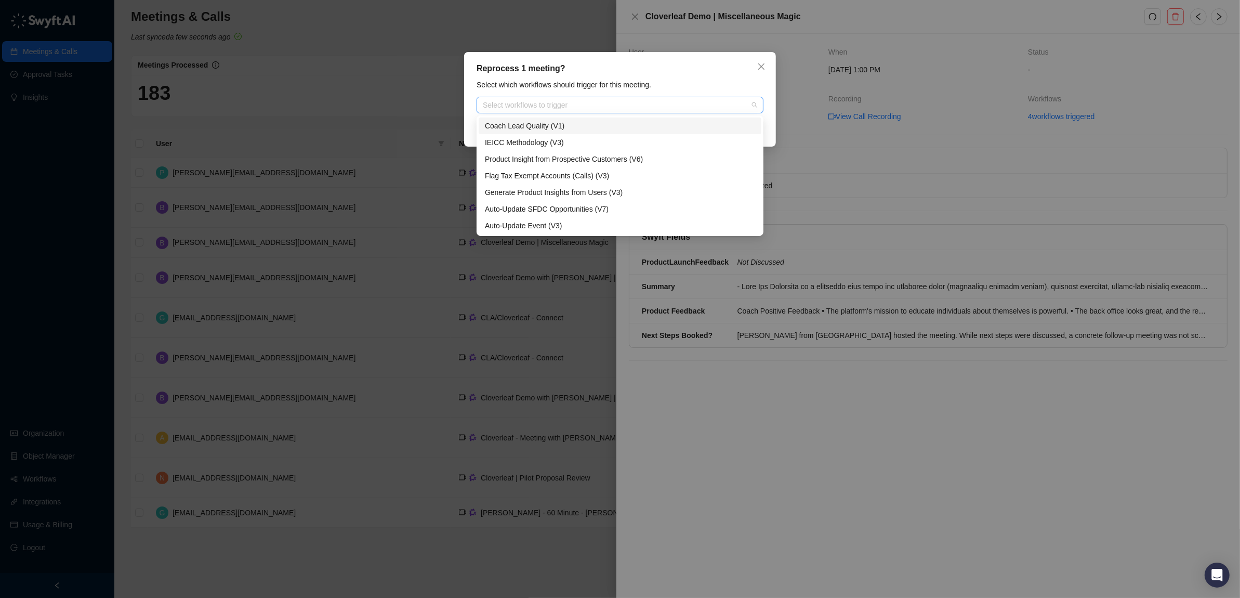
drag, startPoint x: 667, startPoint y: 98, endPoint x: 586, endPoint y: 123, distance: 84.2
click at [649, 100] on div "Select workflows to trigger" at bounding box center [619, 105] width 287 height 17
click at [569, 121] on div "Coach Lead Quality (V1)" at bounding box center [620, 125] width 270 height 11
click at [735, 79] on div "Select which workflows should trigger for this meeting." at bounding box center [619, 84] width 293 height 11
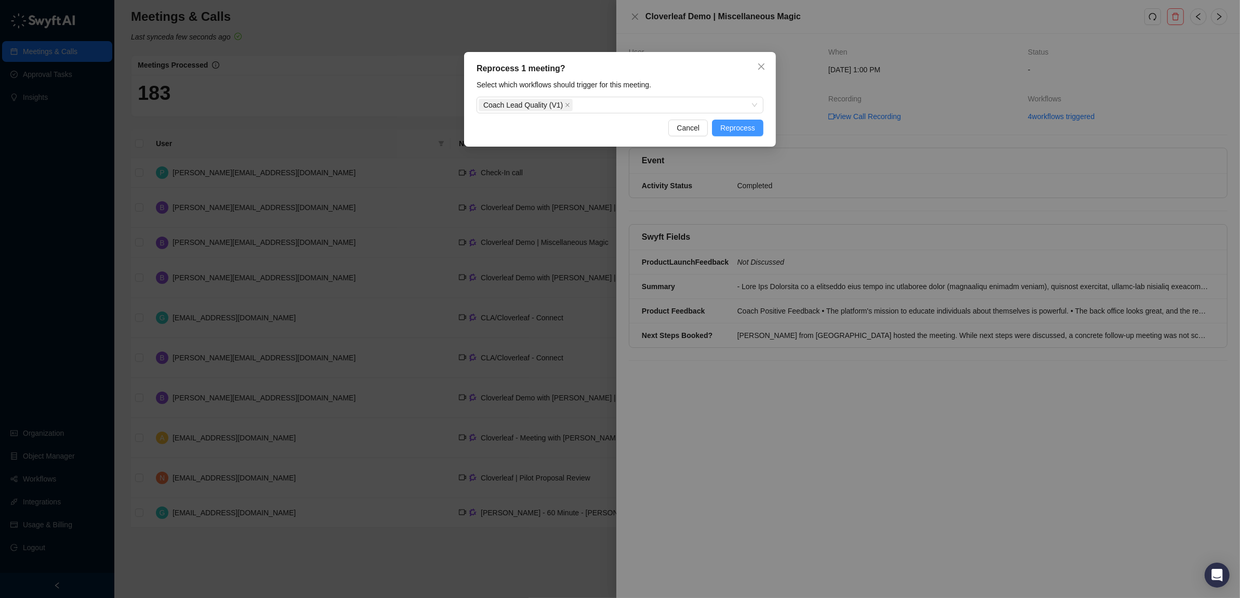
click at [742, 125] on span "Reprocess" at bounding box center [737, 127] width 35 height 11
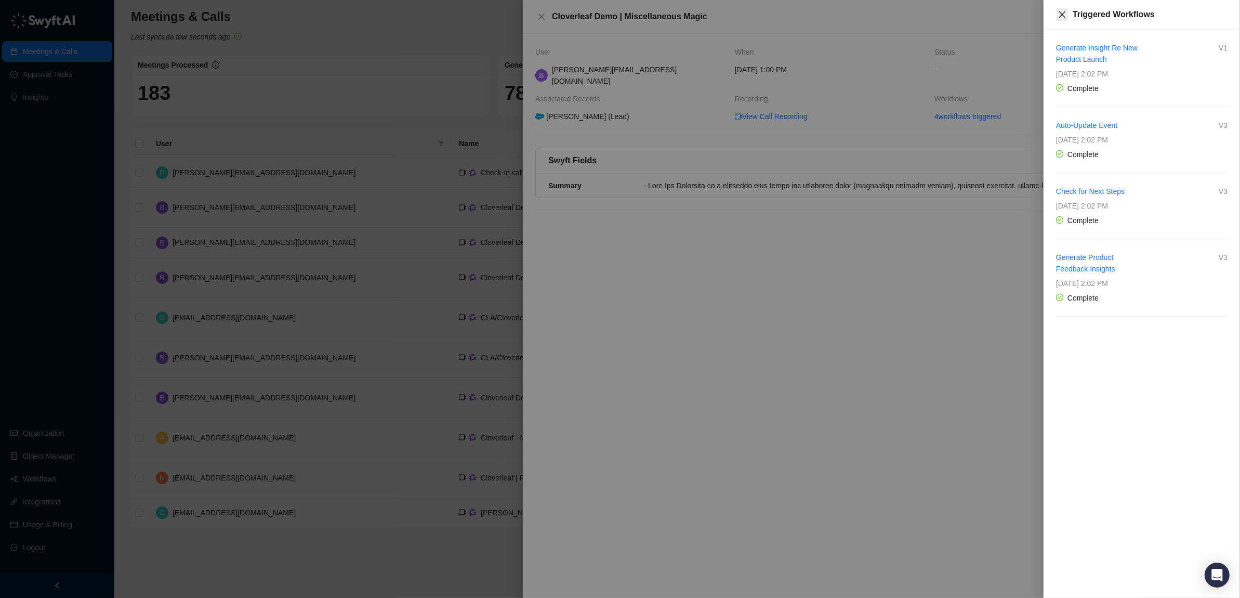
click at [1056, 14] on button "Close" at bounding box center [1062, 14] width 12 height 12
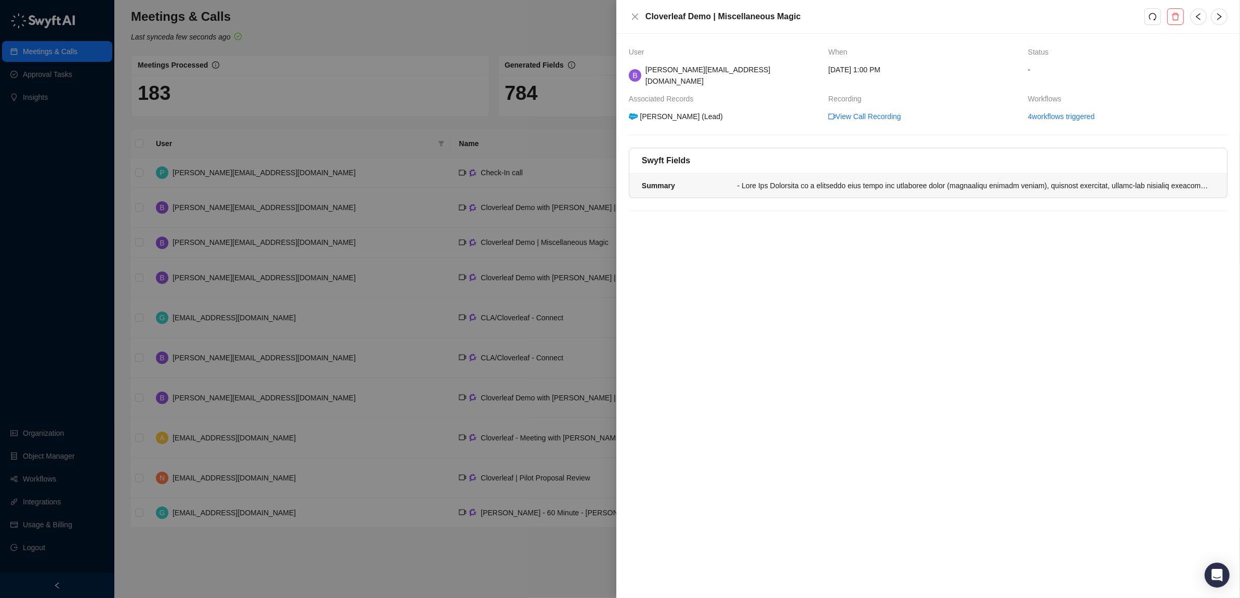
click at [926, 181] on div at bounding box center [972, 185] width 471 height 11
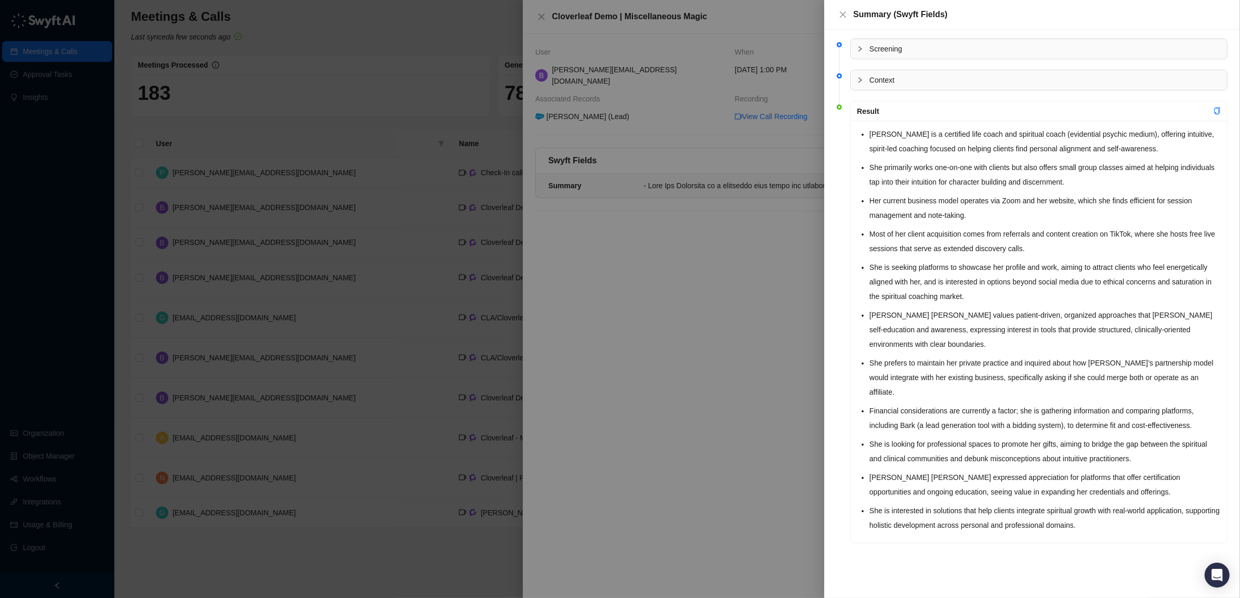
click at [865, 47] on div at bounding box center [863, 48] width 12 height 11
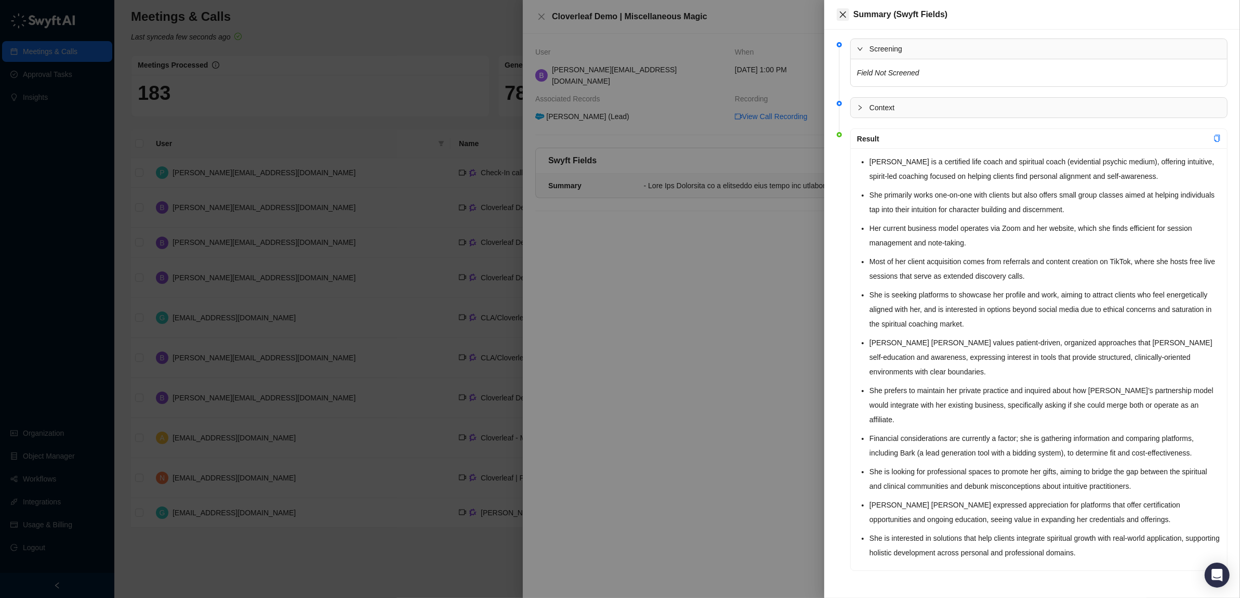
click at [845, 14] on icon "close" at bounding box center [843, 14] width 8 height 8
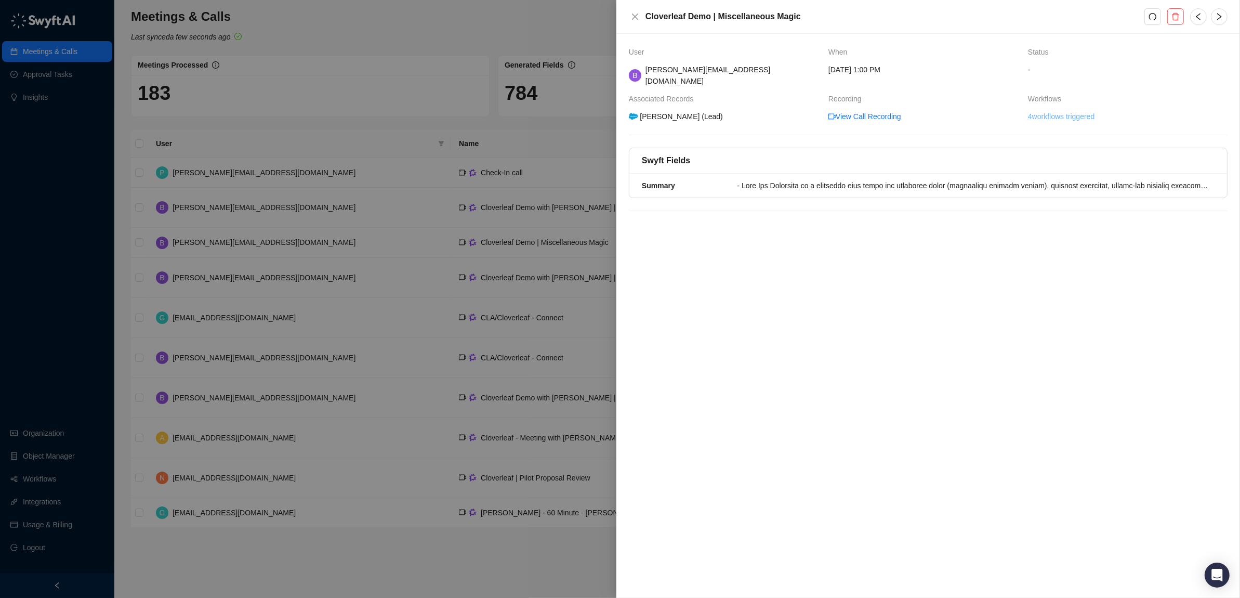
click at [1064, 111] on link "4 workflows triggered" at bounding box center [1061, 116] width 67 height 11
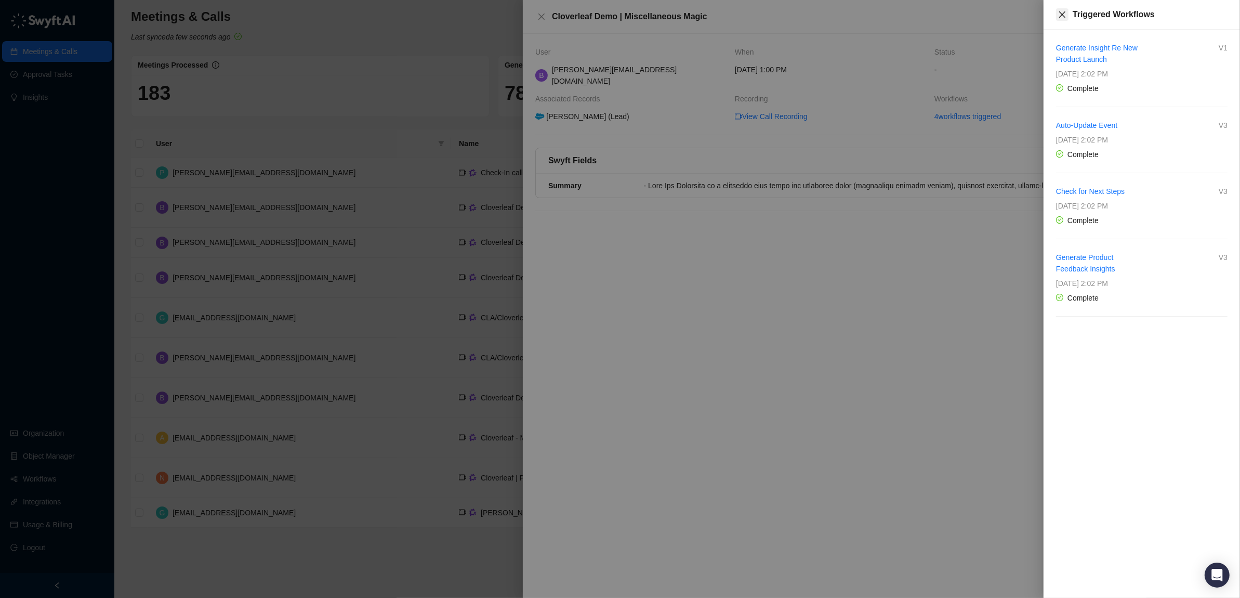
click at [1060, 15] on icon "close" at bounding box center [1062, 14] width 8 height 8
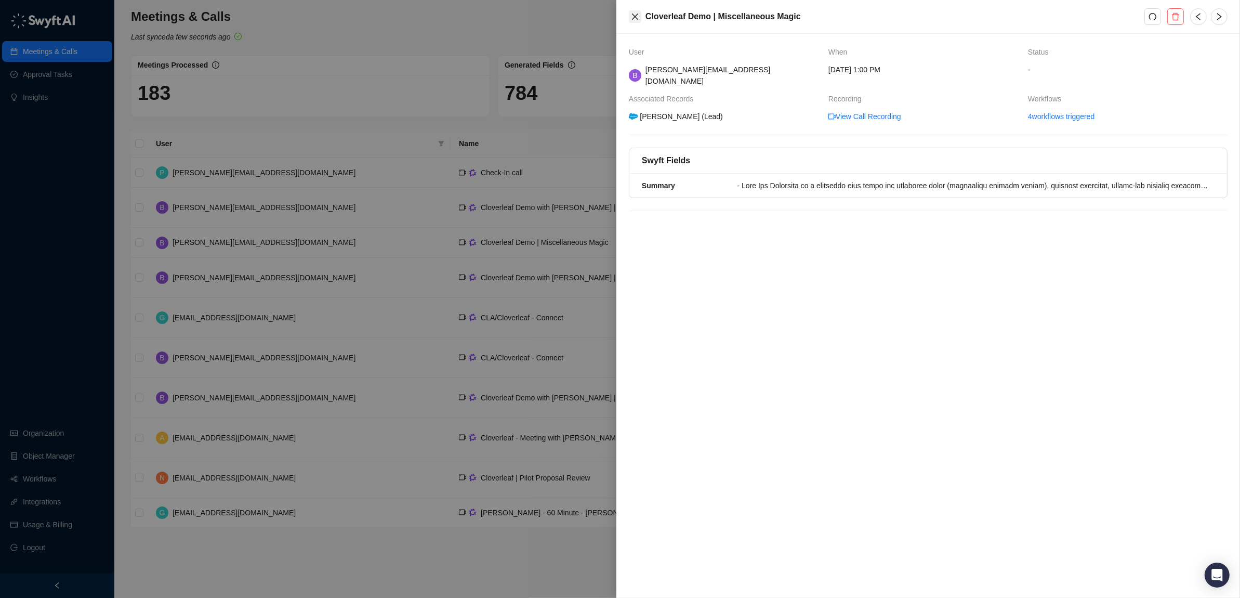
click at [636, 15] on icon "close" at bounding box center [635, 17] width 6 height 6
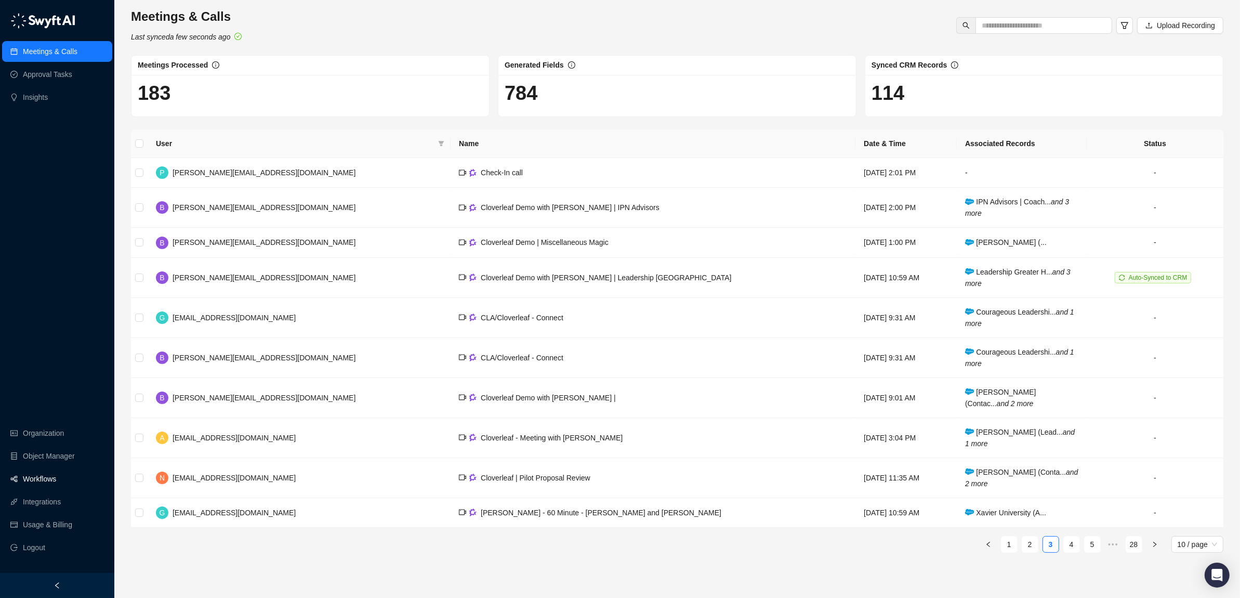
click at [38, 473] on link "Workflows" at bounding box center [39, 478] width 33 height 21
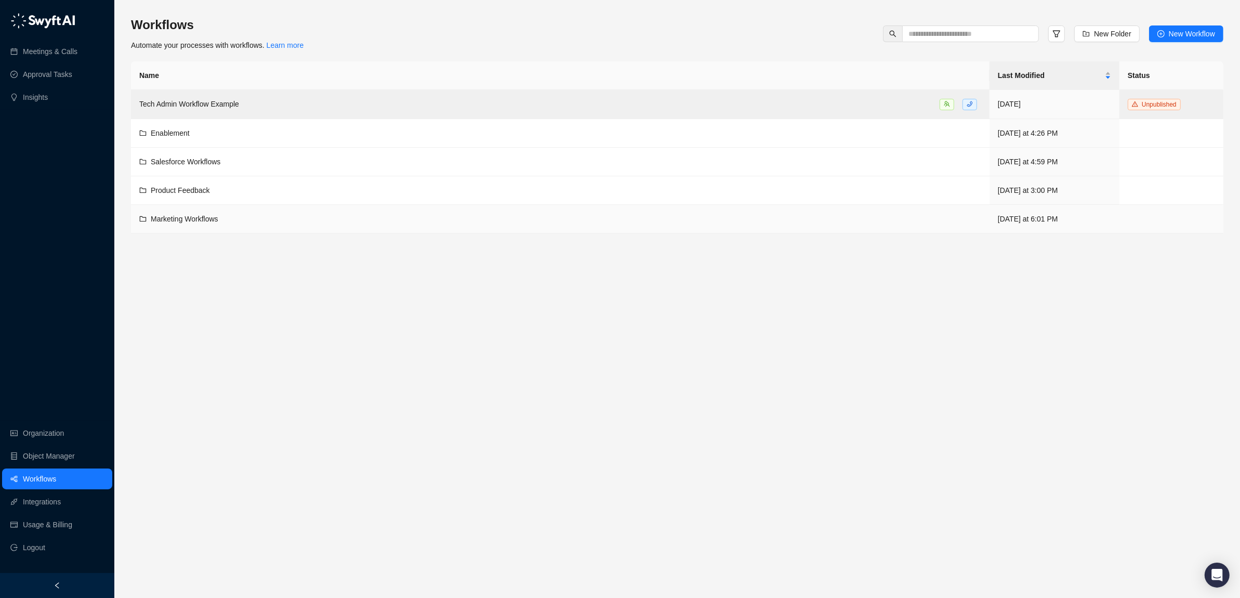
click at [172, 220] on span "Marketing Workflows" at bounding box center [185, 219] width 68 height 8
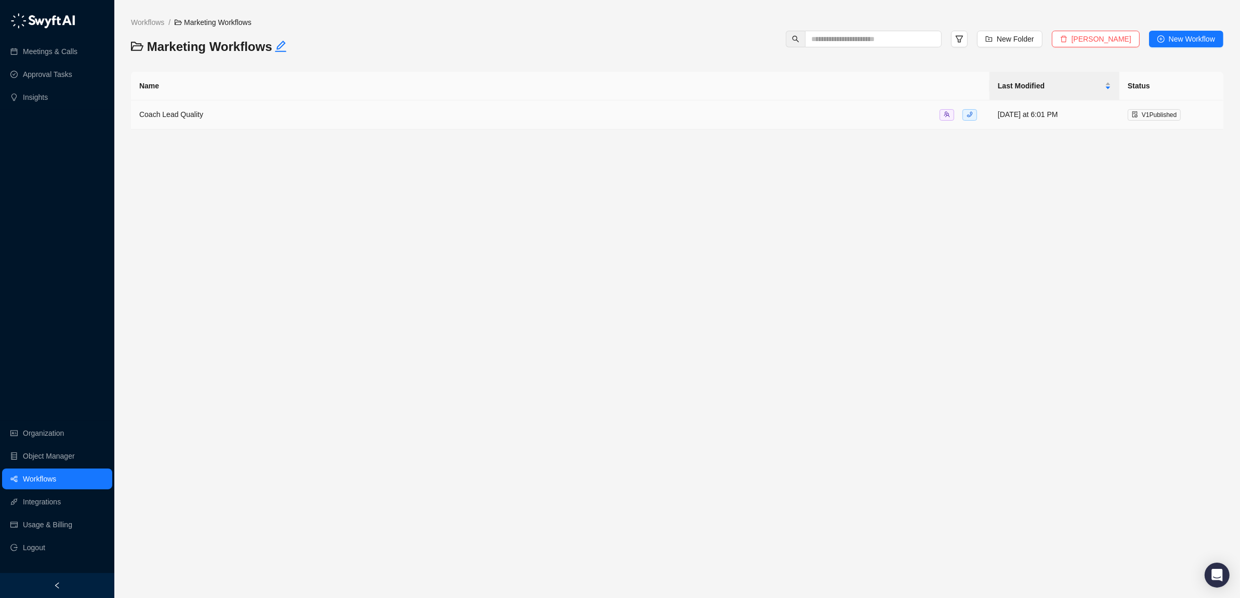
click at [181, 114] on span "Coach Lead Quality" at bounding box center [171, 114] width 64 height 8
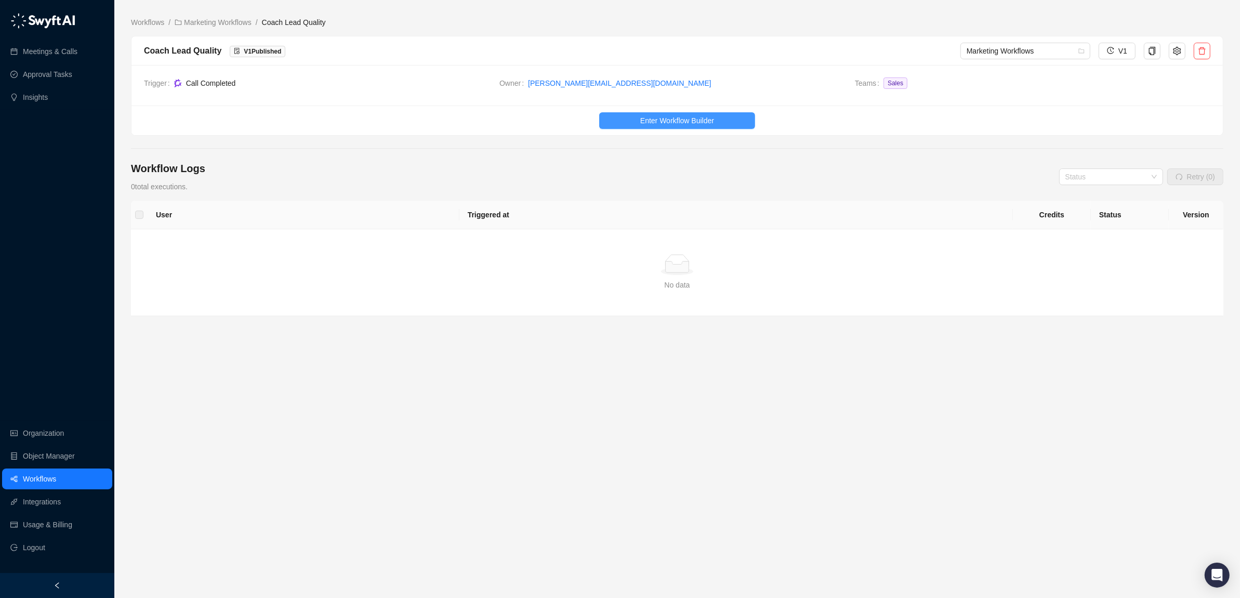
click at [658, 122] on span "Enter Workflow Builder" at bounding box center [677, 120] width 74 height 11
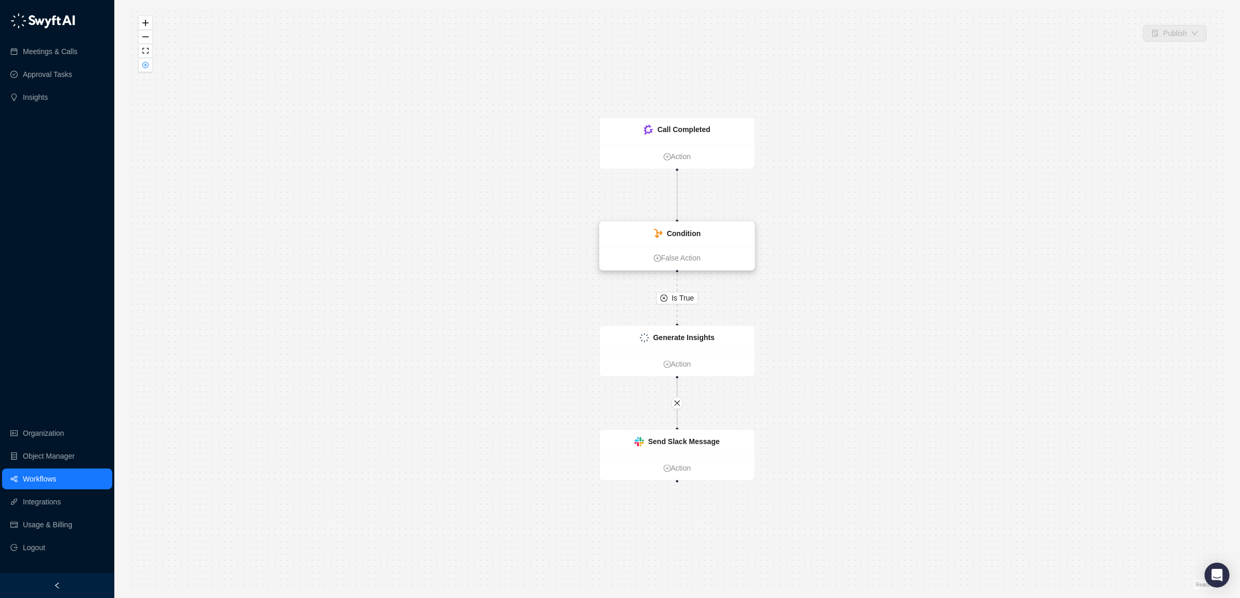
click at [688, 230] on strong "Condition" at bounding box center [684, 234] width 34 height 8
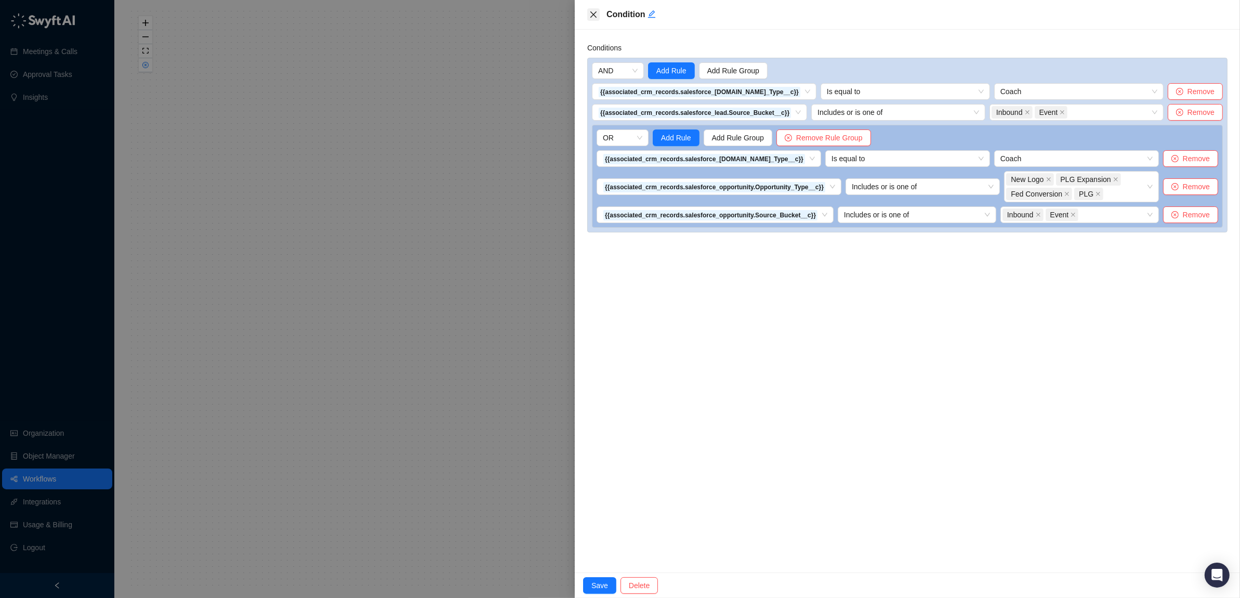
click at [592, 16] on icon "close" at bounding box center [593, 14] width 6 height 6
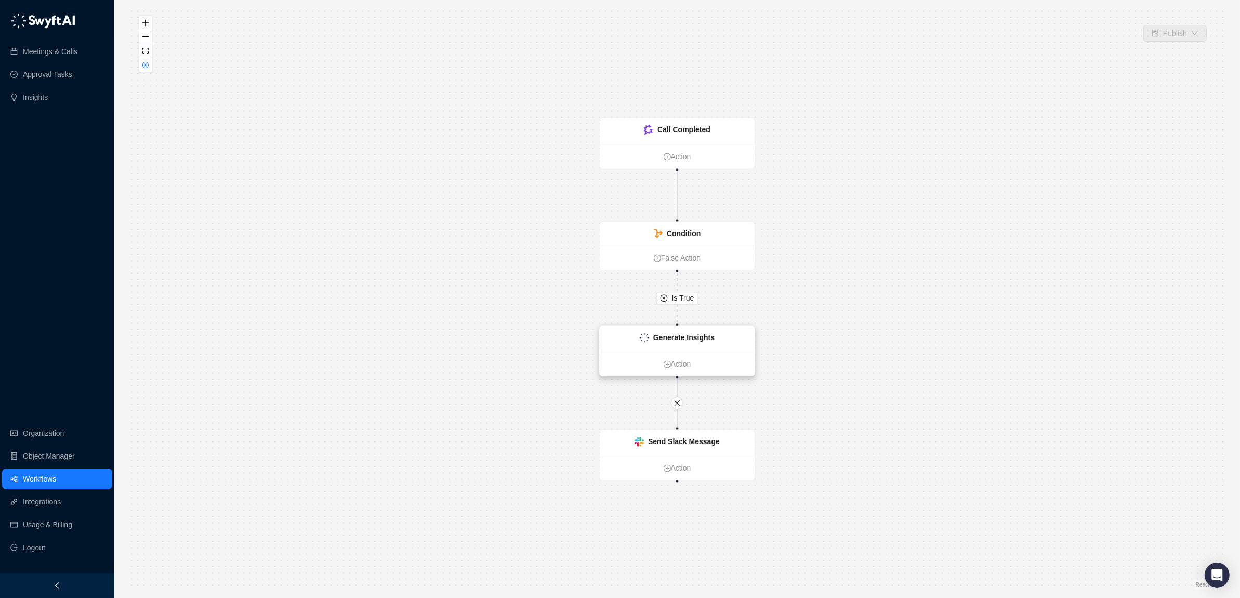
click at [690, 336] on strong "Generate Insights" at bounding box center [683, 338] width 61 height 8
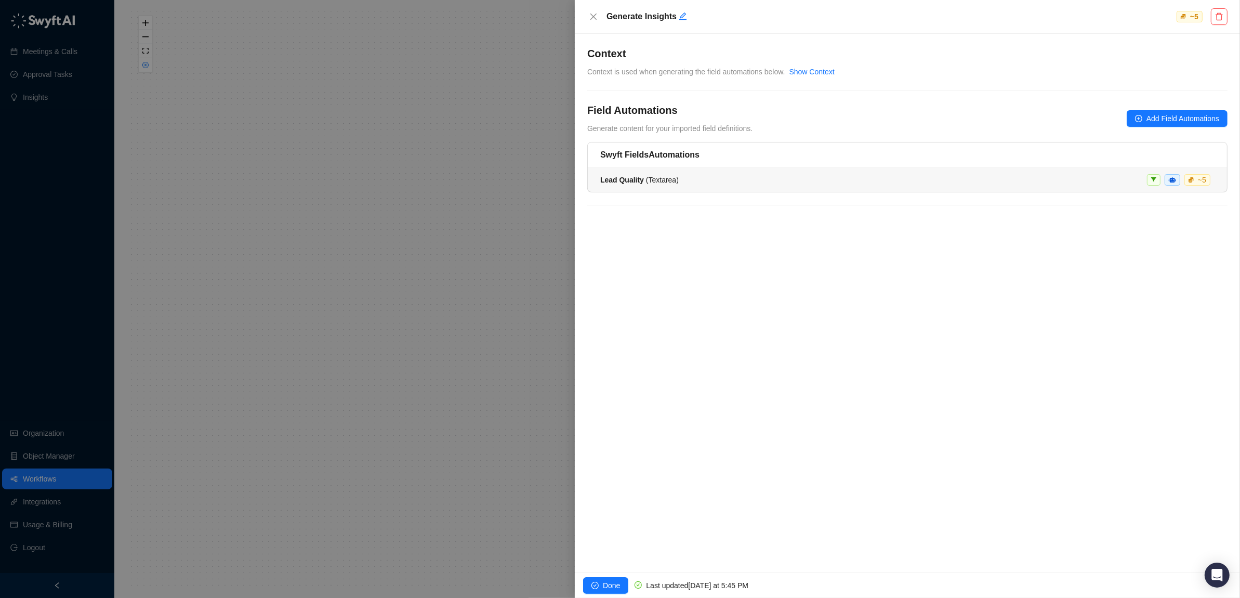
click at [654, 181] on span "Lead Quality ( Textarea )" at bounding box center [639, 180] width 78 height 8
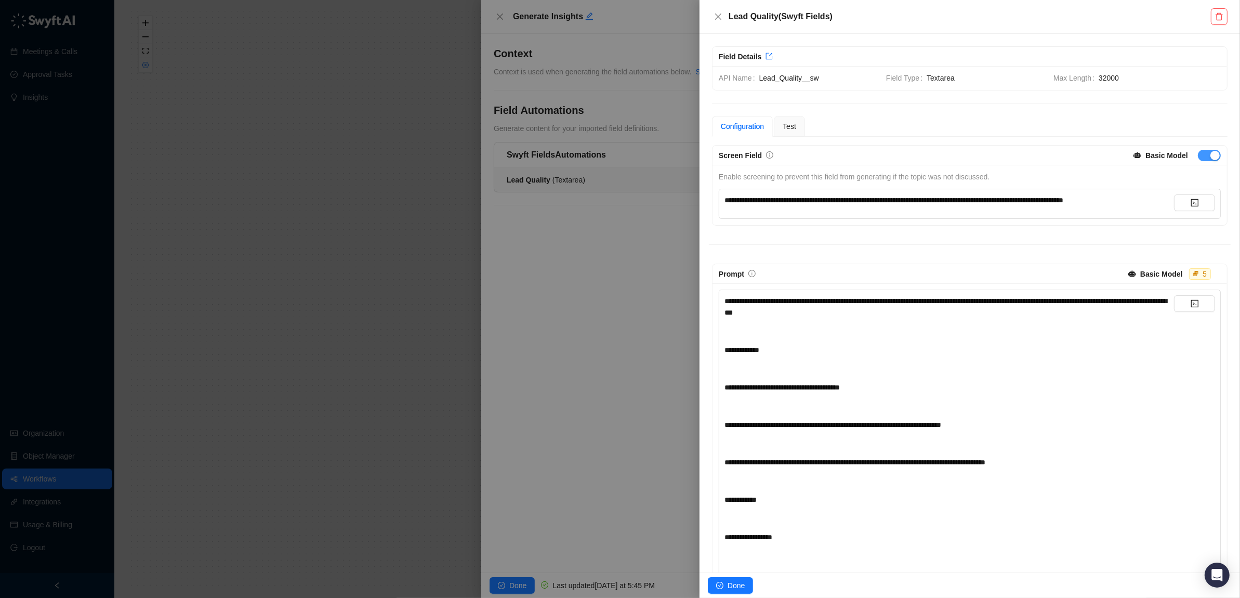
click at [1213, 161] on span "button" at bounding box center [1209, 155] width 23 height 11
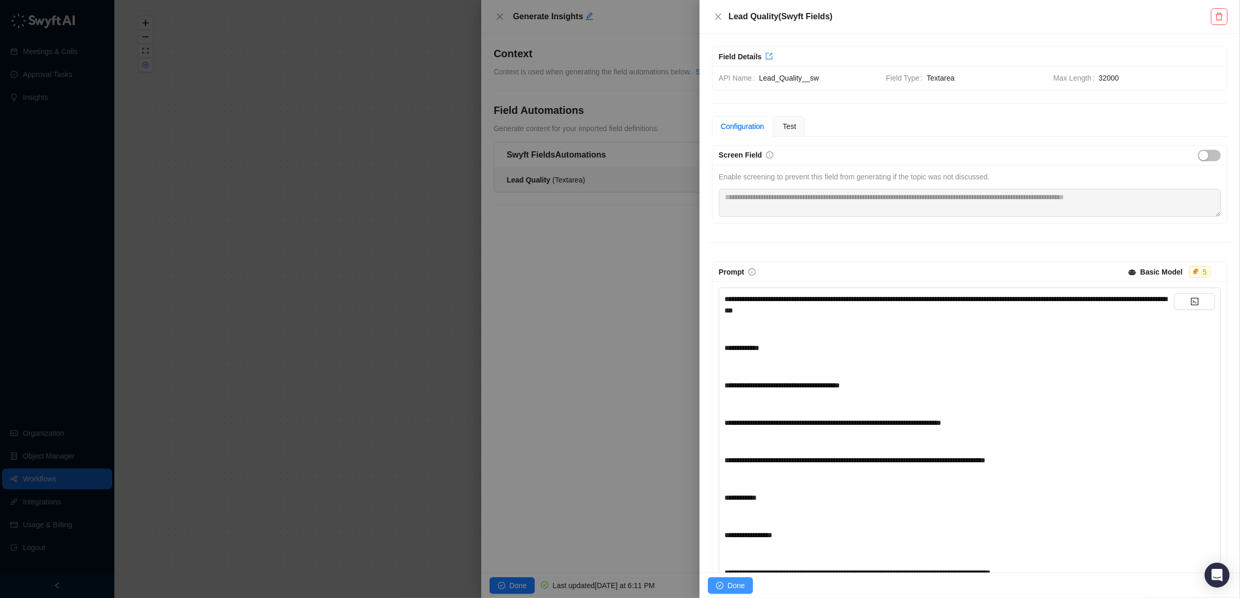
click at [723, 585] on icon "check-circle" at bounding box center [719, 584] width 7 height 7
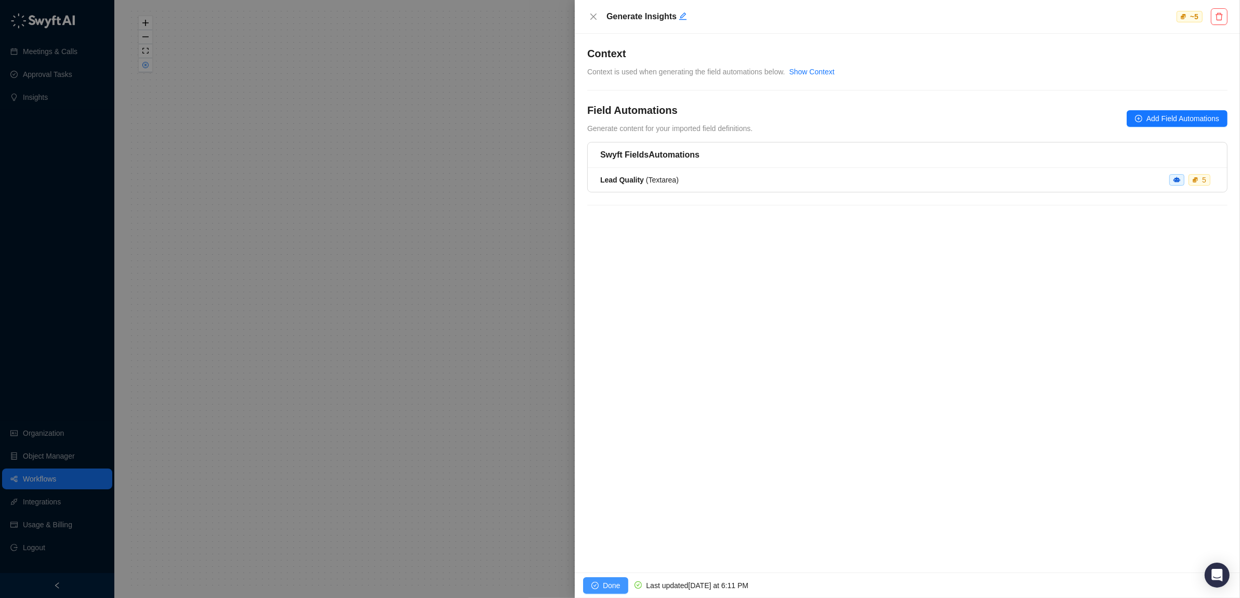
click at [608, 584] on span "Done" at bounding box center [611, 584] width 17 height 11
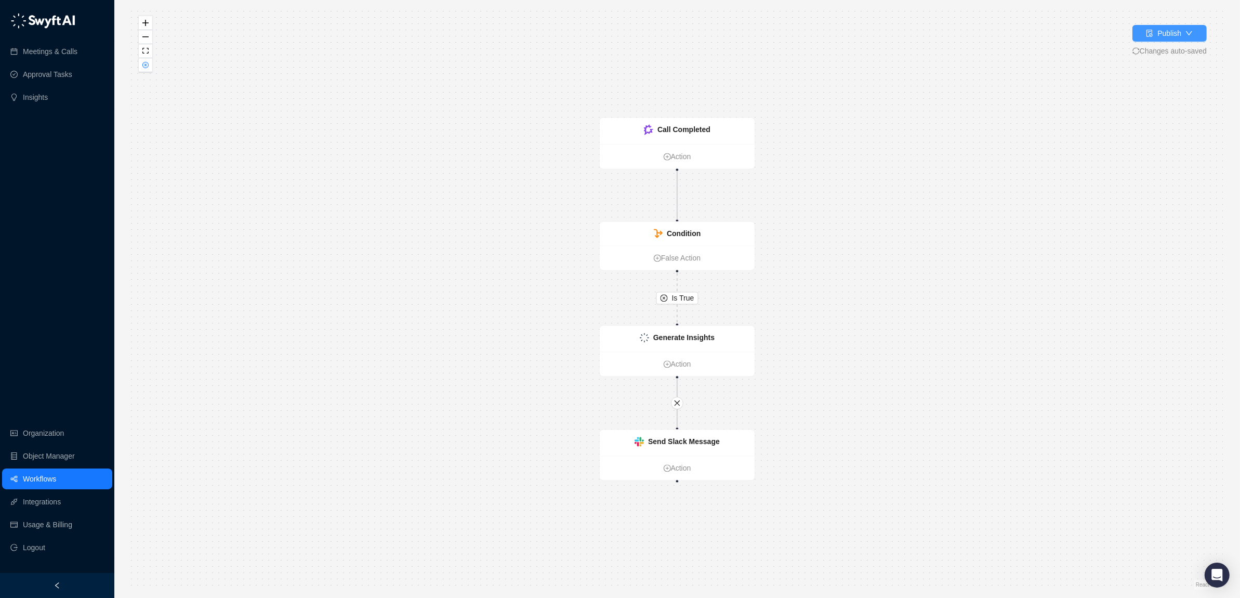
click at [1159, 26] on button "Publish" at bounding box center [1169, 33] width 74 height 17
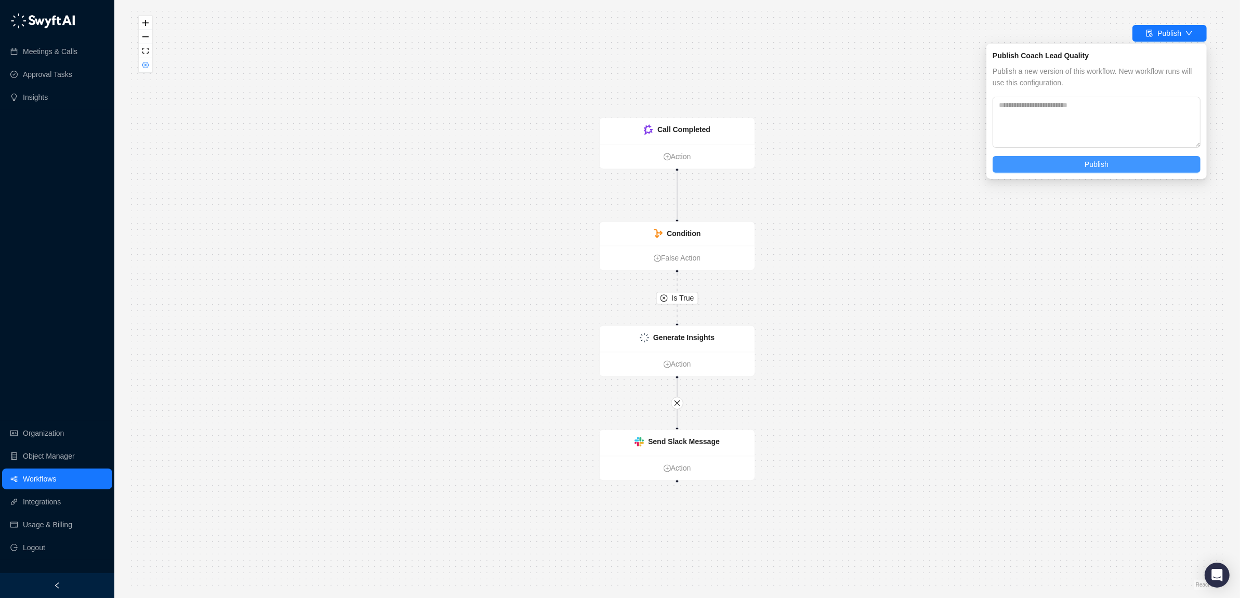
click at [1075, 164] on button "Publish" at bounding box center [1096, 164] width 208 height 17
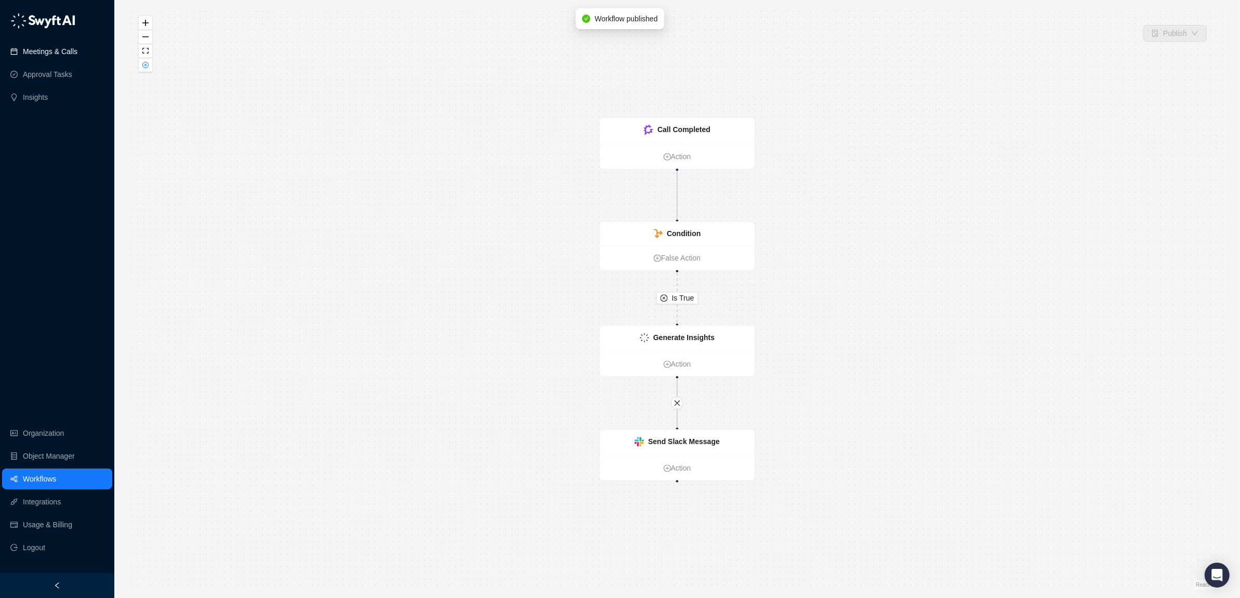
click at [43, 50] on link "Meetings & Calls" at bounding box center [50, 51] width 55 height 21
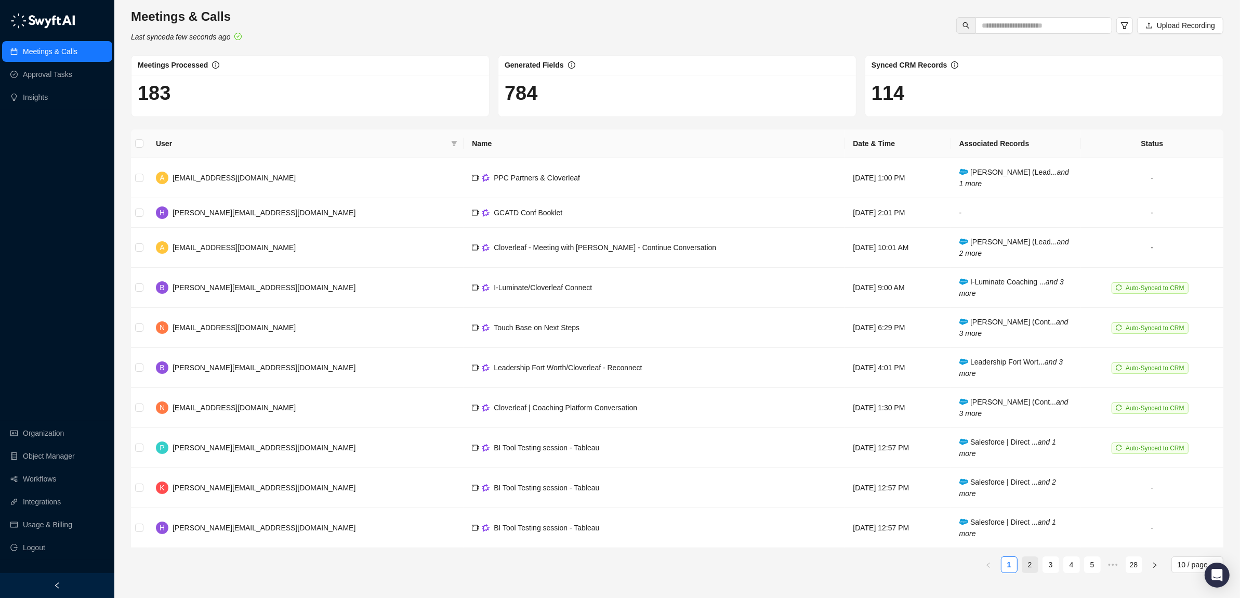
click at [1030, 564] on link "2" at bounding box center [1030, 564] width 16 height 16
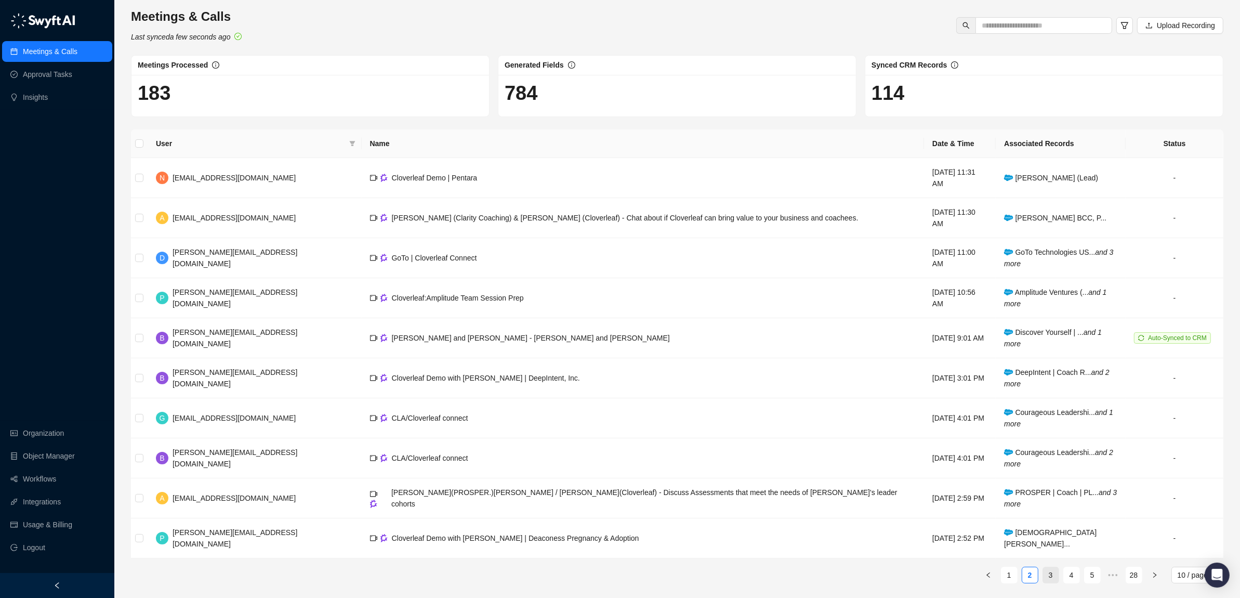
click at [1055, 567] on link "3" at bounding box center [1051, 575] width 16 height 16
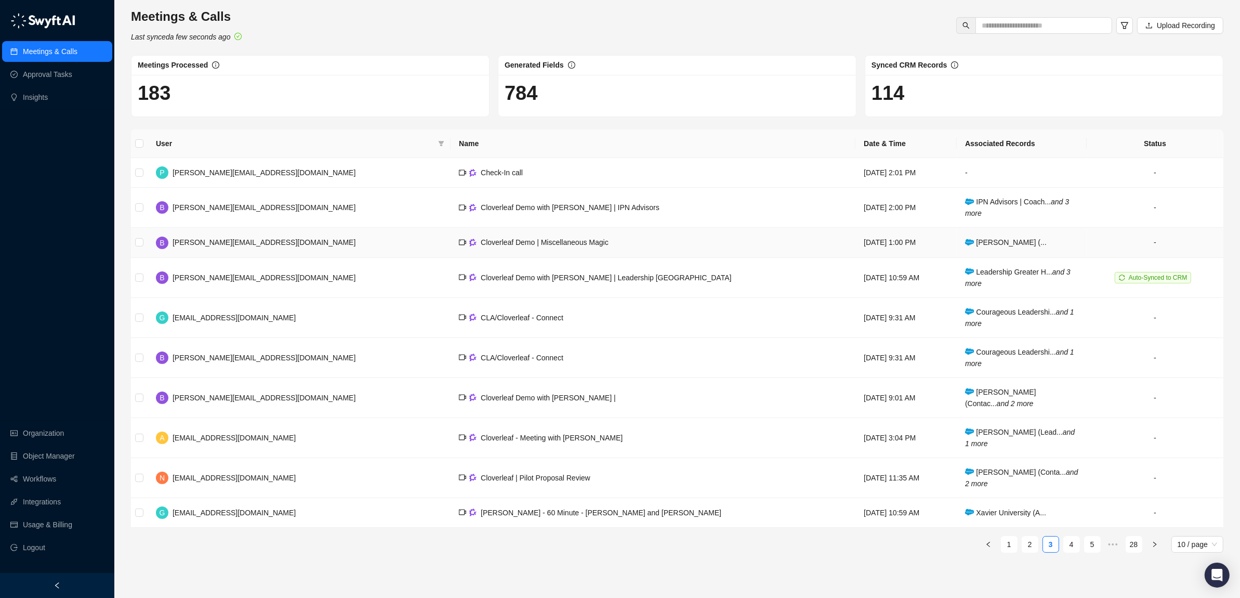
click at [490, 248] on td "Cloverleaf Demo | Miscellaneous Magic" at bounding box center [652, 243] width 405 height 30
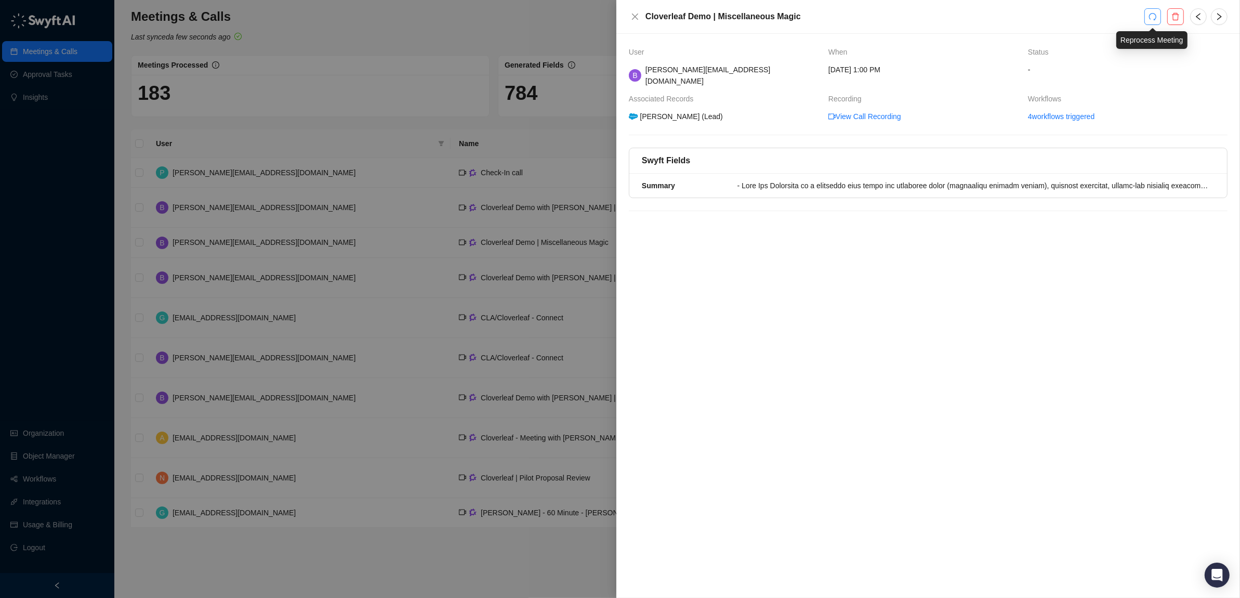
click at [1149, 17] on icon "redo" at bounding box center [1152, 16] width 7 height 7
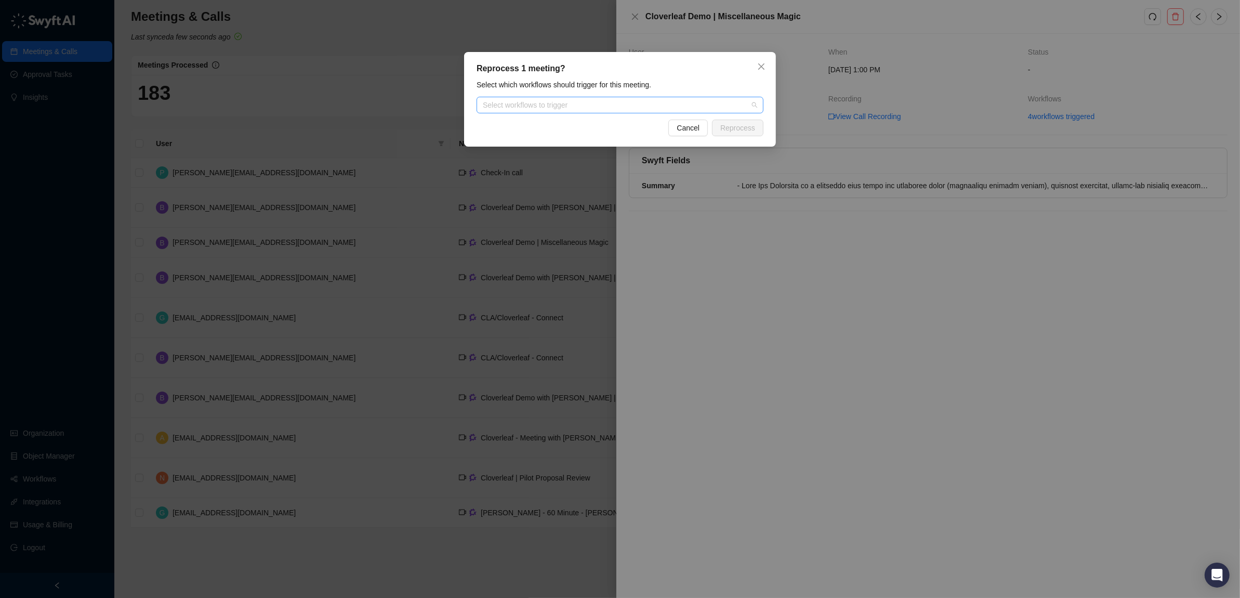
click at [683, 112] on div "Select workflows to trigger" at bounding box center [619, 105] width 287 height 17
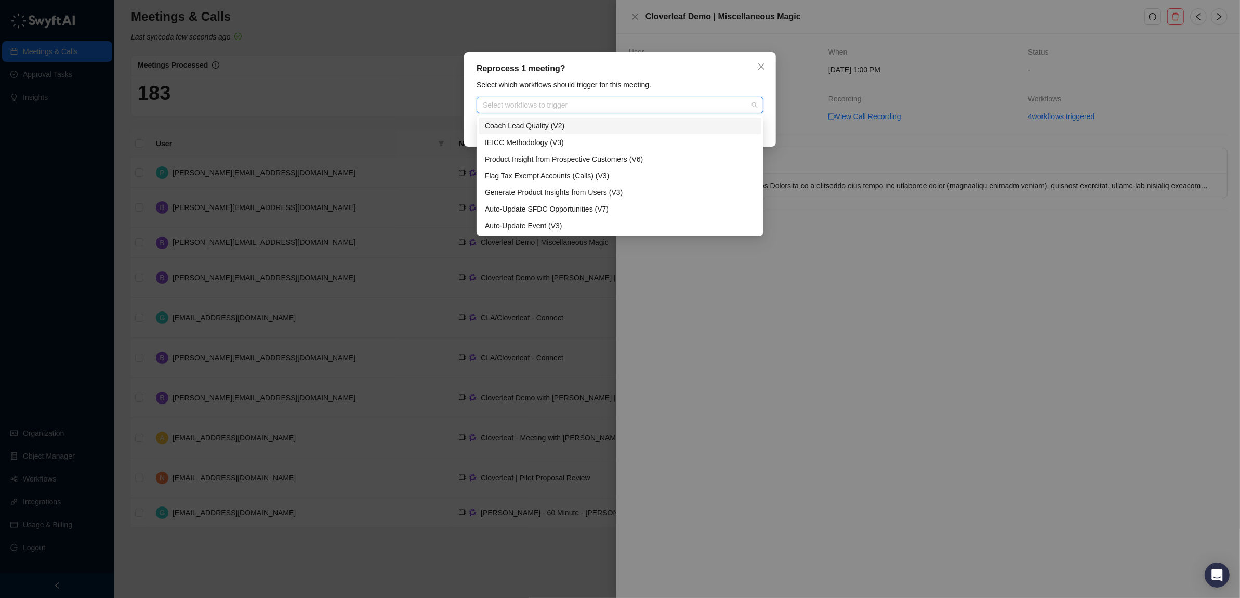
click at [567, 124] on div "Coach Lead Quality (V2)" at bounding box center [620, 125] width 270 height 11
click at [712, 77] on div "Reprocess 1 meeting? Select which workflows should trigger for this meeting. Co…" at bounding box center [620, 99] width 312 height 95
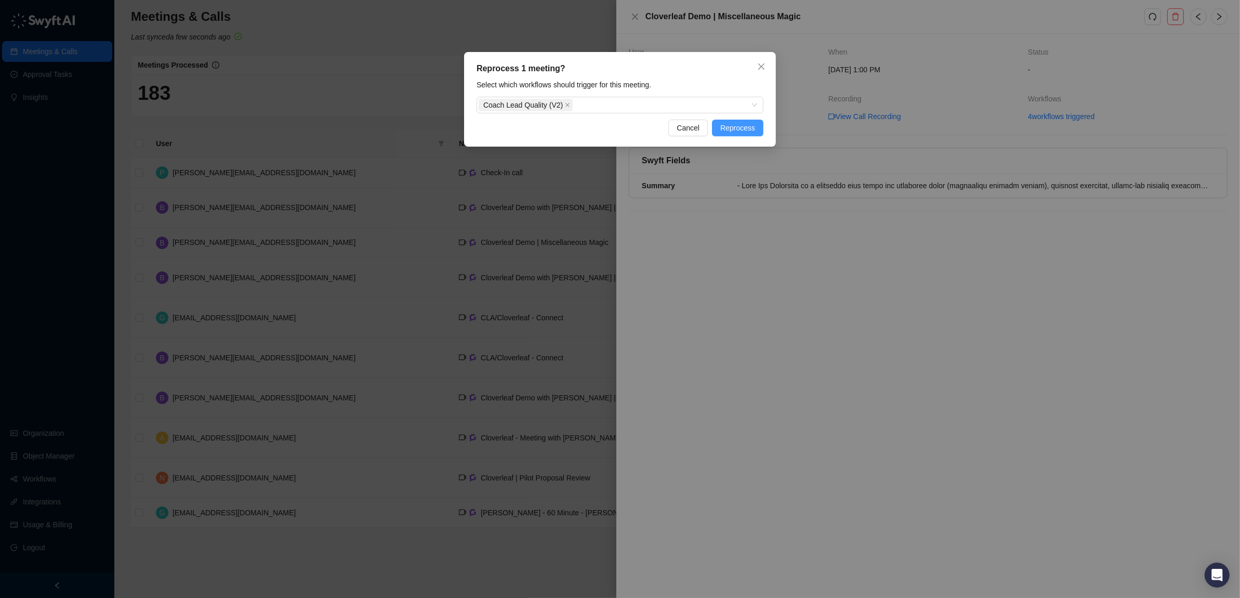
click at [749, 125] on span "Reprocess" at bounding box center [737, 127] width 35 height 11
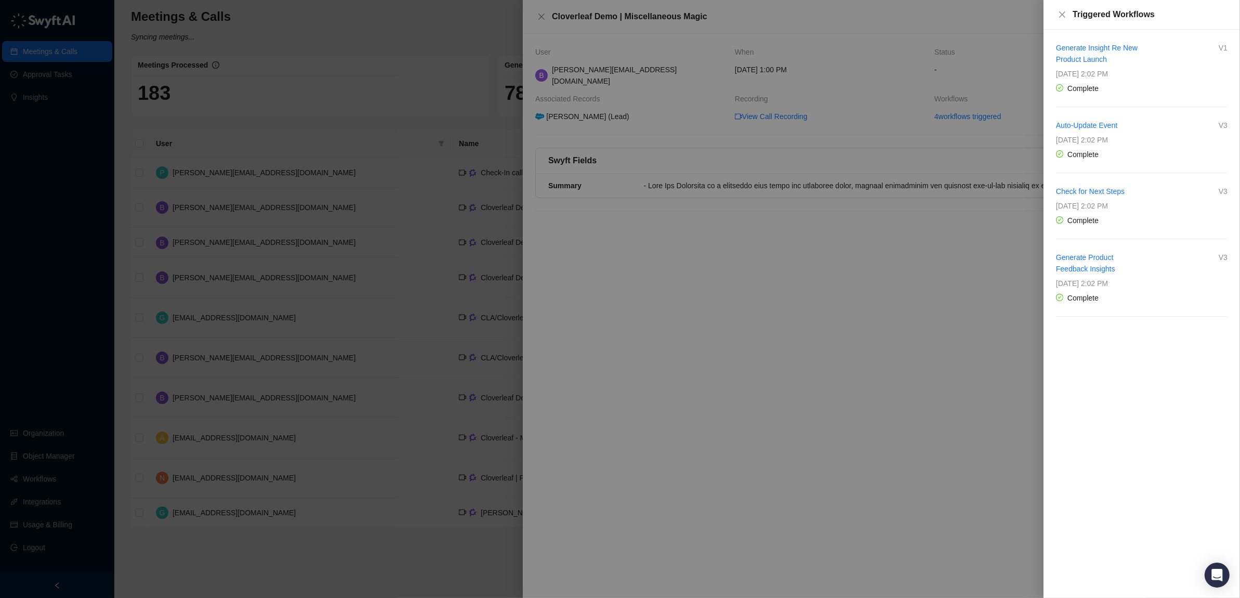
click at [1121, 393] on div "Generate Insight Re New Product Launch V1 Monday, 09/08/25, 2:02 PM Complete Au…" at bounding box center [1141, 314] width 196 height 568
click at [1058, 12] on icon "close" at bounding box center [1062, 14] width 8 height 8
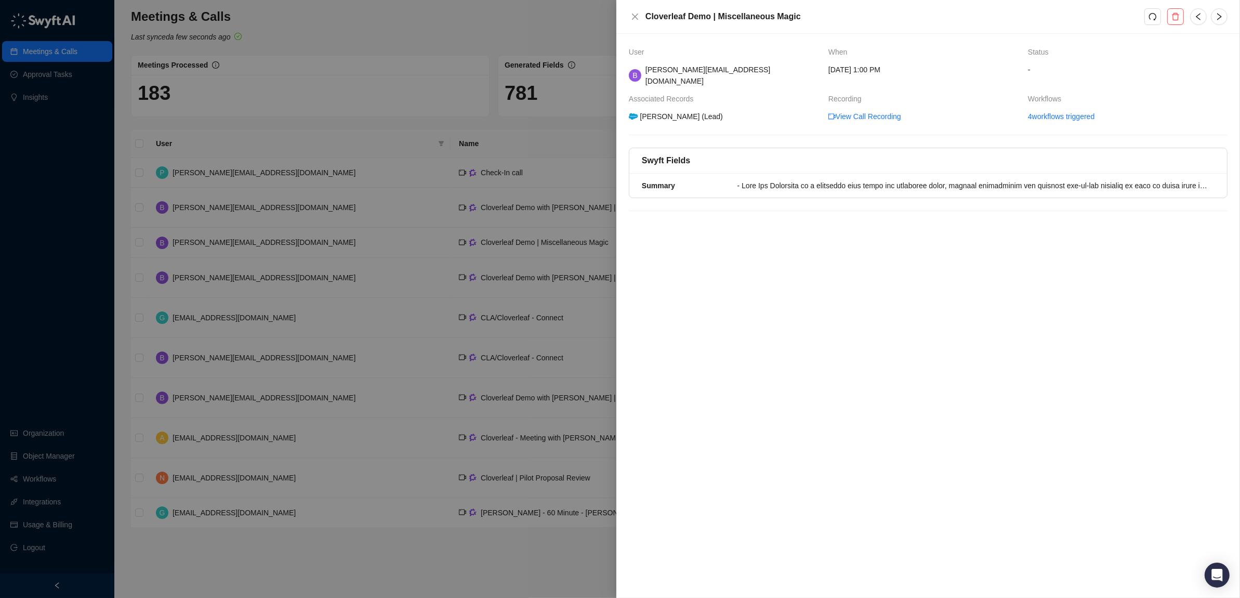
click at [956, 230] on div "User When Status B brian@cloverleaf.me Monday, 09/08/25, 1:00 PM - Associated R…" at bounding box center [927, 316] width 623 height 564
click at [966, 174] on li "Summary" at bounding box center [928, 186] width 598 height 24
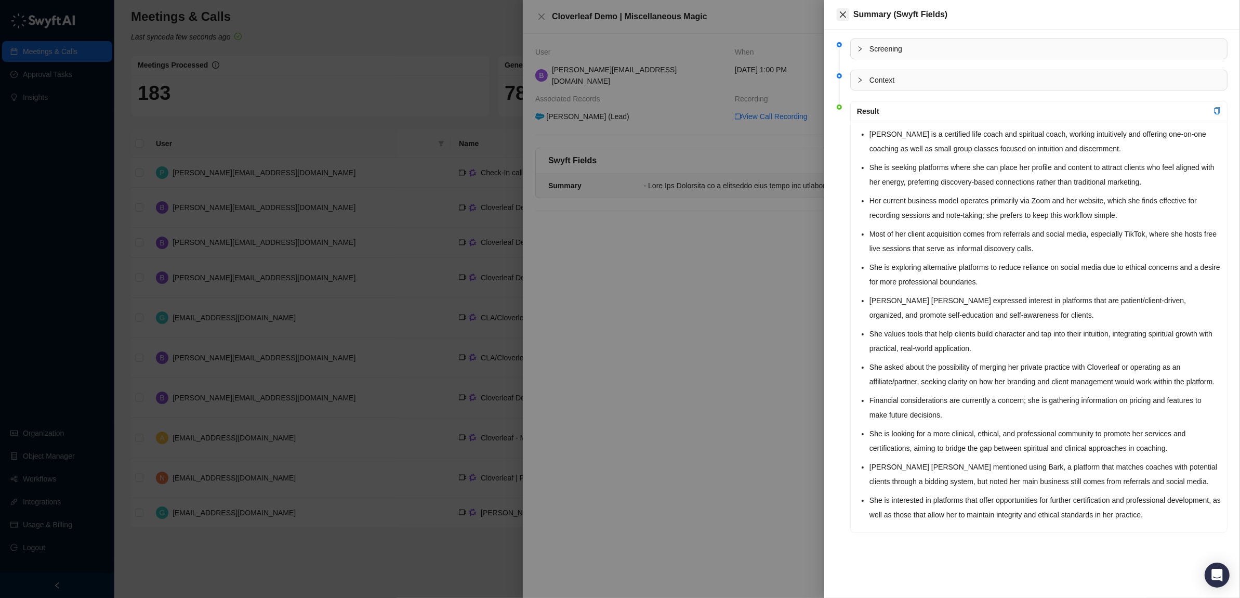
click at [840, 9] on button "Close" at bounding box center [843, 14] width 12 height 12
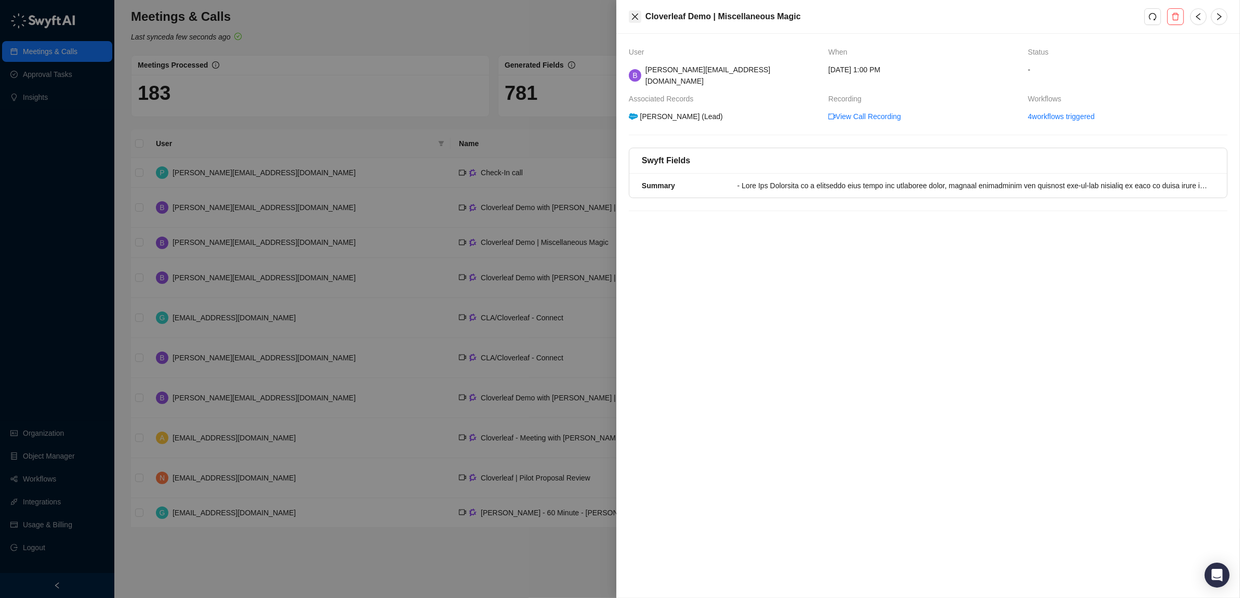
click at [633, 14] on icon "close" at bounding box center [635, 16] width 8 height 8
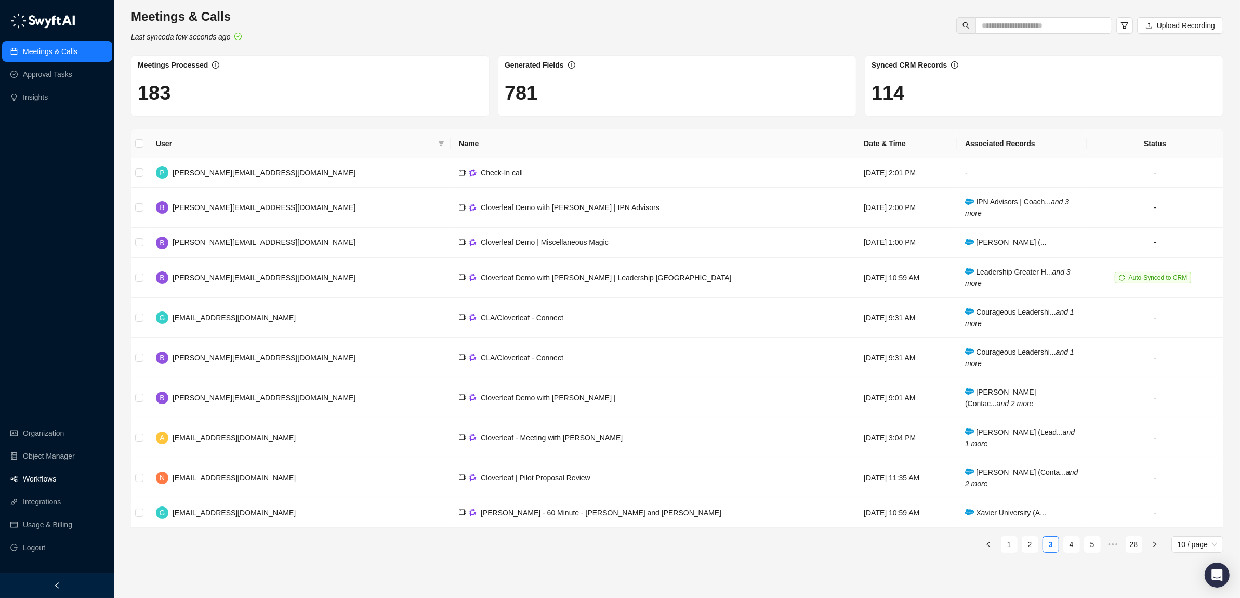
click at [35, 478] on link "Workflows" at bounding box center [39, 478] width 33 height 21
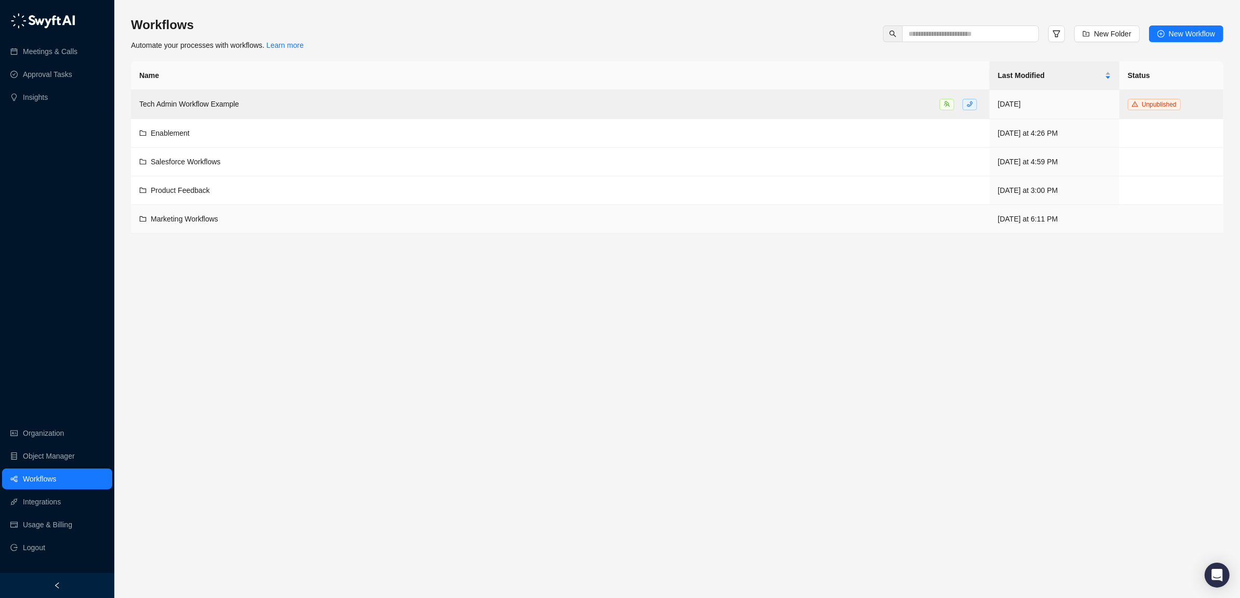
click at [198, 216] on span "Marketing Workflows" at bounding box center [185, 219] width 68 height 8
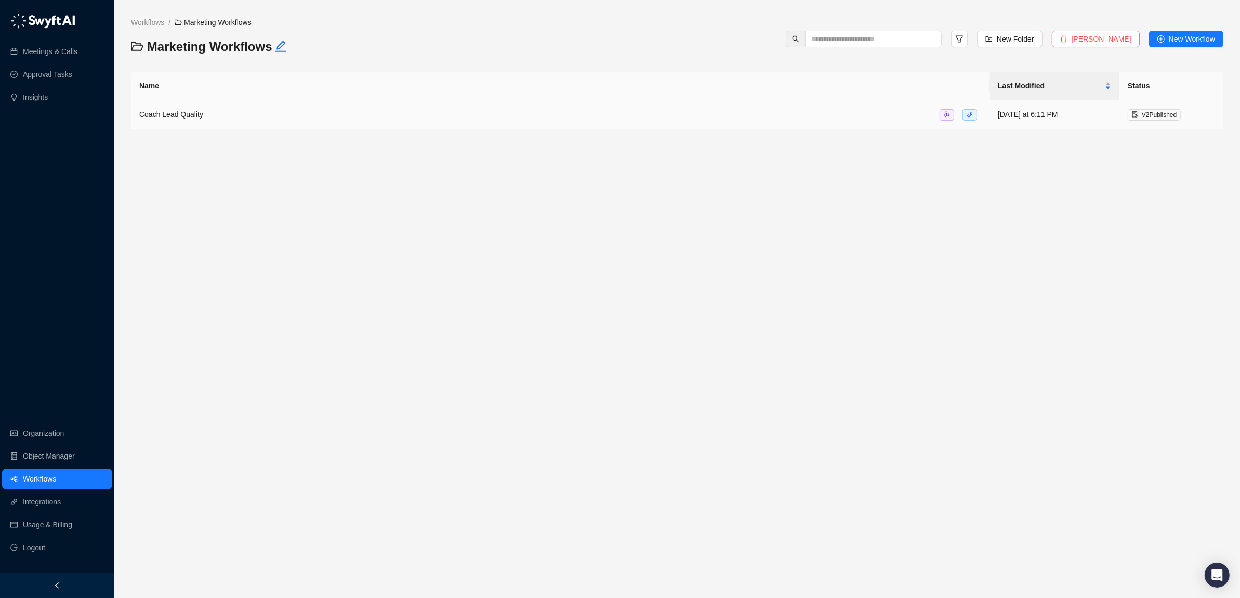
click at [179, 109] on div "Coach Lead Quality" at bounding box center [560, 115] width 842 height 12
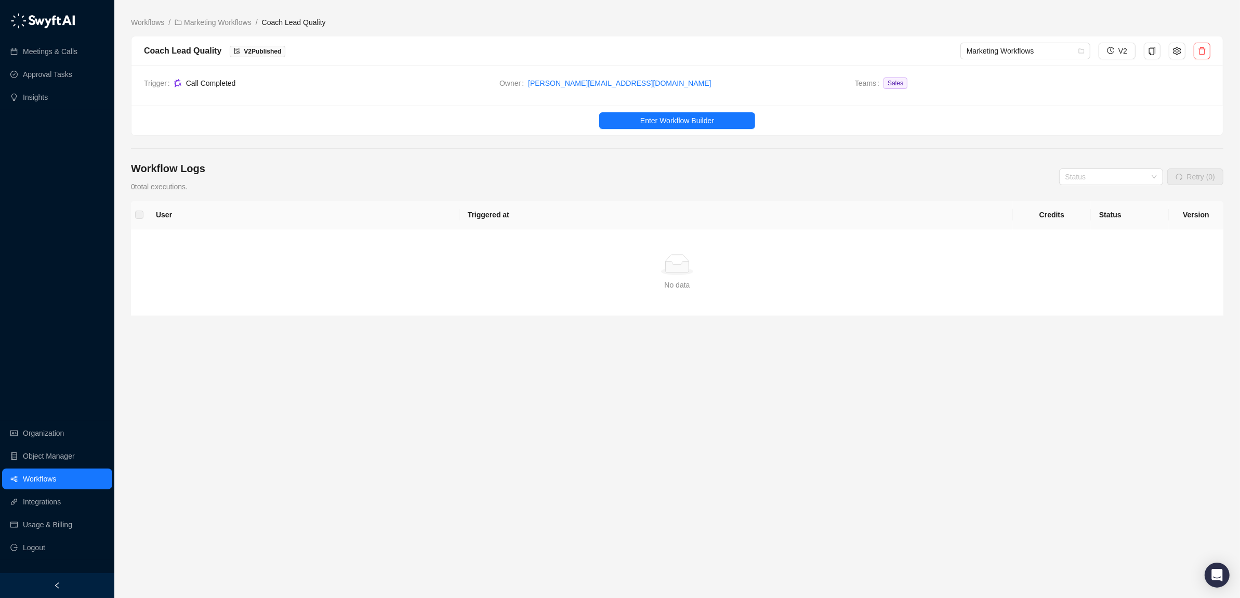
click at [879, 390] on div "User Triggered at Credits Status Version Simple Empty No data" at bounding box center [677, 297] width 1092 height 193
click at [1121, 170] on input "search" at bounding box center [1107, 177] width 85 height 16
click at [977, 169] on div "Workflow Logs 0 total executions. Status Retry (0)" at bounding box center [677, 176] width 1092 height 31
click at [674, 121] on span "Enter Workflow Builder" at bounding box center [677, 120] width 74 height 11
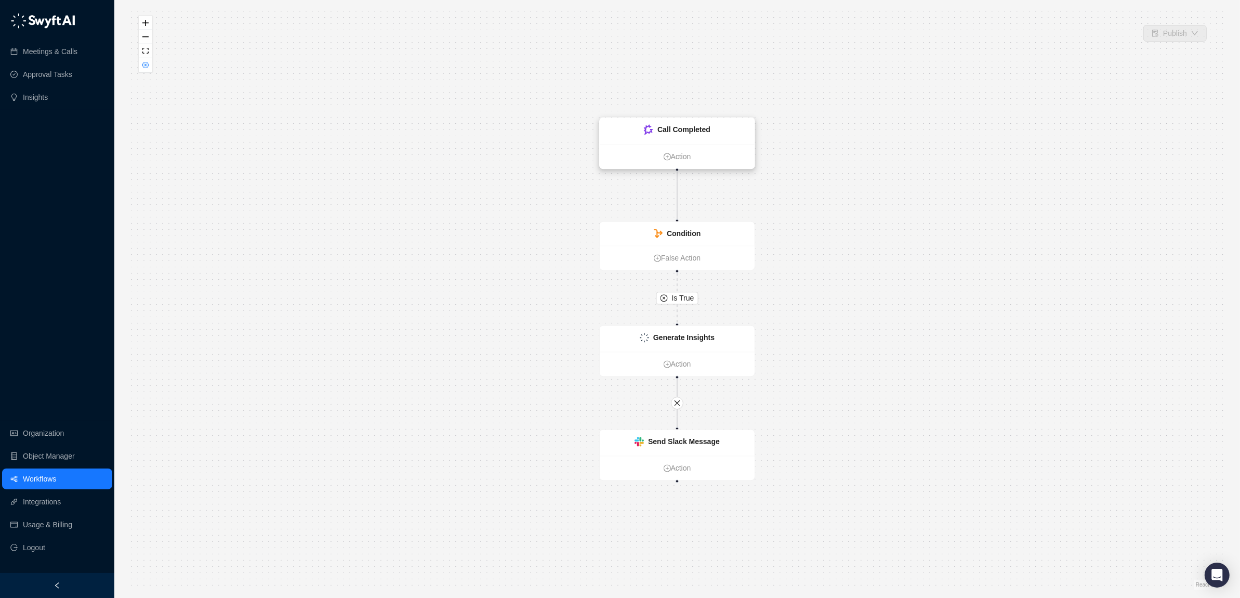
click at [690, 130] on strong "Call Completed" at bounding box center [683, 130] width 53 height 8
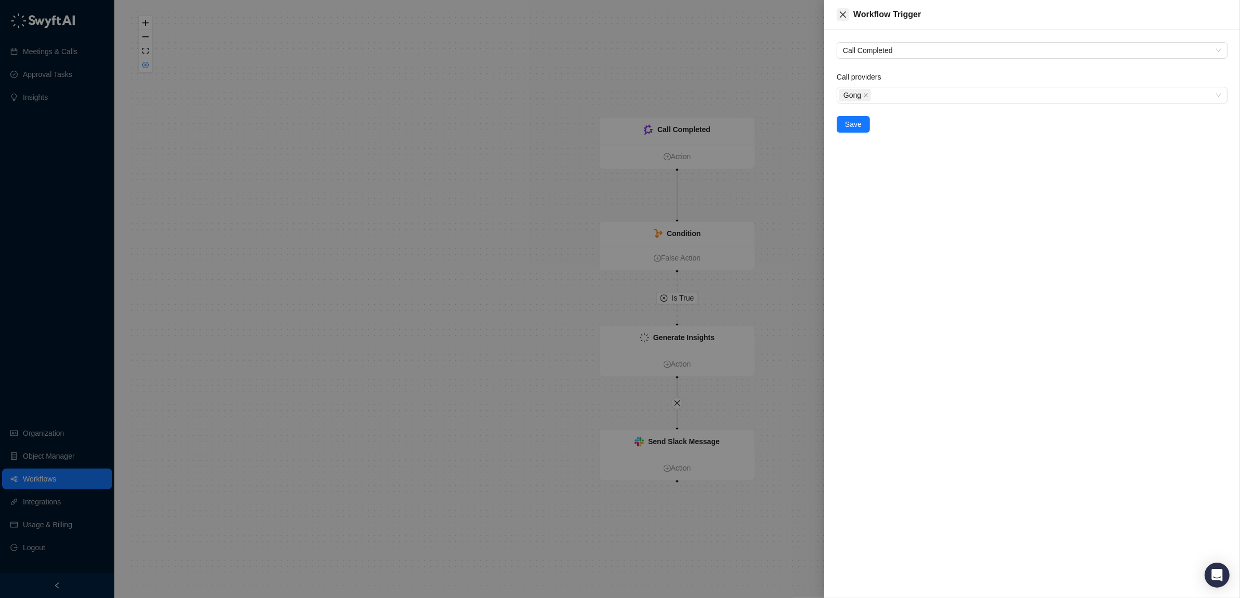
click at [848, 17] on button "Close" at bounding box center [843, 14] width 12 height 12
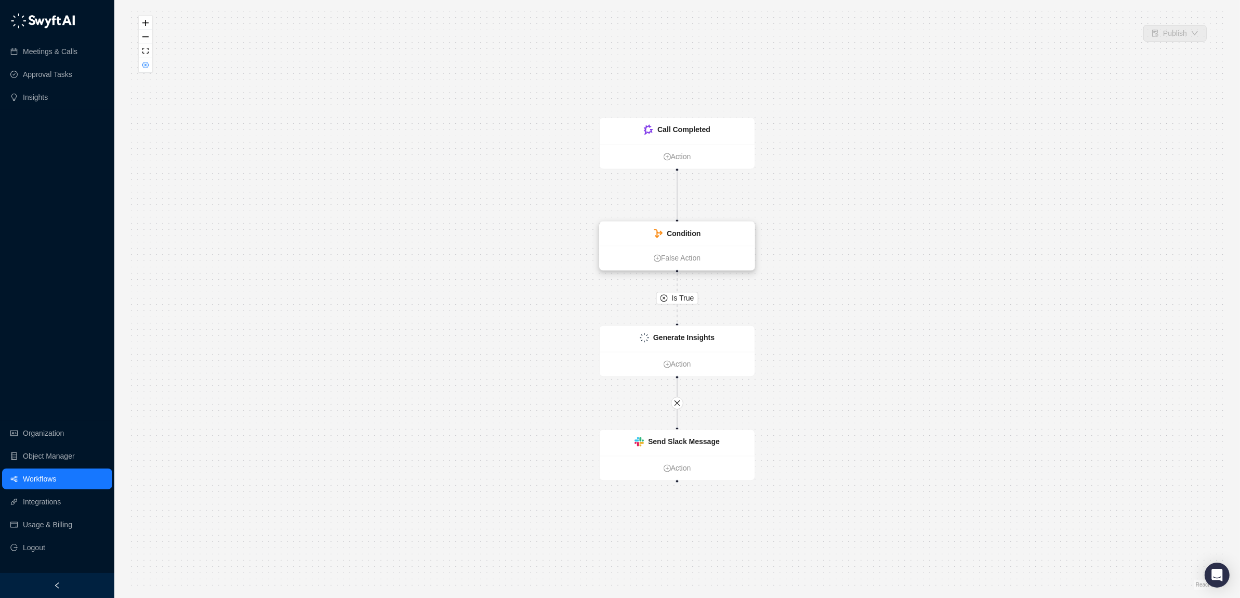
click at [670, 233] on strong "Condition" at bounding box center [684, 234] width 34 height 8
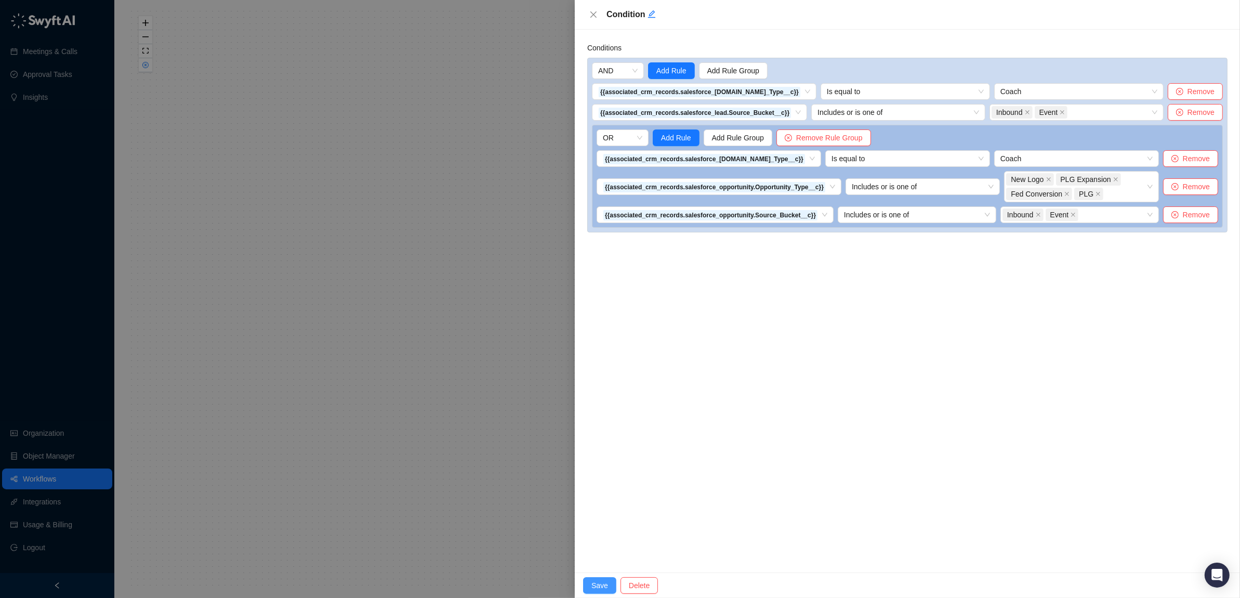
click at [601, 580] on span "Save" at bounding box center [599, 584] width 17 height 11
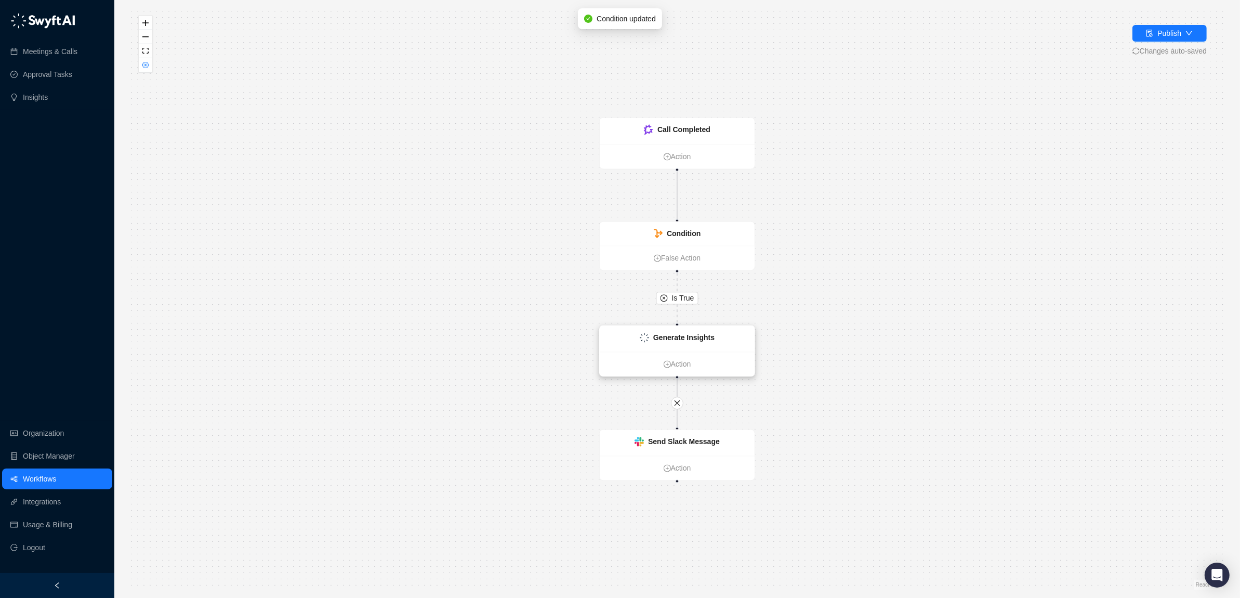
click at [657, 336] on strong "Generate Insights" at bounding box center [683, 338] width 61 height 8
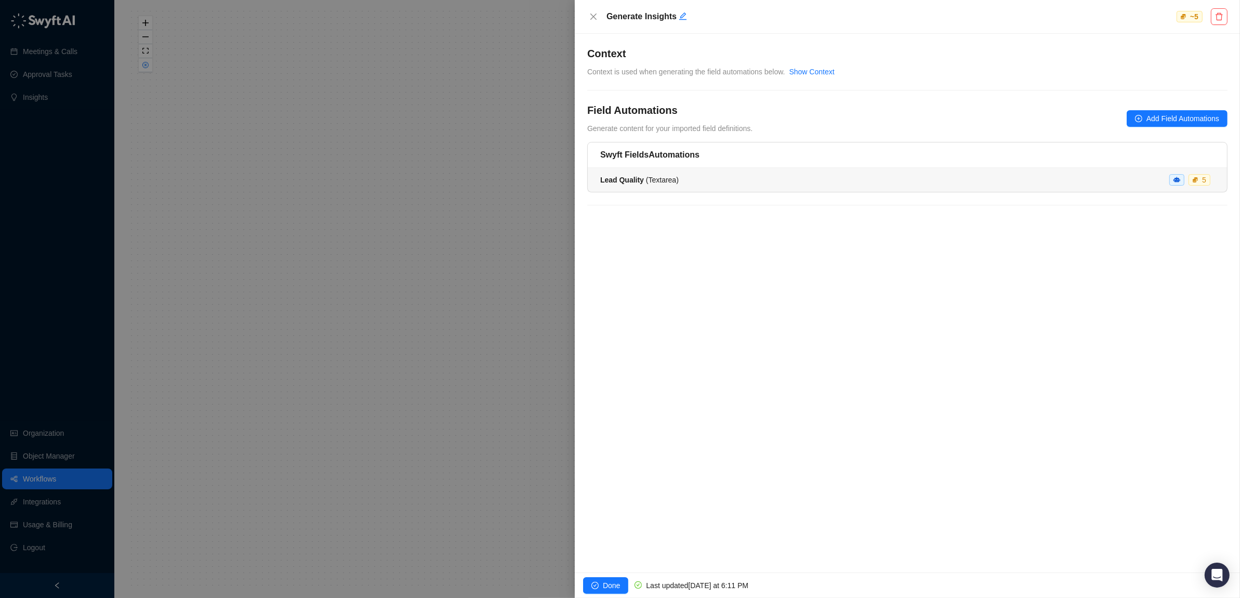
click at [644, 181] on span "Lead Quality ( Textarea )" at bounding box center [639, 180] width 78 height 8
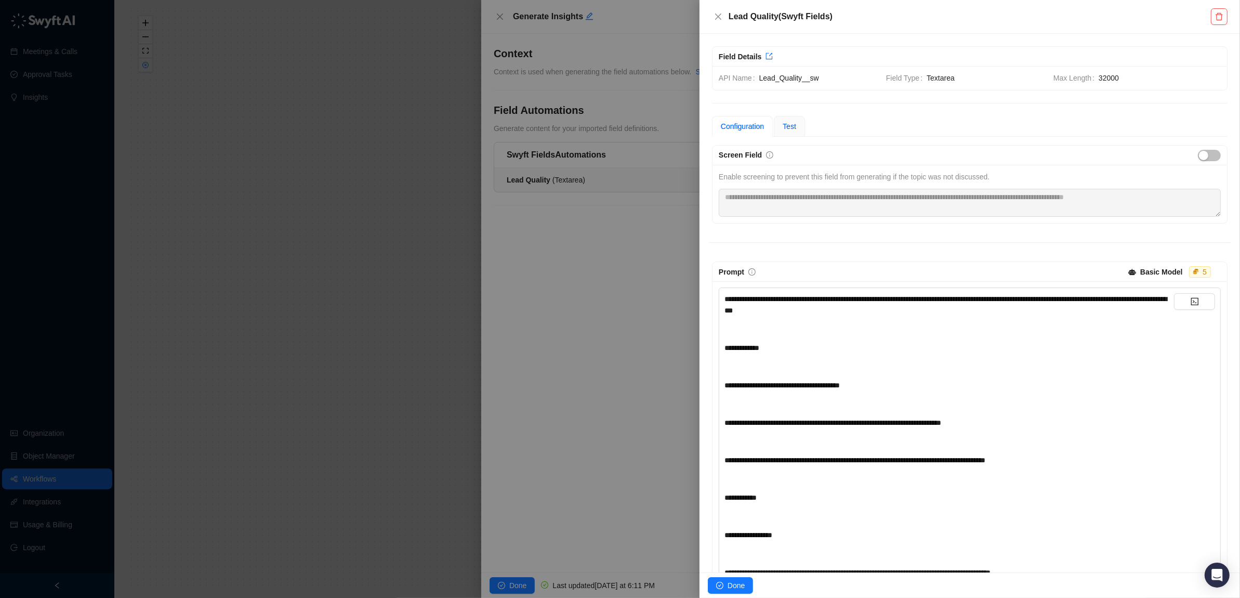
click at [790, 126] on span "Test" at bounding box center [789, 126] width 14 height 8
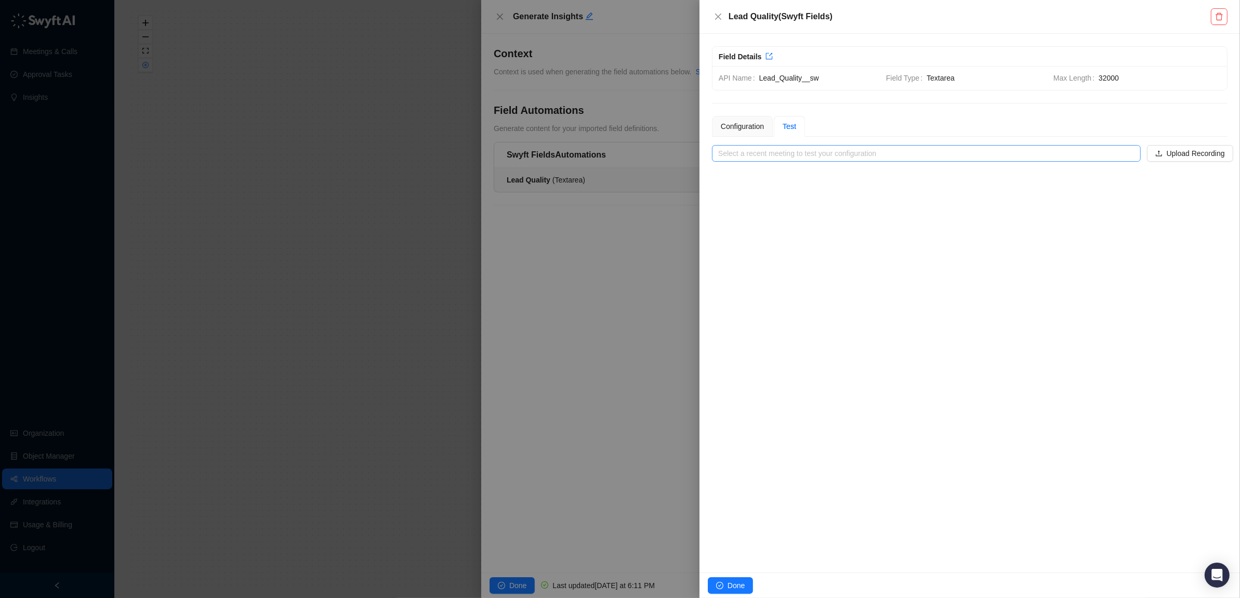
click at [1033, 154] on input "search" at bounding box center [923, 153] width 410 height 16
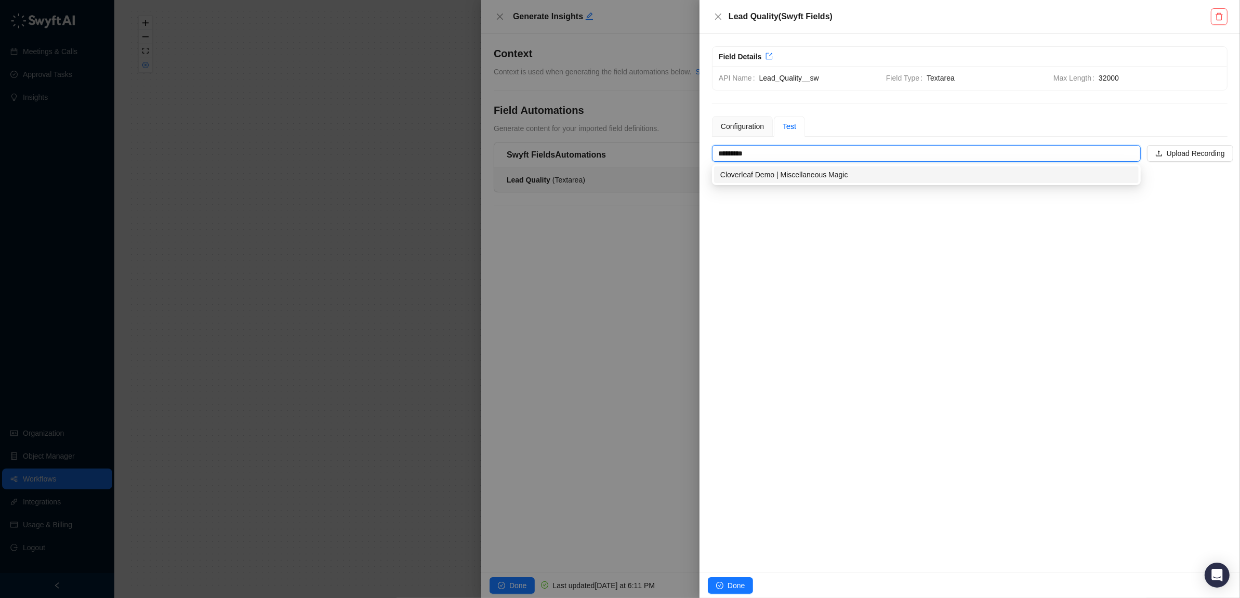
click at [866, 177] on div "Cloverleaf Demo | Miscellaneous Magic" at bounding box center [926, 174] width 412 height 11
type input "**********"
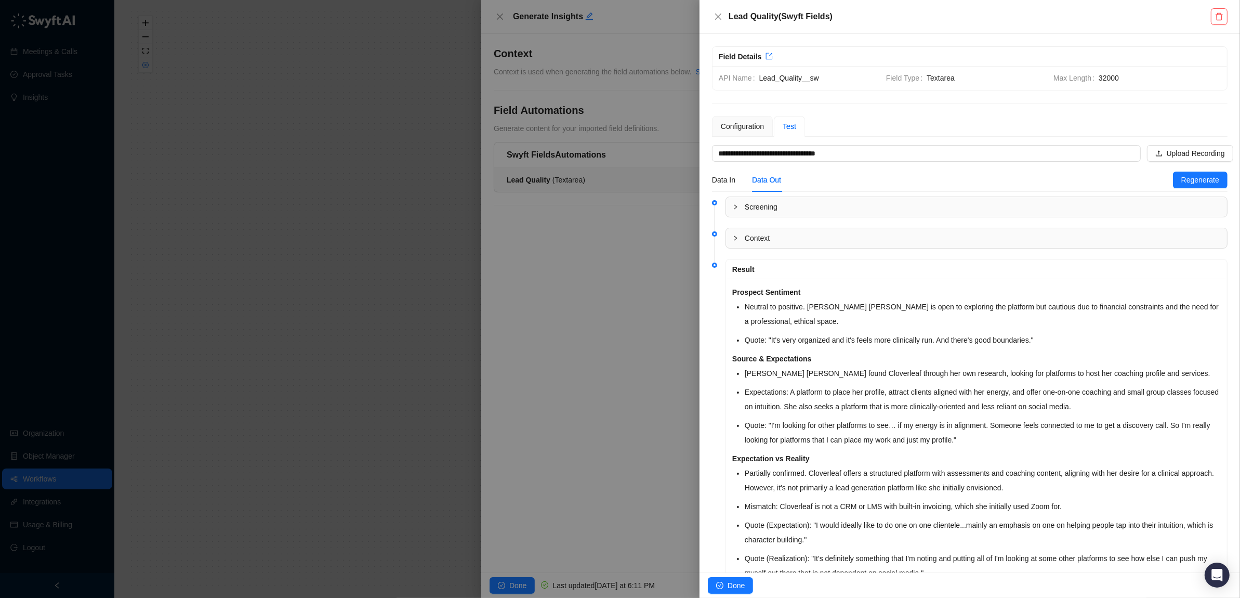
click at [734, 207] on icon "collapsed" at bounding box center [735, 207] width 6 height 6
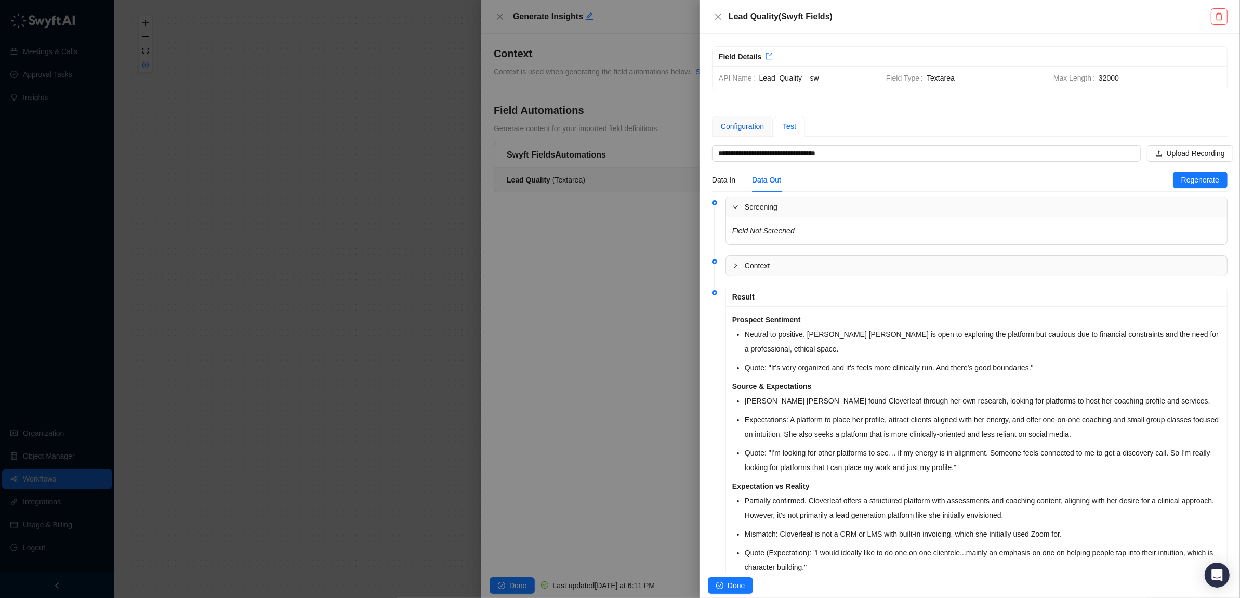
click at [742, 127] on div "Configuration" at bounding box center [742, 126] width 43 height 11
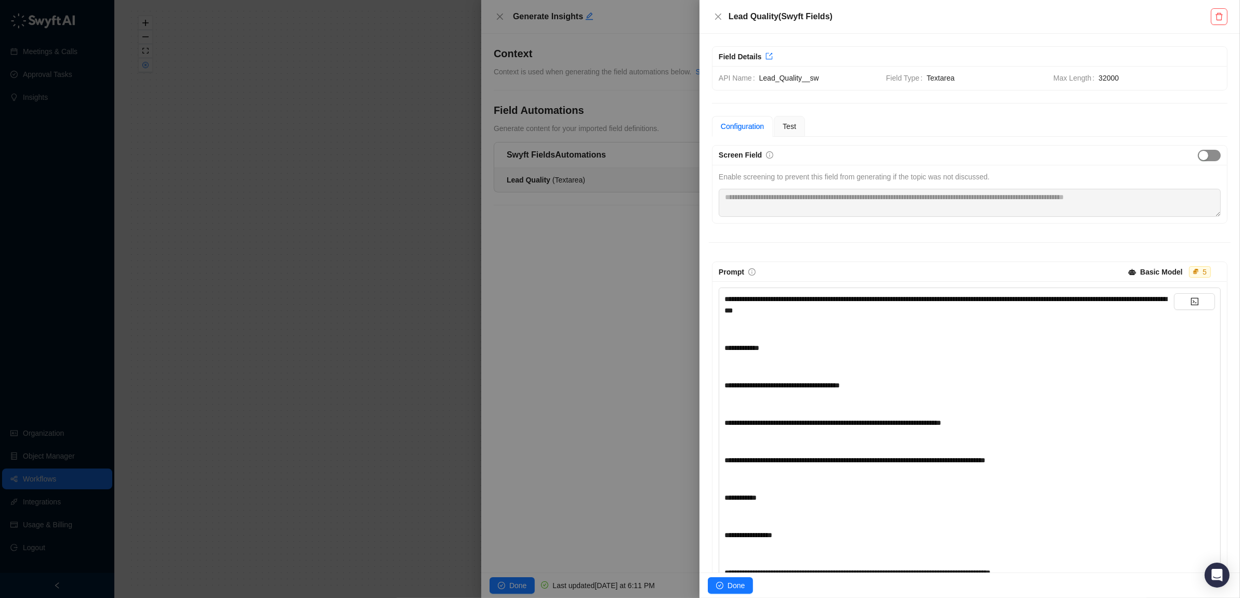
click at [1210, 155] on span "button" at bounding box center [1209, 155] width 23 height 11
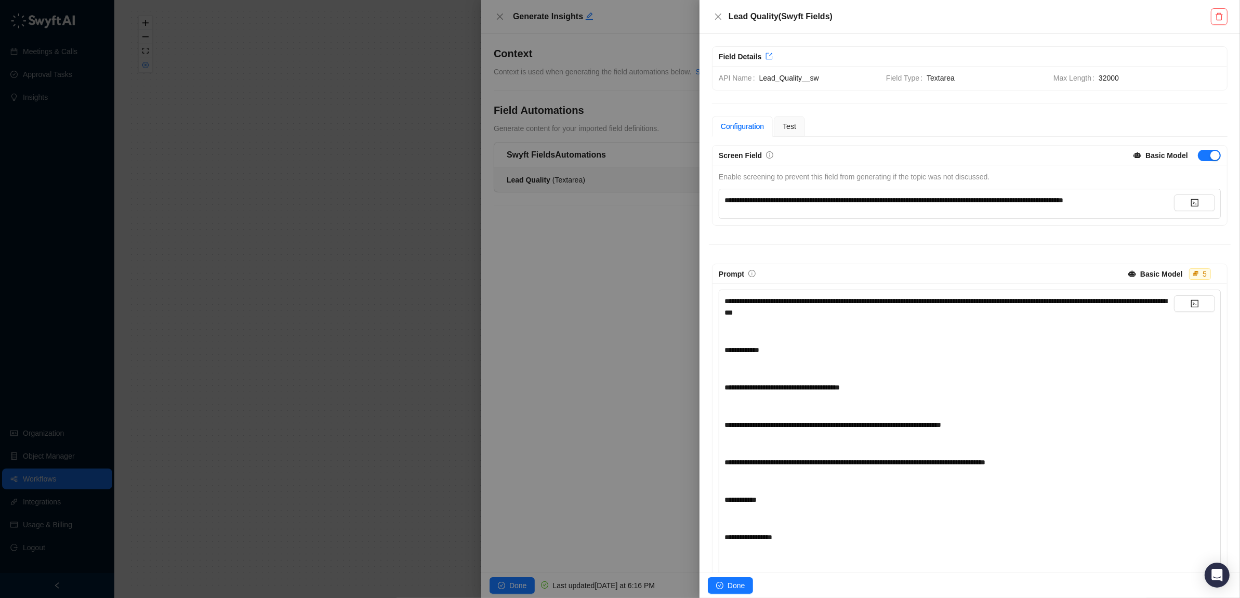
click at [850, 207] on div "**********" at bounding box center [948, 203] width 449 height 19
drag, startPoint x: 914, startPoint y: 202, endPoint x: 688, endPoint y: 195, distance: 226.1
click at [688, 195] on div "**********" at bounding box center [620, 299] width 1240 height 598
click at [728, 584] on span "Done" at bounding box center [735, 584] width 17 height 11
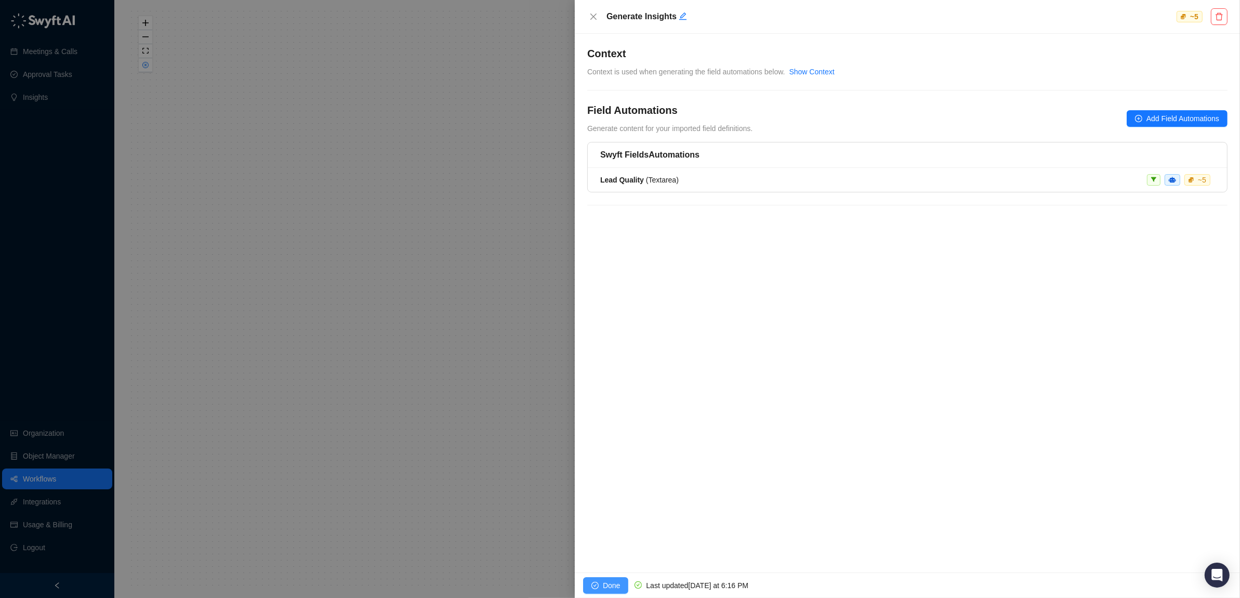
click at [607, 587] on span "Done" at bounding box center [611, 584] width 17 height 11
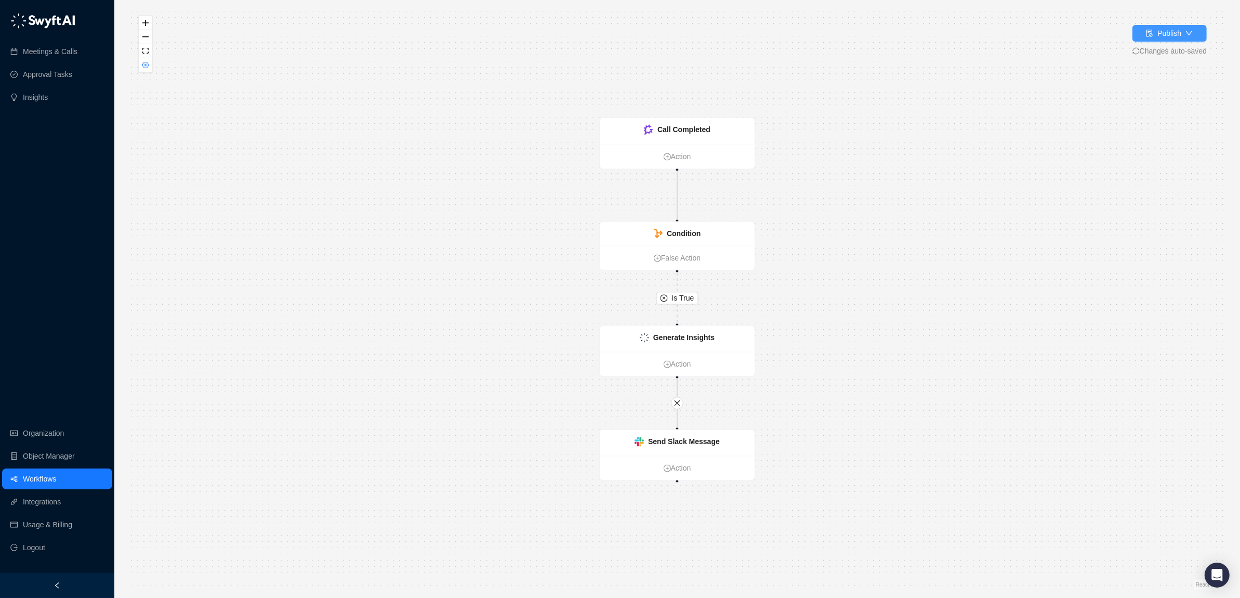
click at [1174, 37] on div "Publish" at bounding box center [1169, 33] width 24 height 11
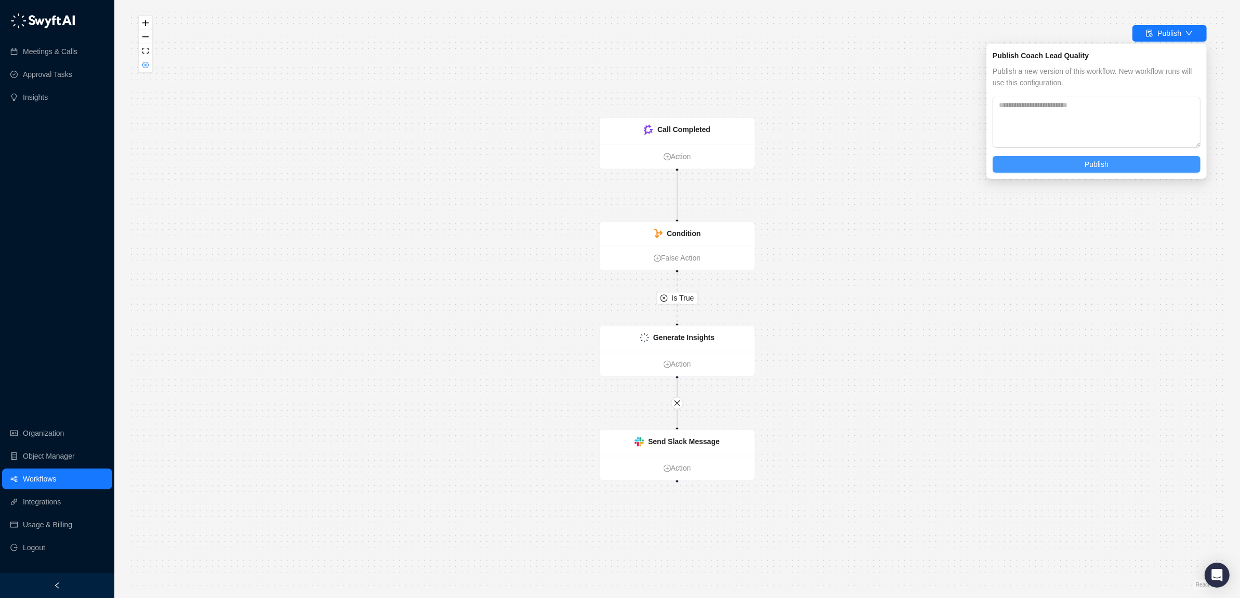
click at [1081, 163] on button "Publish" at bounding box center [1096, 164] width 208 height 17
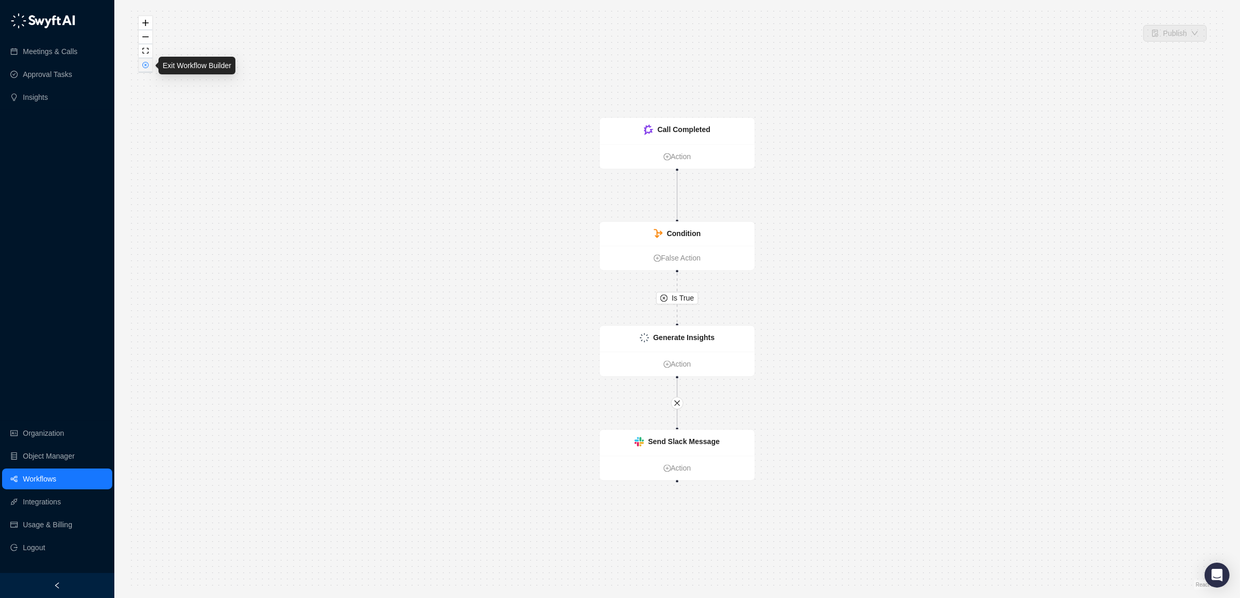
click at [149, 70] on button "button" at bounding box center [146, 65] width 14 height 14
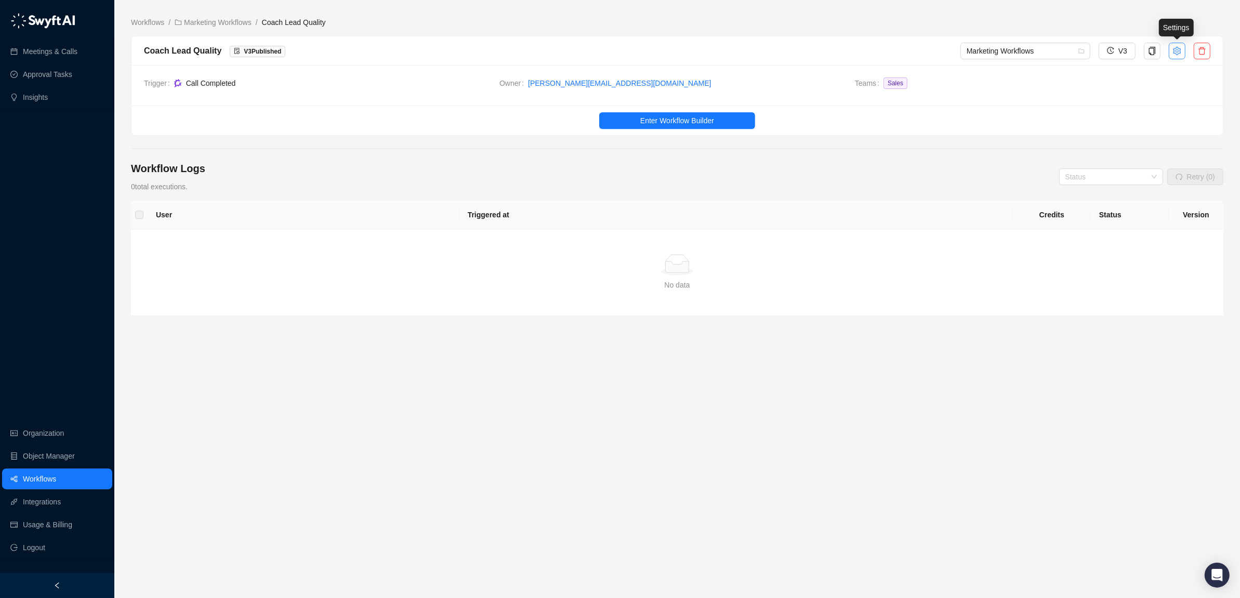
click at [1174, 53] on icon "setting" at bounding box center [1177, 50] width 8 height 8
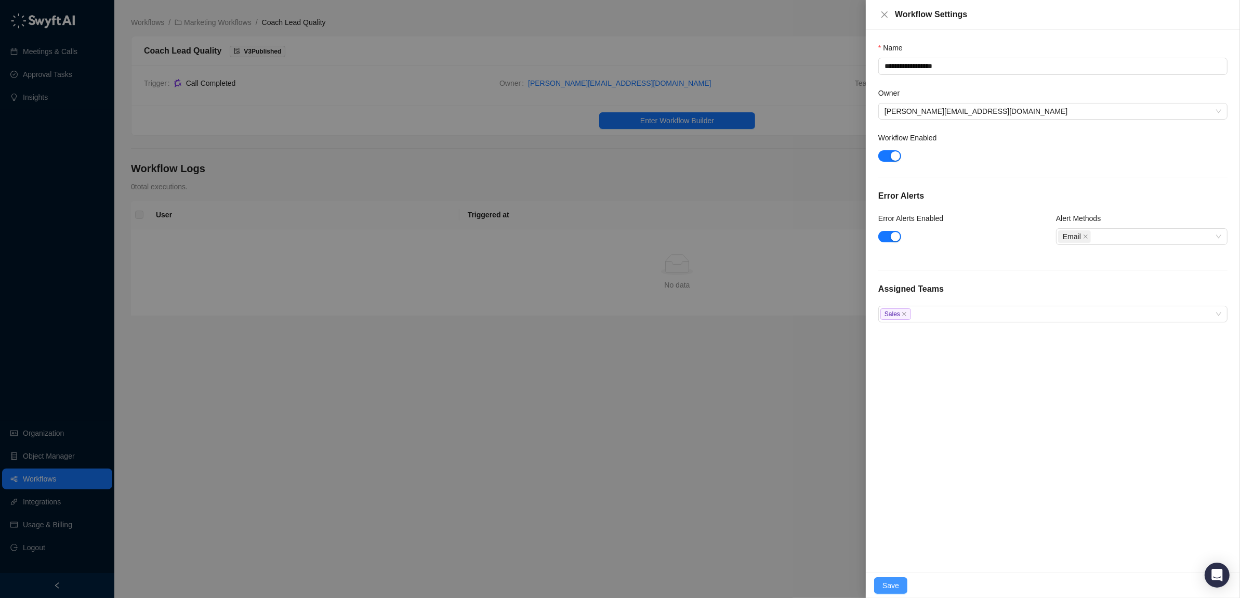
click at [893, 582] on span "Save" at bounding box center [890, 584] width 17 height 11
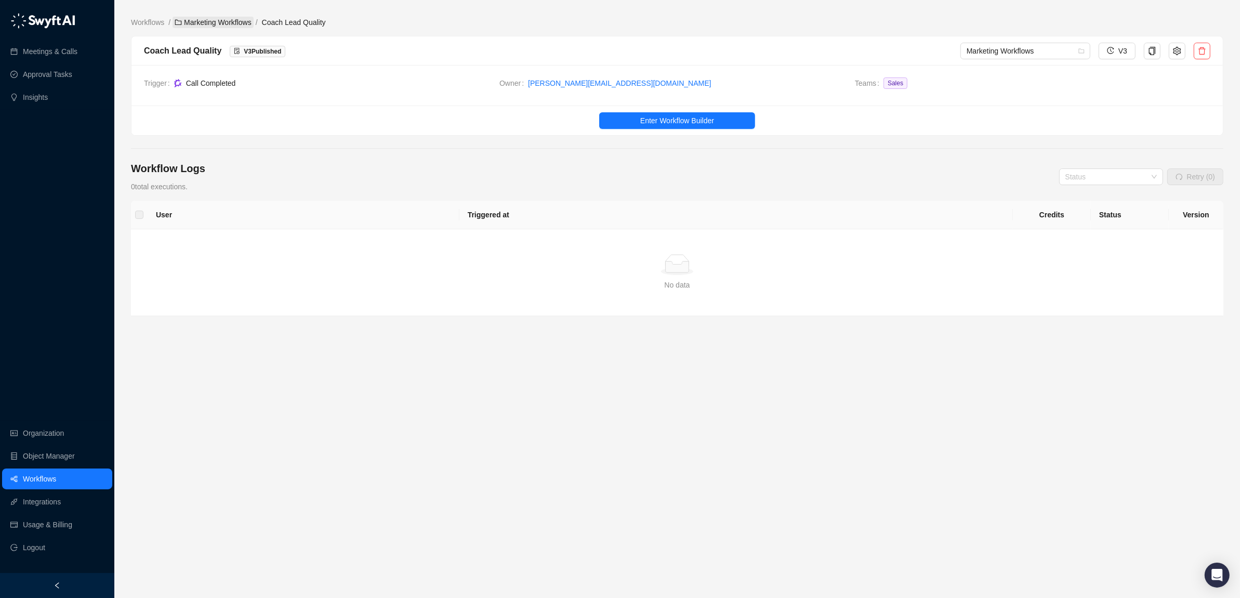
click at [187, 21] on link "Marketing Workflows" at bounding box center [212, 22] width 81 height 11
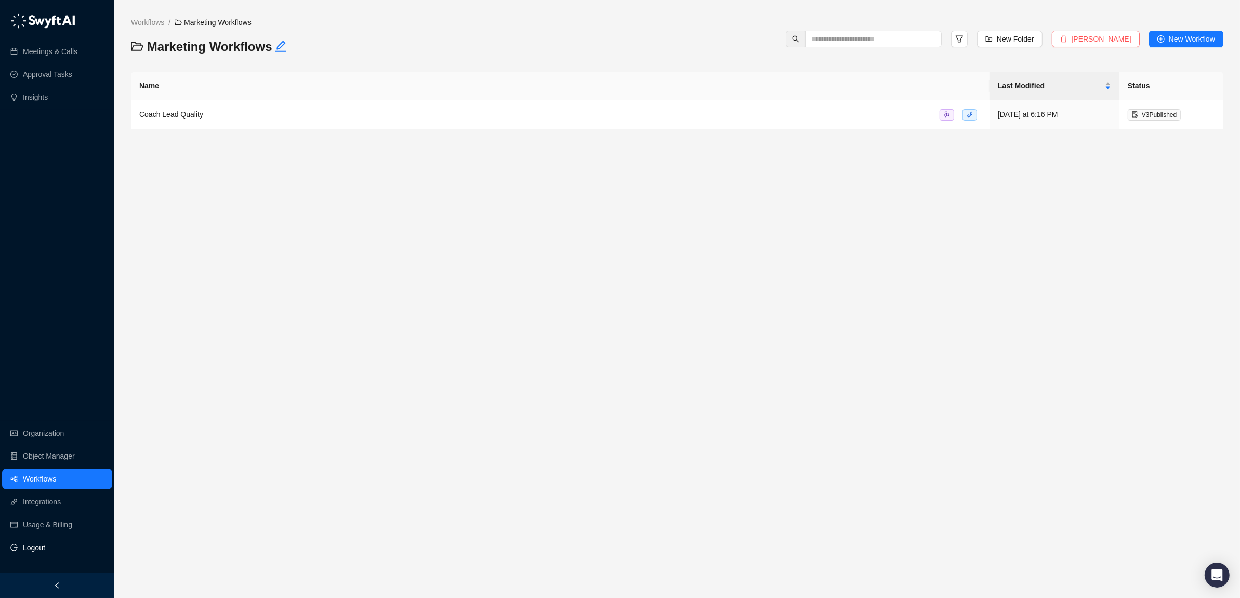
click at [41, 549] on span "Logout" at bounding box center [34, 547] width 22 height 21
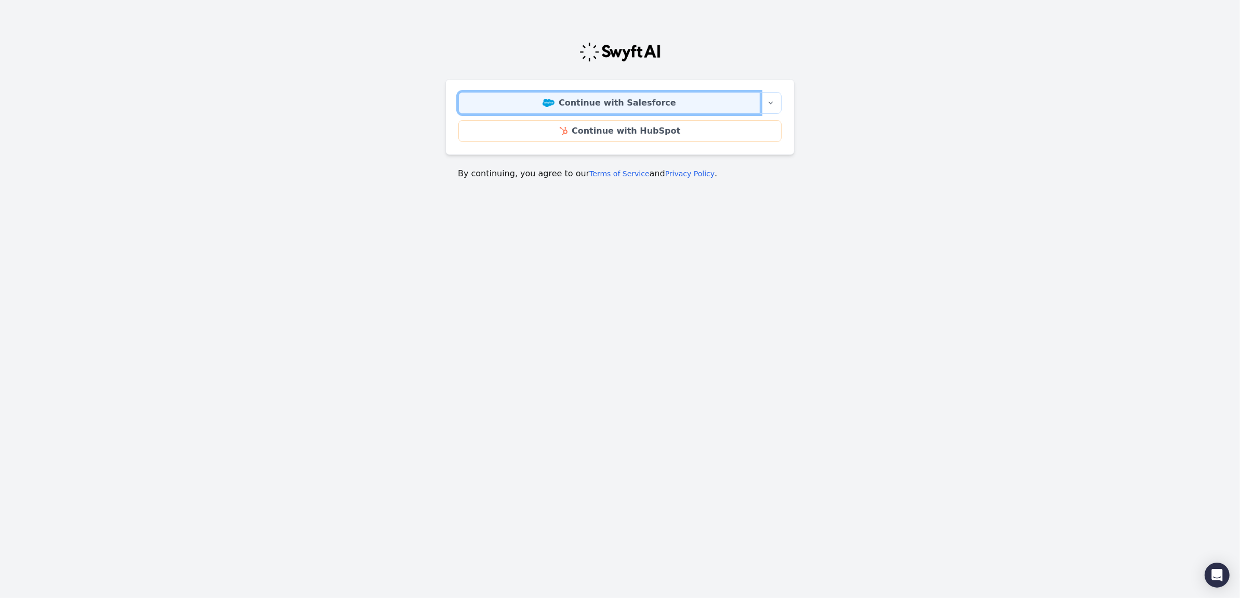
click at [611, 105] on link "Continue with Salesforce" at bounding box center [609, 103] width 302 height 22
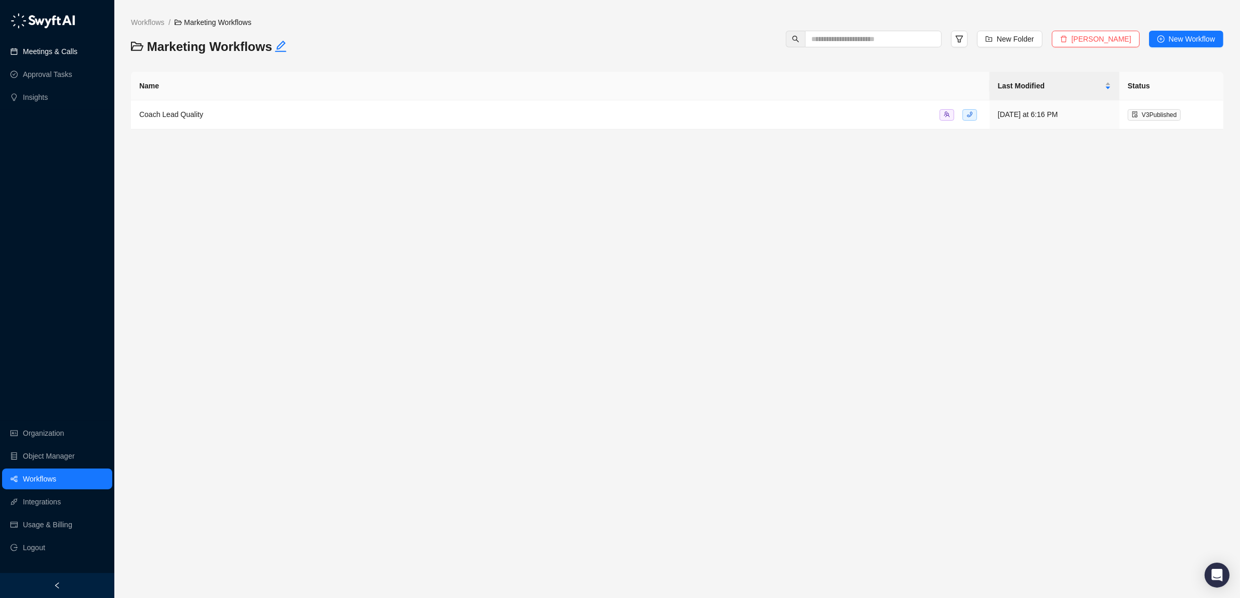
click at [50, 50] on link "Meetings & Calls" at bounding box center [50, 51] width 55 height 21
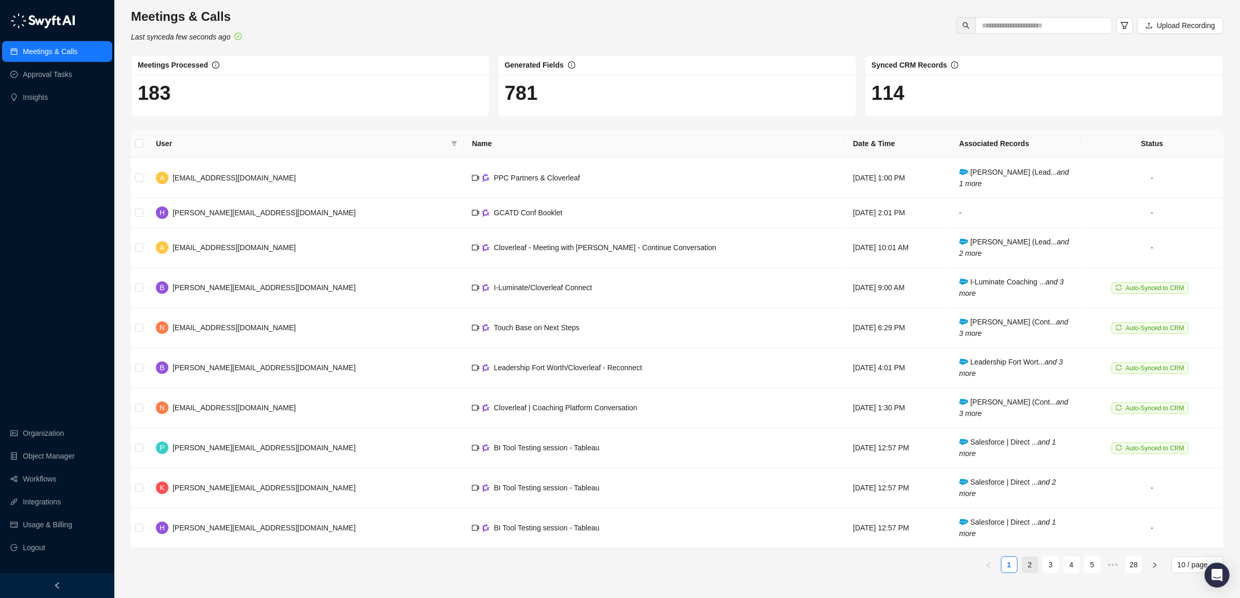
click at [1026, 569] on link "2" at bounding box center [1030, 564] width 16 height 16
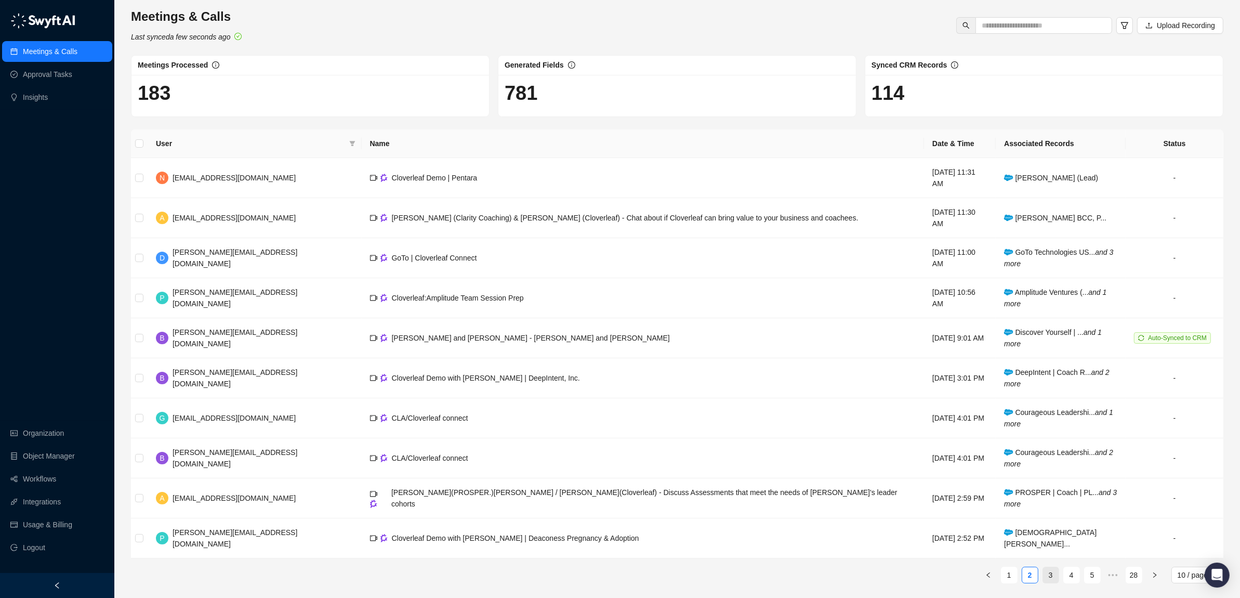
click at [1049, 567] on link "3" at bounding box center [1051, 575] width 16 height 16
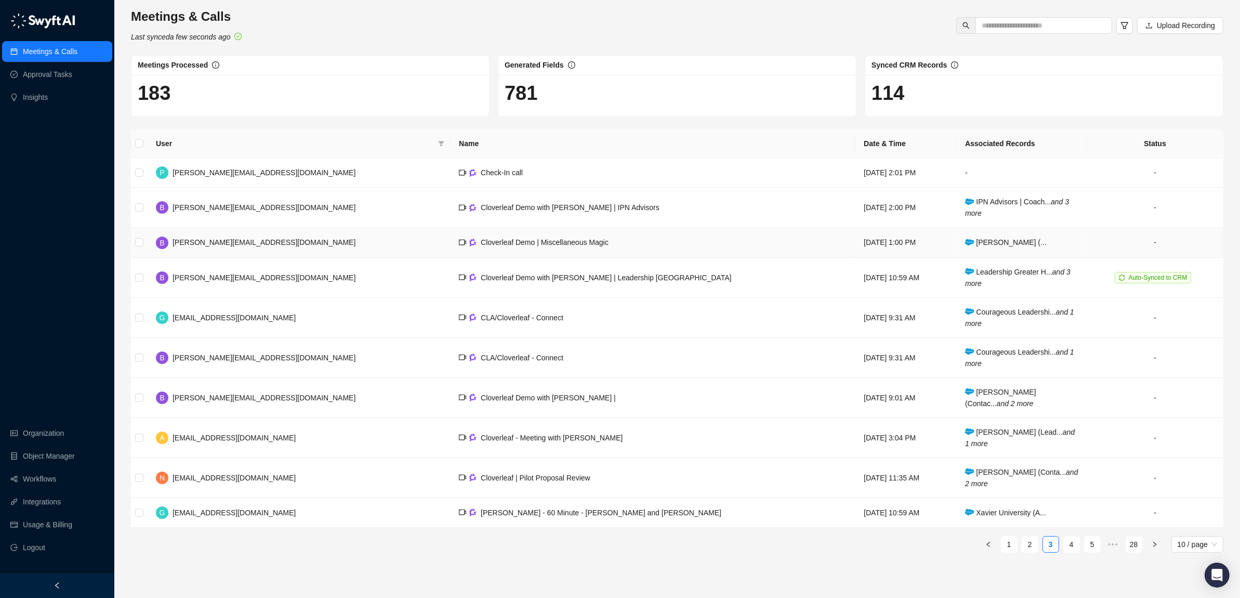
click at [481, 244] on span "Cloverleaf Demo | Miscellaneous Magic" at bounding box center [545, 242] width 128 height 8
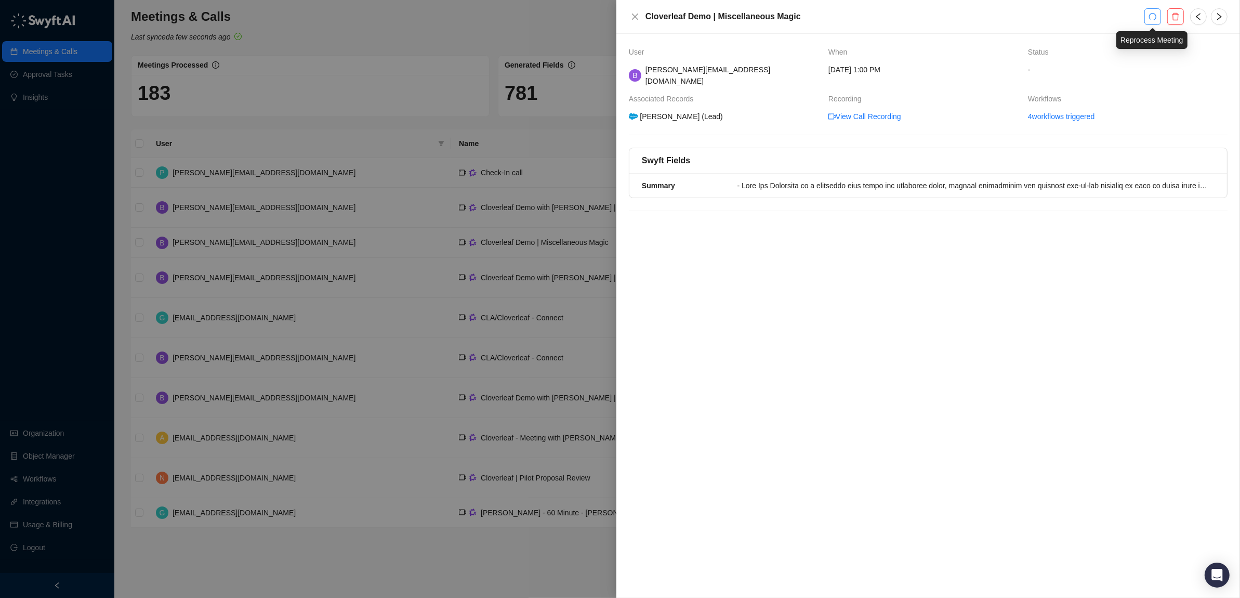
click at [1153, 21] on button "button" at bounding box center [1152, 16] width 17 height 17
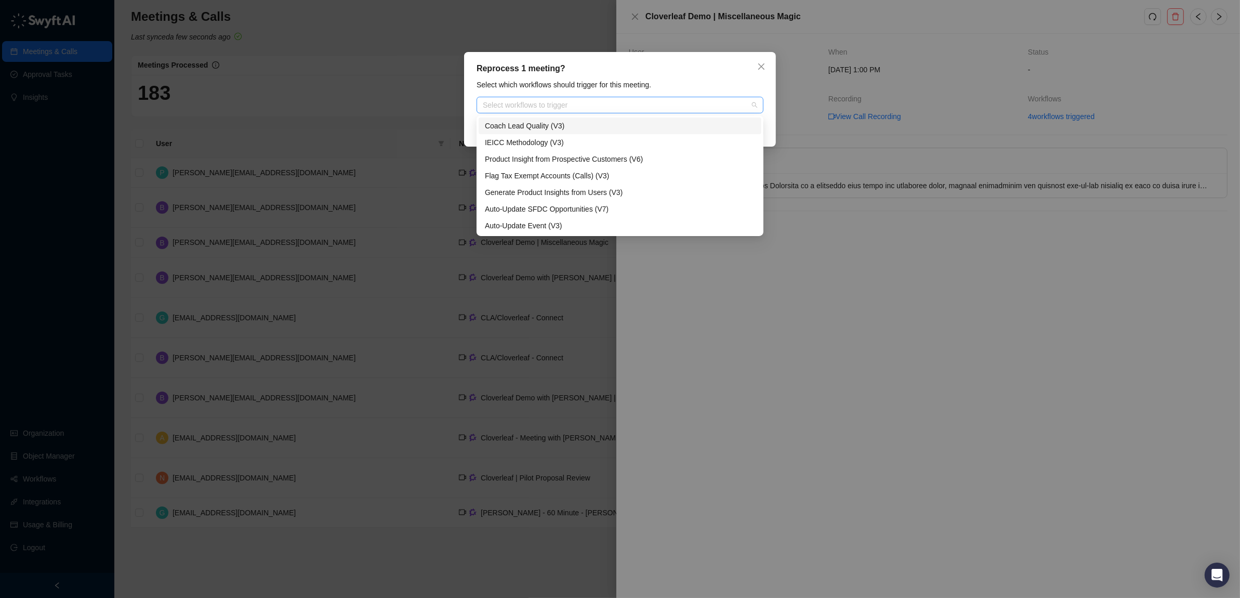
click at [580, 108] on div at bounding box center [615, 105] width 272 height 8
click at [520, 128] on div "Coach Lead Quality (V3)" at bounding box center [620, 125] width 270 height 11
click at [675, 81] on div "Select which workflows should trigger for this meeting." at bounding box center [619, 84] width 293 height 11
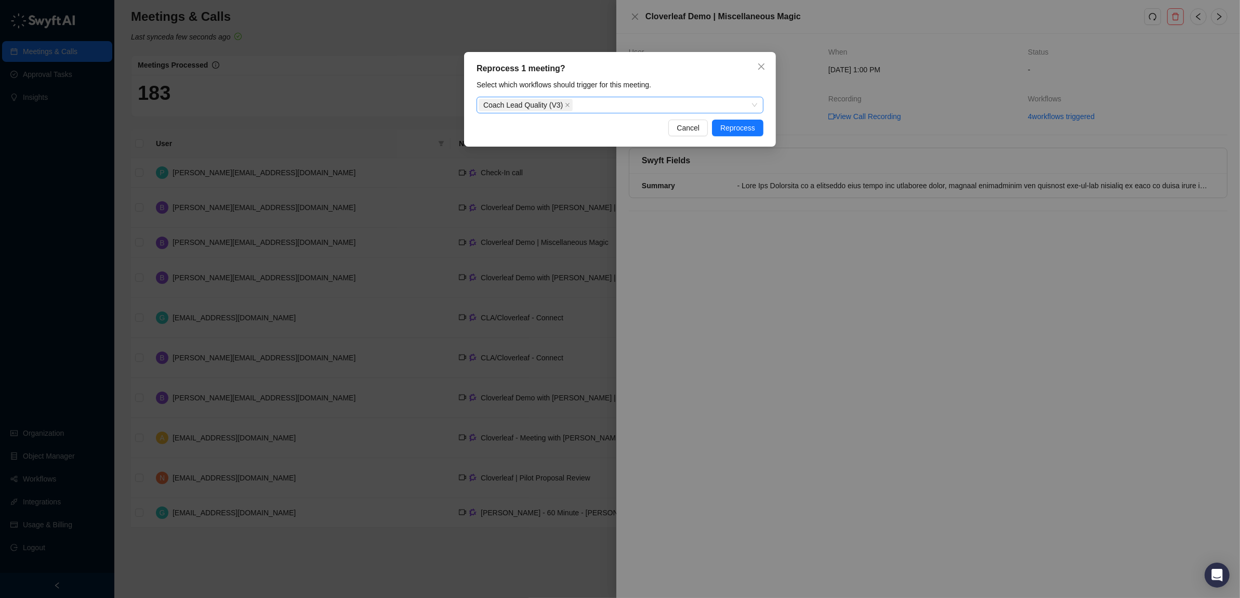
click at [609, 105] on div "Coach Lead Quality (V3)" at bounding box center [615, 105] width 272 height 15
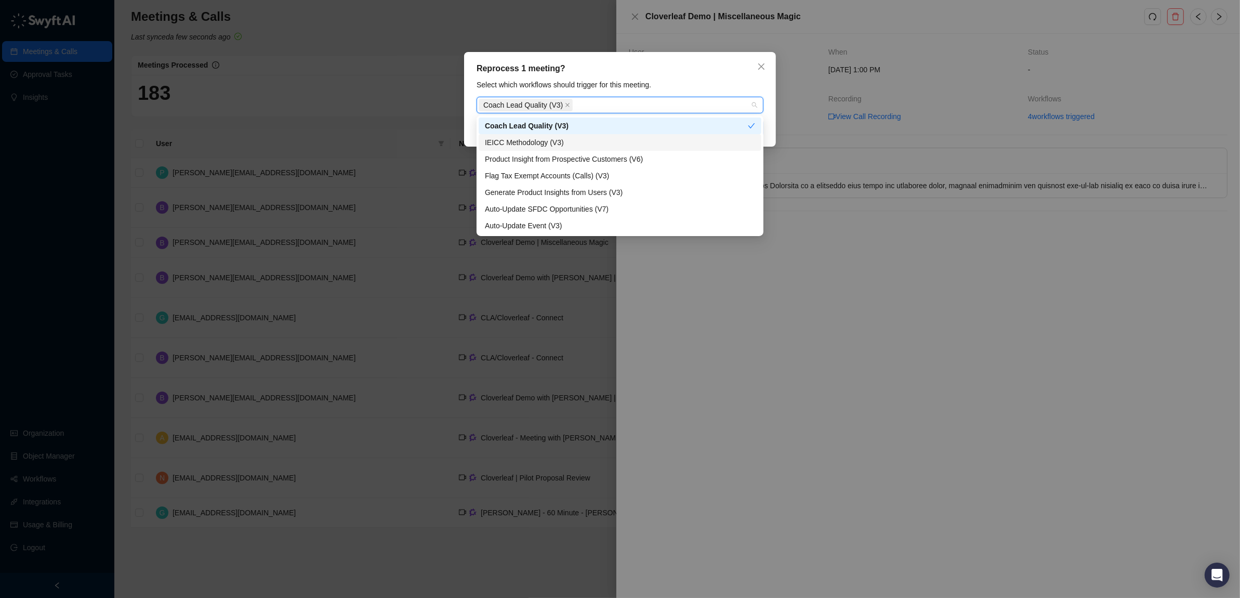
click at [579, 139] on div "IEICC Methodology (V3)" at bounding box center [620, 142] width 270 height 11
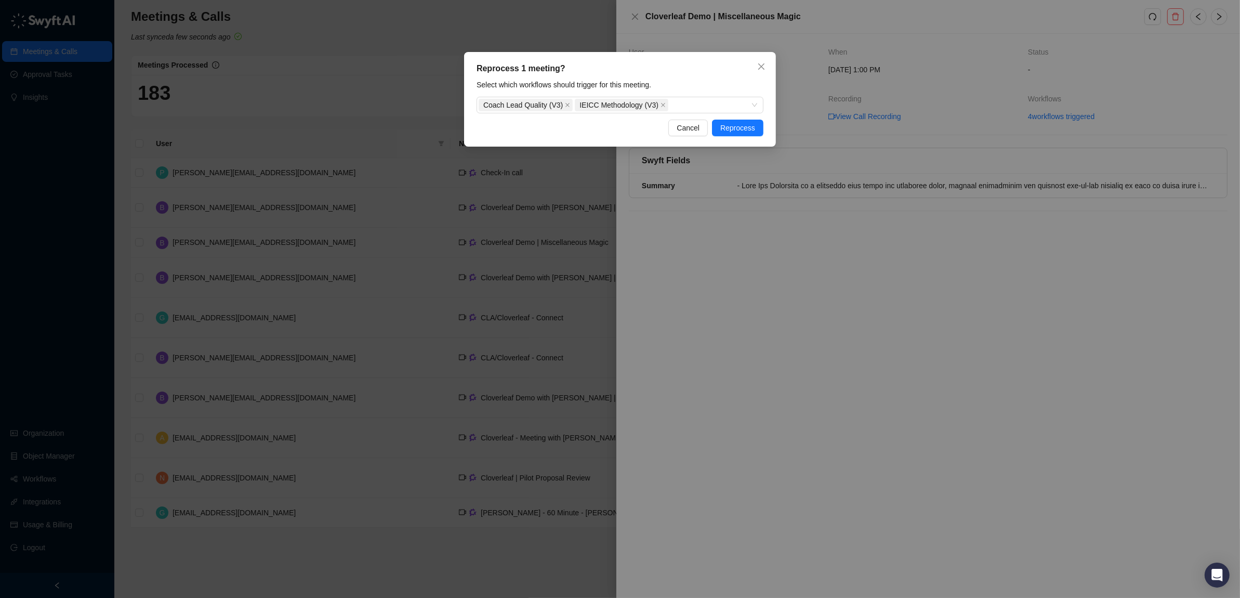
click at [678, 66] on div "Reprocess 1 meeting?" at bounding box center [619, 68] width 287 height 12
click at [740, 125] on span "Reprocess" at bounding box center [737, 127] width 35 height 11
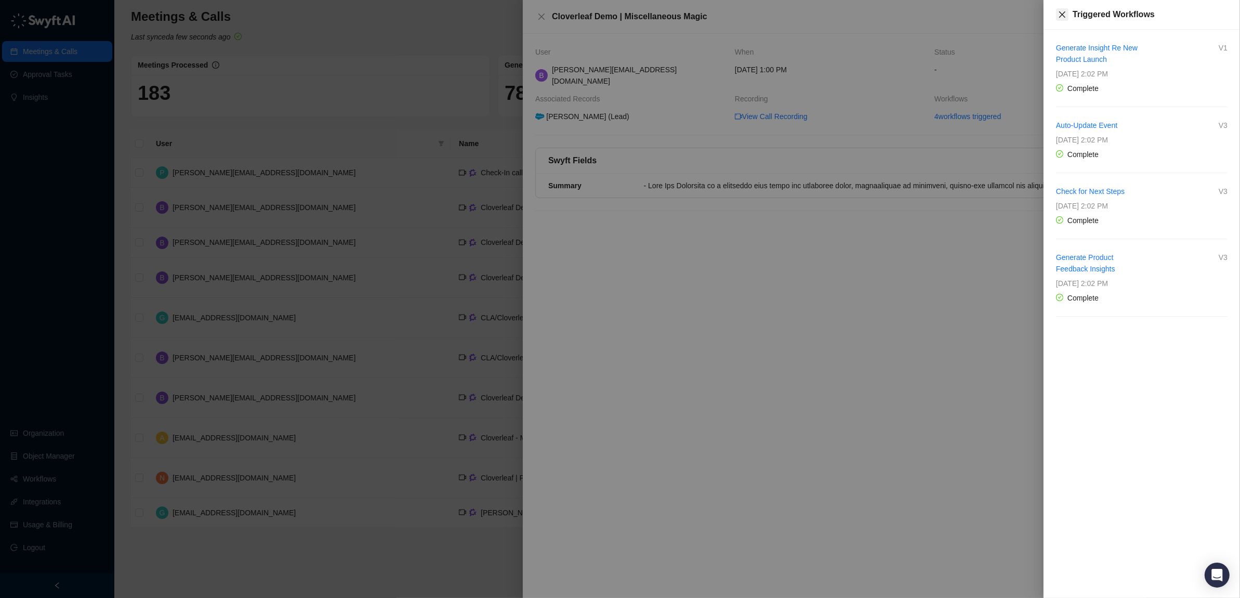
click at [1063, 12] on icon "close" at bounding box center [1062, 14] width 8 height 8
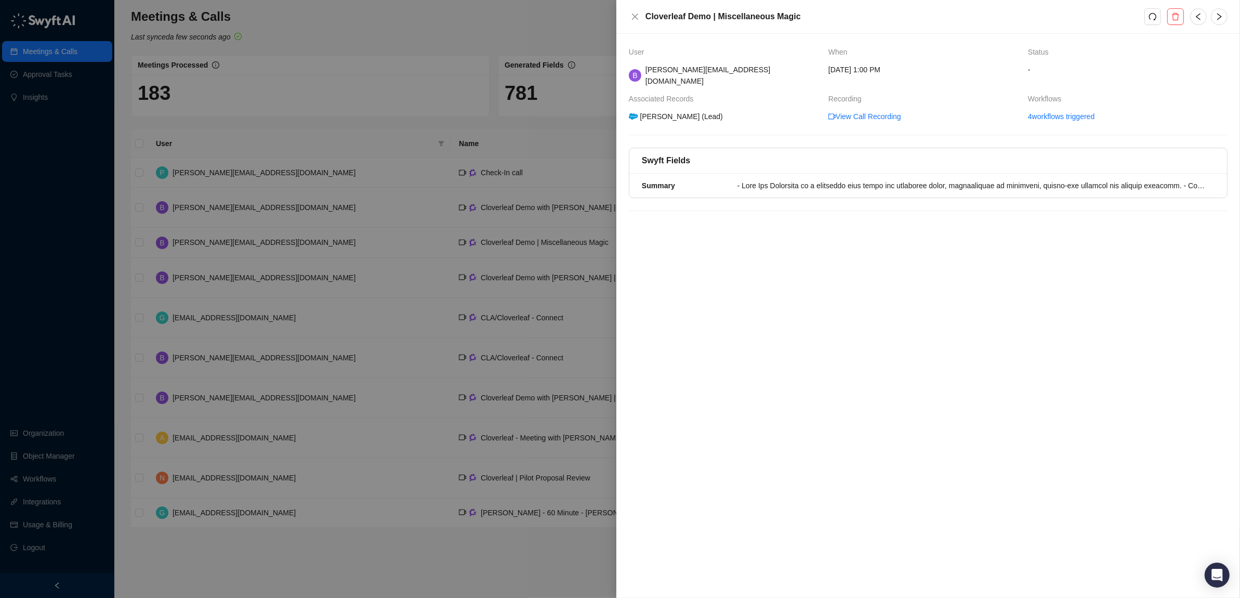
click at [1060, 304] on div "User When Status B brian@cloverleaf.me Monday, 09/08/25, 1:00 PM - Associated R…" at bounding box center [927, 316] width 623 height 564
click at [631, 16] on icon "close" at bounding box center [635, 16] width 8 height 8
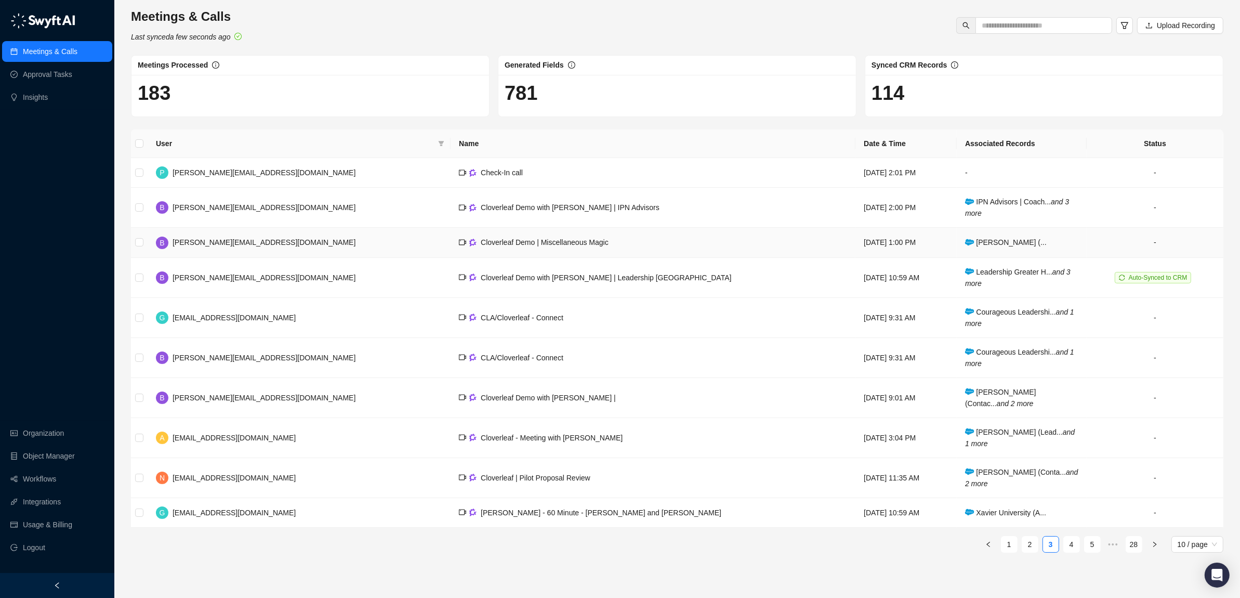
click at [983, 245] on span "Mary Lou Costabile (..." at bounding box center [1006, 242] width 82 height 8
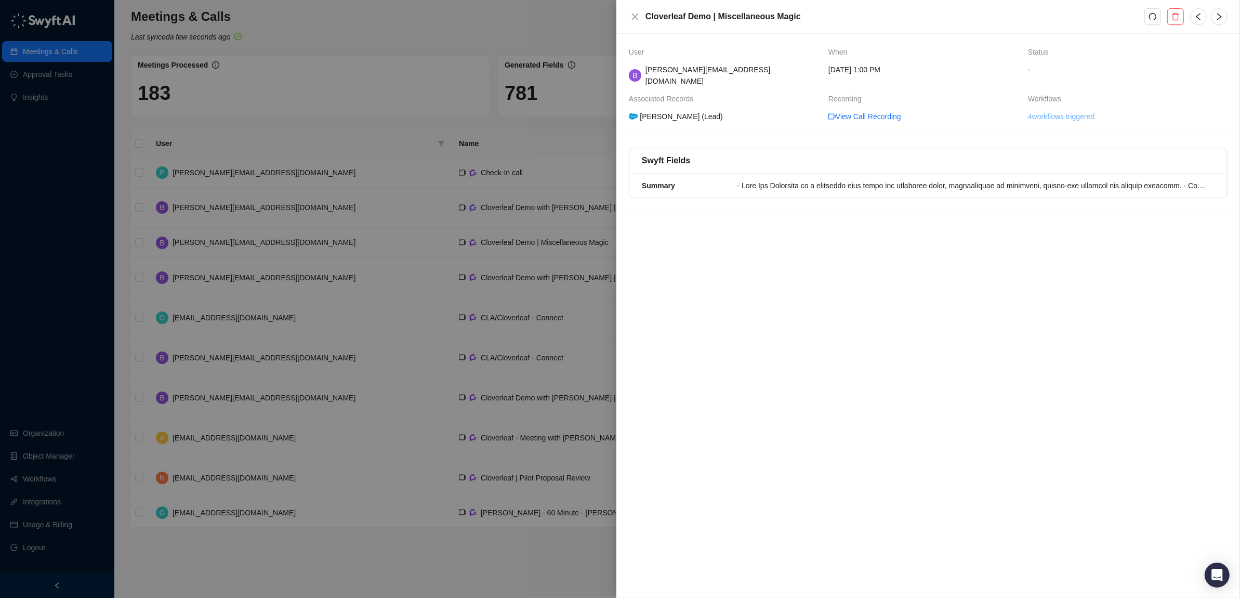
click at [1053, 111] on link "4 workflows triggered" at bounding box center [1061, 116] width 67 height 11
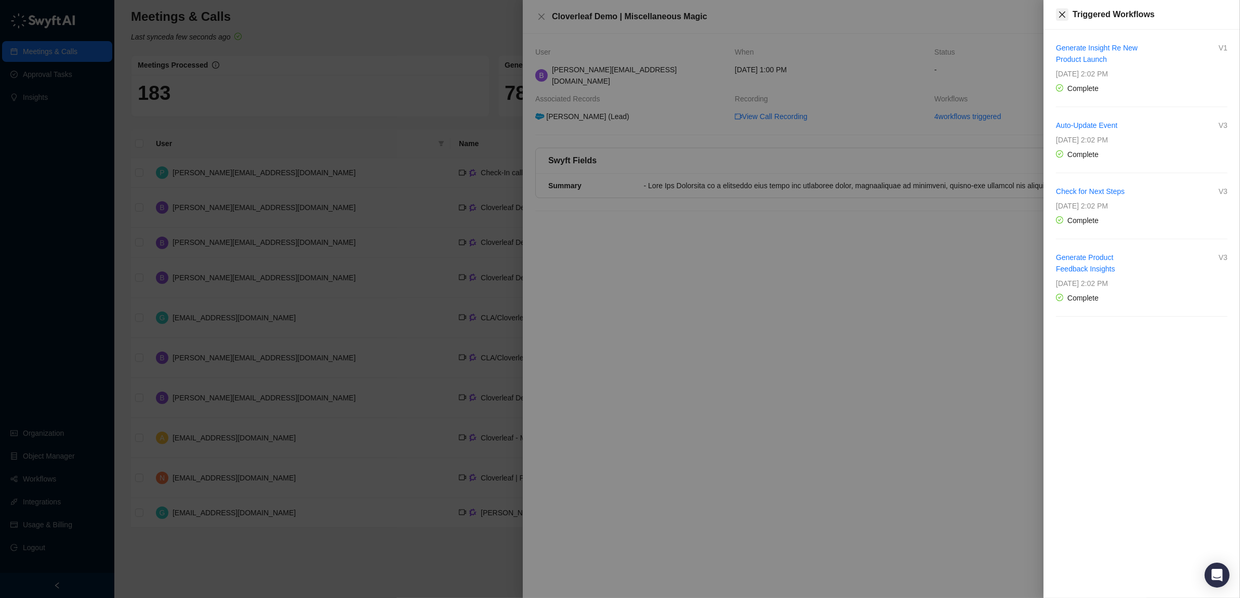
click at [1058, 16] on icon "close" at bounding box center [1062, 14] width 8 height 8
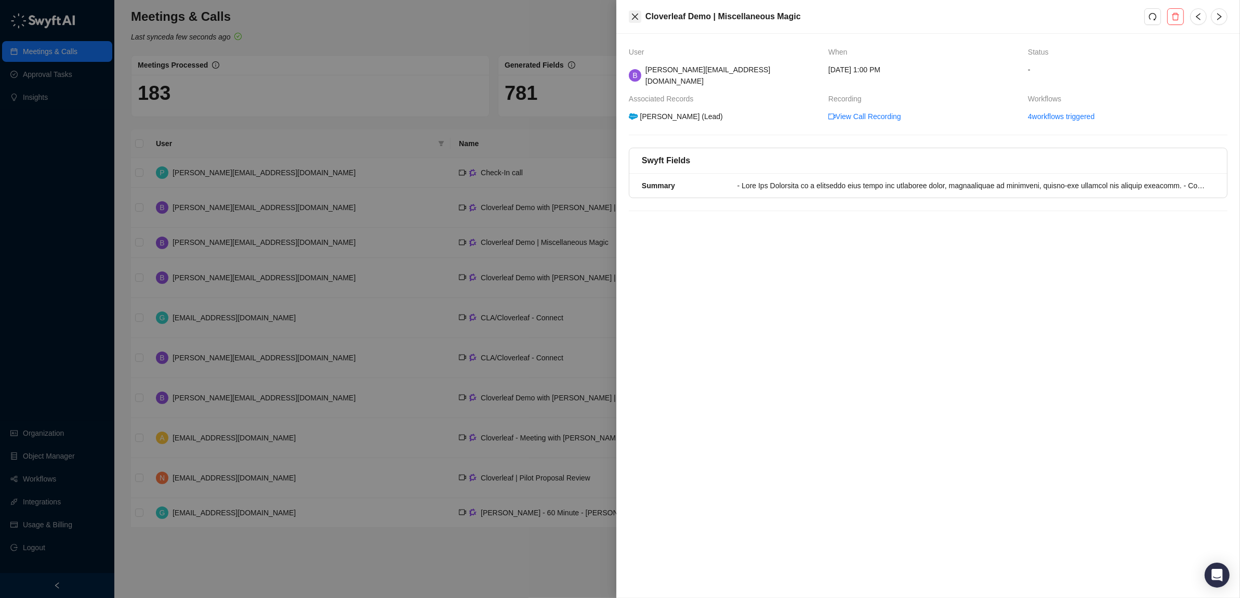
click at [633, 14] on icon "close" at bounding box center [635, 17] width 6 height 6
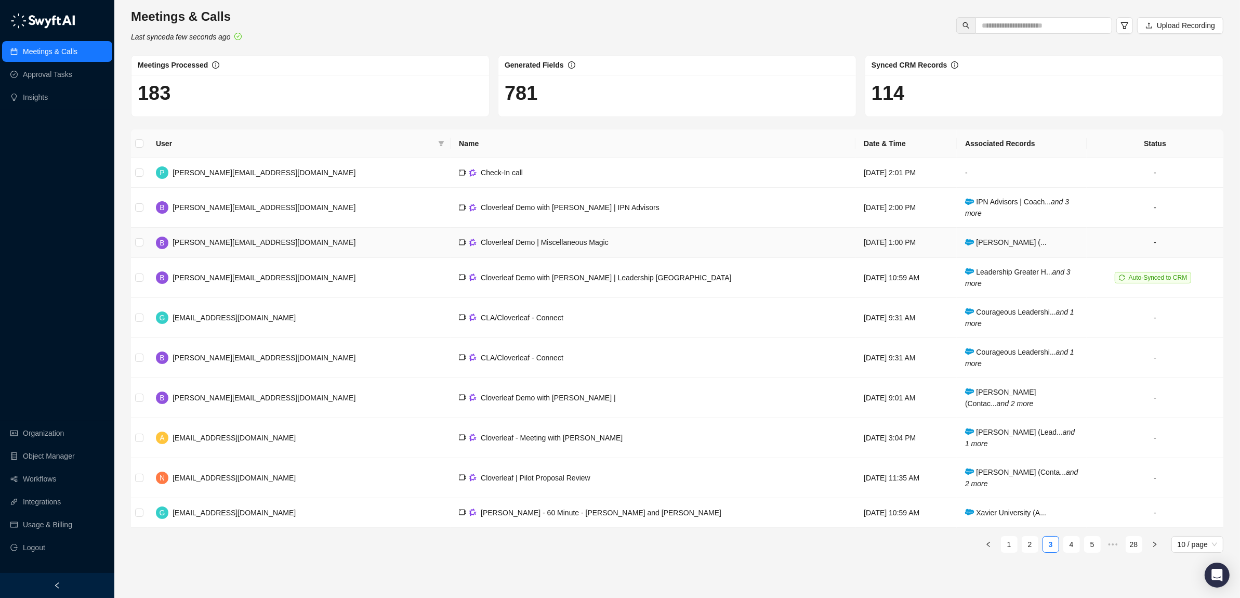
click at [481, 246] on span "Cloverleaf Demo | Miscellaneous Magic" at bounding box center [545, 242] width 128 height 8
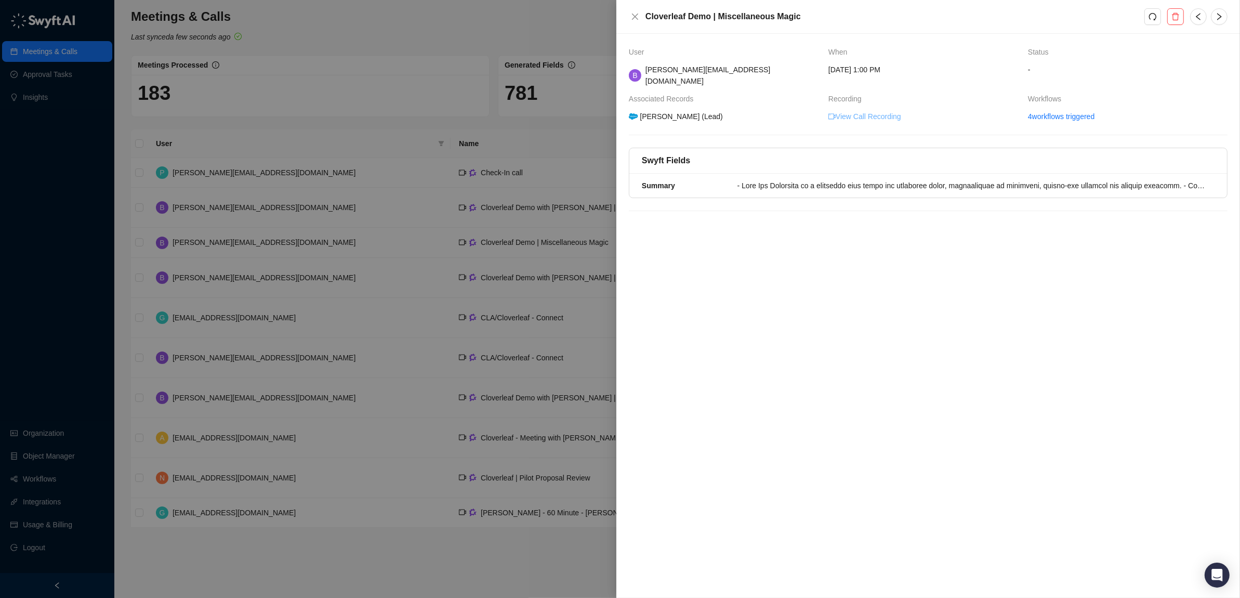
click at [870, 111] on link "View Call Recording" at bounding box center [864, 116] width 73 height 11
click at [908, 263] on div "User When Status B brian@cloverleaf.me Monday, 09/08/25, 1:00 PM - Associated R…" at bounding box center [927, 316] width 623 height 564
click at [632, 17] on icon "close" at bounding box center [635, 16] width 8 height 8
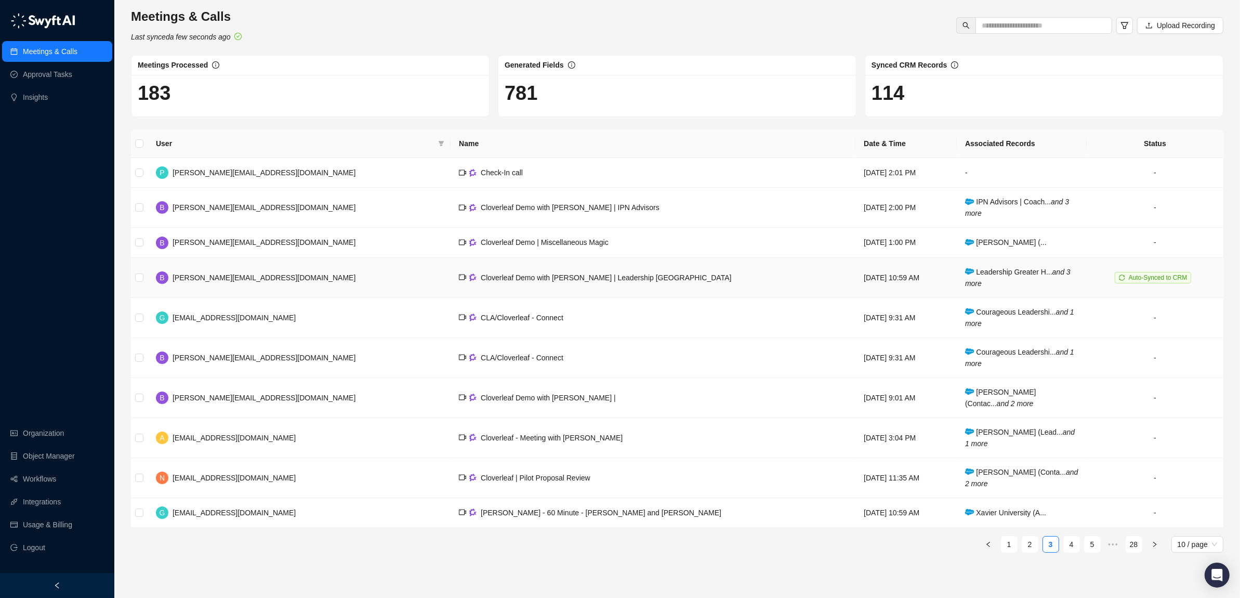
click at [992, 281] on td "Leadership Greater H... and 3 more" at bounding box center [1022, 278] width 130 height 40
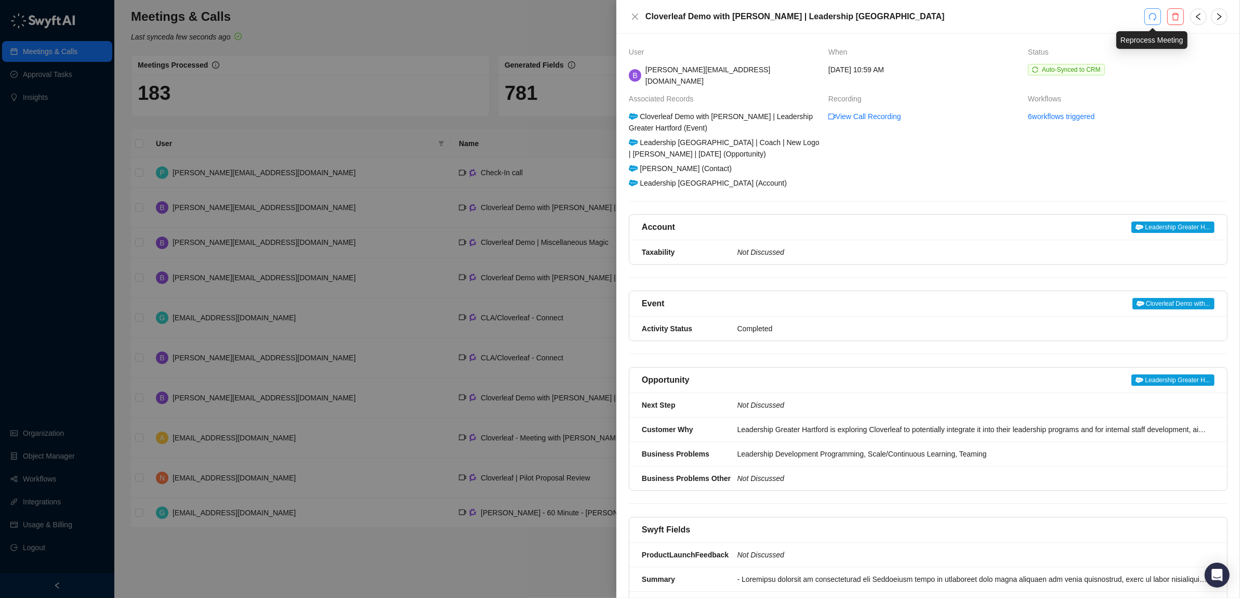
click at [1154, 20] on icon "redo" at bounding box center [1152, 16] width 8 height 8
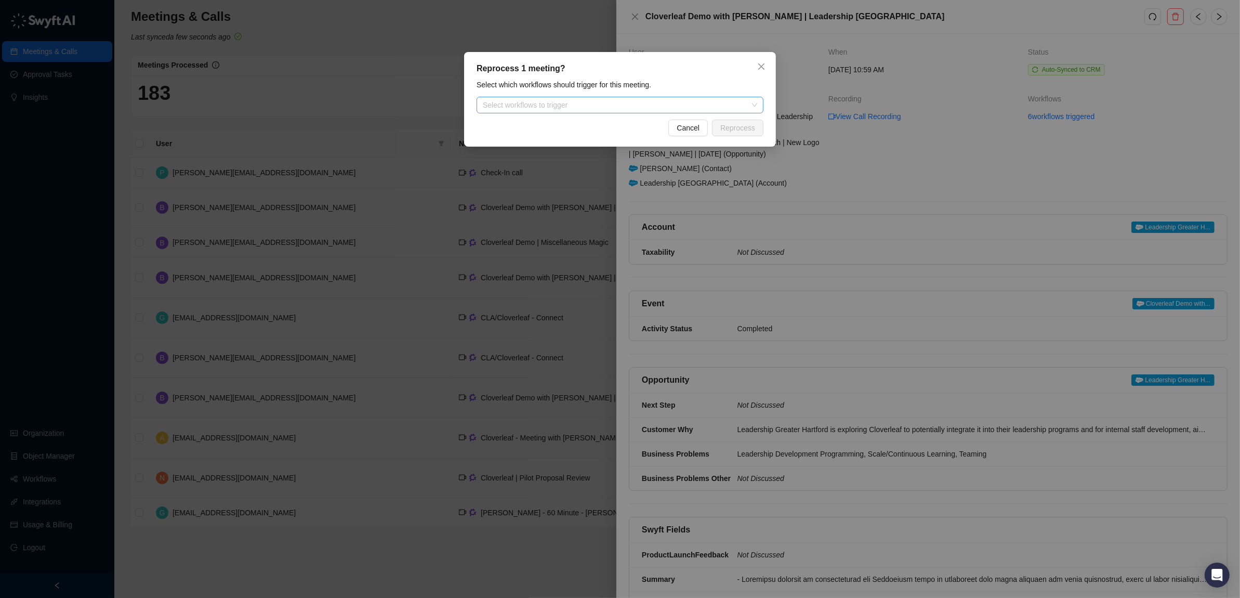
click at [704, 108] on div "Select workflows to trigger" at bounding box center [619, 105] width 287 height 17
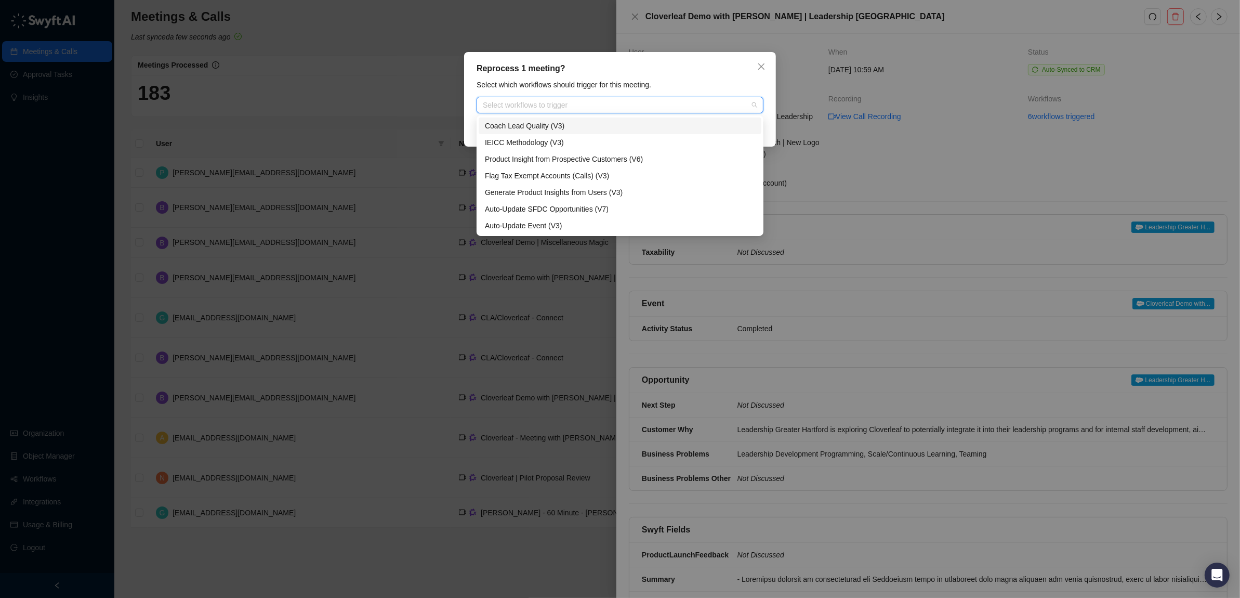
click at [615, 123] on div "Coach Lead Quality (V3)" at bounding box center [620, 125] width 270 height 11
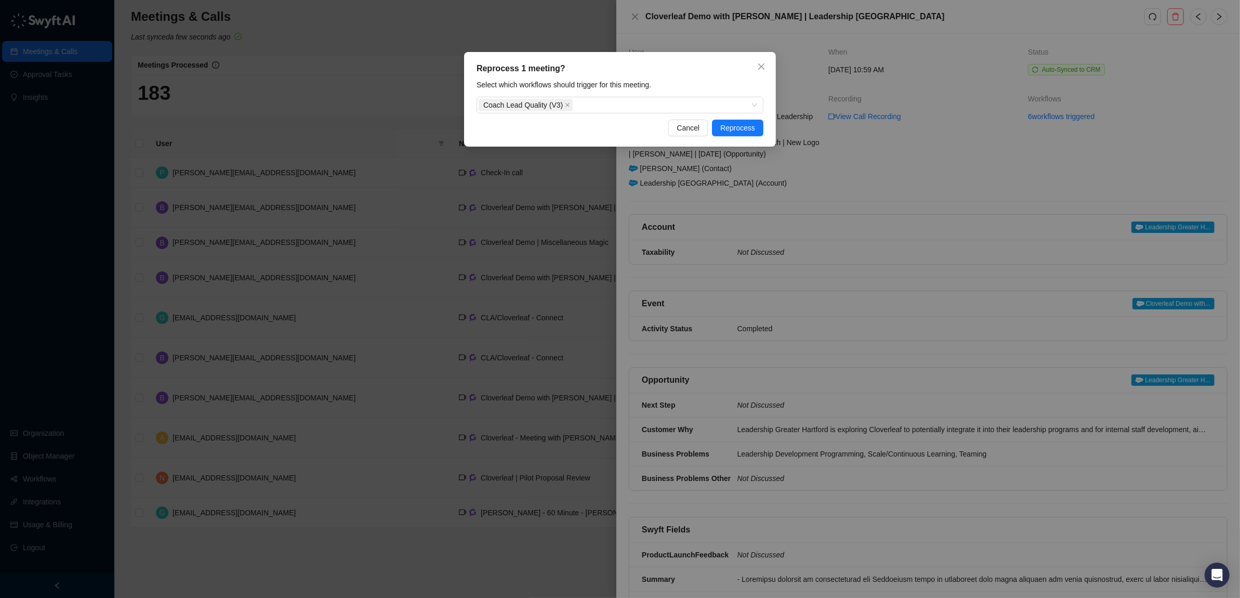
drag, startPoint x: 732, startPoint y: 74, endPoint x: 765, endPoint y: 98, distance: 41.0
click at [734, 76] on div "Reprocess 1 meeting? Select which workflows should trigger for this meeting. Co…" at bounding box center [620, 99] width 312 height 95
click at [752, 124] on span "Reprocess" at bounding box center [737, 127] width 35 height 11
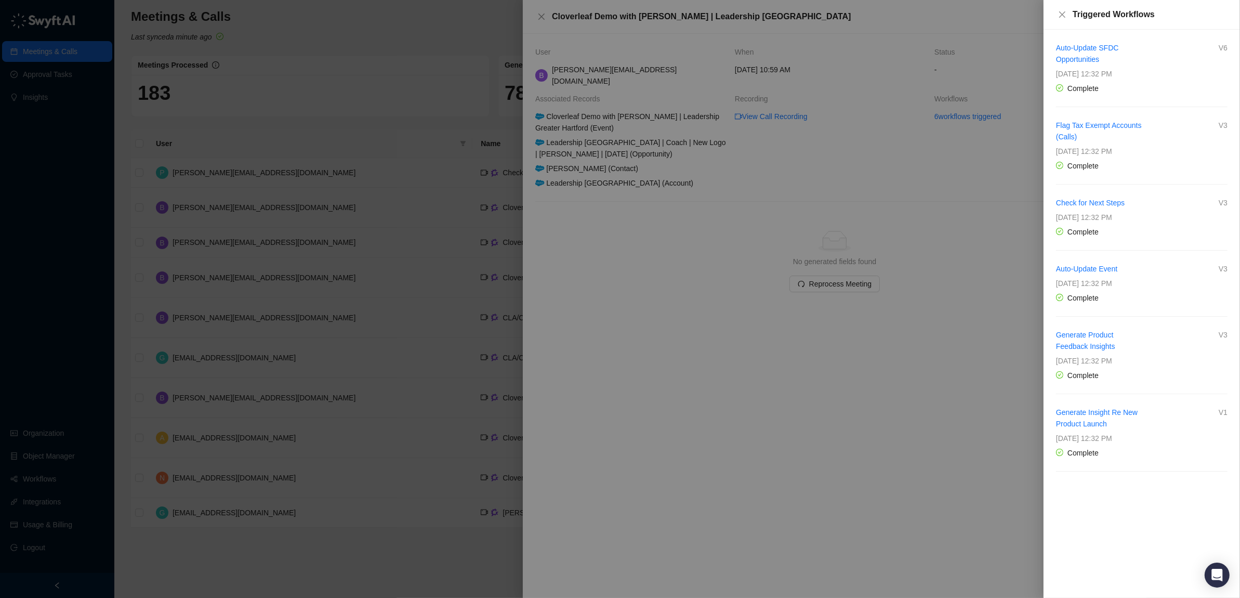
click at [703, 404] on div at bounding box center [620, 299] width 1240 height 598
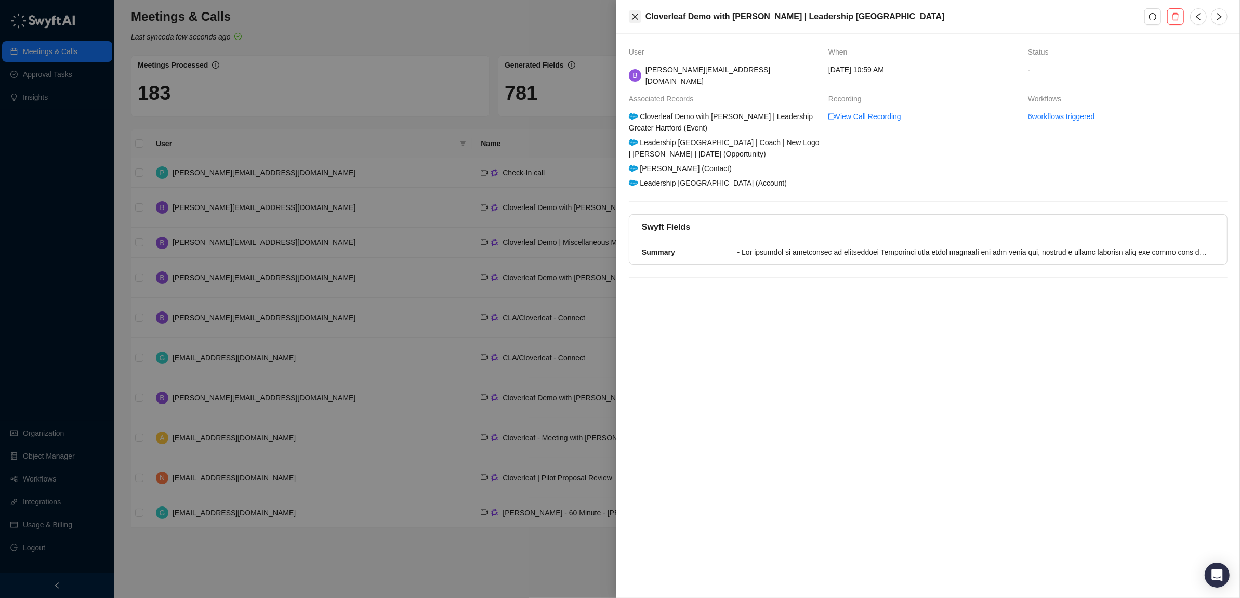
click at [634, 17] on icon "close" at bounding box center [635, 17] width 6 height 6
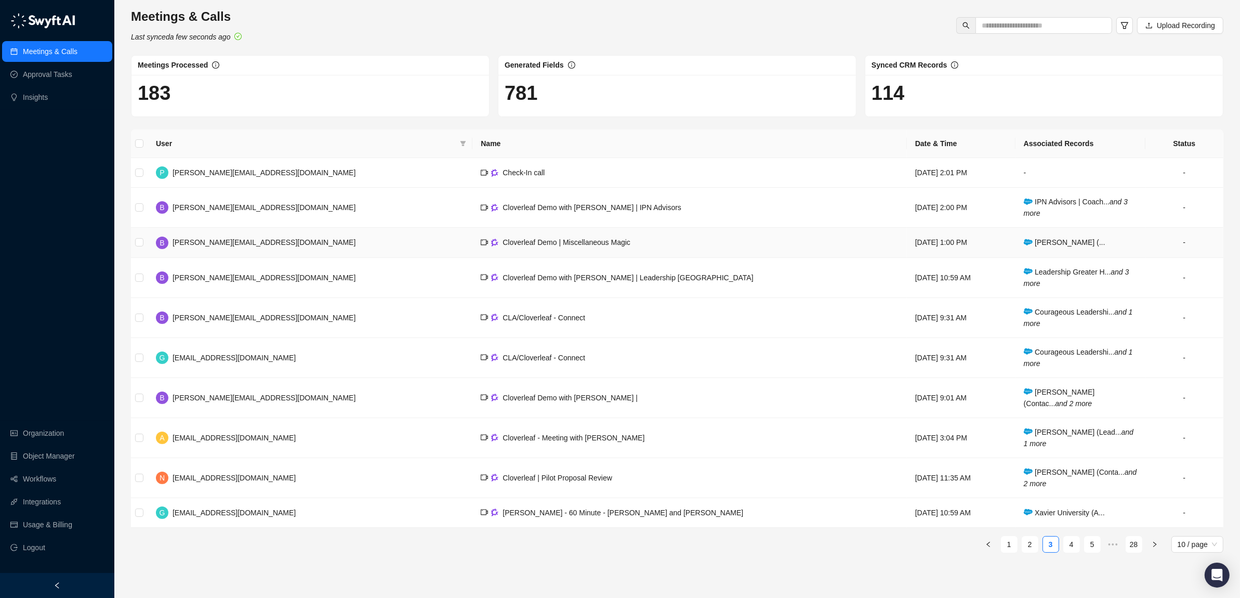
click at [502, 239] on span "Cloverleaf Demo | Miscellaneous Magic" at bounding box center [566, 242] width 128 height 8
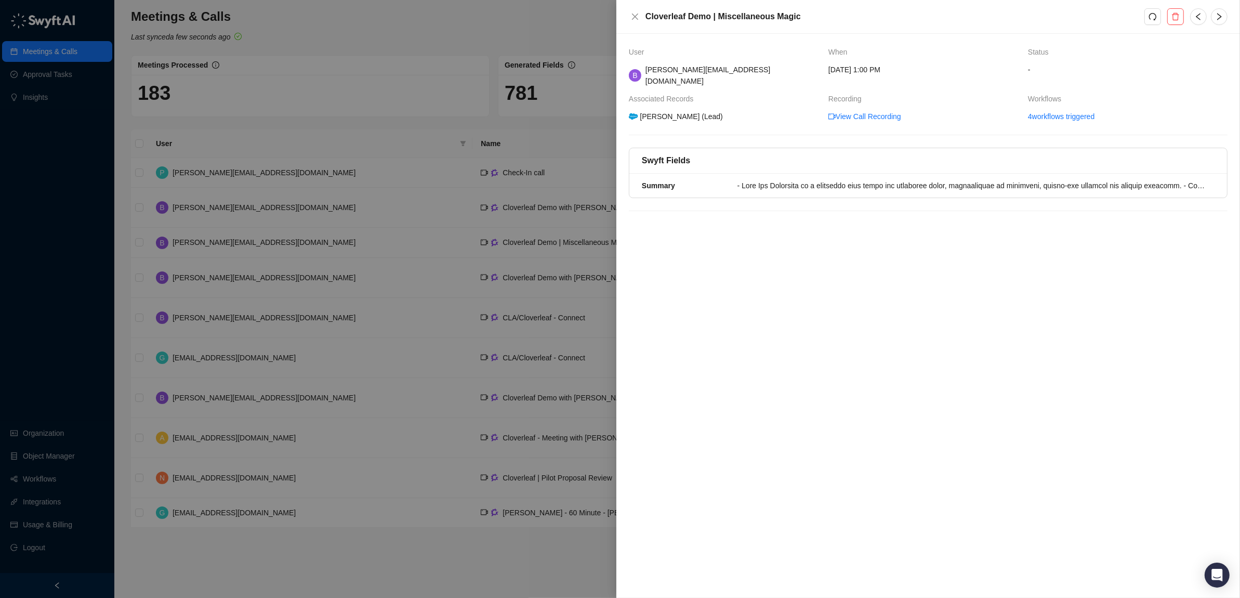
drag, startPoint x: 636, startPoint y: 13, endPoint x: 628, endPoint y: 20, distance: 11.4
click at [637, 13] on icon "close" at bounding box center [635, 16] width 8 height 8
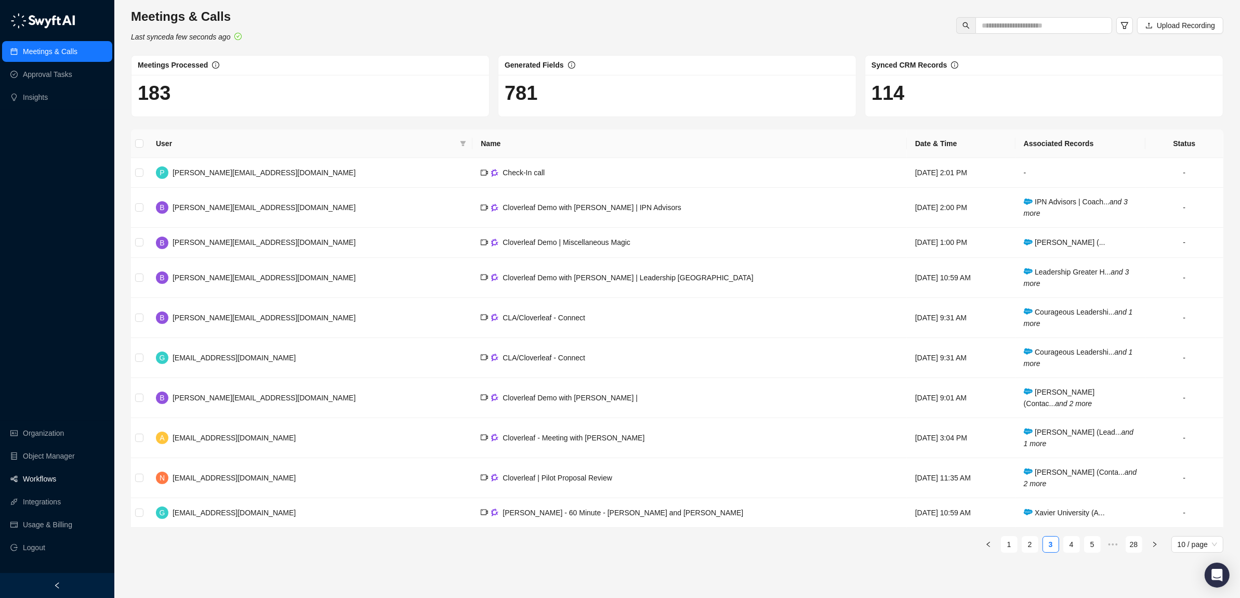
click at [42, 475] on link "Workflows" at bounding box center [39, 478] width 33 height 21
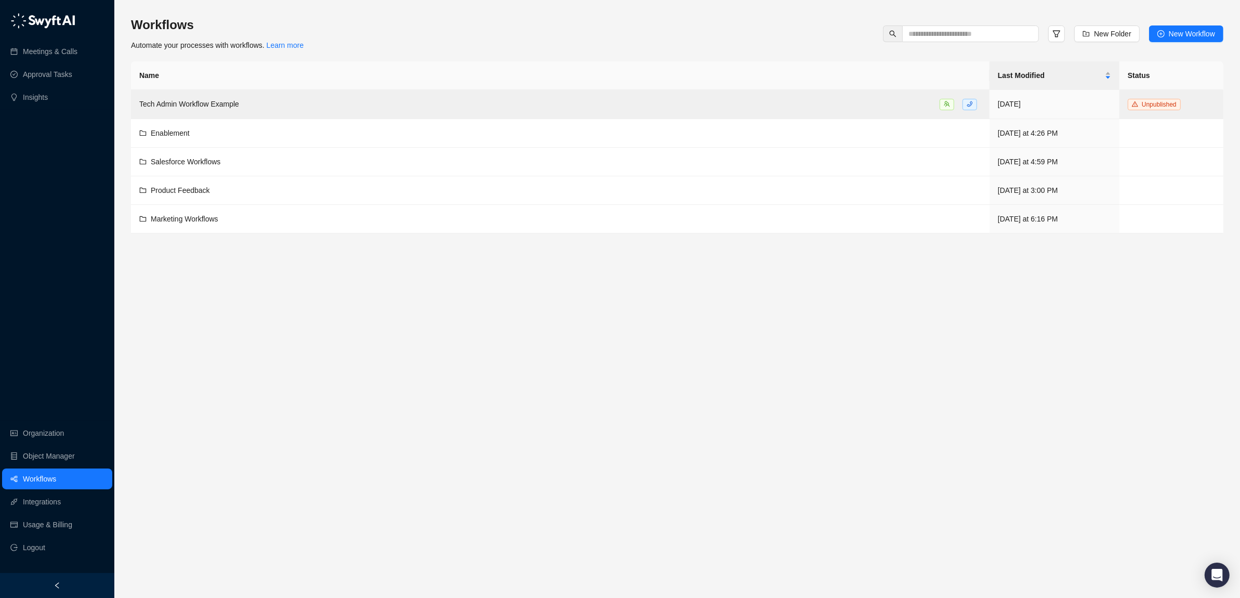
click at [377, 272] on main "Workflows Automate your processes with workflows. Learn more New Folder New Wor…" at bounding box center [677, 303] width 1092 height 573
click at [195, 216] on span "Marketing Workflows" at bounding box center [185, 219] width 68 height 8
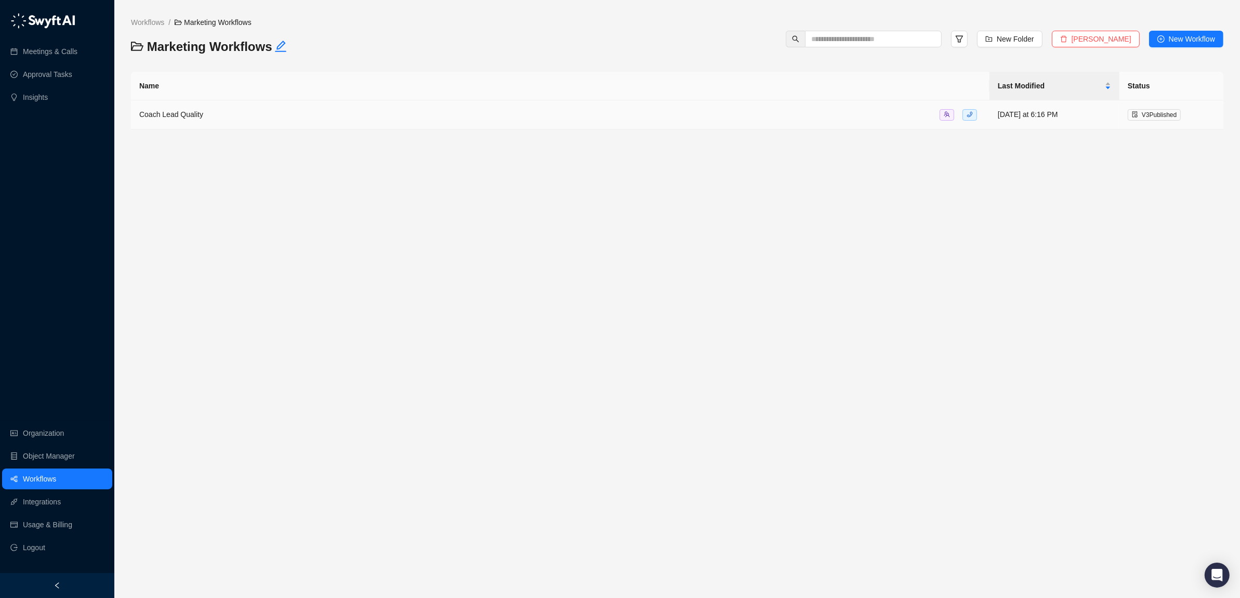
click at [164, 110] on span "Coach Lead Quality" at bounding box center [171, 114] width 64 height 8
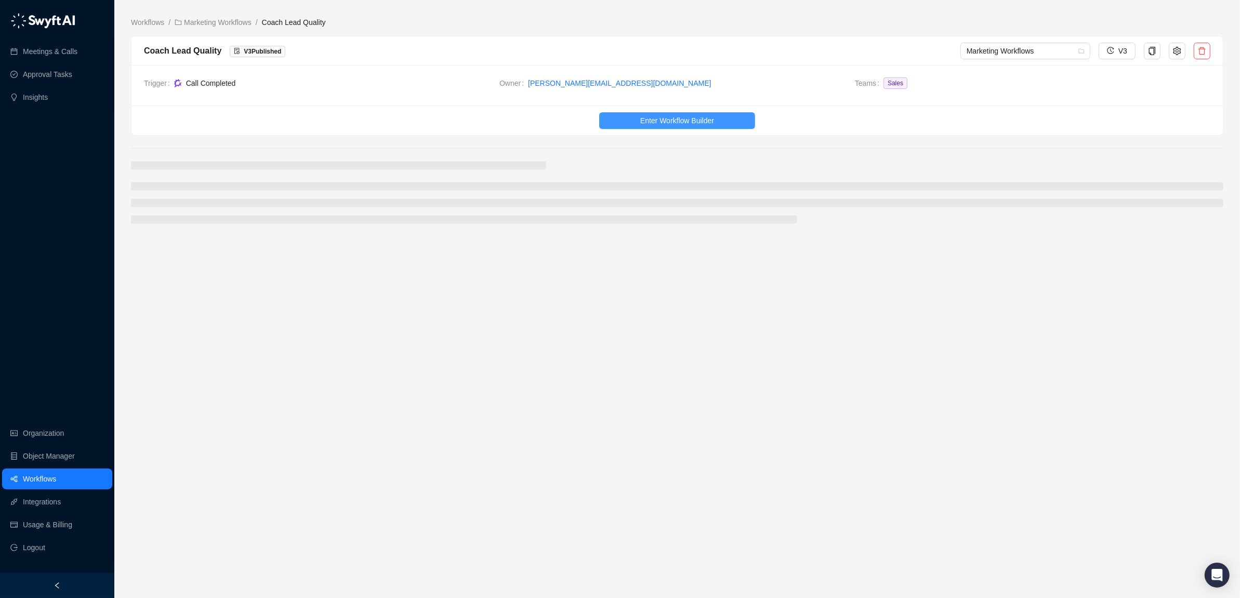
click at [676, 124] on span "Enter Workflow Builder" at bounding box center [677, 120] width 74 height 11
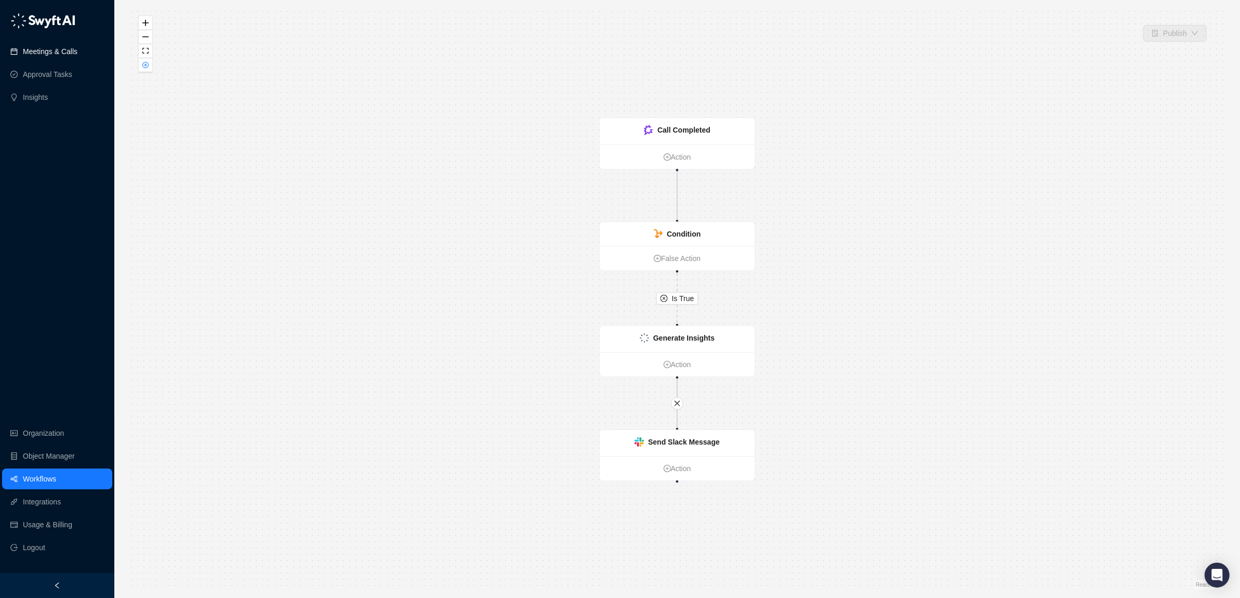
click at [54, 49] on link "Meetings & Calls" at bounding box center [50, 51] width 55 height 21
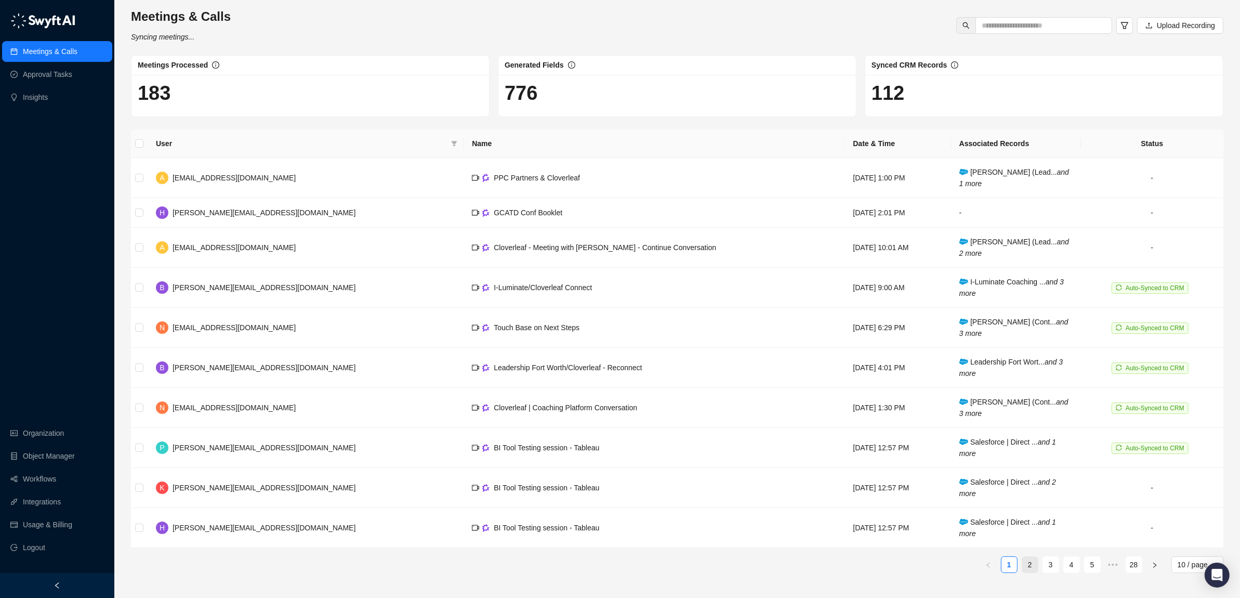
click at [1035, 568] on link "2" at bounding box center [1030, 564] width 16 height 16
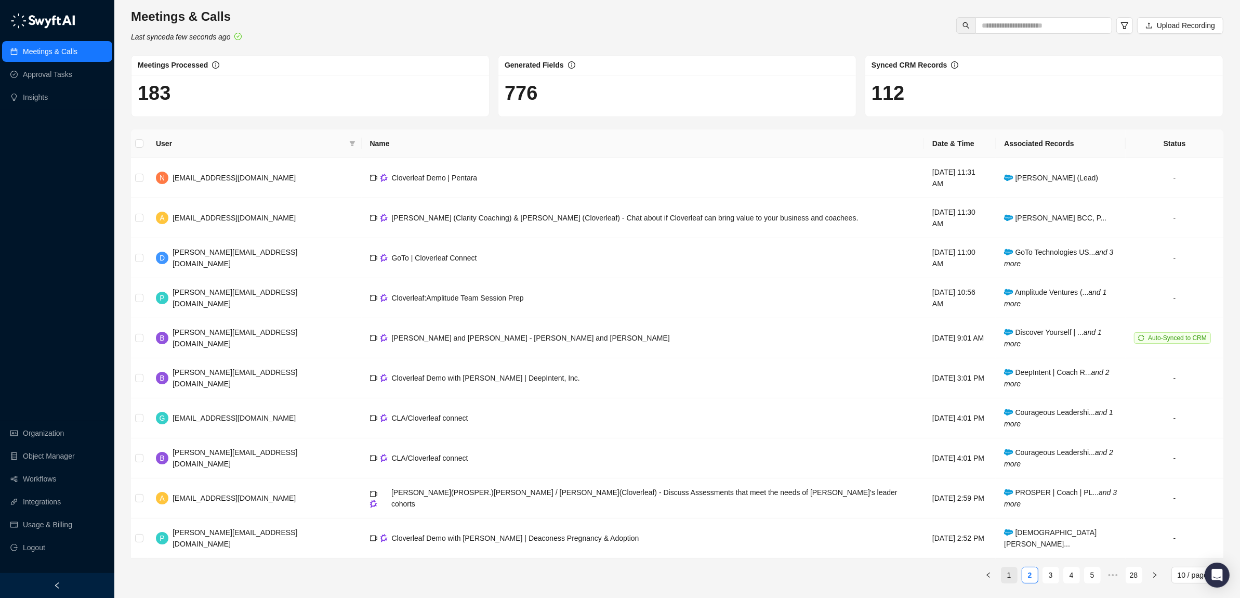
drag, startPoint x: 1049, startPoint y: 546, endPoint x: 1015, endPoint y: 545, distance: 33.8
click at [1050, 567] on link "3" at bounding box center [1051, 575] width 16 height 16
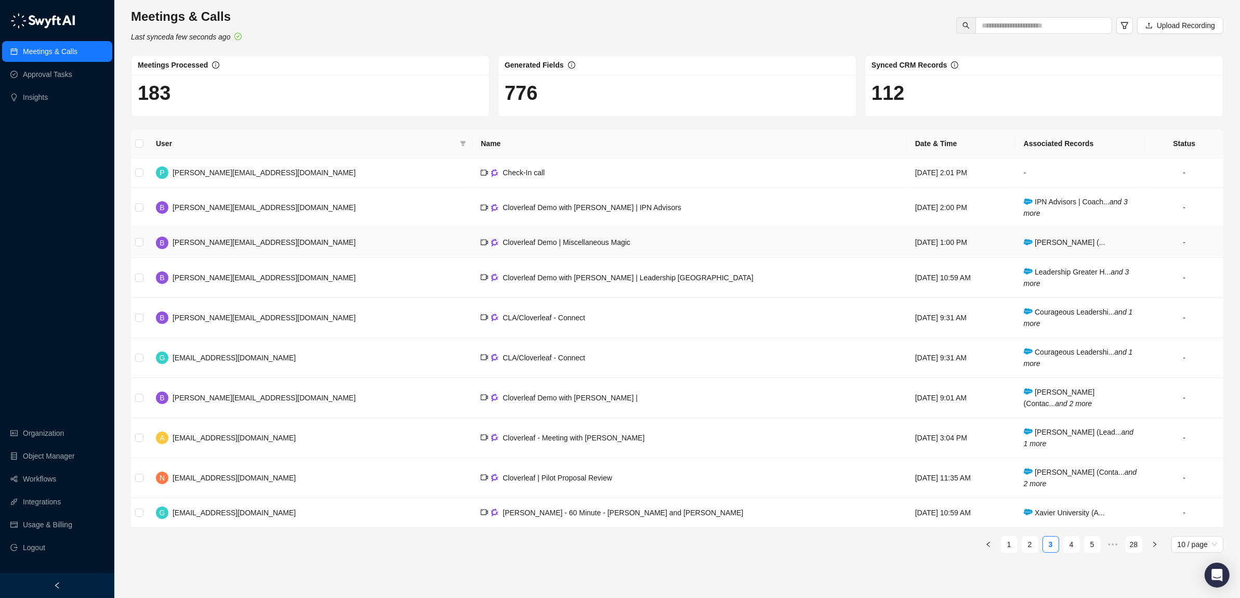
click at [502, 245] on span "Cloverleaf Demo | Miscellaneous Magic" at bounding box center [566, 242] width 128 height 8
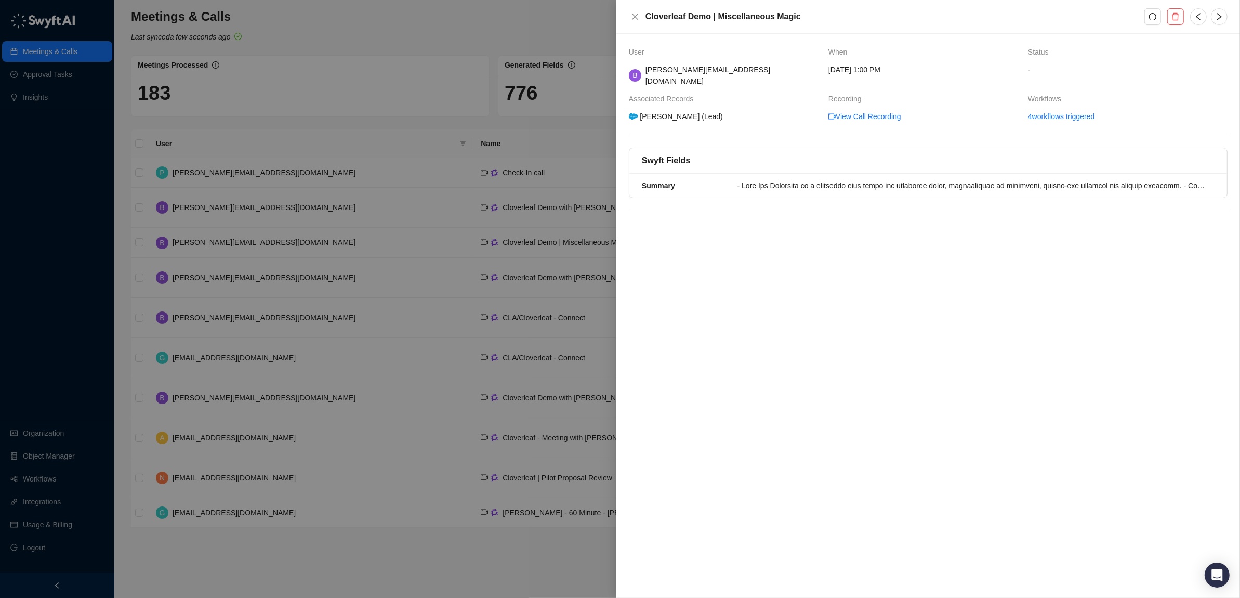
click at [876, 272] on div "User When Status B brian@cloverleaf.me Monday, 09/08/25, 1:00 PM - Associated R…" at bounding box center [927, 316] width 623 height 564
click at [633, 17] on icon "close" at bounding box center [635, 16] width 8 height 8
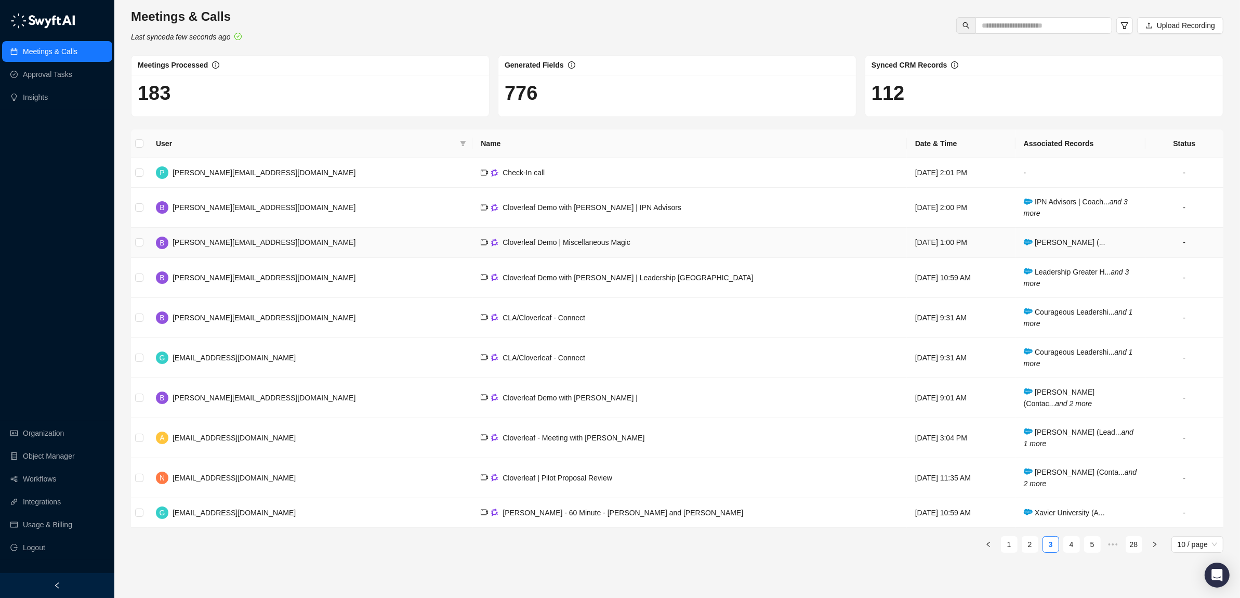
click at [1176, 241] on td "-" at bounding box center [1184, 243] width 78 height 30
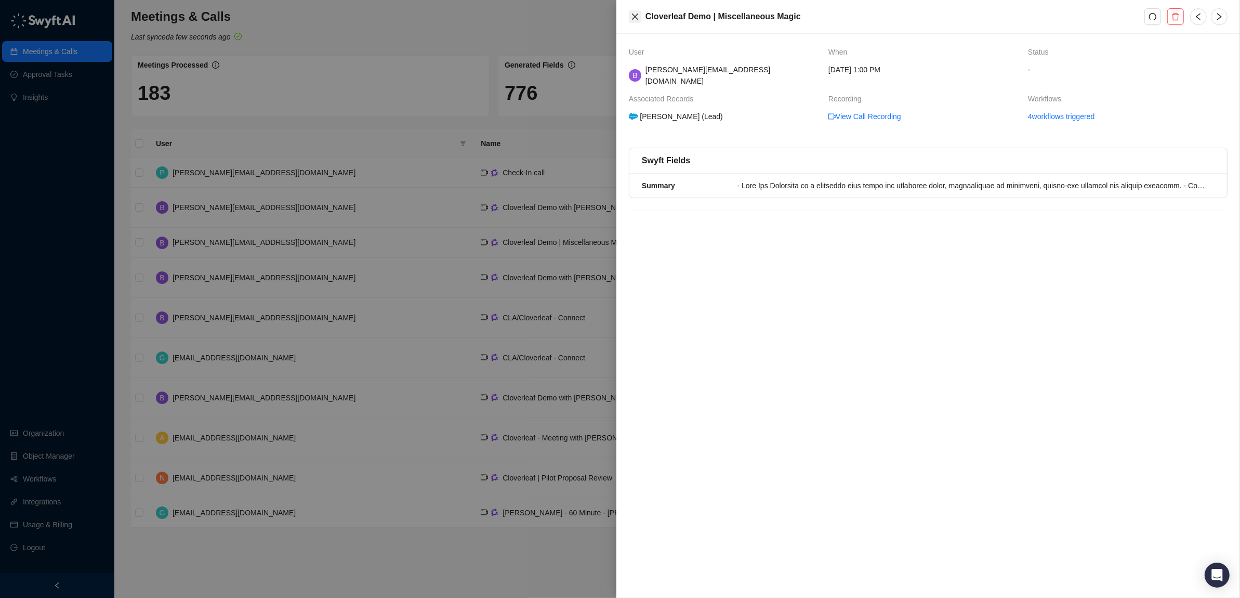
click at [635, 18] on icon "close" at bounding box center [635, 17] width 6 height 6
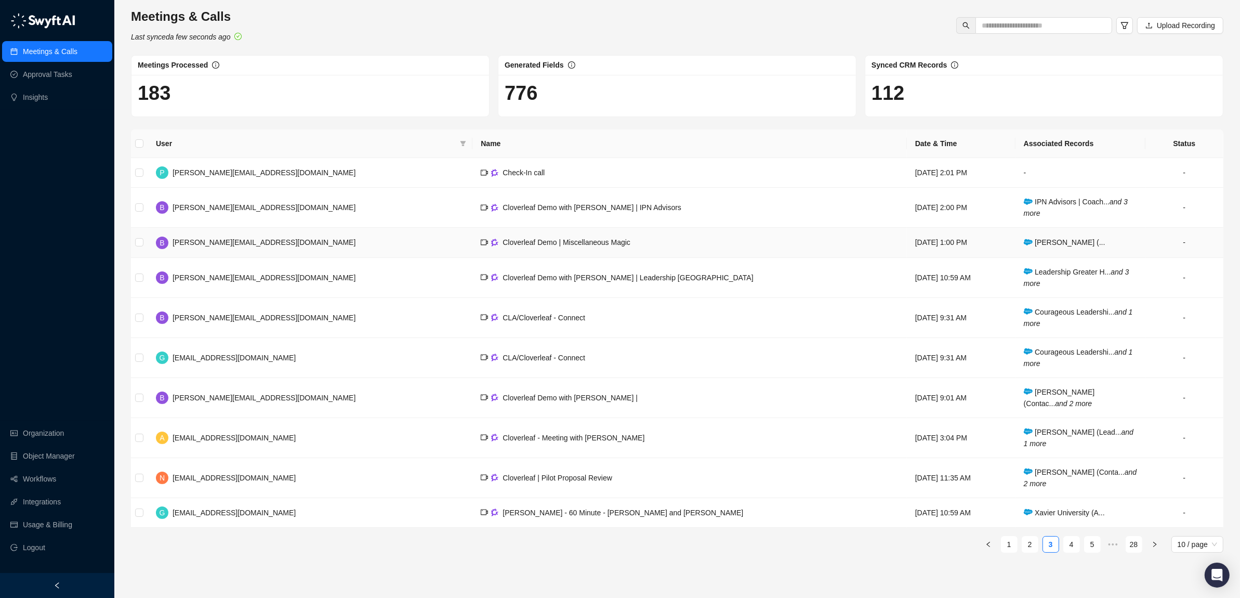
click at [502, 240] on span "Cloverleaf Demo | Miscellaneous Magic" at bounding box center [566, 242] width 128 height 8
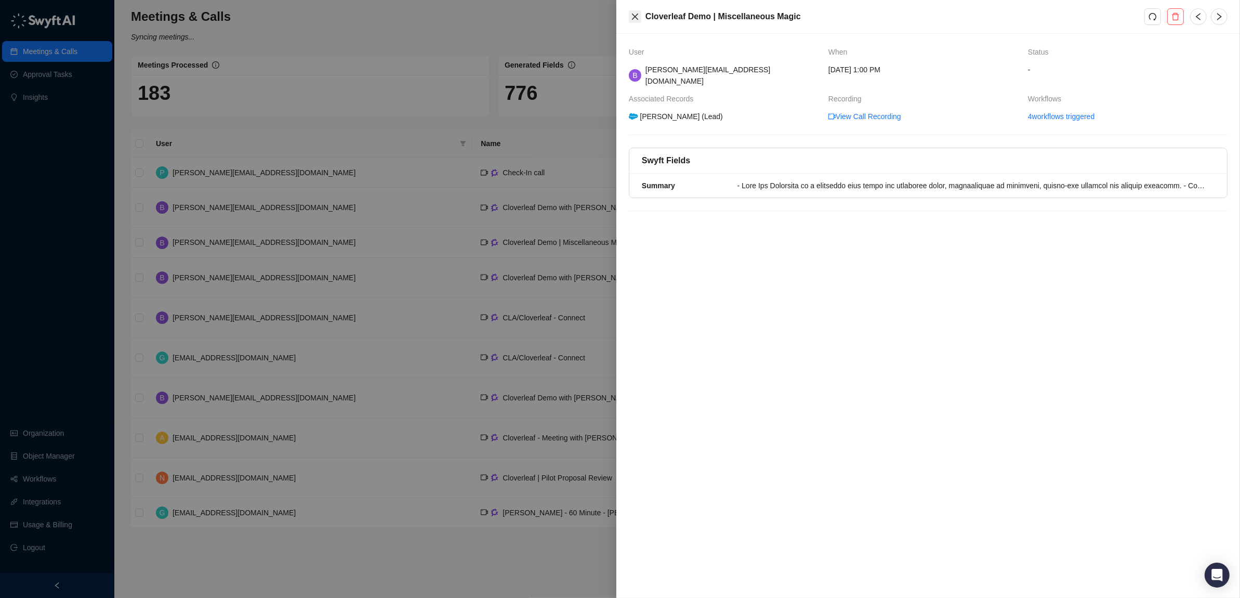
click at [634, 15] on icon "close" at bounding box center [635, 16] width 8 height 8
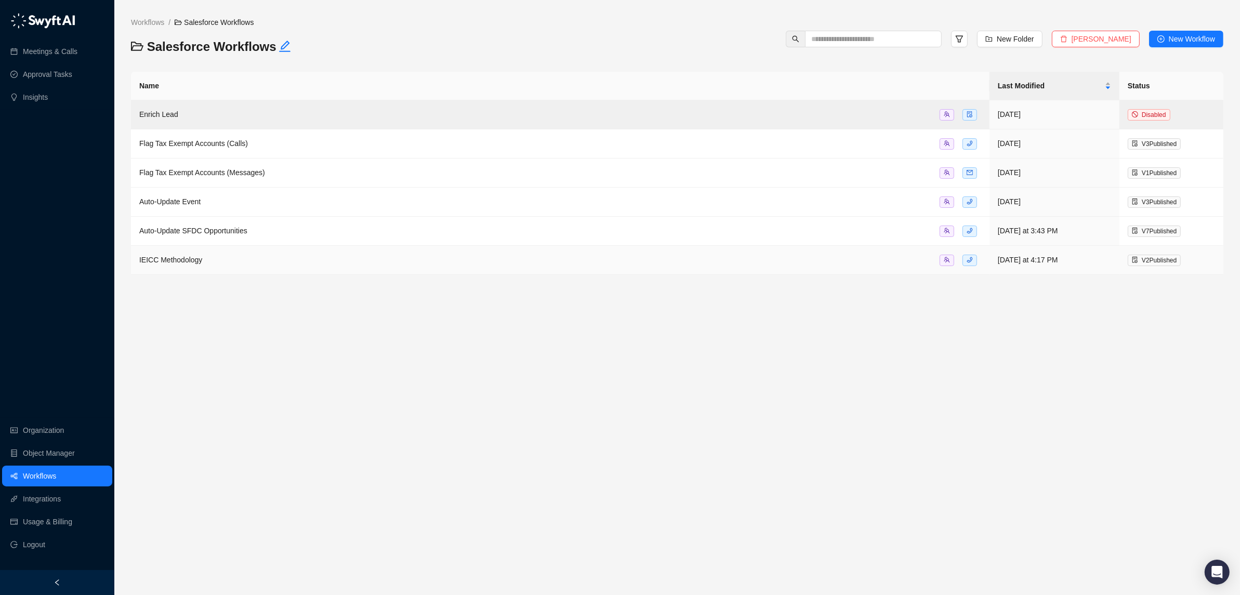
click at [175, 261] on span "IEICC Methodology" at bounding box center [170, 260] width 63 height 8
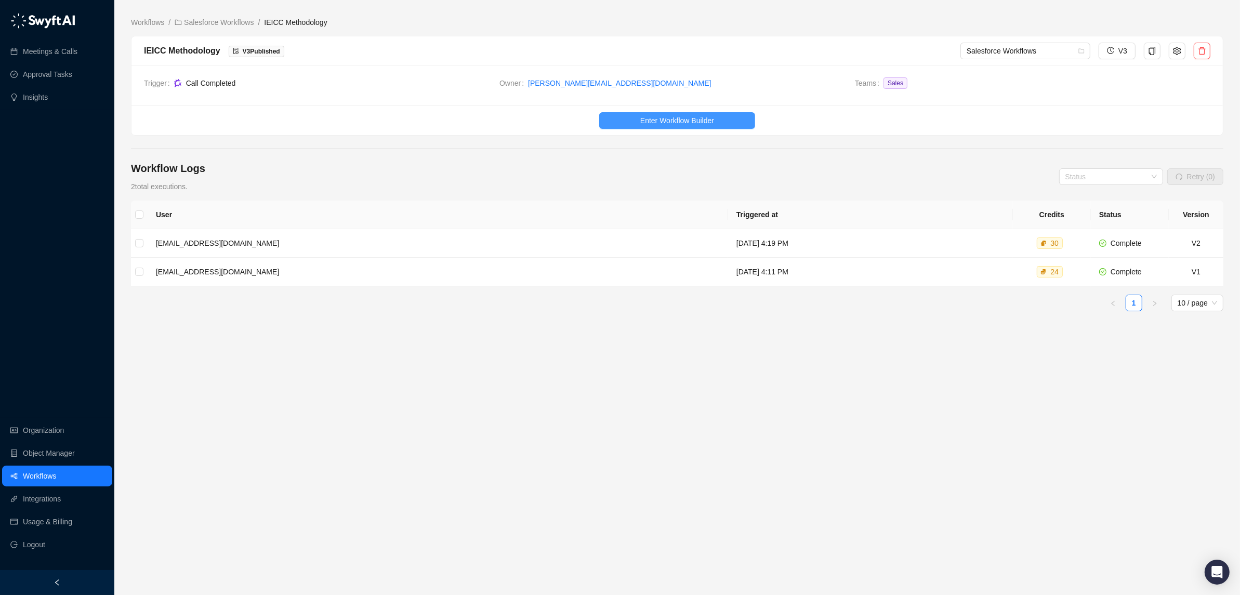
click at [663, 118] on span "Enter Workflow Builder" at bounding box center [677, 120] width 74 height 11
